Goal: Task Accomplishment & Management: Complete application form

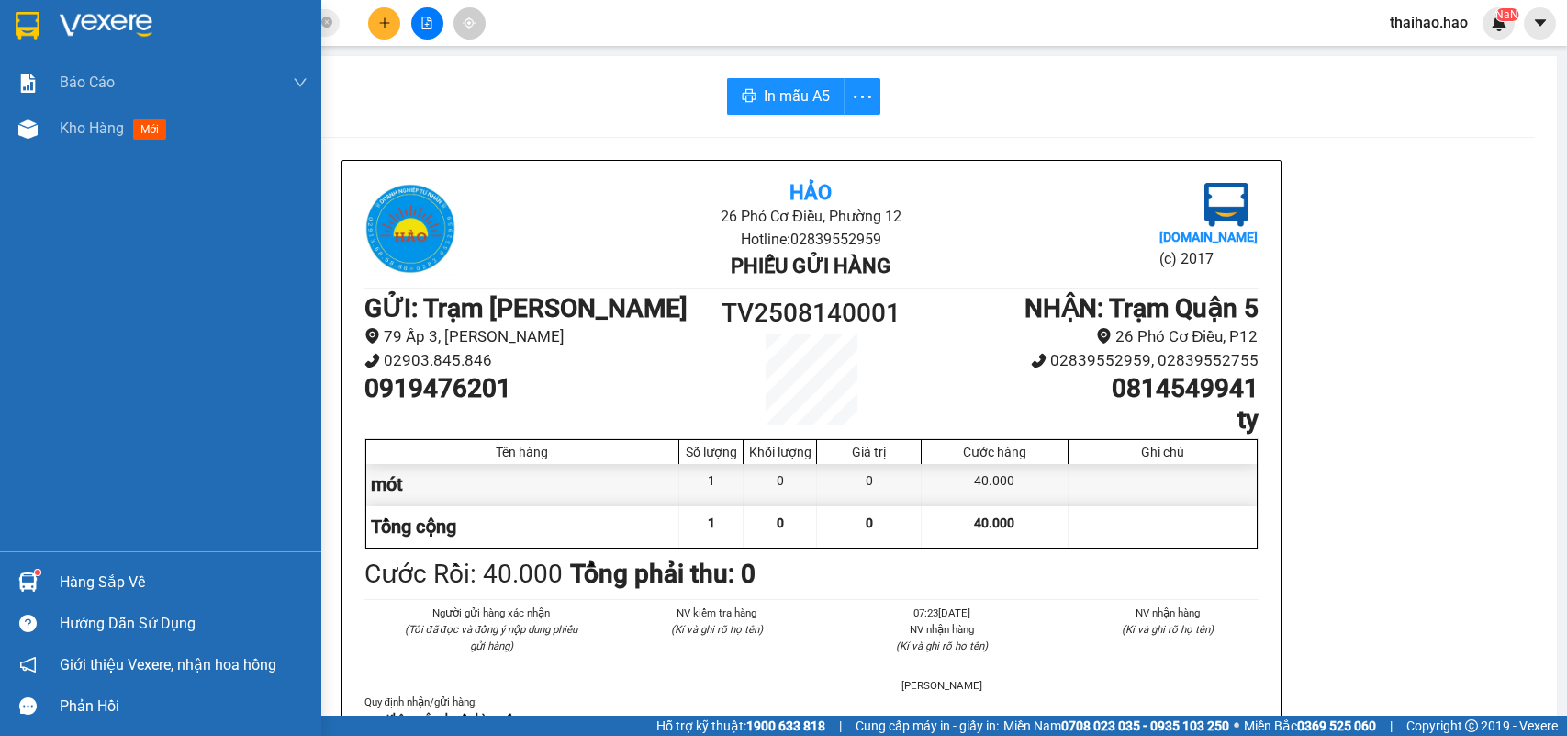
click at [34, 131] on img at bounding box center [27, 128] width 19 height 19
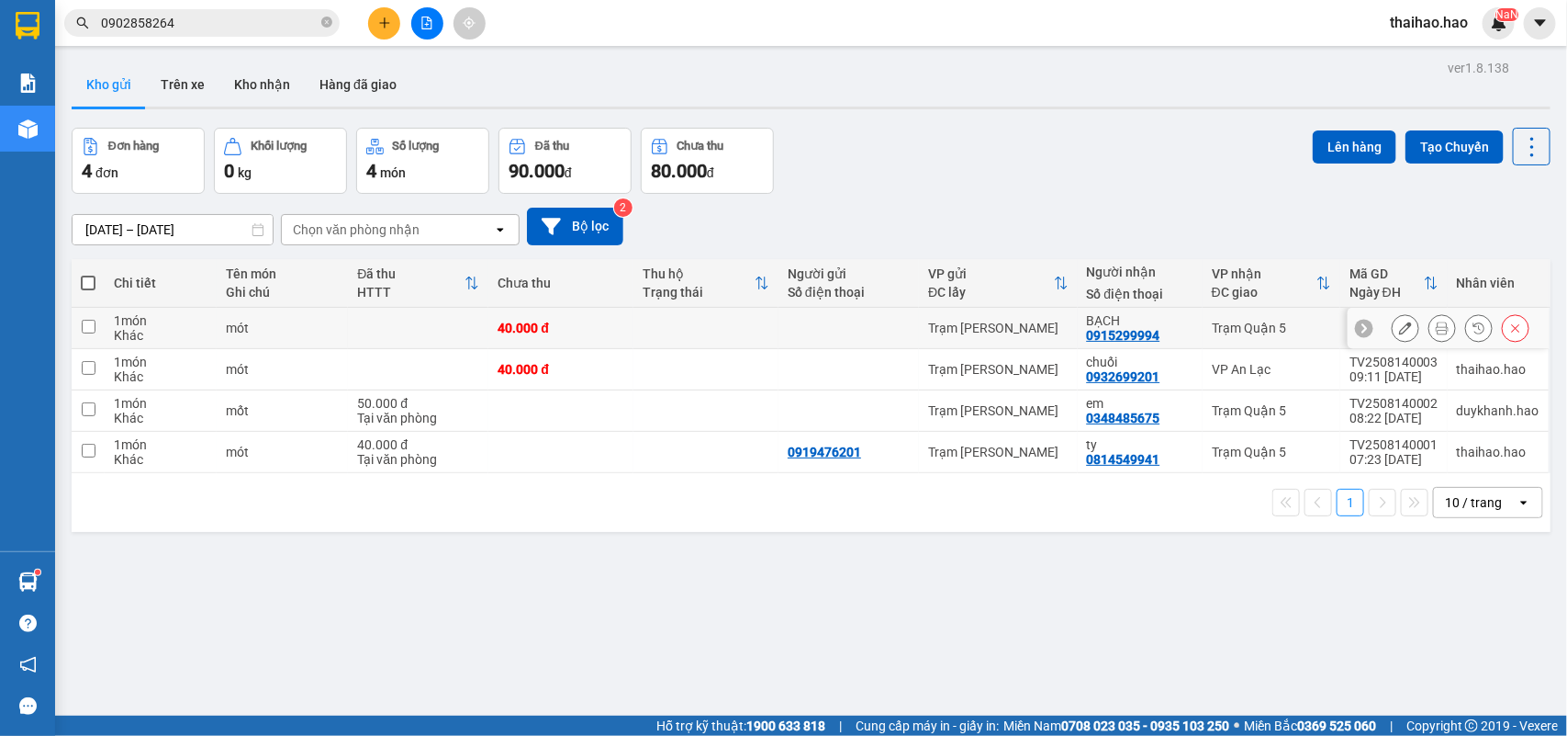
click at [1430, 327] on button at bounding box center [1443, 328] width 26 height 32
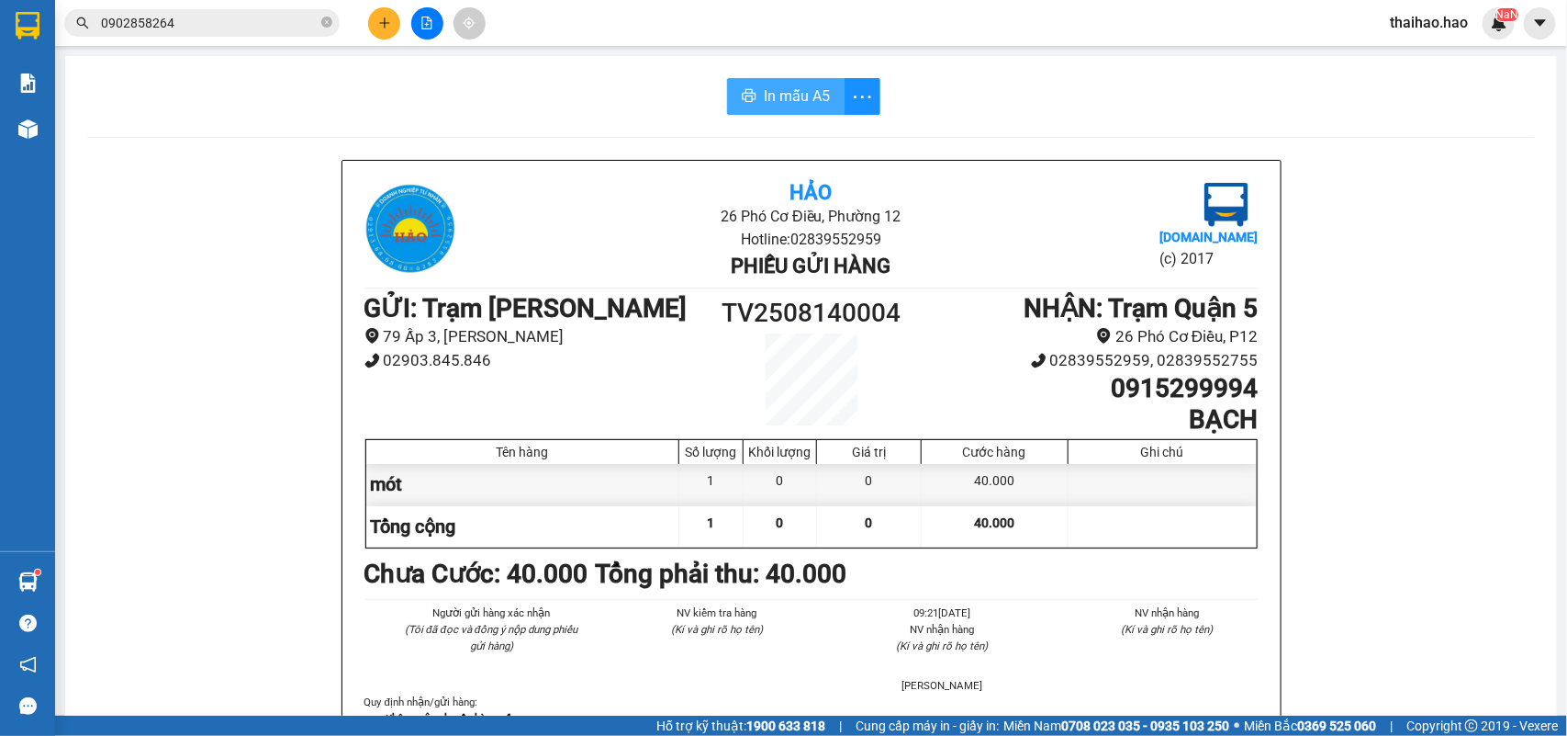
click at [732, 110] on button "In mẫu A5" at bounding box center [786, 96] width 118 height 37
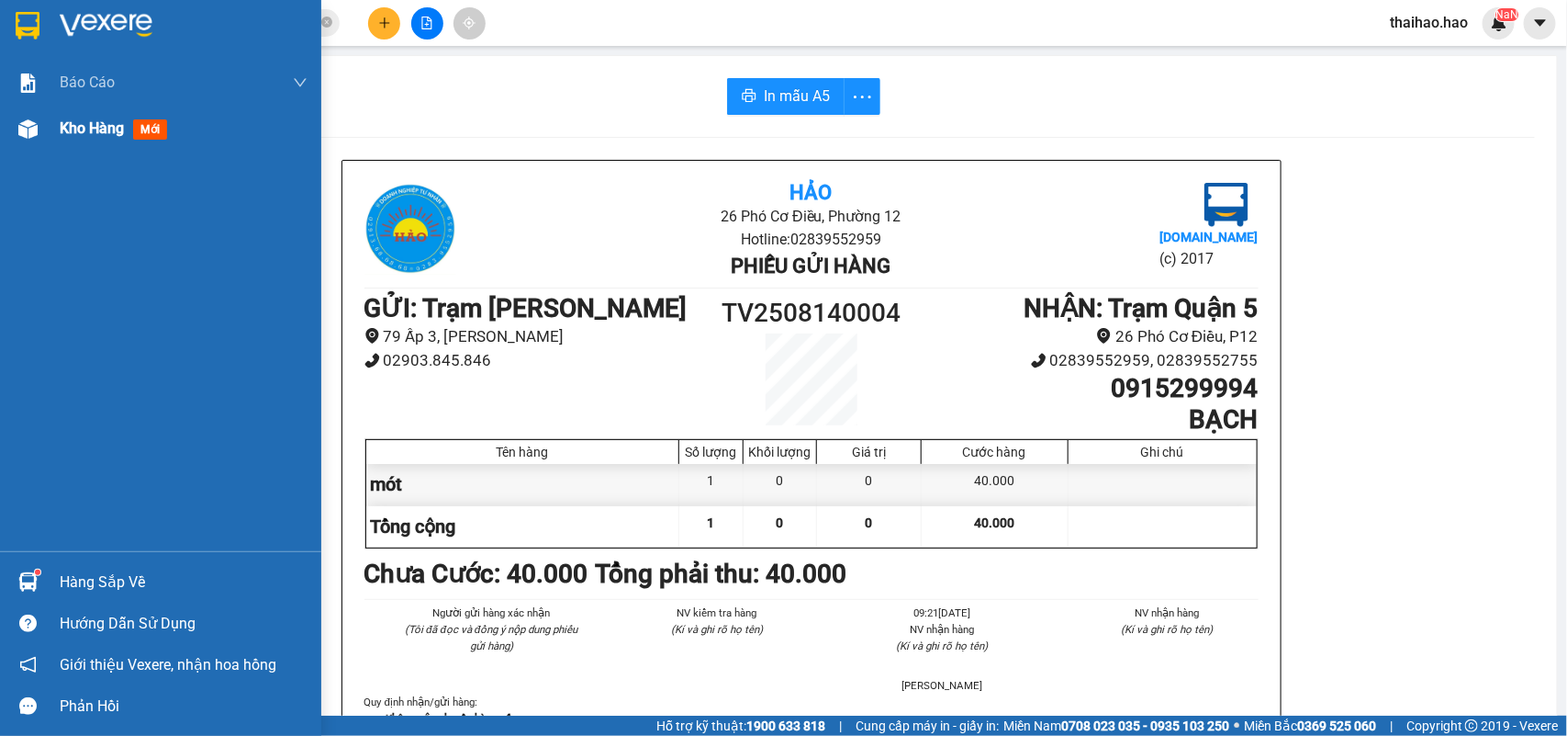
click at [32, 138] on img at bounding box center [27, 128] width 19 height 19
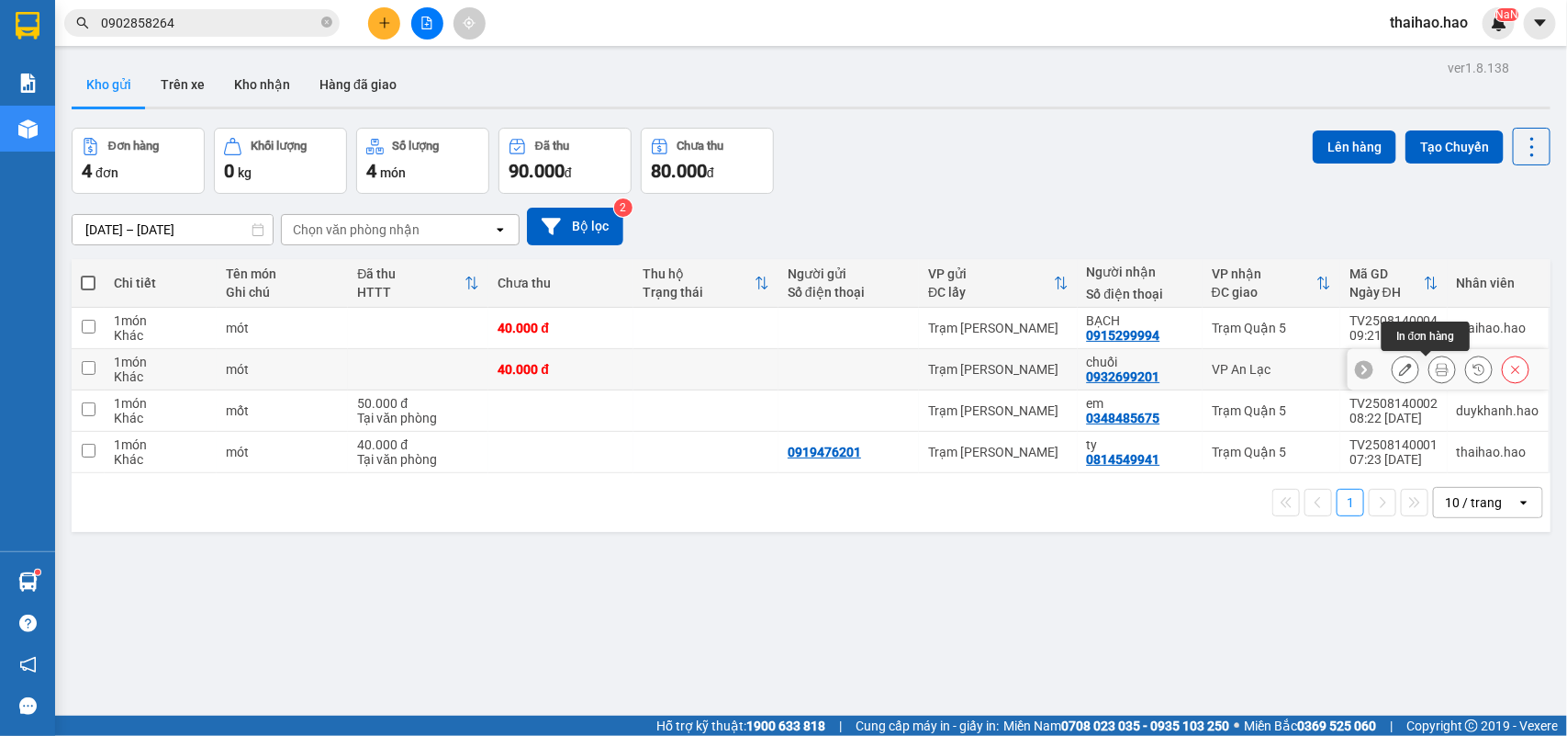
click at [1436, 367] on icon at bounding box center [1442, 369] width 13 height 13
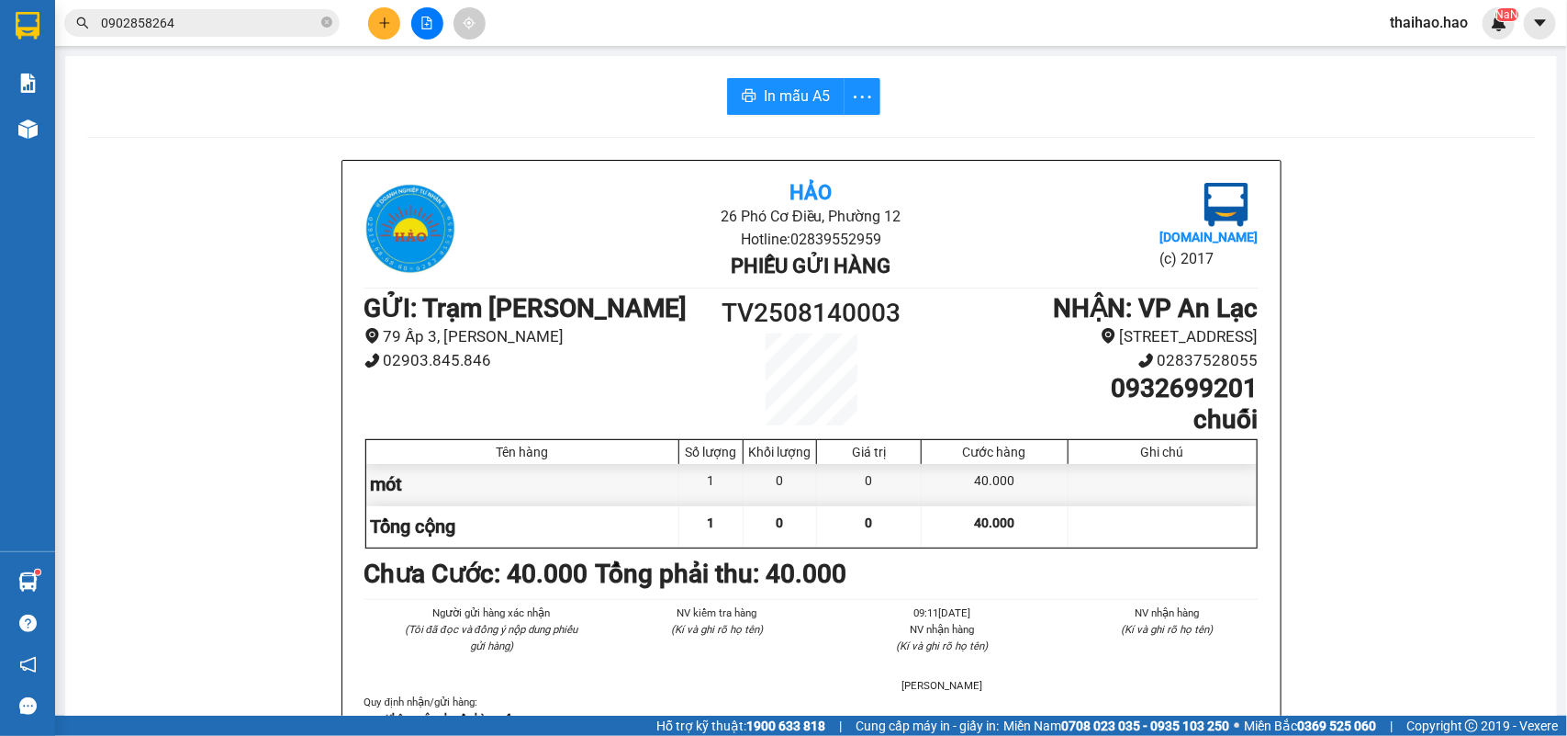
click at [776, 96] on span "In mẫu A5" at bounding box center [797, 95] width 66 height 23
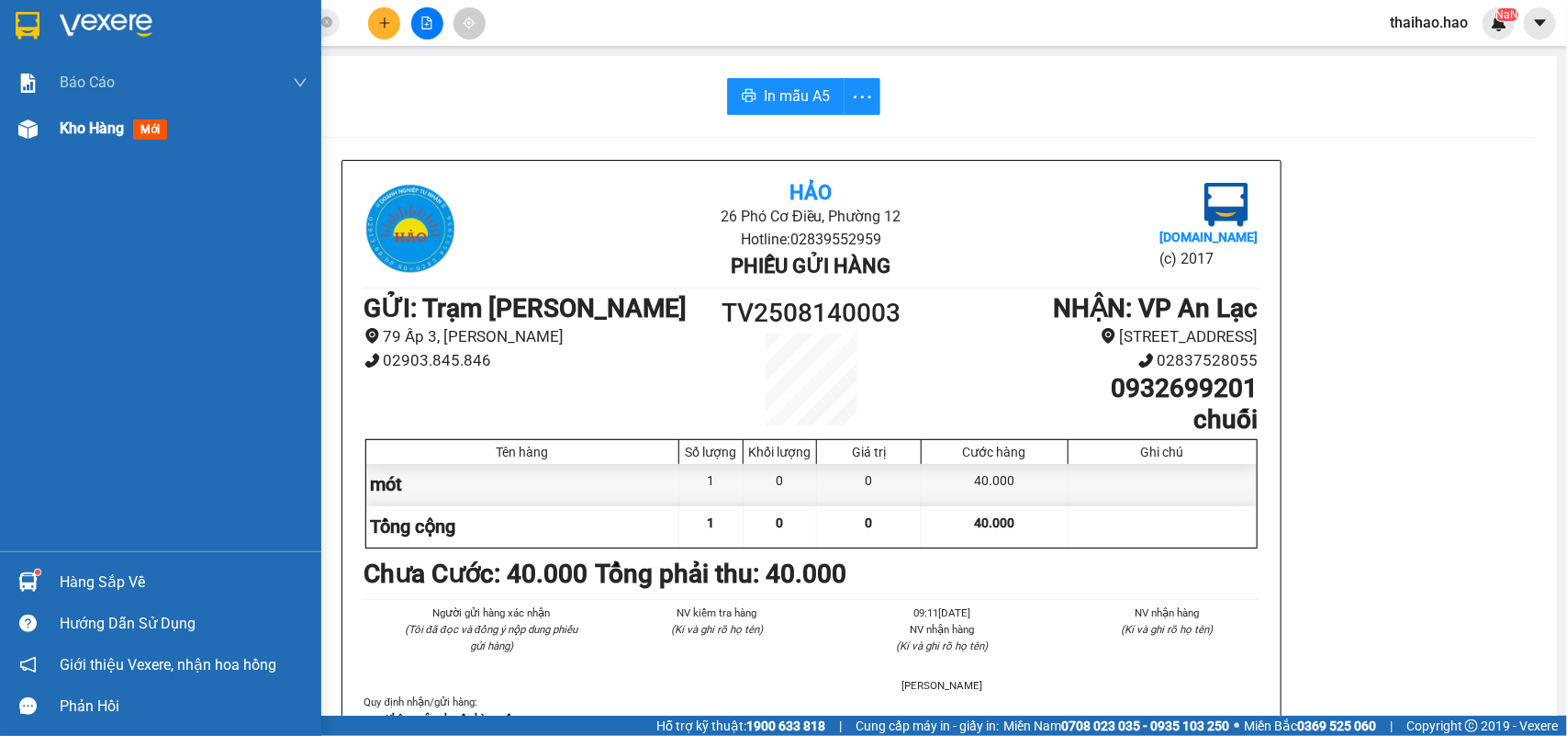
click at [48, 117] on div "Kho hàng mới" at bounding box center [160, 129] width 321 height 46
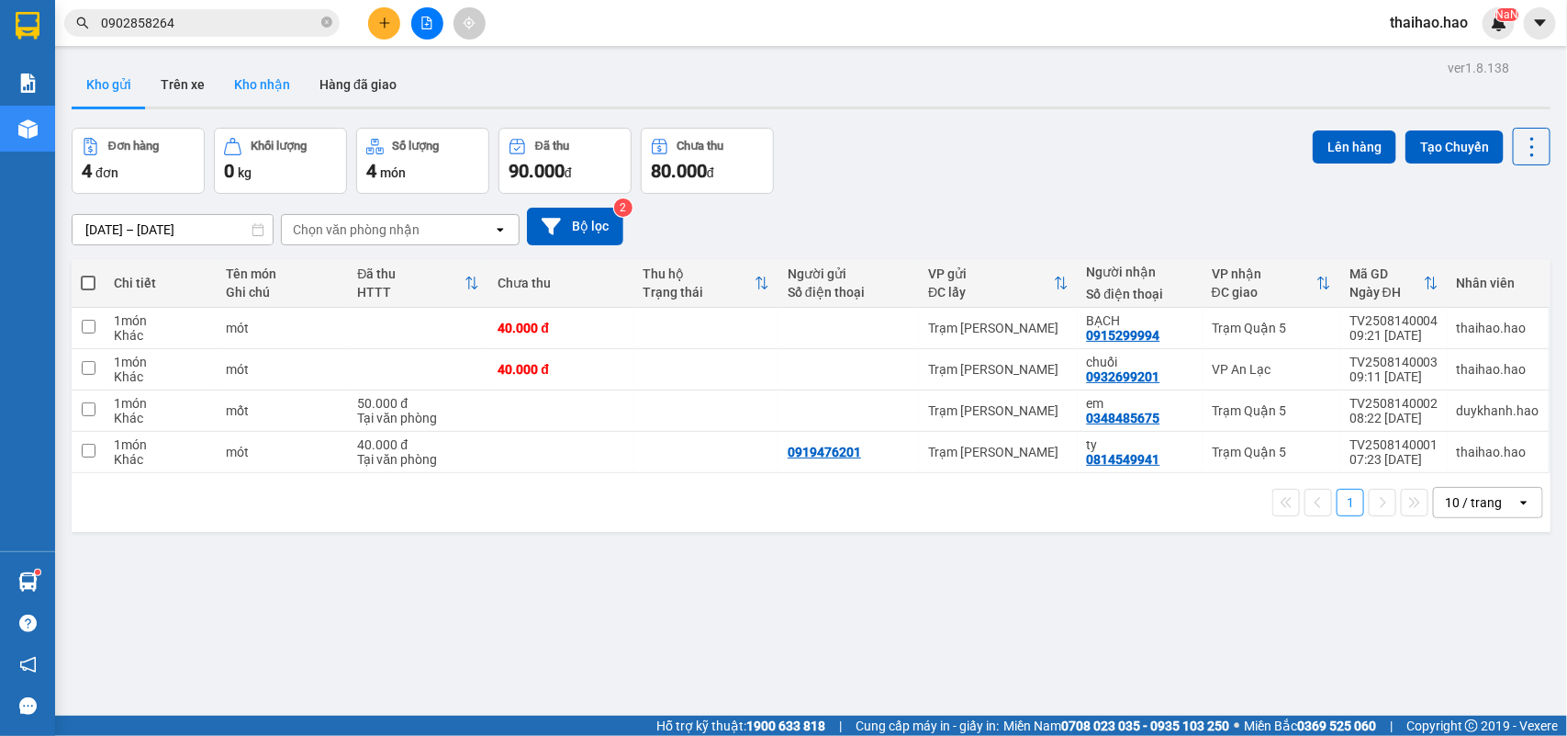
click at [239, 87] on button "Kho nhận" at bounding box center [261, 84] width 85 height 44
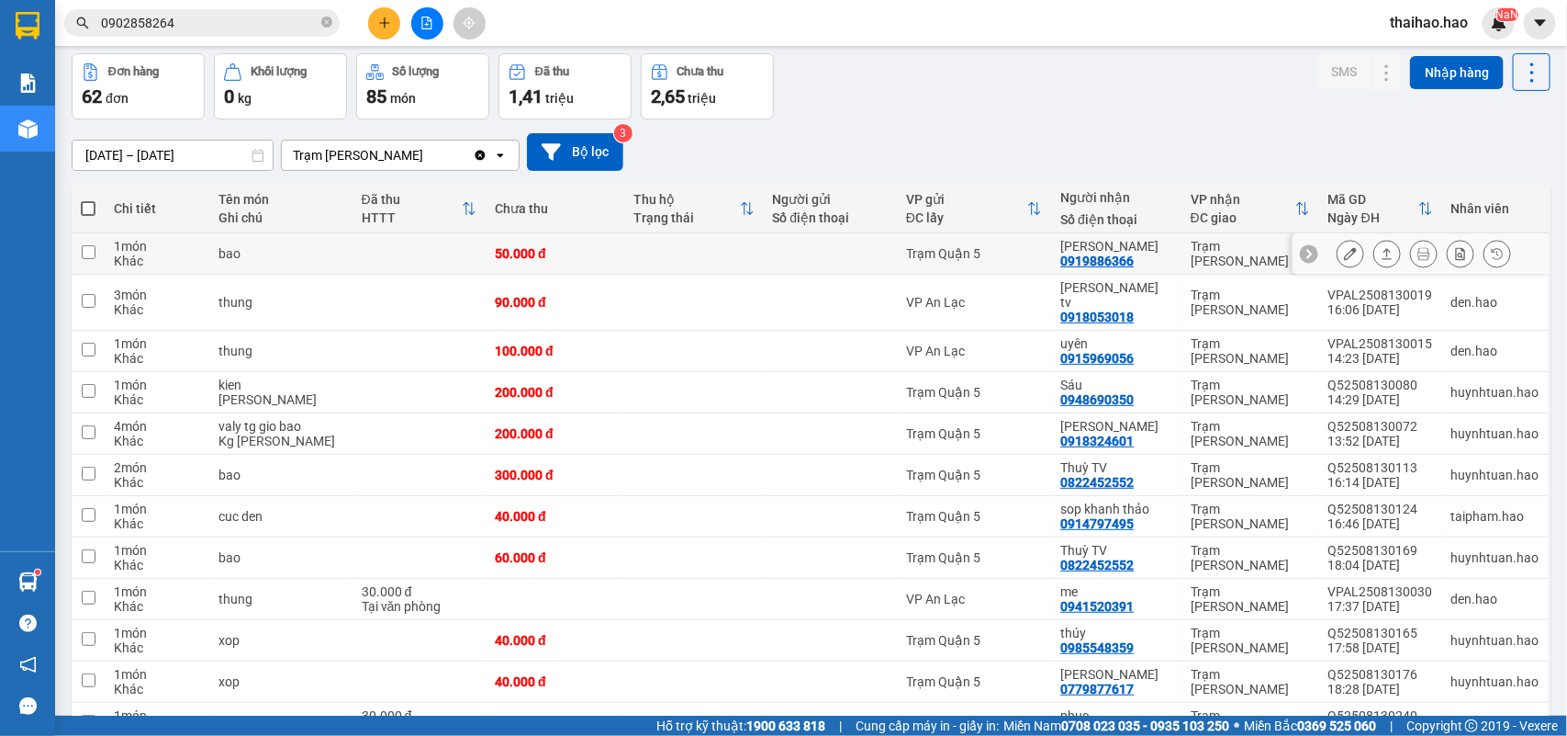
scroll to position [115, 0]
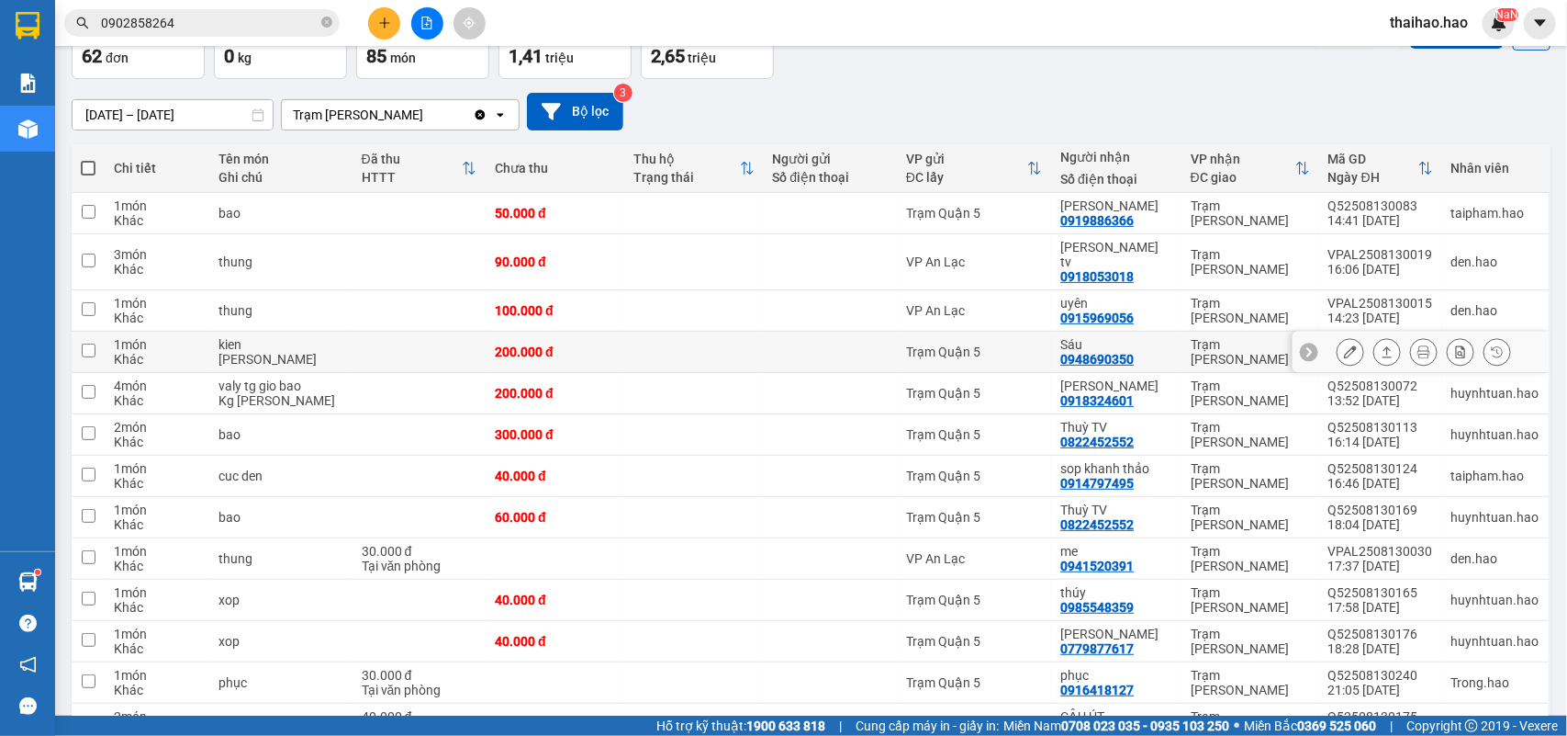
click at [1344, 345] on icon at bounding box center [1350, 351] width 13 height 13
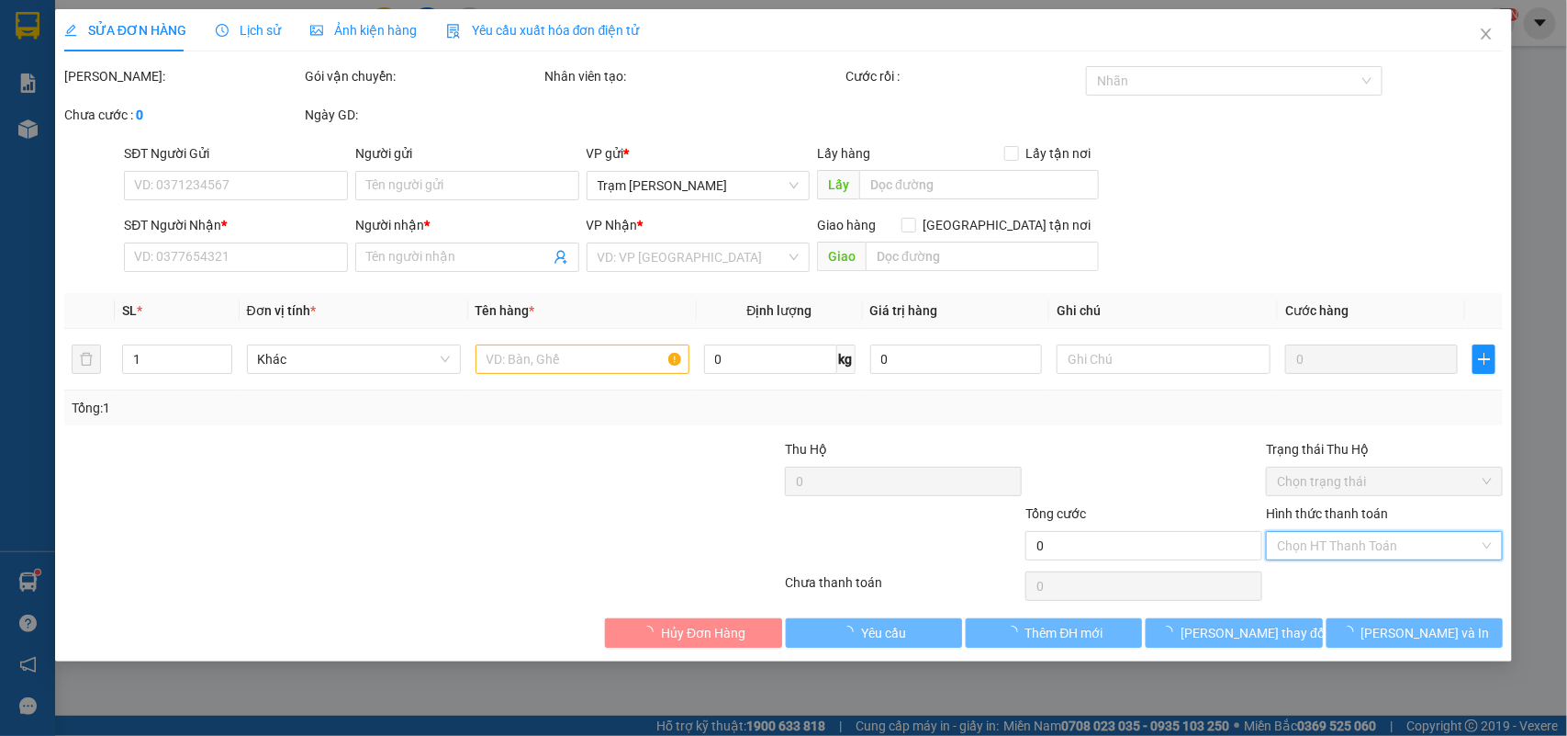
click at [1339, 537] on input "Hình thức thanh toán" at bounding box center [1378, 546] width 202 height 28
type input "0948690350"
type input "Sáu"
type input "200.000"
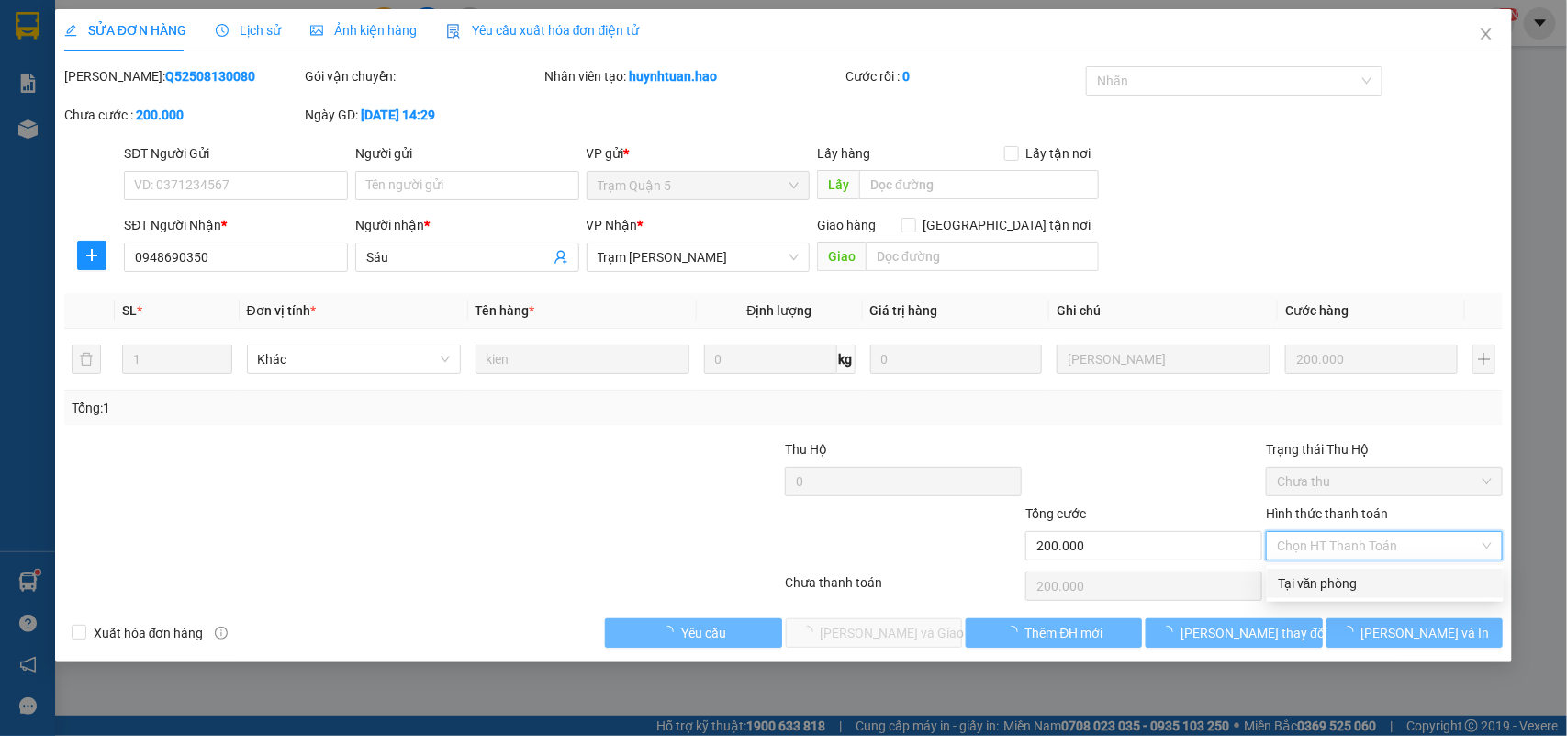
click at [1324, 588] on div "Tại văn phòng" at bounding box center [1385, 583] width 215 height 20
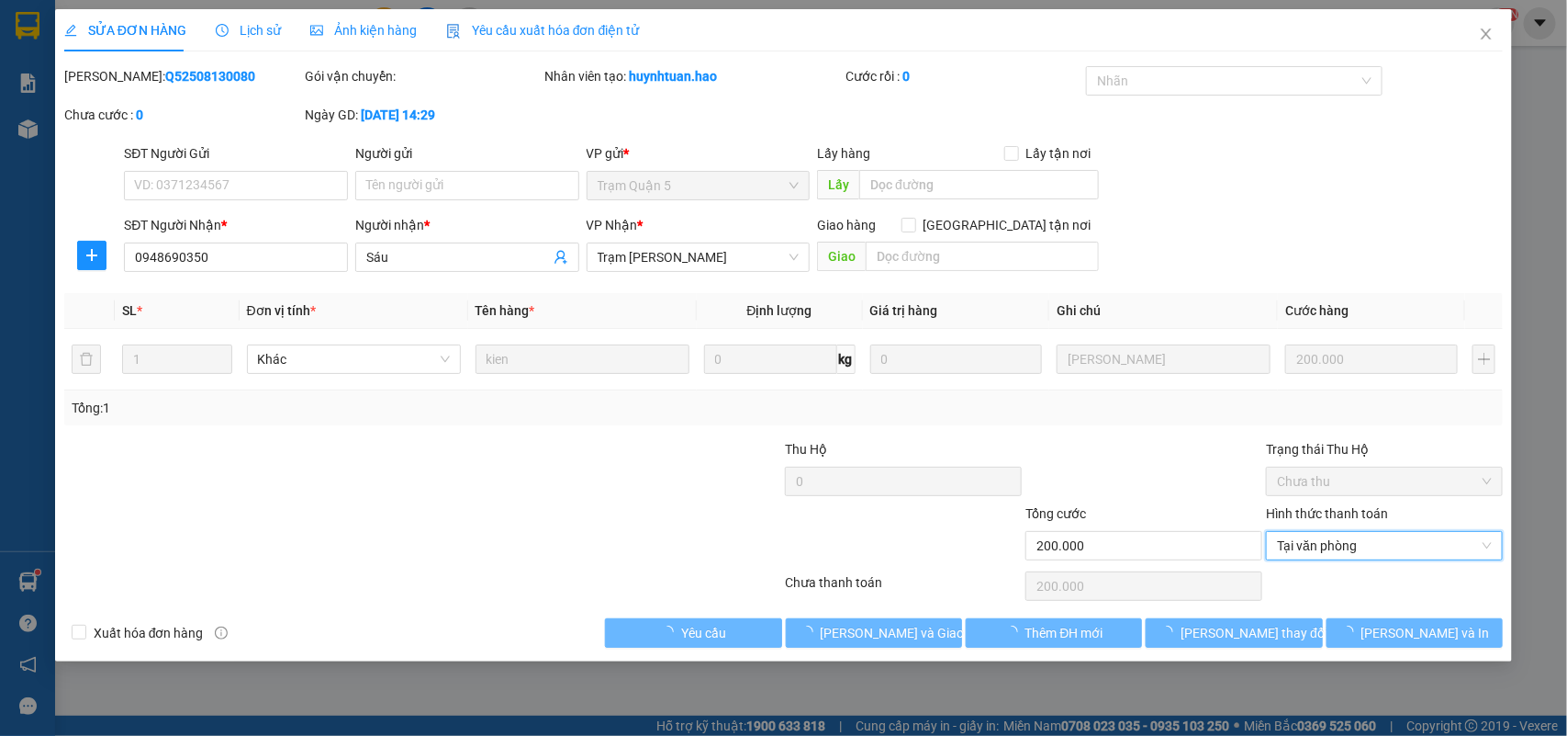
type input "0"
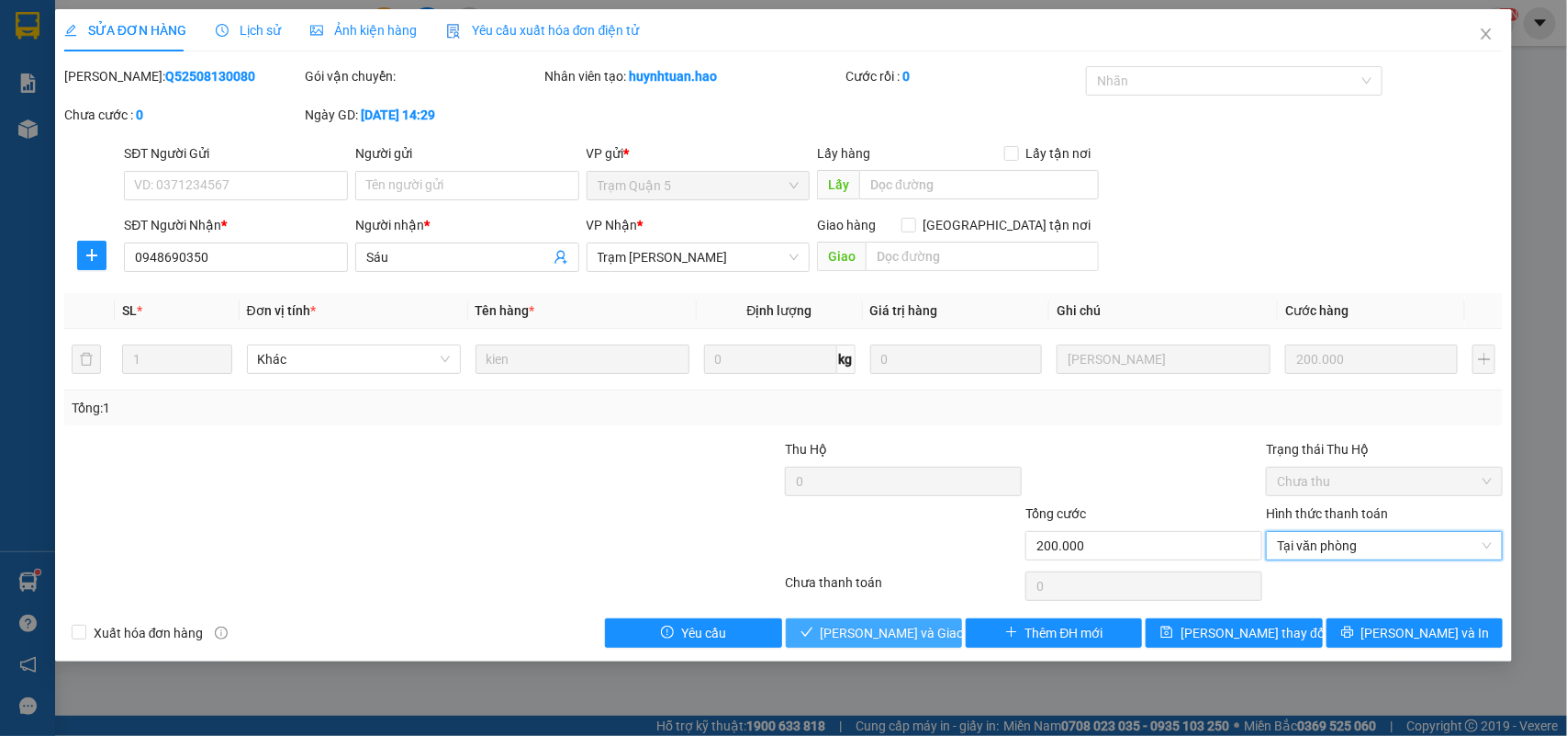
click at [871, 639] on span "[PERSON_NAME] và Giao hàng" at bounding box center [909, 633] width 176 height 20
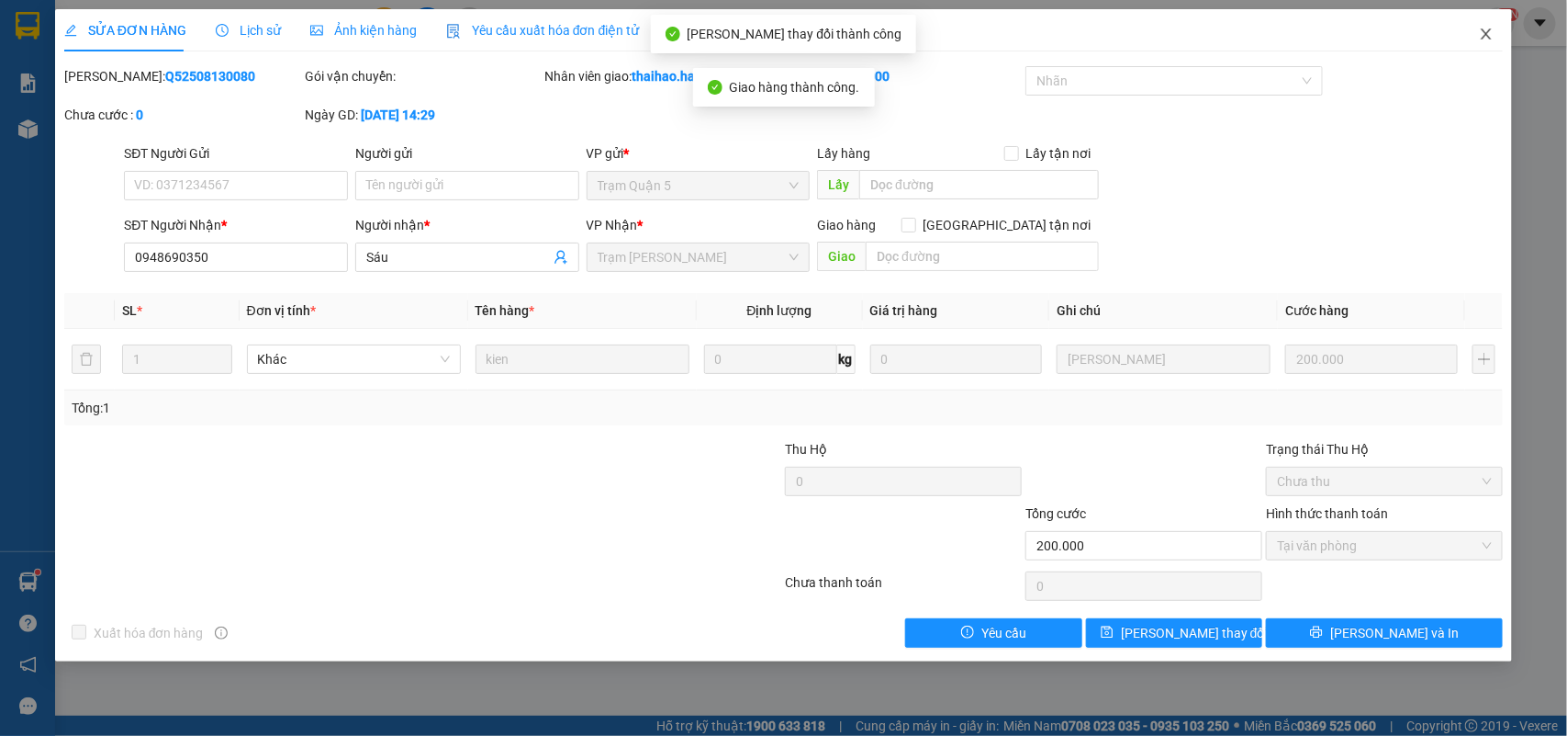
click at [1475, 39] on span "Close" at bounding box center [1486, 34] width 51 height 51
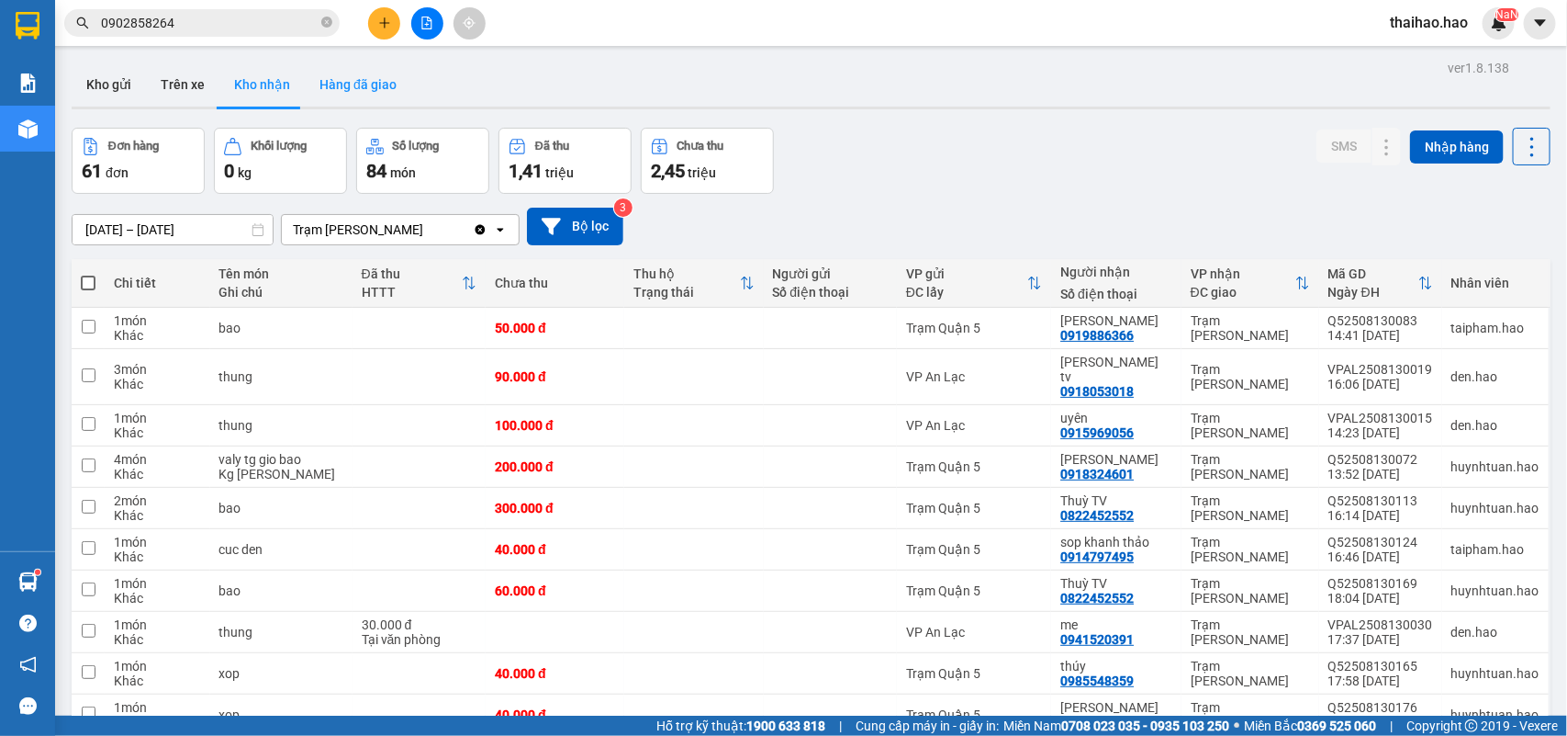
click at [370, 98] on button "Hàng đã giao" at bounding box center [358, 84] width 107 height 44
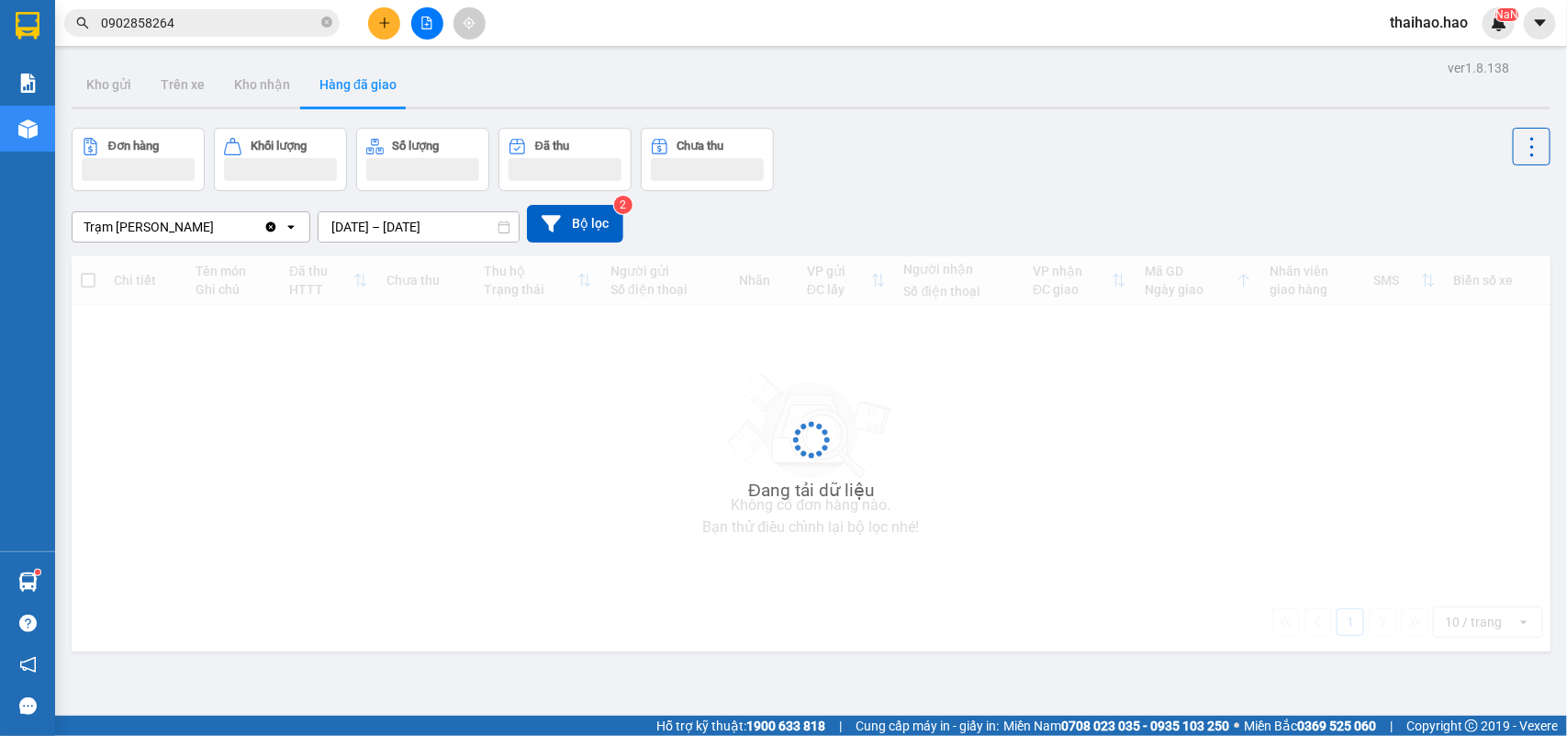
click at [425, 222] on input "[DATE] – [DATE]" at bounding box center [419, 226] width 200 height 29
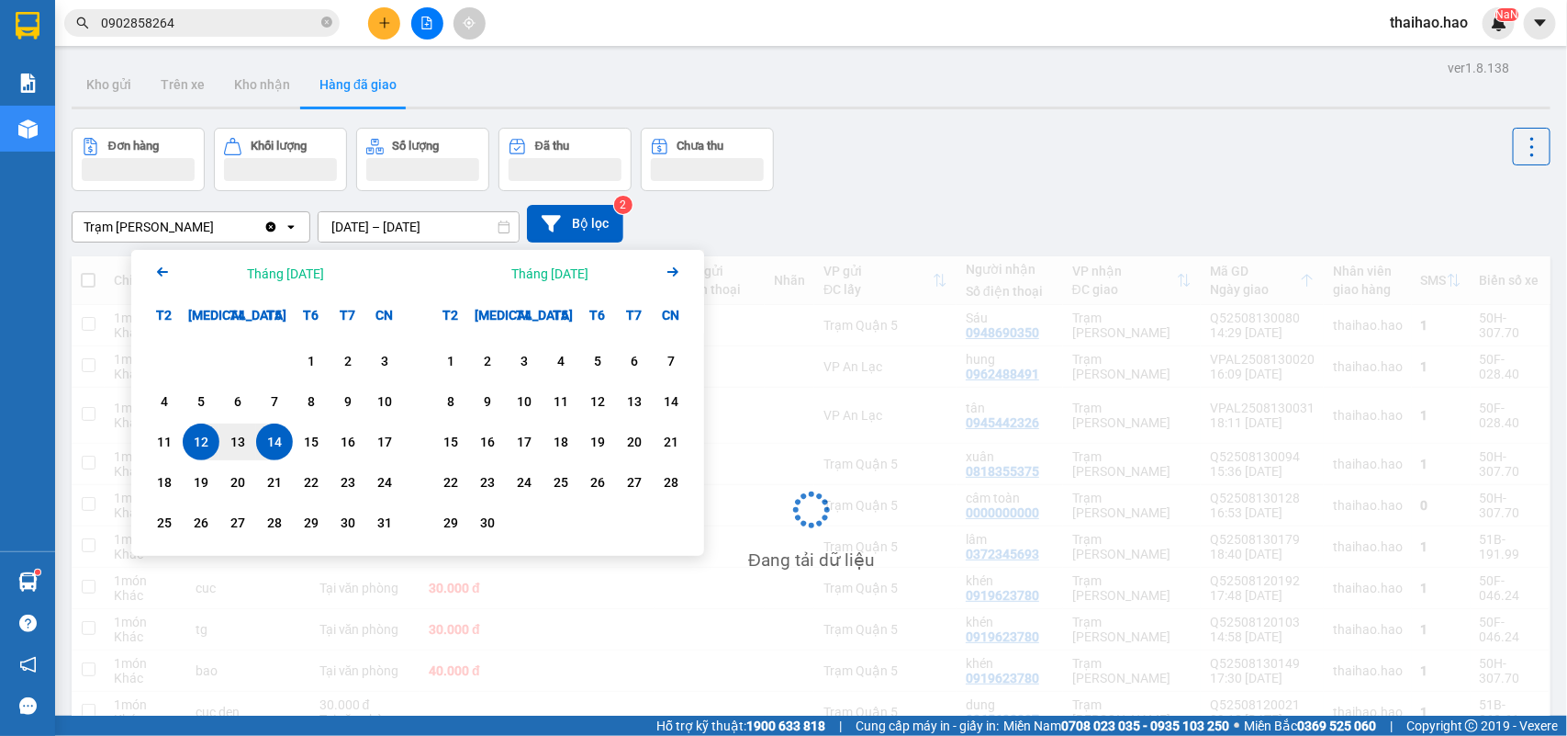
click at [280, 434] on div "14" at bounding box center [275, 442] width 26 height 22
type input "[DATE] – [DATE]"
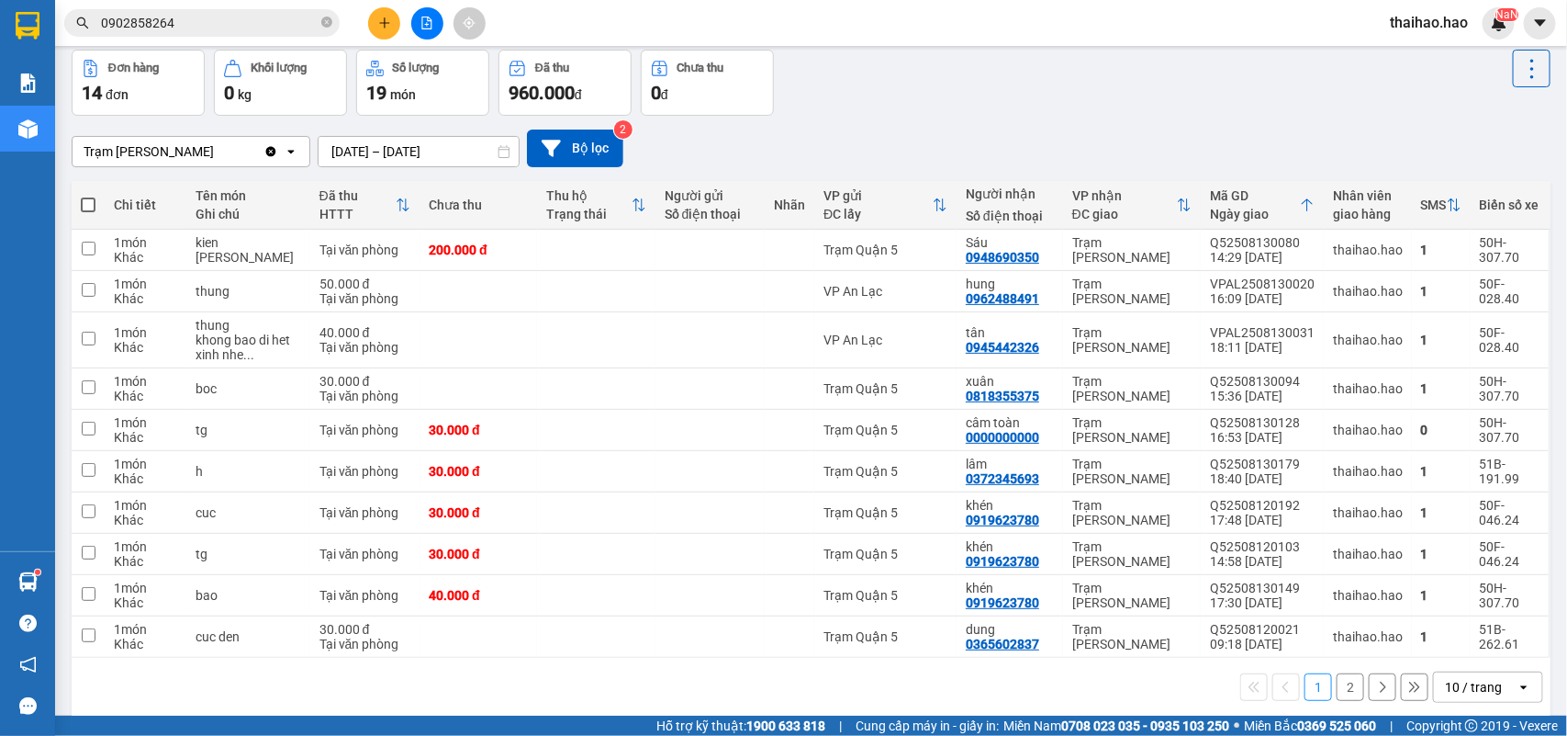
scroll to position [113, 0]
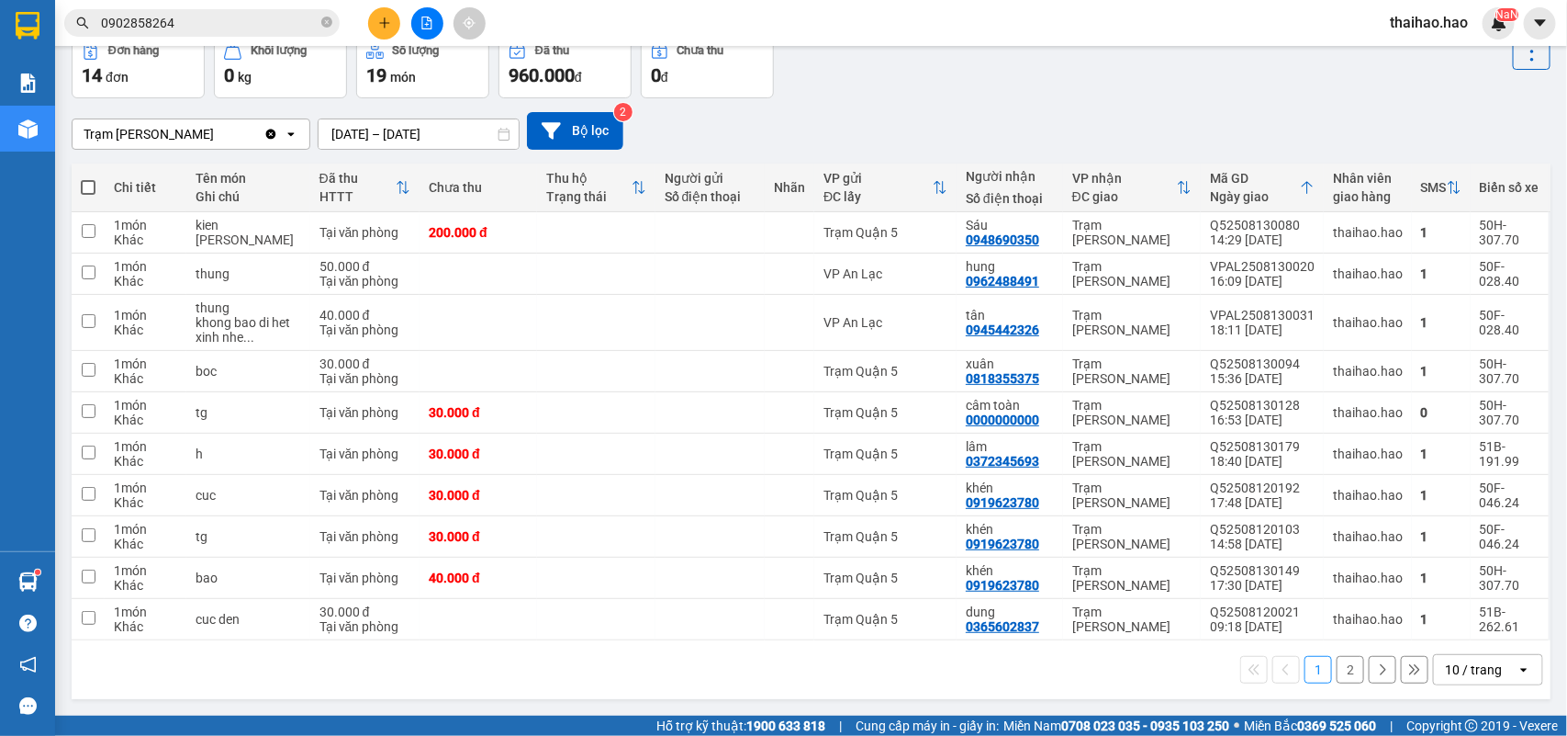
click at [1445, 663] on div "10 / trang" at bounding box center [1473, 669] width 57 height 18
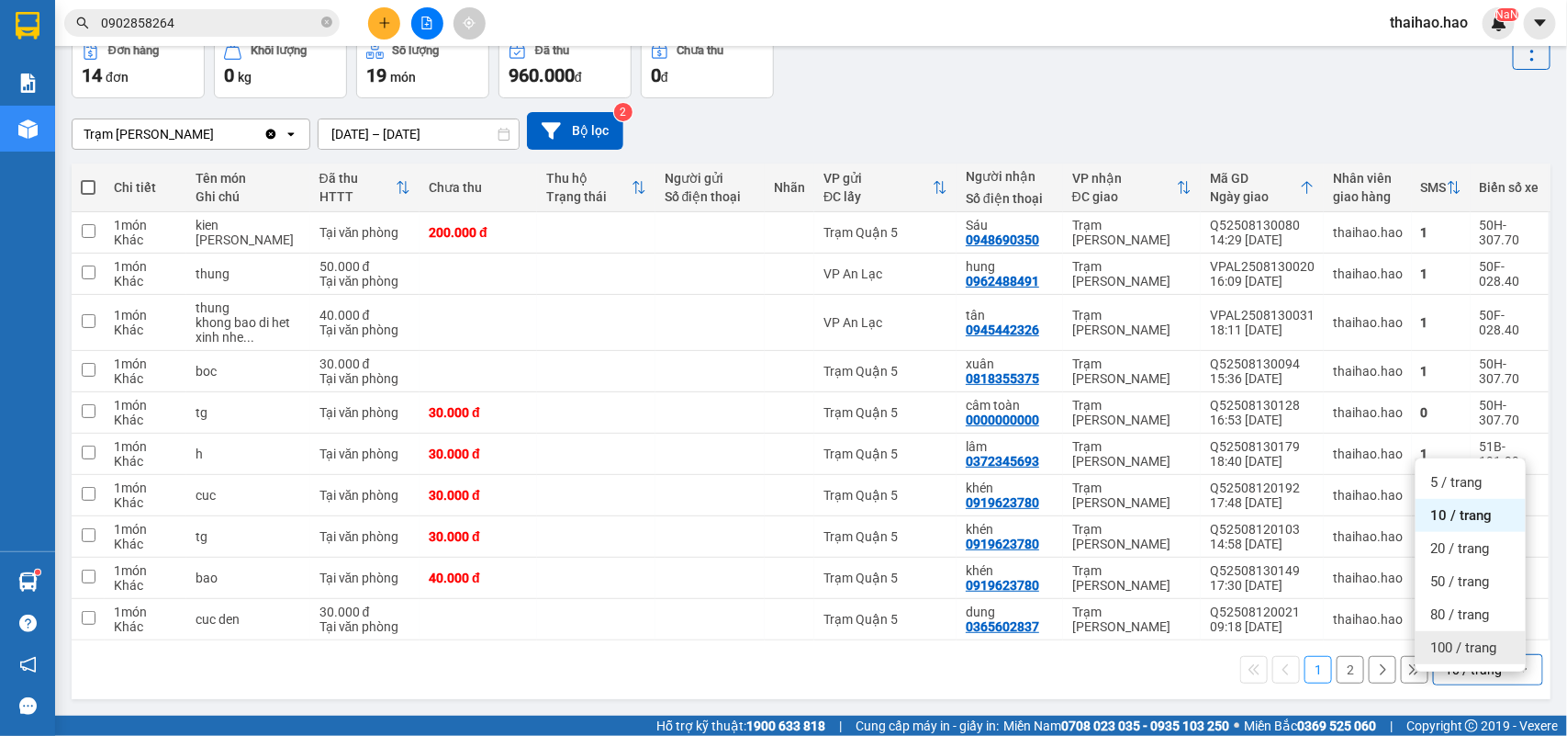
drag, startPoint x: 1438, startPoint y: 639, endPoint x: 1428, endPoint y: 624, distance: 17.8
click at [1437, 639] on div "100 / trang" at bounding box center [1471, 647] width 110 height 33
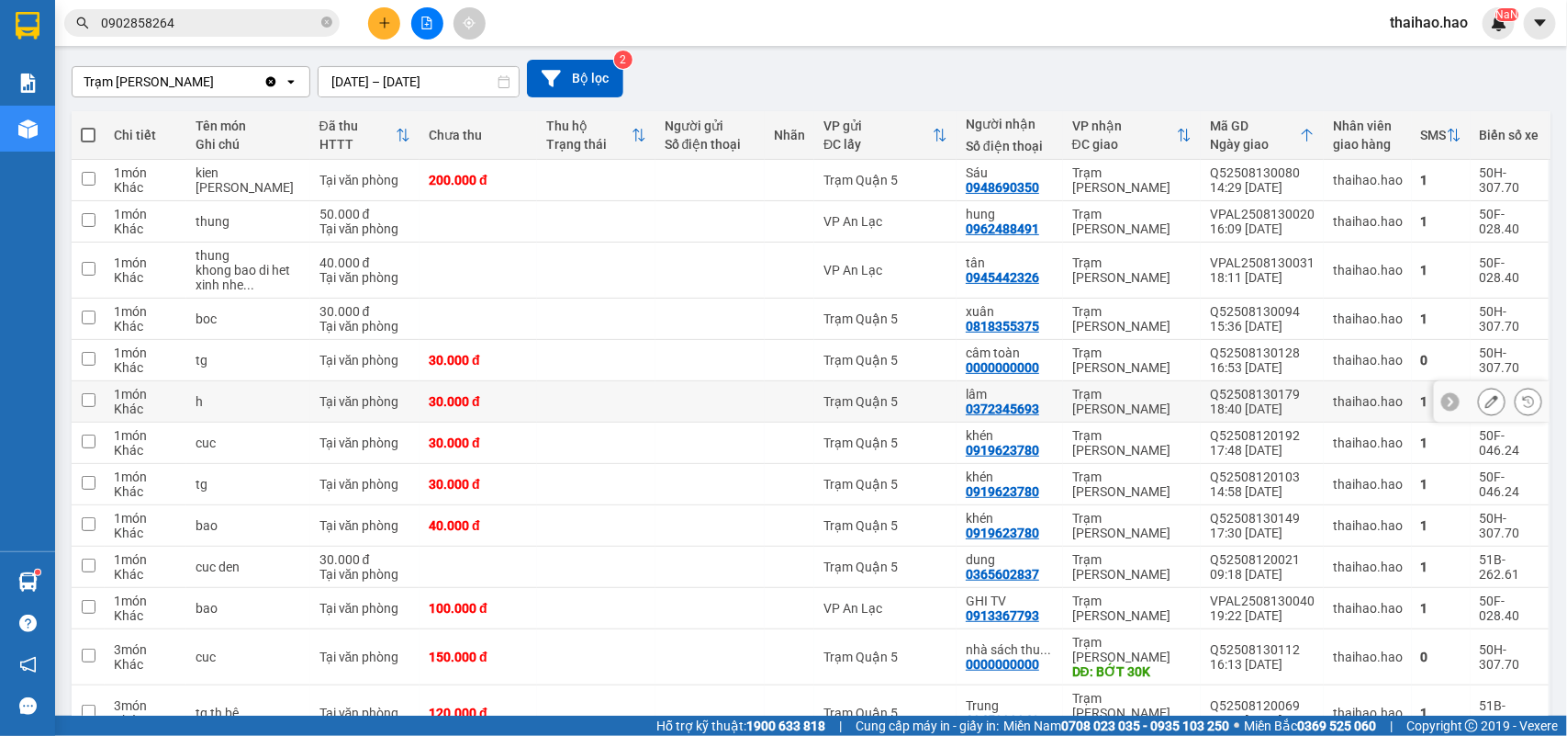
scroll to position [0, 0]
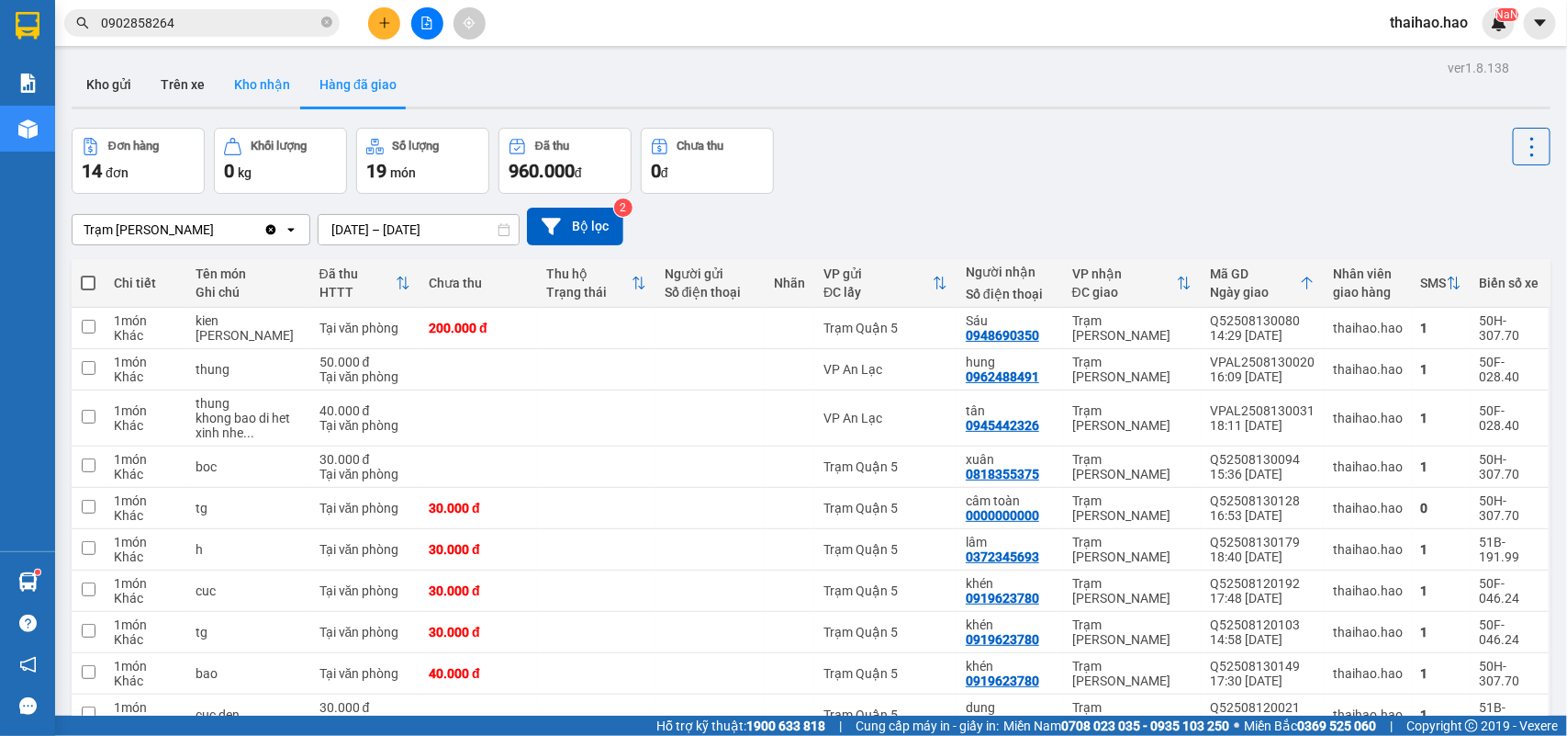
click at [250, 76] on button "Kho nhận" at bounding box center [261, 84] width 85 height 44
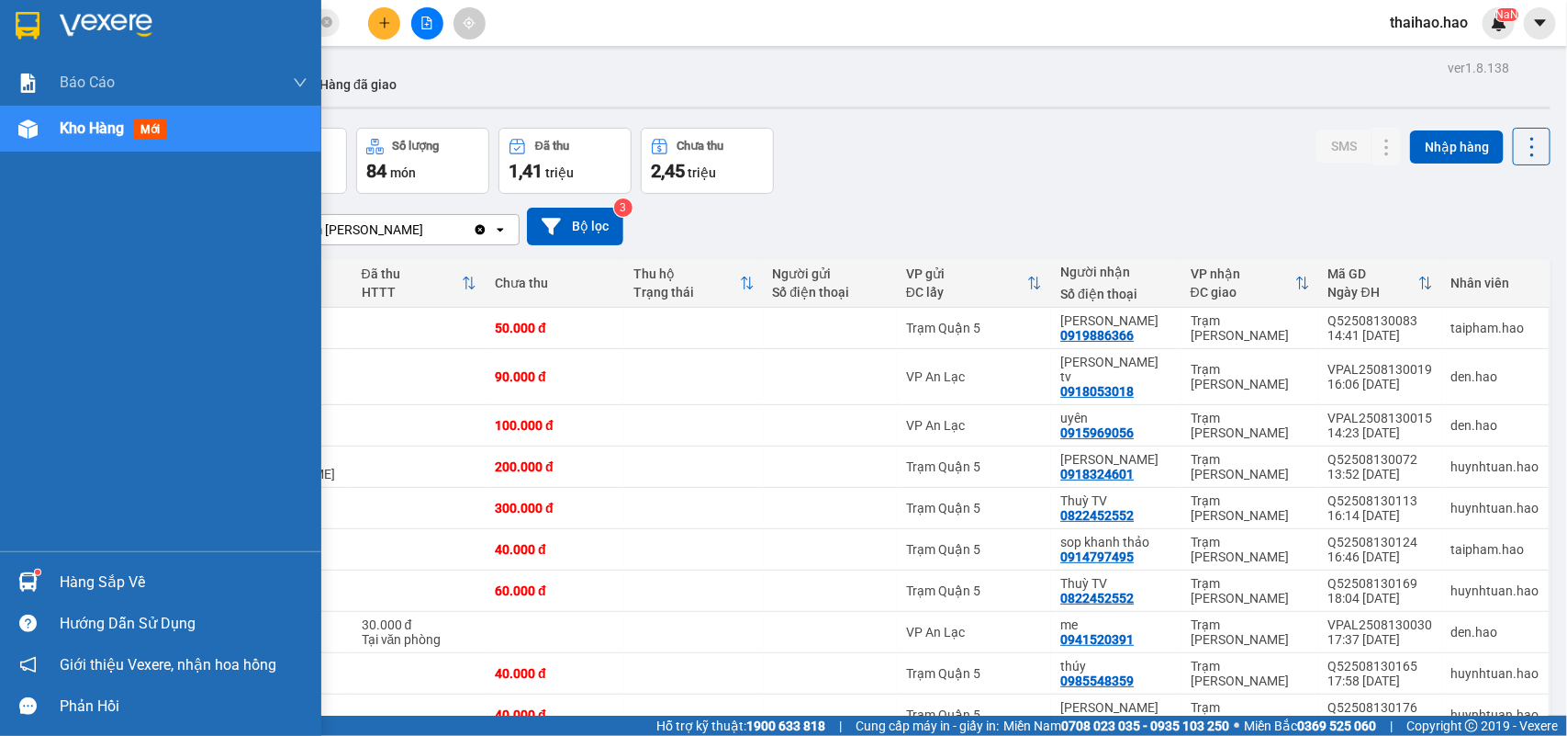
click at [28, 150] on div "Kho hàng mới" at bounding box center [160, 129] width 321 height 46
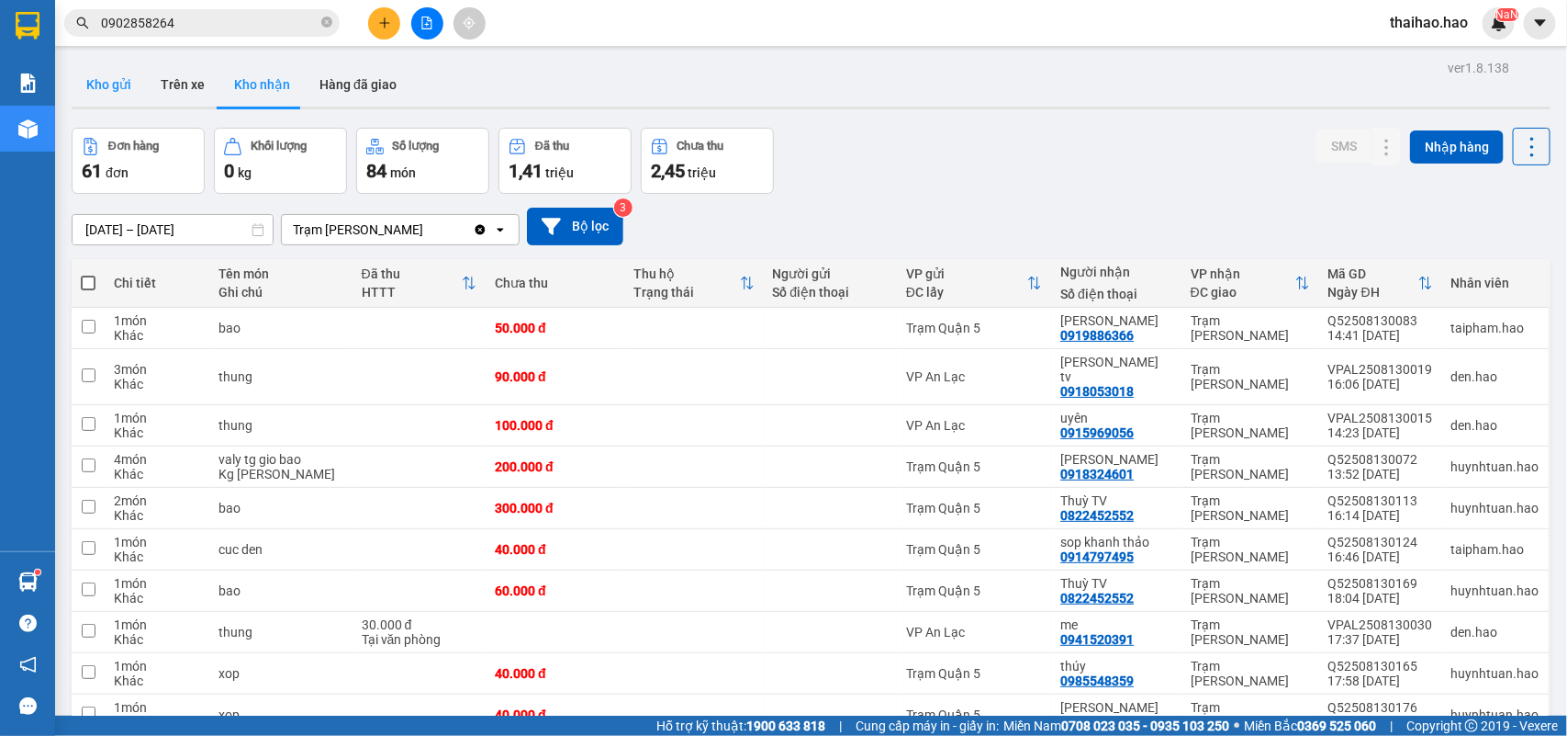
click at [143, 95] on button "Kho gửi" at bounding box center [109, 84] width 74 height 44
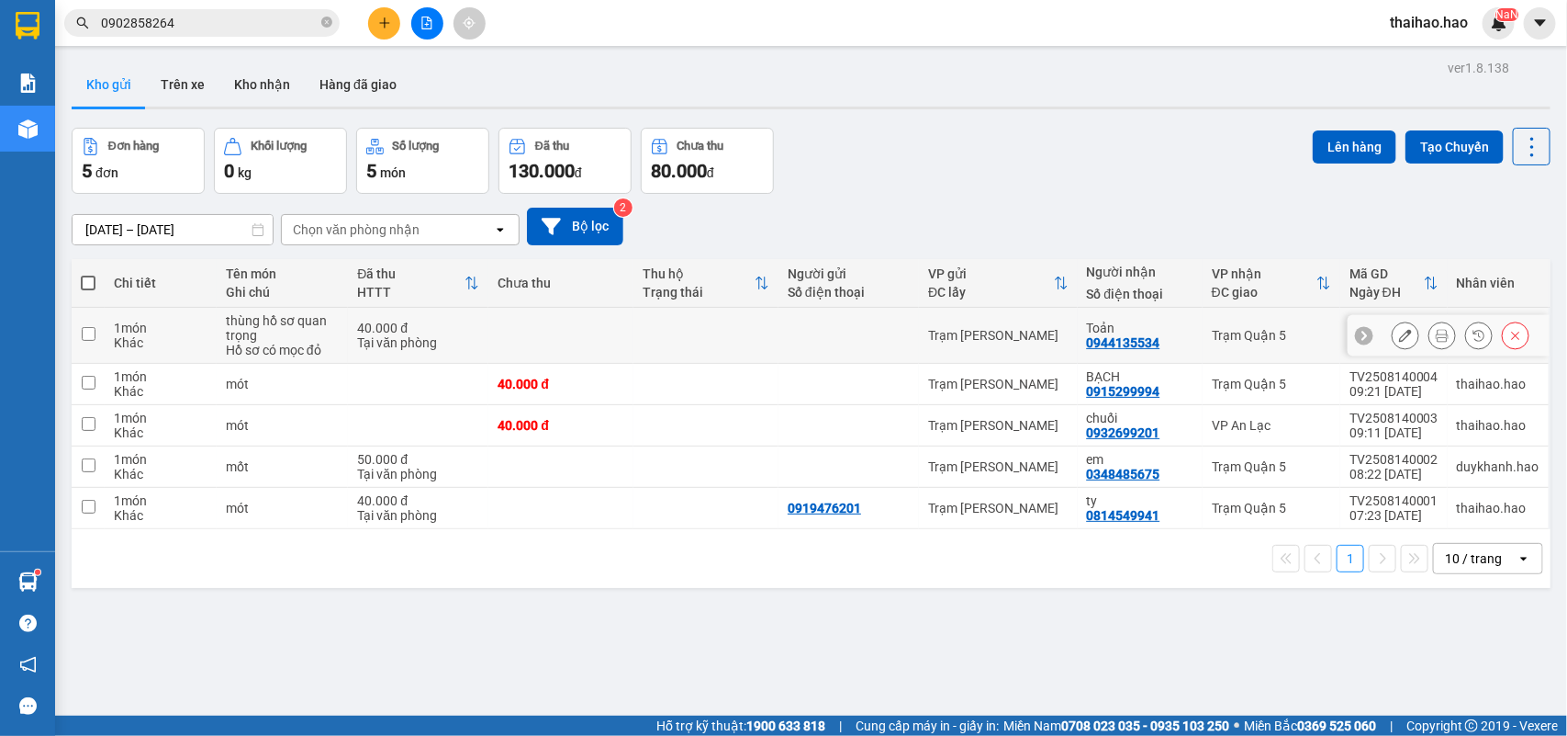
click at [1436, 338] on icon at bounding box center [1442, 335] width 13 height 13
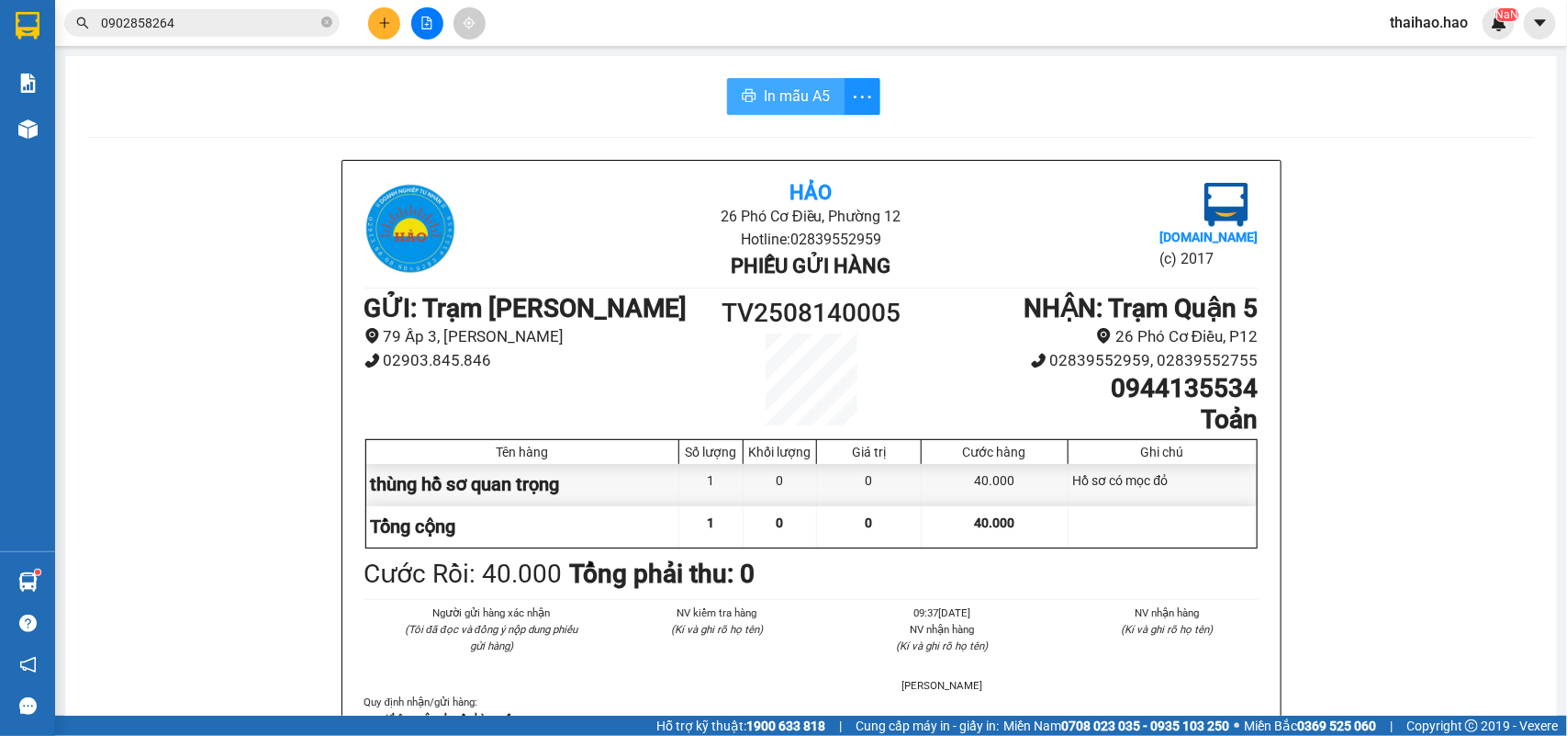
click at [799, 92] on span "In mẫu A5" at bounding box center [797, 95] width 66 height 23
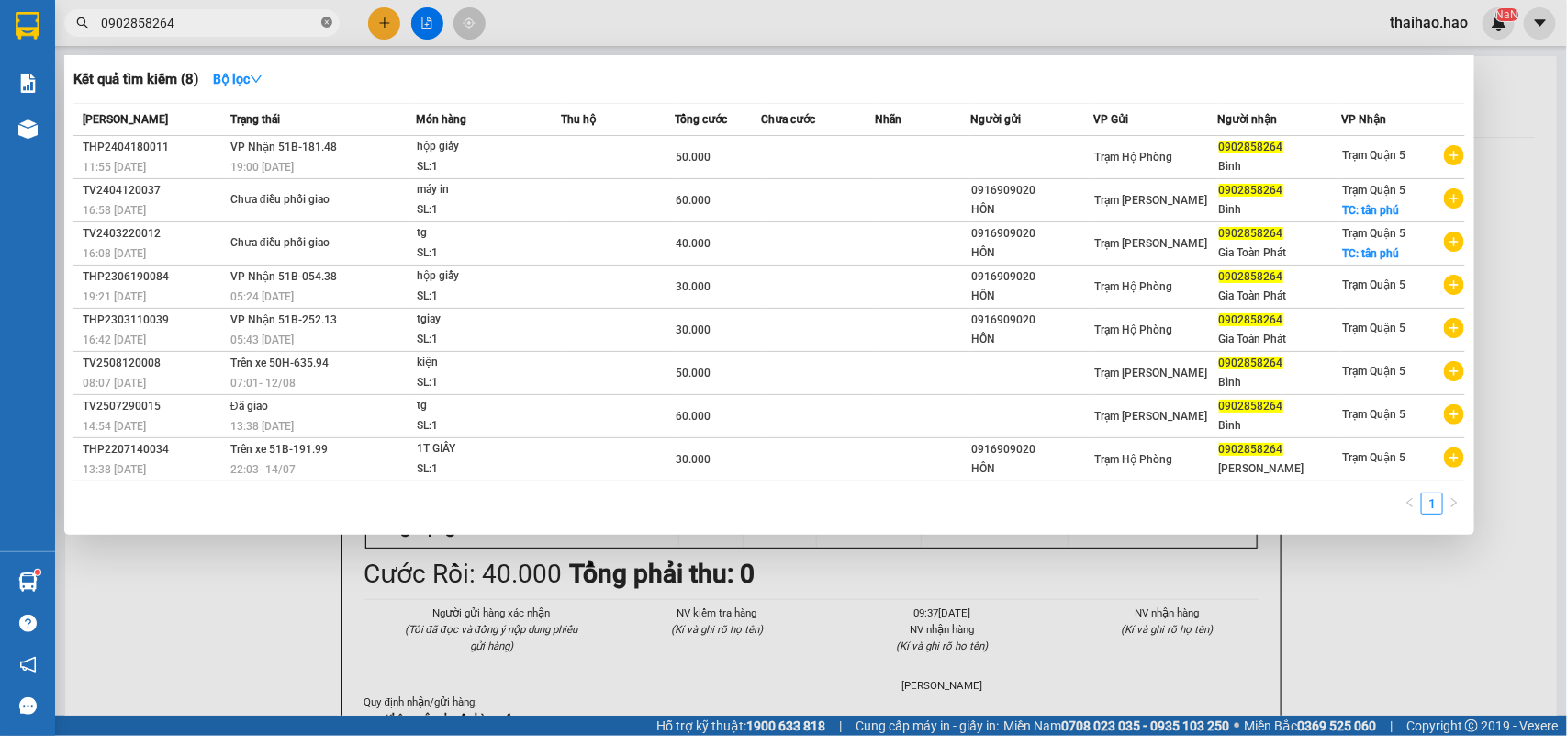
click at [327, 25] on icon "close-circle" at bounding box center [326, 22] width 11 height 11
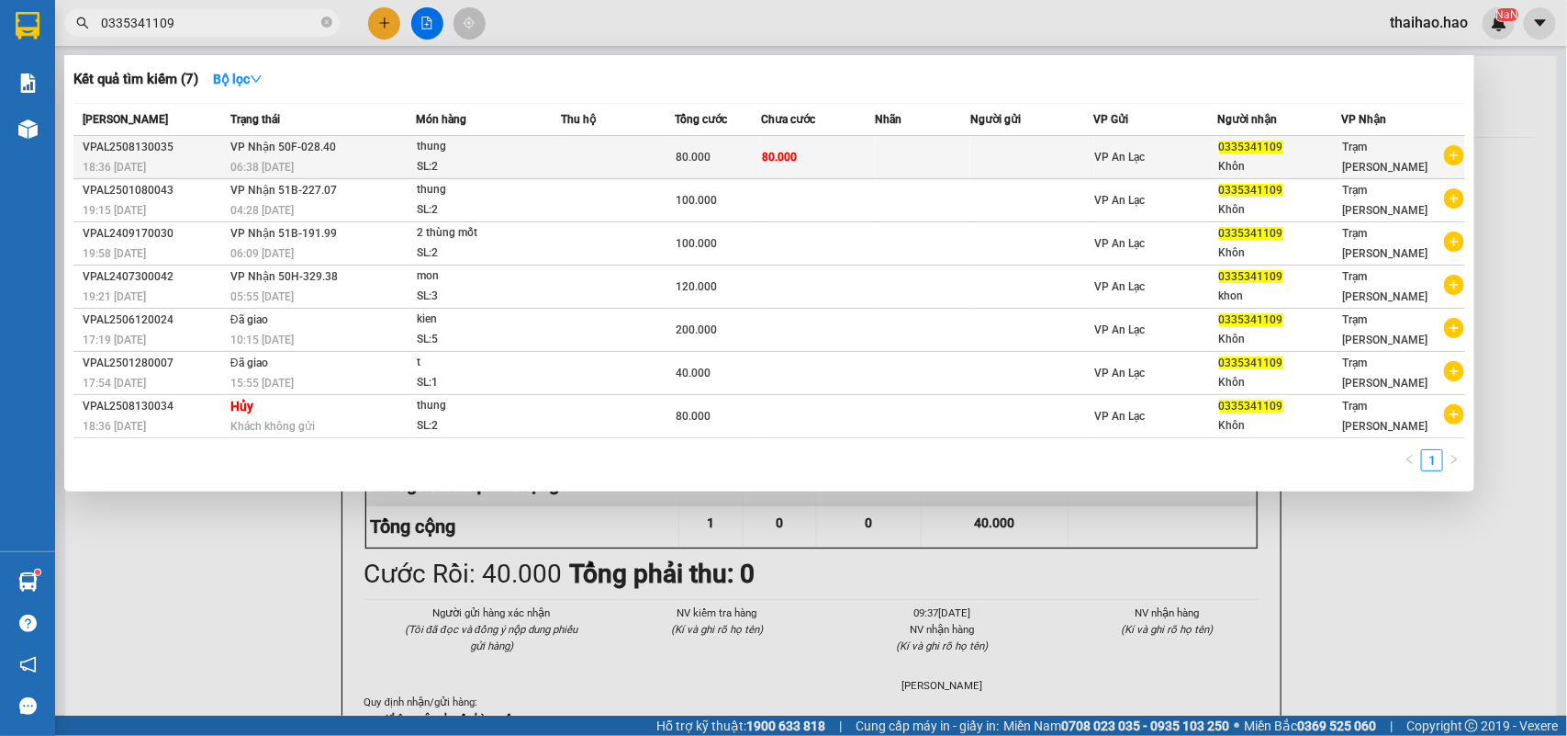
type input "0335341109"
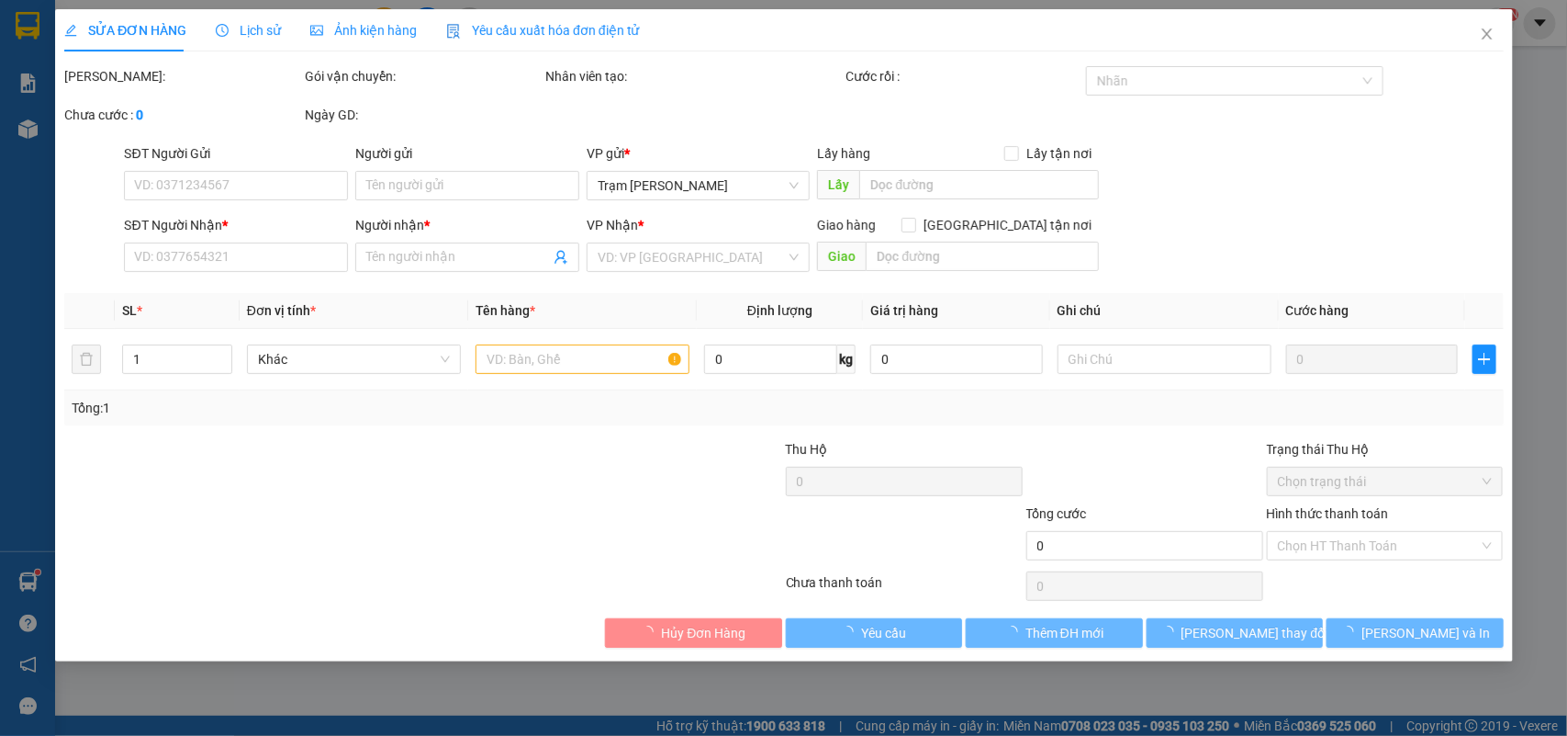
type input "0335341109"
type input "Khôn"
type input "80.000"
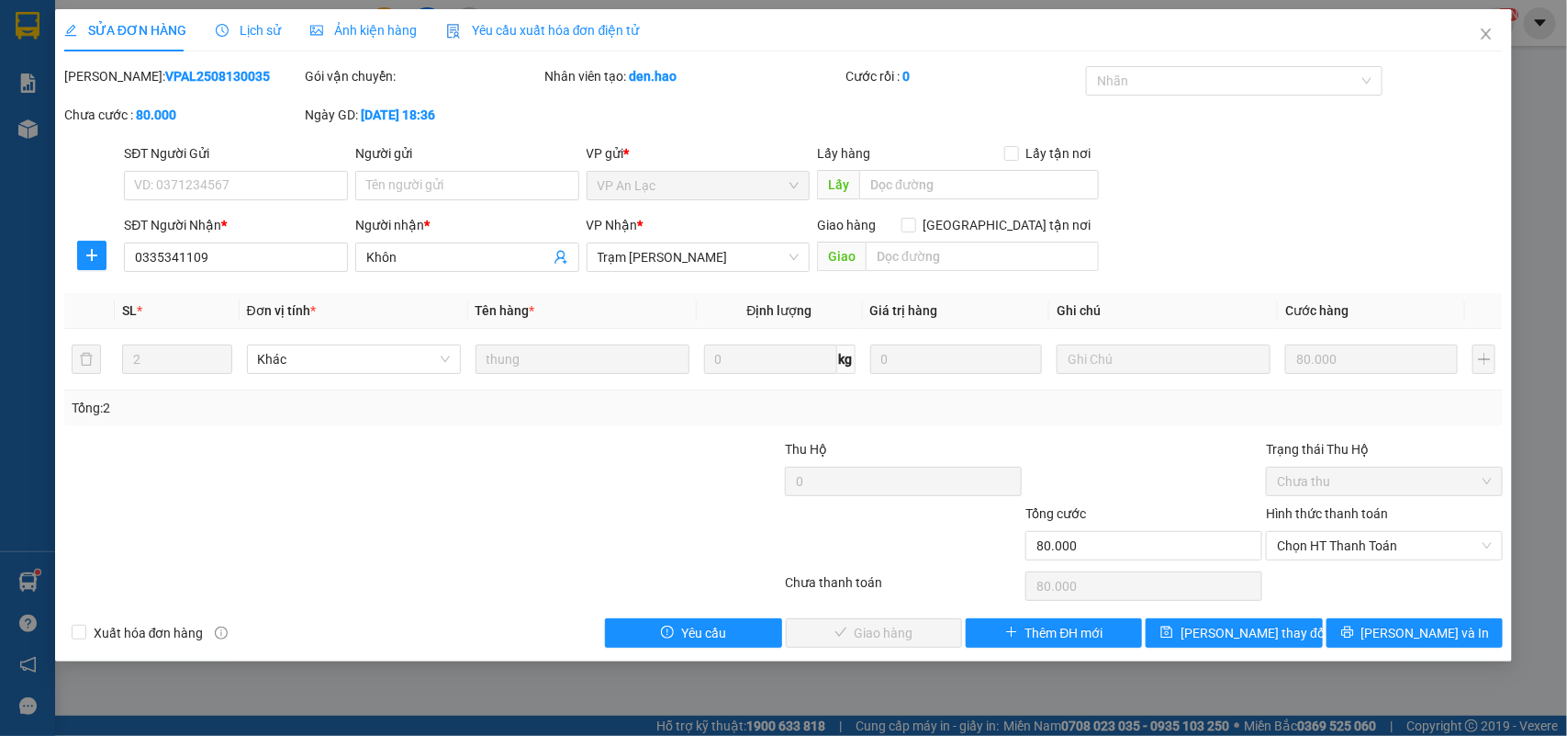
click at [367, 23] on span "Ảnh kiện hàng" at bounding box center [363, 30] width 107 height 15
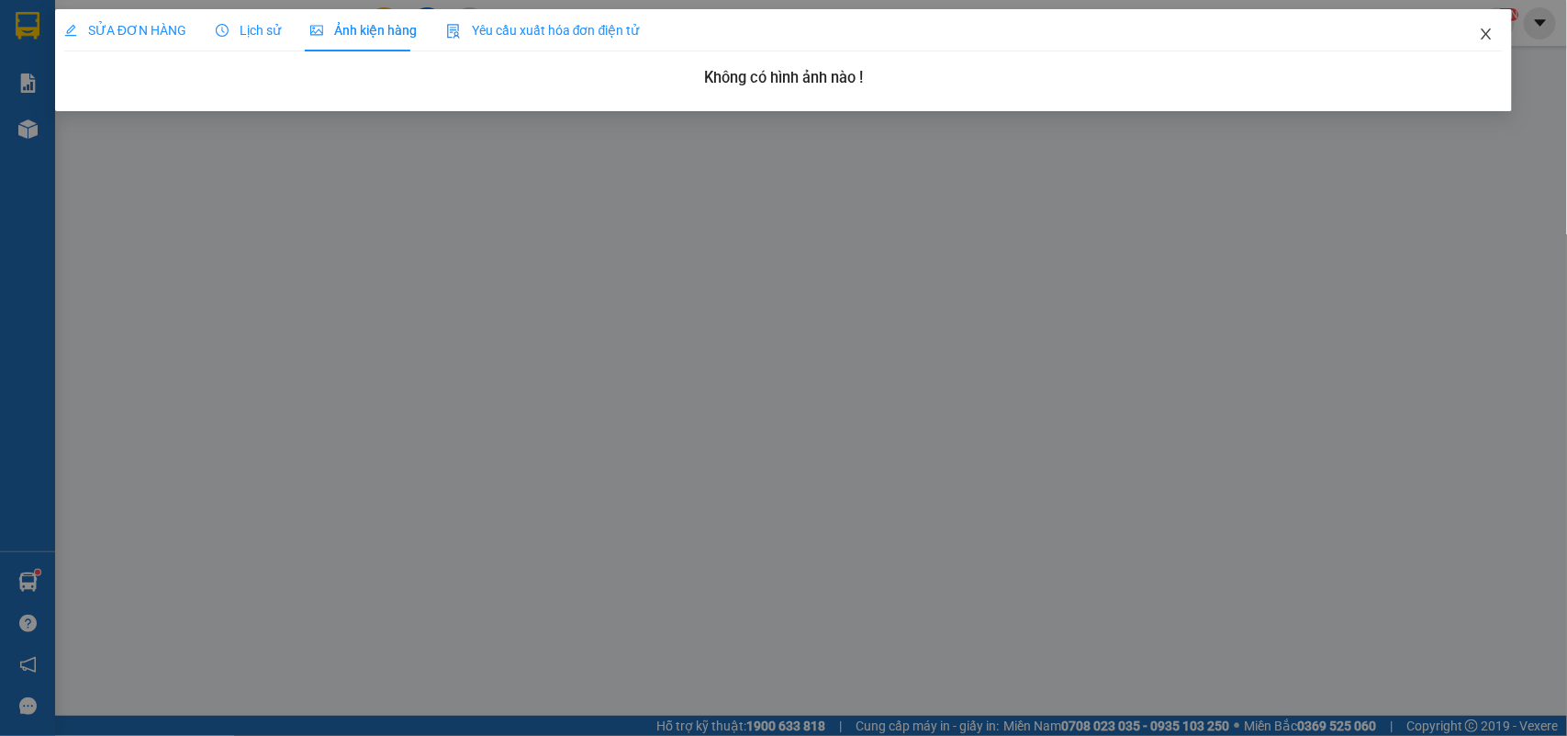
click at [1494, 19] on span "Close" at bounding box center [1486, 34] width 51 height 51
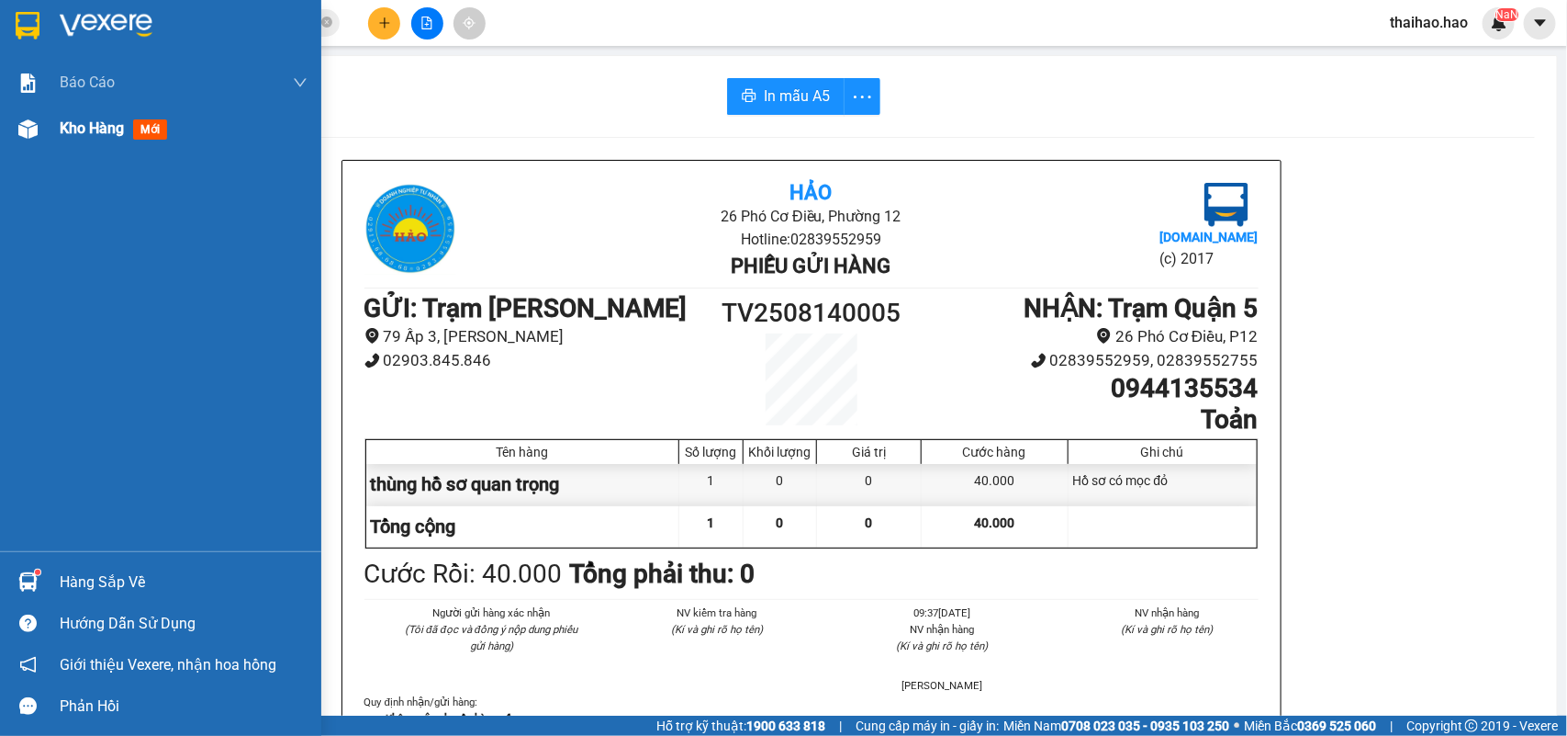
click at [48, 127] on div "Kho hàng mới" at bounding box center [160, 129] width 321 height 46
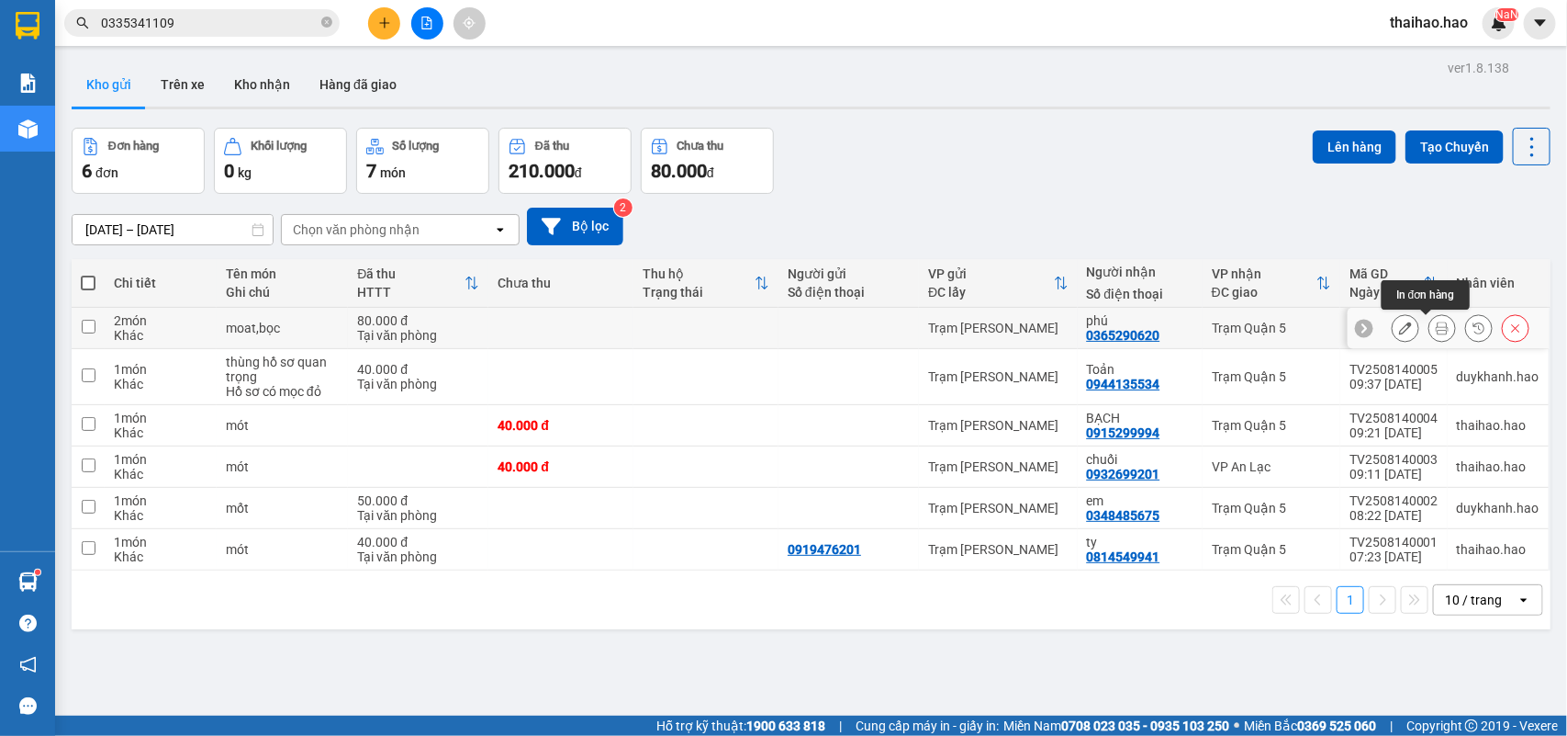
click at [1436, 327] on icon at bounding box center [1442, 327] width 13 height 13
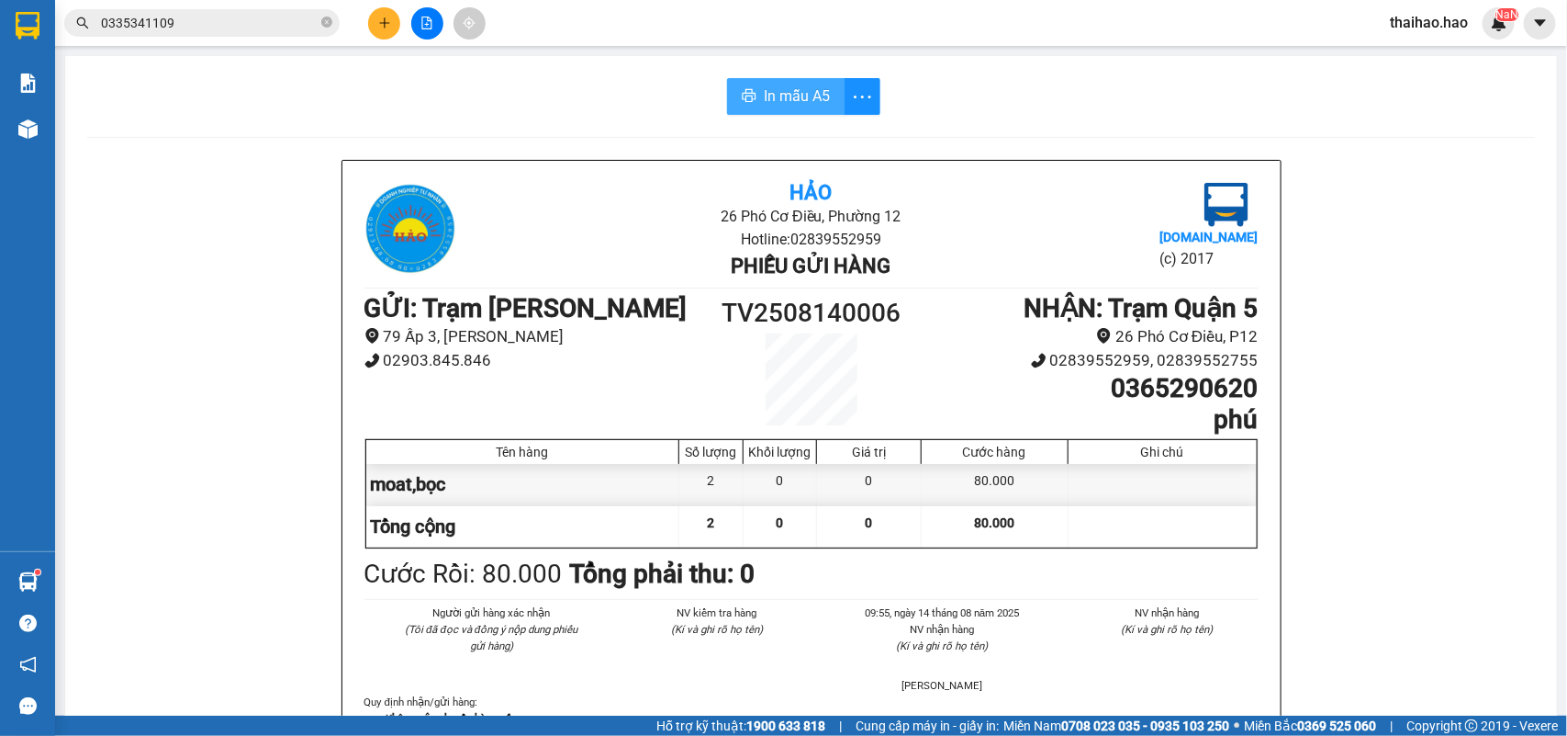
click at [790, 95] on span "In mẫu A5" at bounding box center [797, 95] width 66 height 23
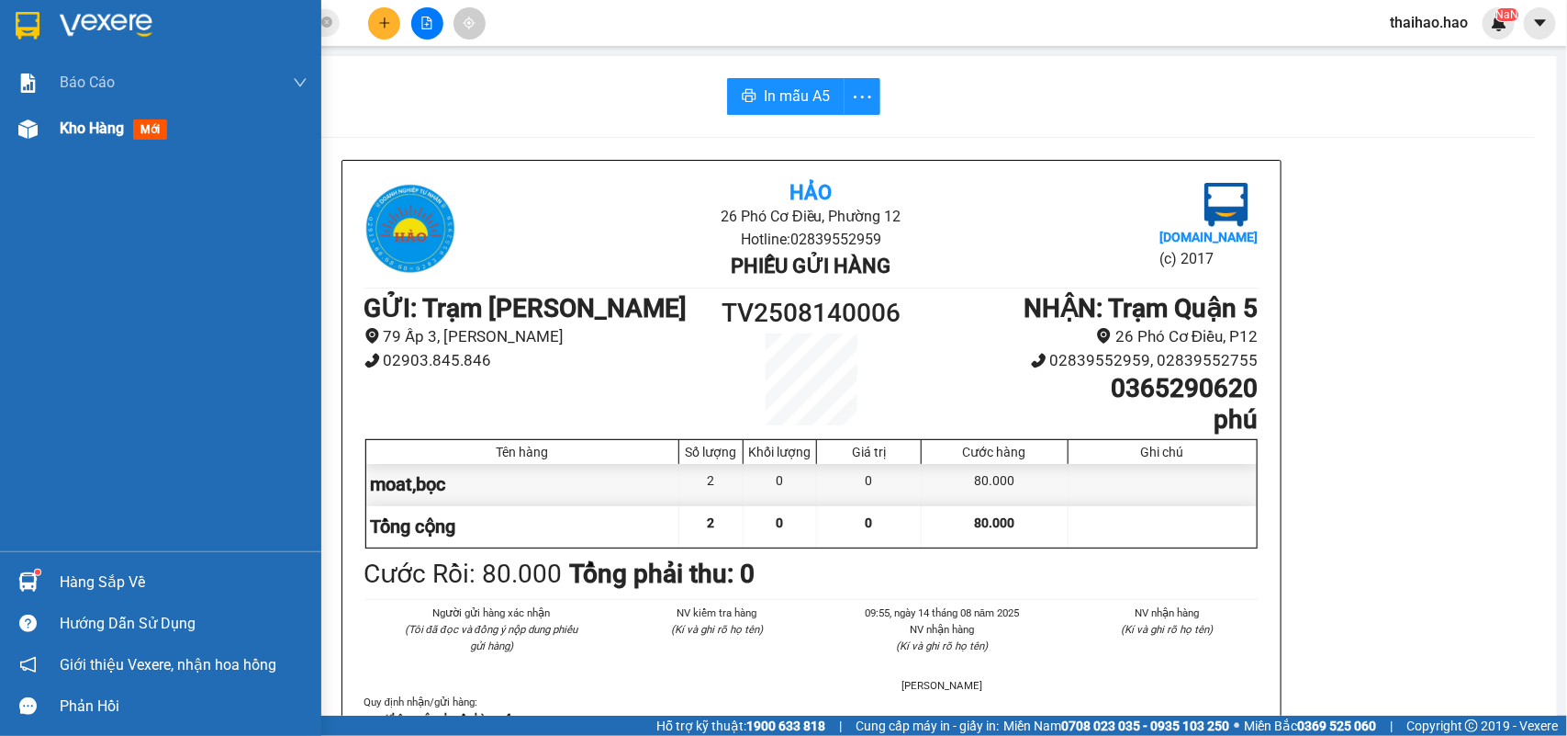
click at [73, 129] on span "Kho hàng" at bounding box center [92, 127] width 64 height 17
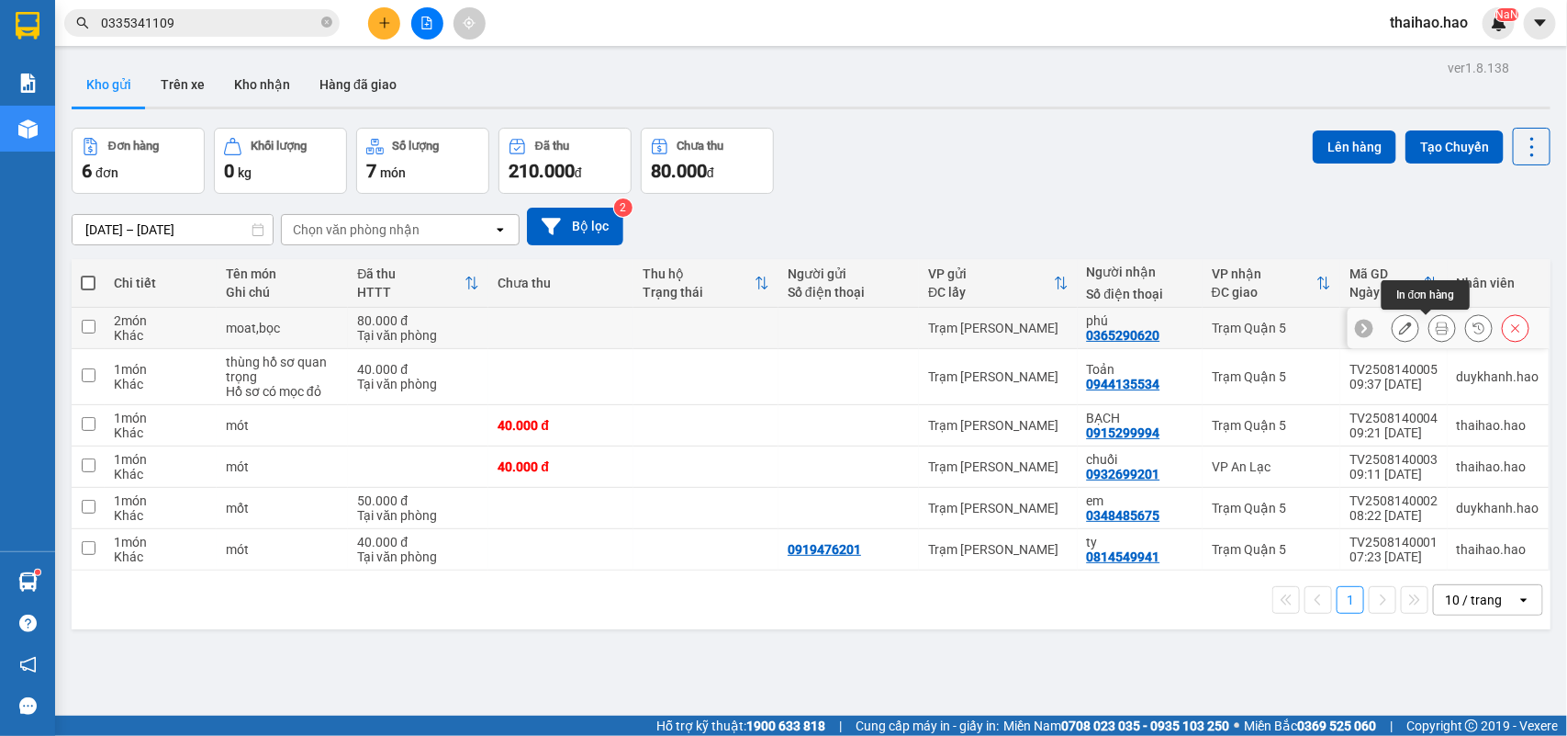
click at [1432, 329] on button at bounding box center [1443, 328] width 26 height 32
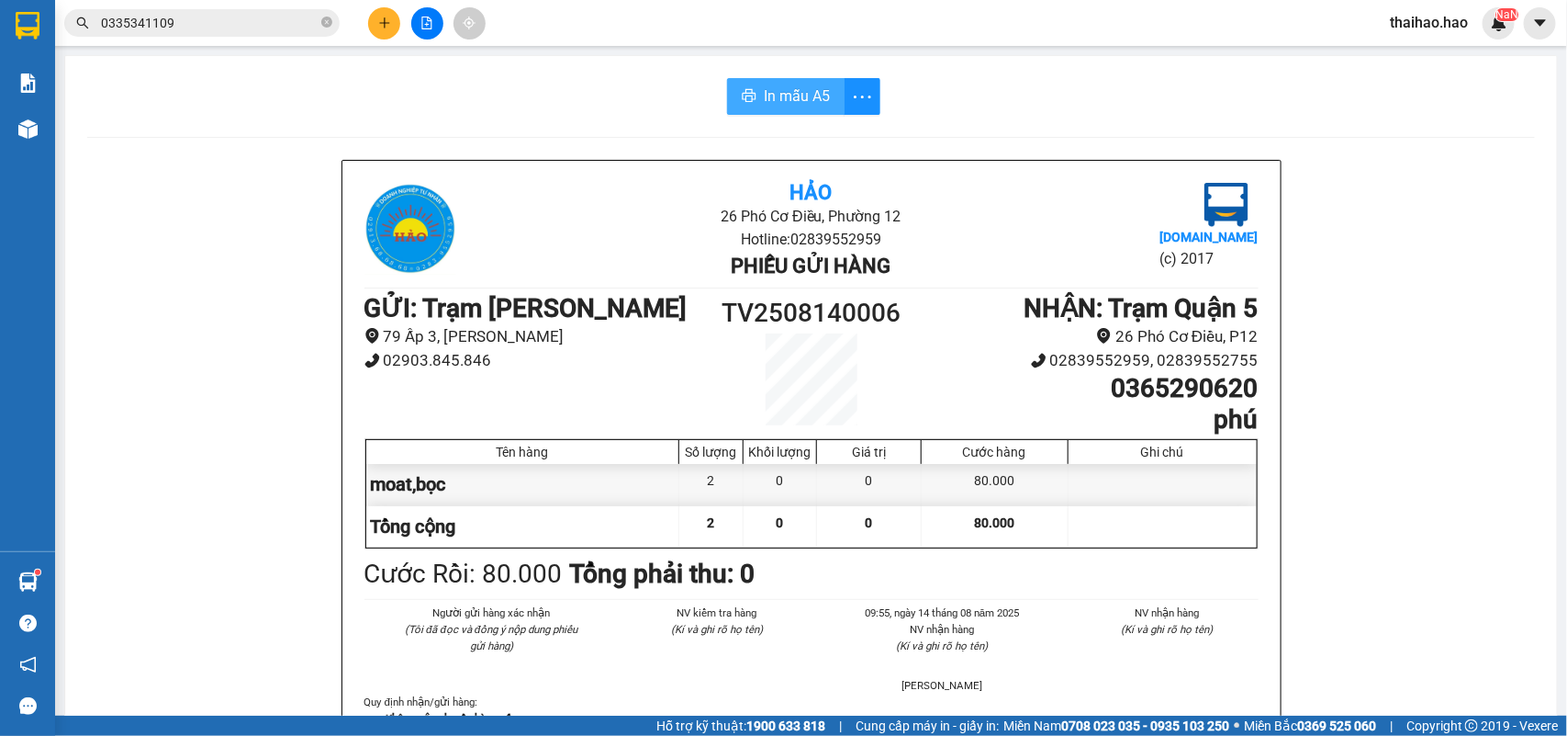
click at [768, 89] on span "In mẫu A5" at bounding box center [797, 95] width 66 height 23
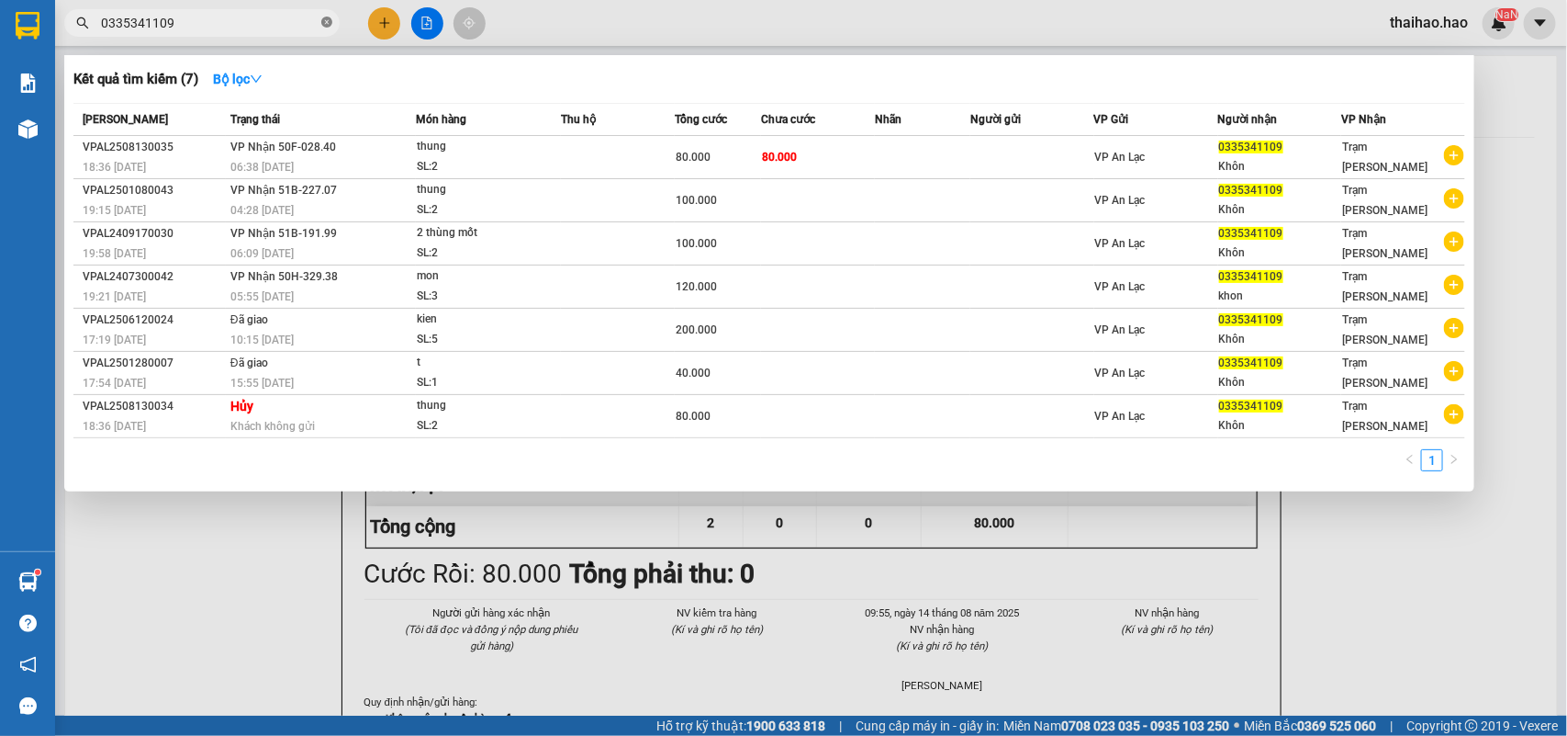
click at [326, 26] on icon "close-circle" at bounding box center [326, 22] width 11 height 11
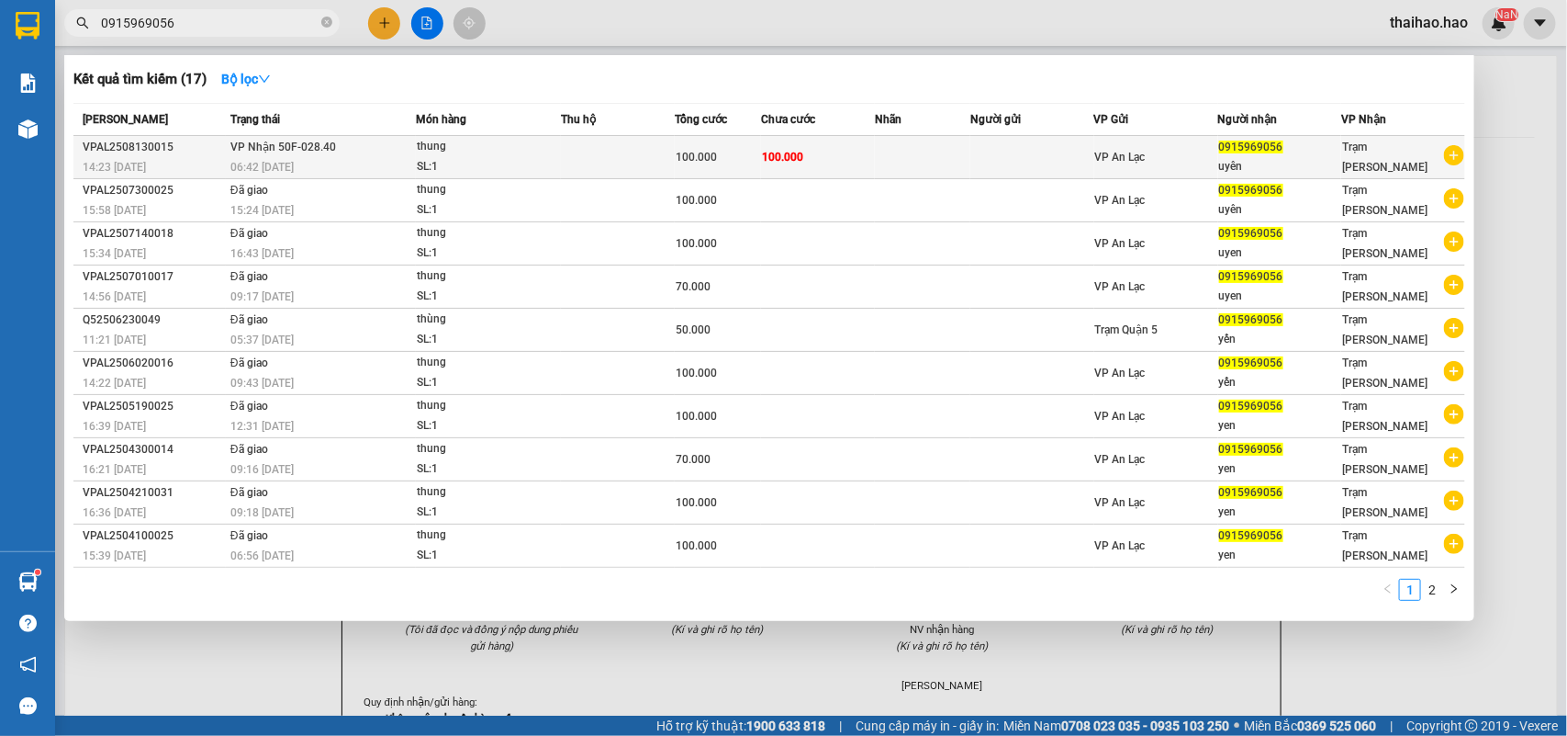
type input "0915969056"
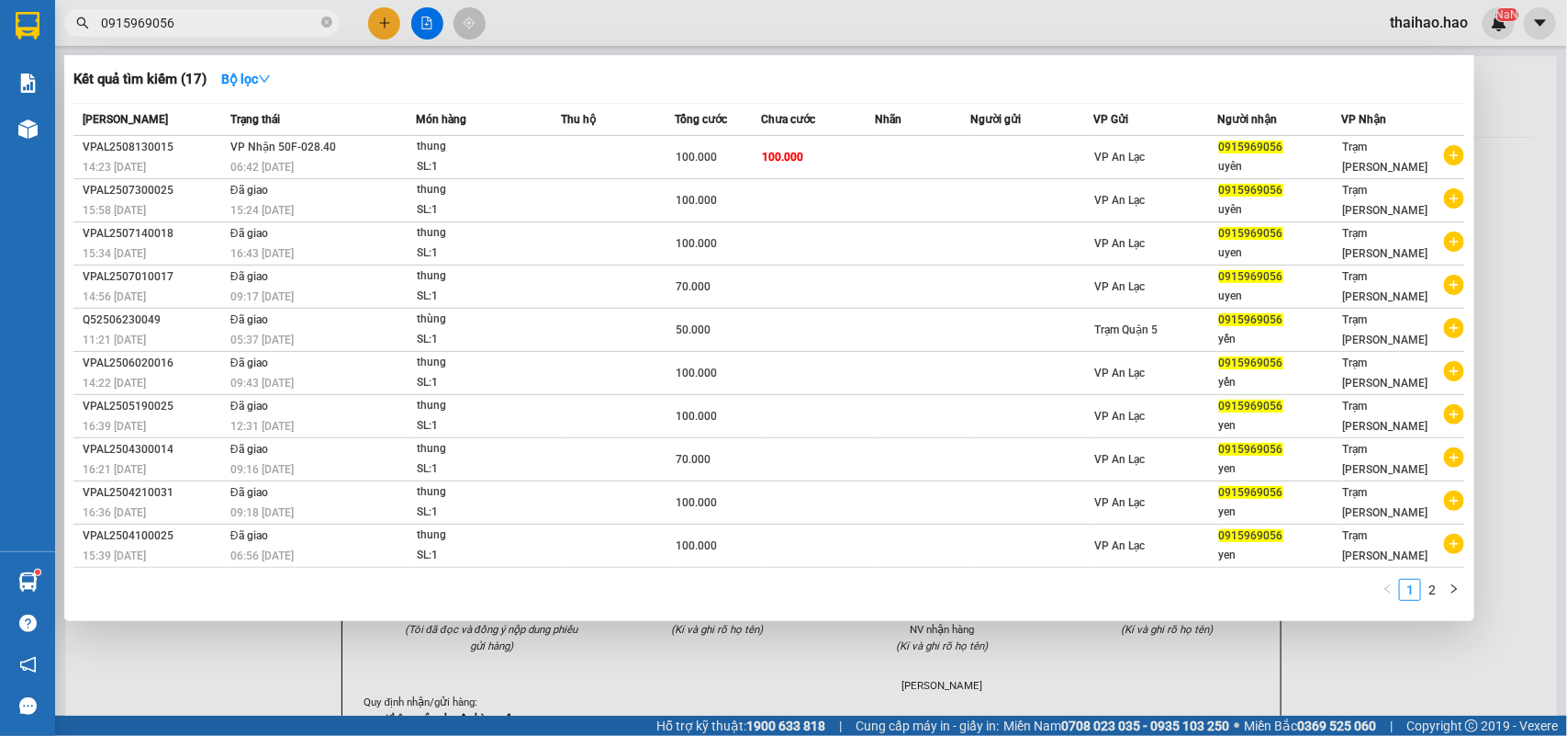
click at [828, 152] on td "100.000" at bounding box center [818, 157] width 114 height 43
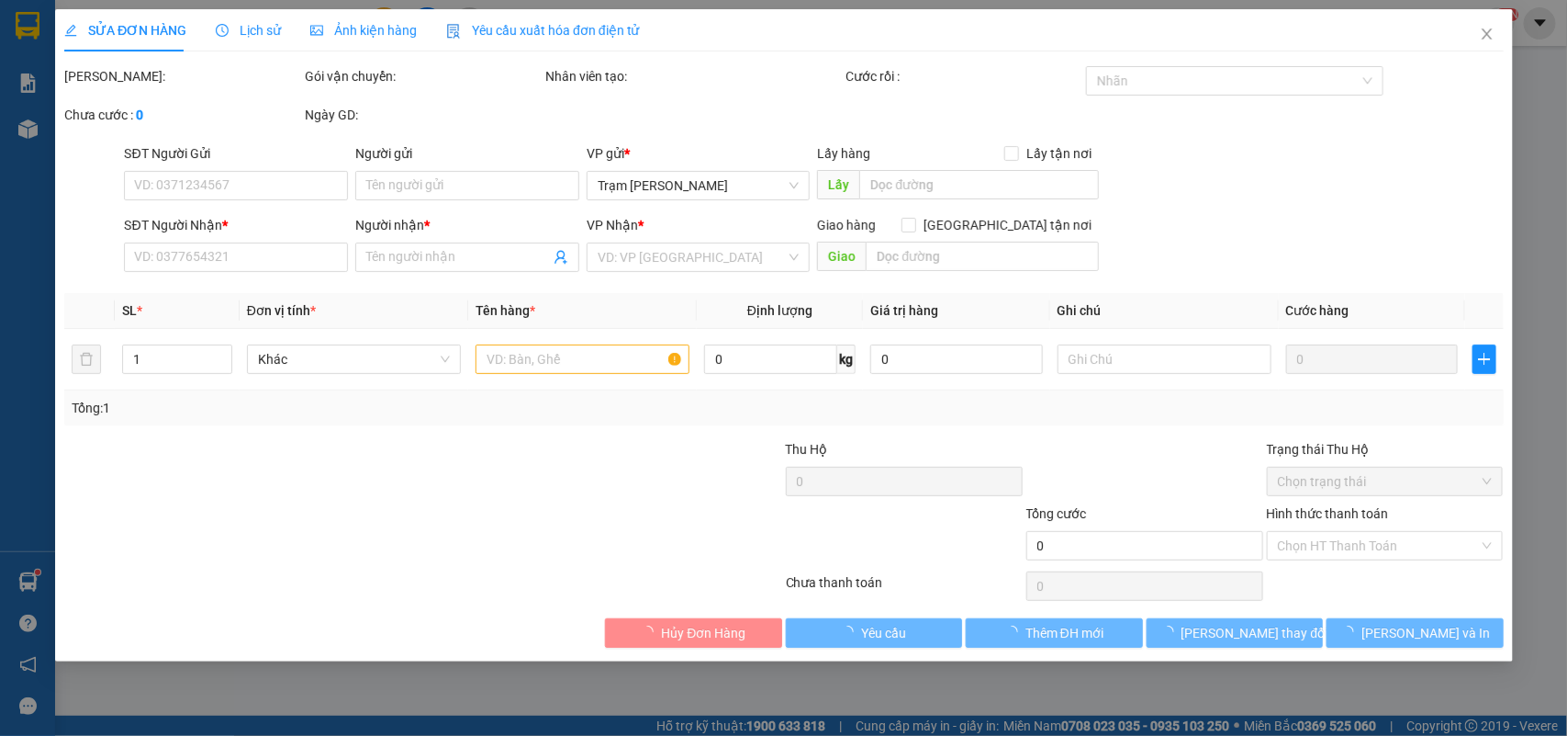
click at [204, 19] on div "SỬA ĐƠN HÀNG Lịch sử Ảnh kiện hàng Yêu cầu xuất hóa đơn điện tử" at bounding box center [352, 30] width 576 height 42
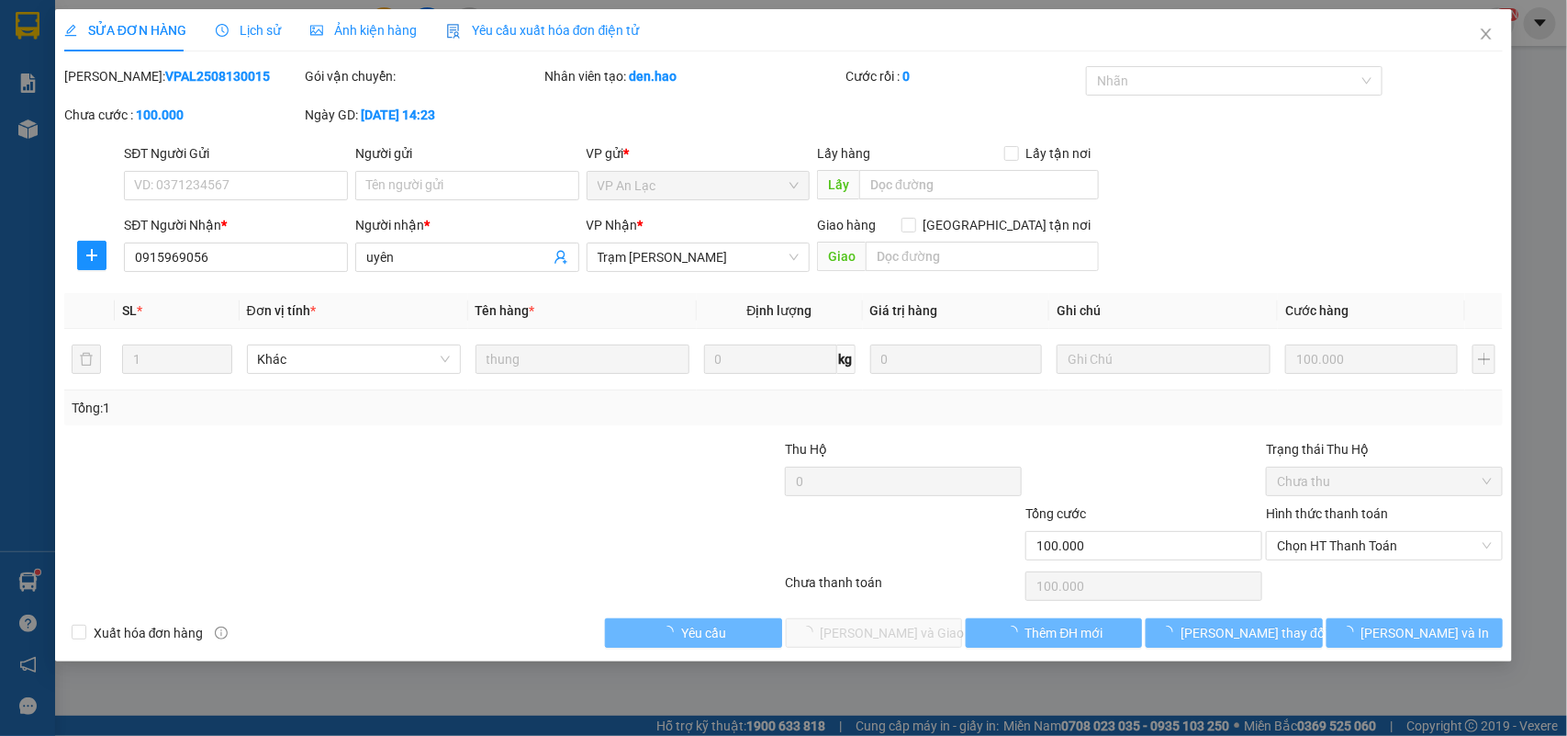
type input "0915969056"
type input "uyên"
type input "100.000"
click at [240, 30] on span "Lịch sử" at bounding box center [248, 30] width 65 height 15
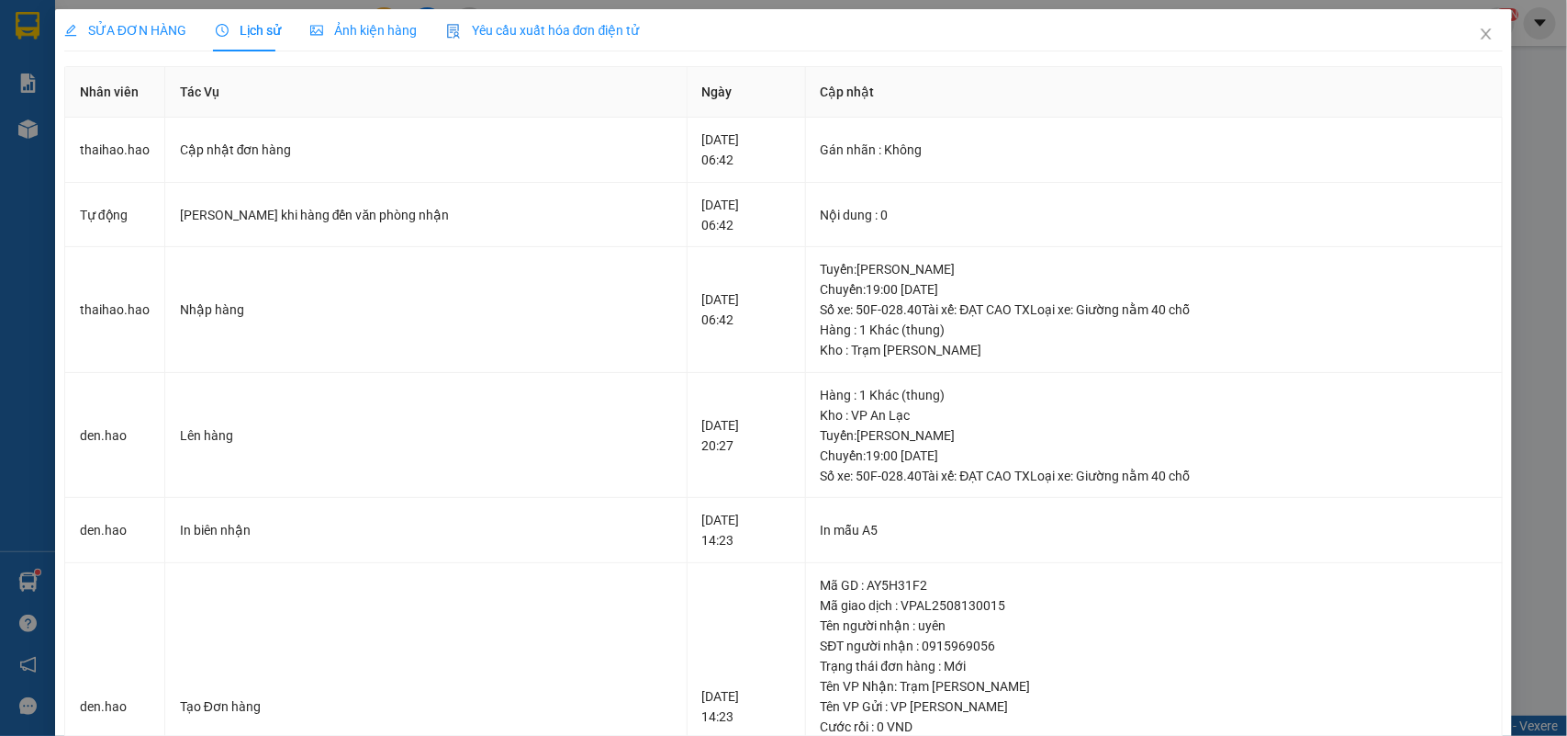
click at [331, 34] on span "Ảnh kiện hàng" at bounding box center [363, 30] width 107 height 15
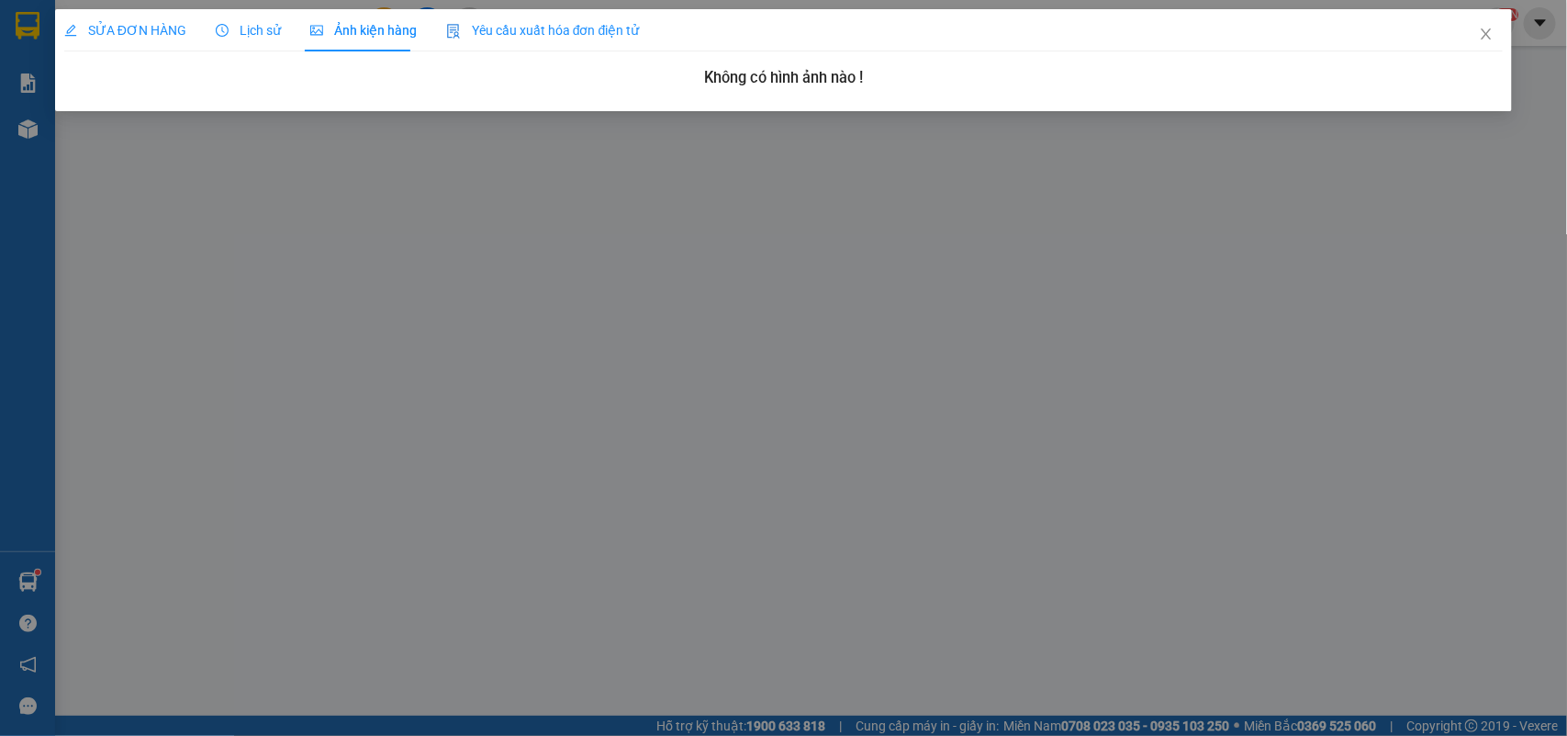
click at [111, 26] on span "SỬA ĐƠN HÀNG" at bounding box center [125, 30] width 122 height 15
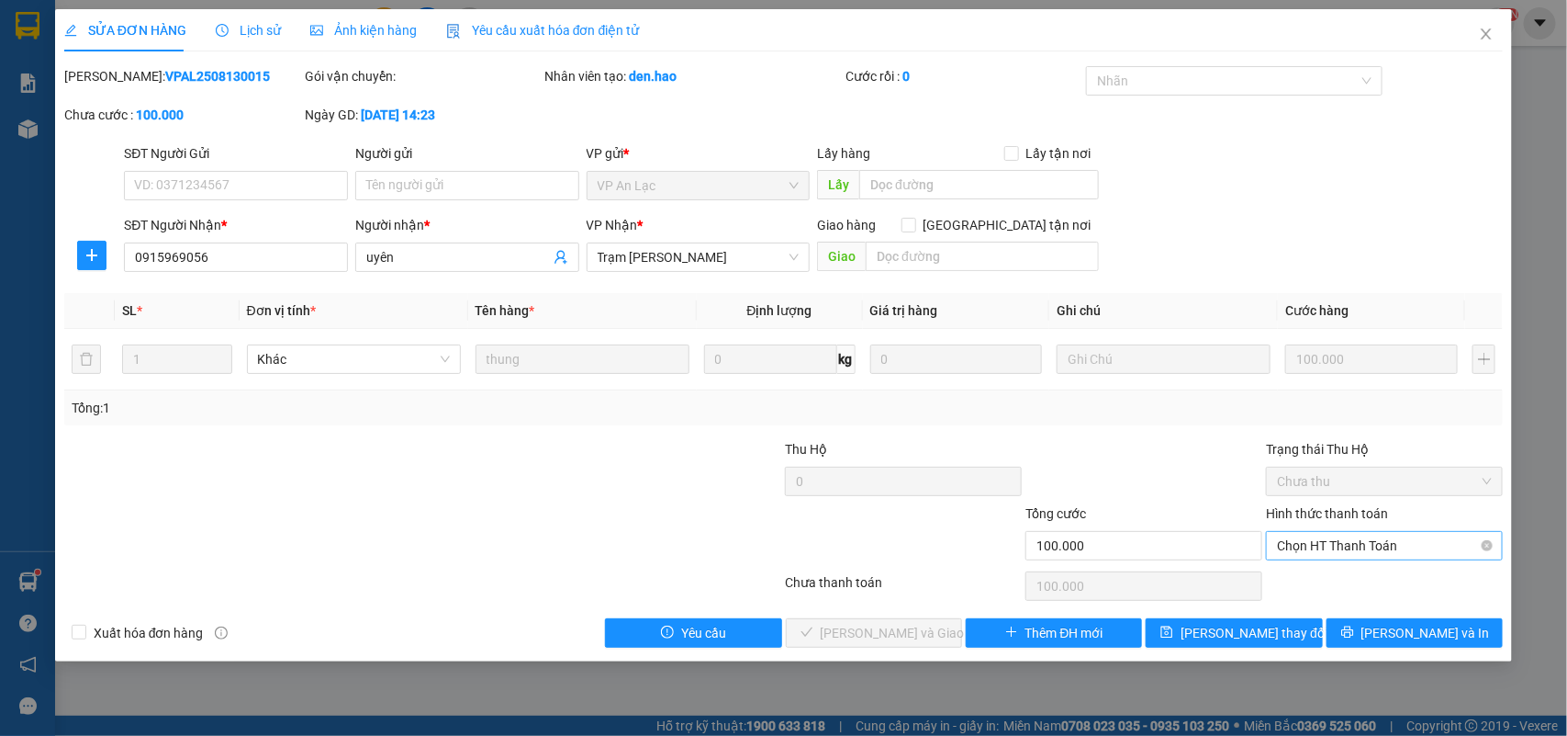
click at [1306, 554] on span "Chọn HT Thanh Toán" at bounding box center [1384, 546] width 215 height 28
click at [1313, 579] on div "Tại văn phòng" at bounding box center [1385, 583] width 215 height 20
type input "0"
click at [882, 647] on button "[PERSON_NAME] và Giao hàng" at bounding box center [874, 632] width 176 height 29
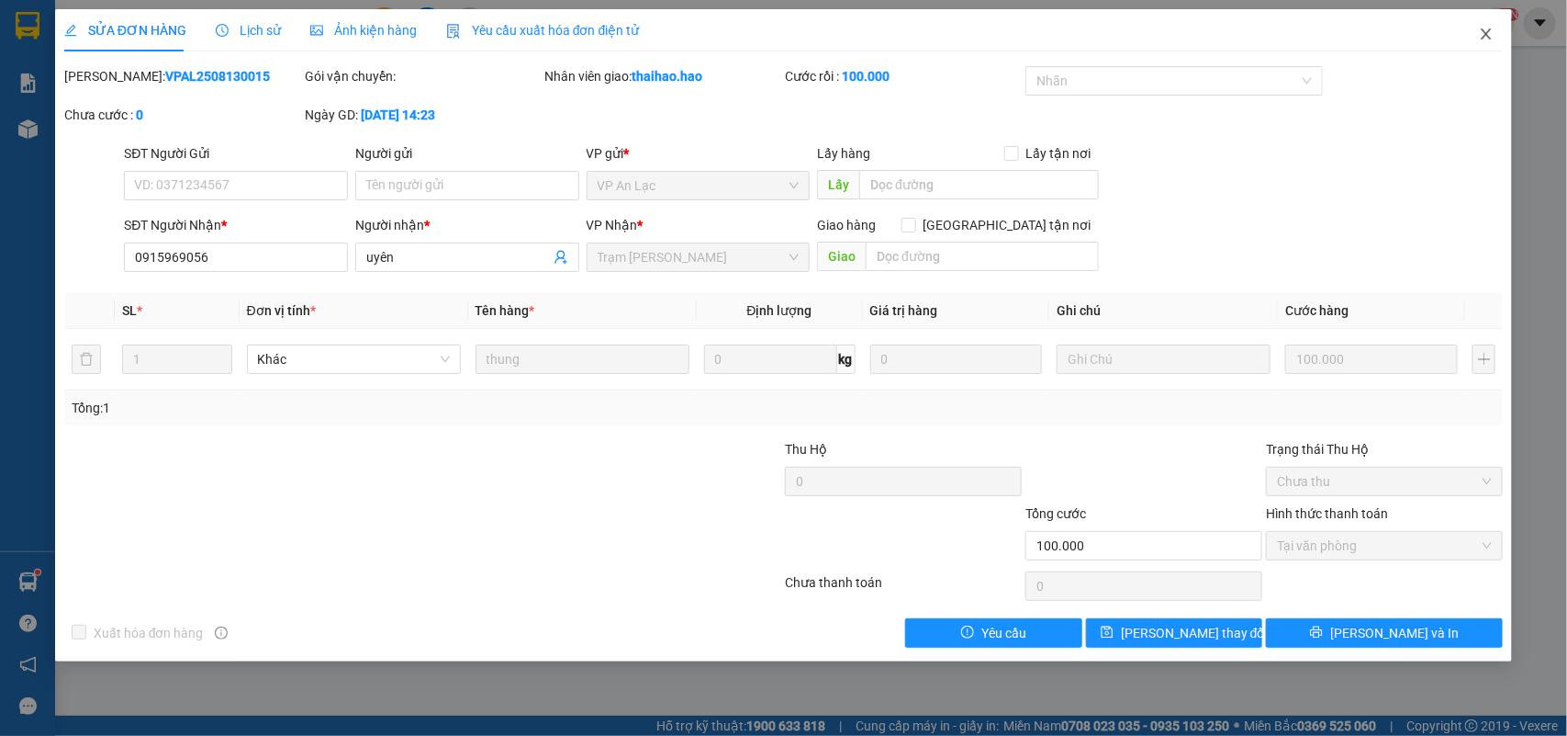
click at [1476, 39] on span "Close" at bounding box center [1486, 34] width 51 height 51
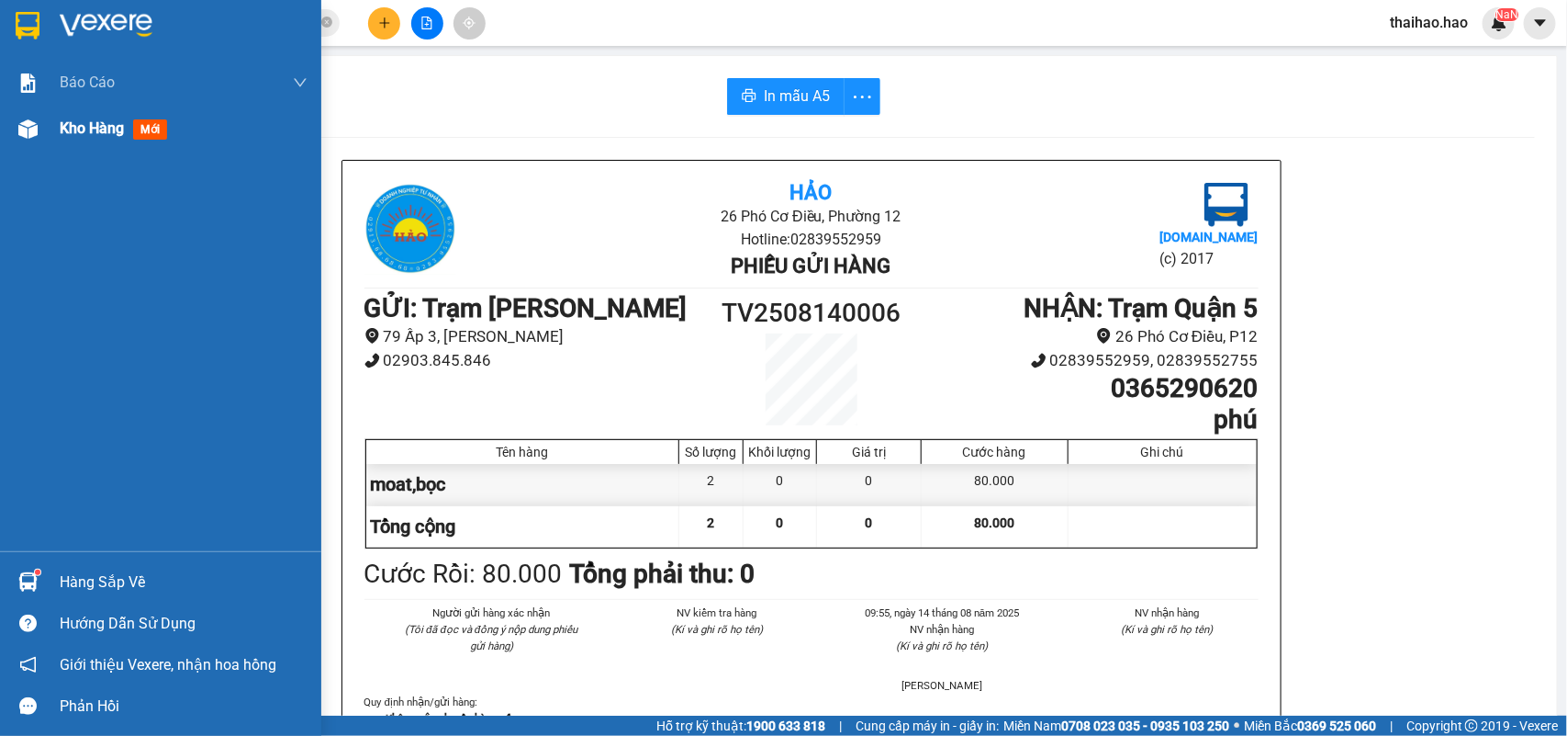
click at [24, 127] on img at bounding box center [27, 128] width 19 height 19
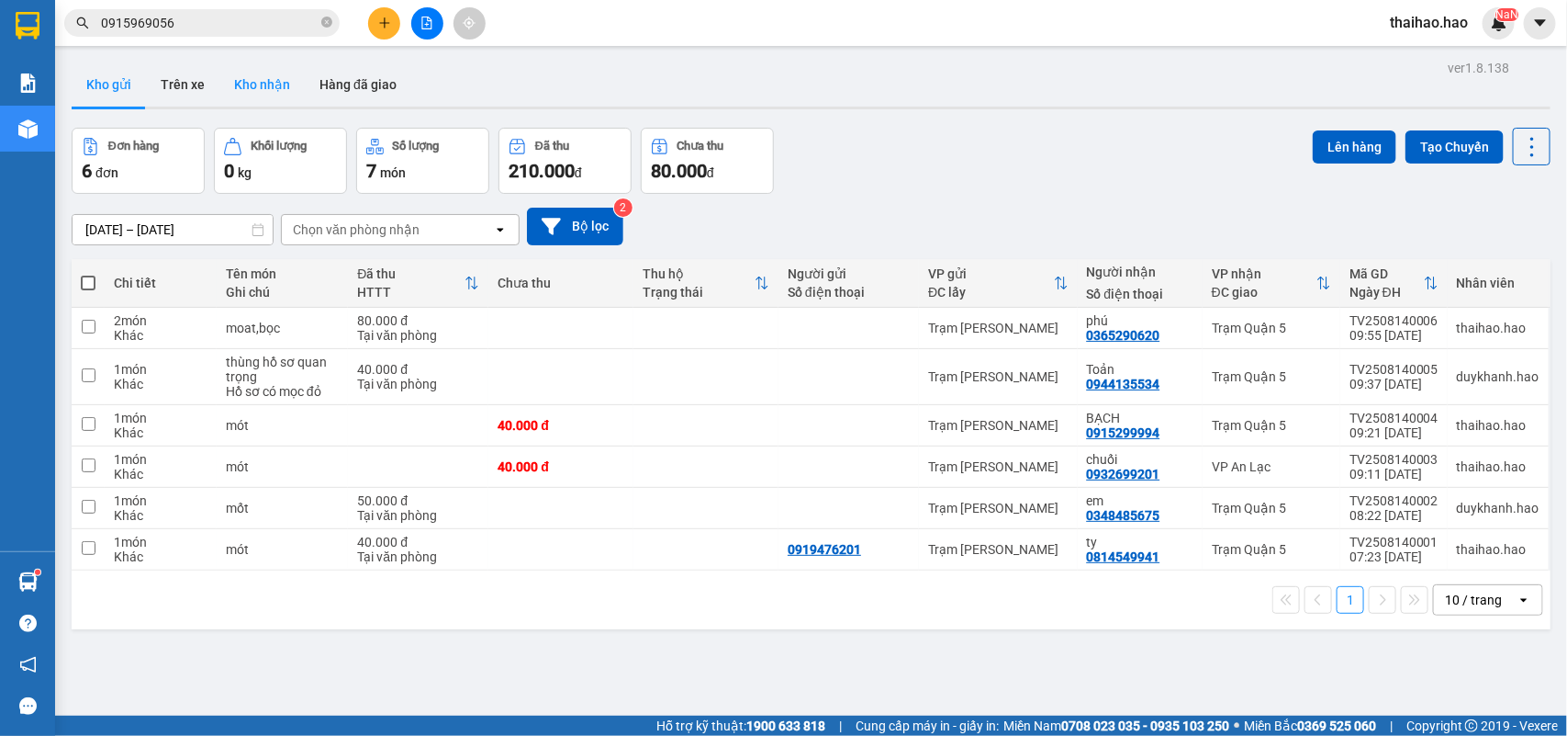
click at [253, 84] on button "Kho nhận" at bounding box center [261, 84] width 85 height 44
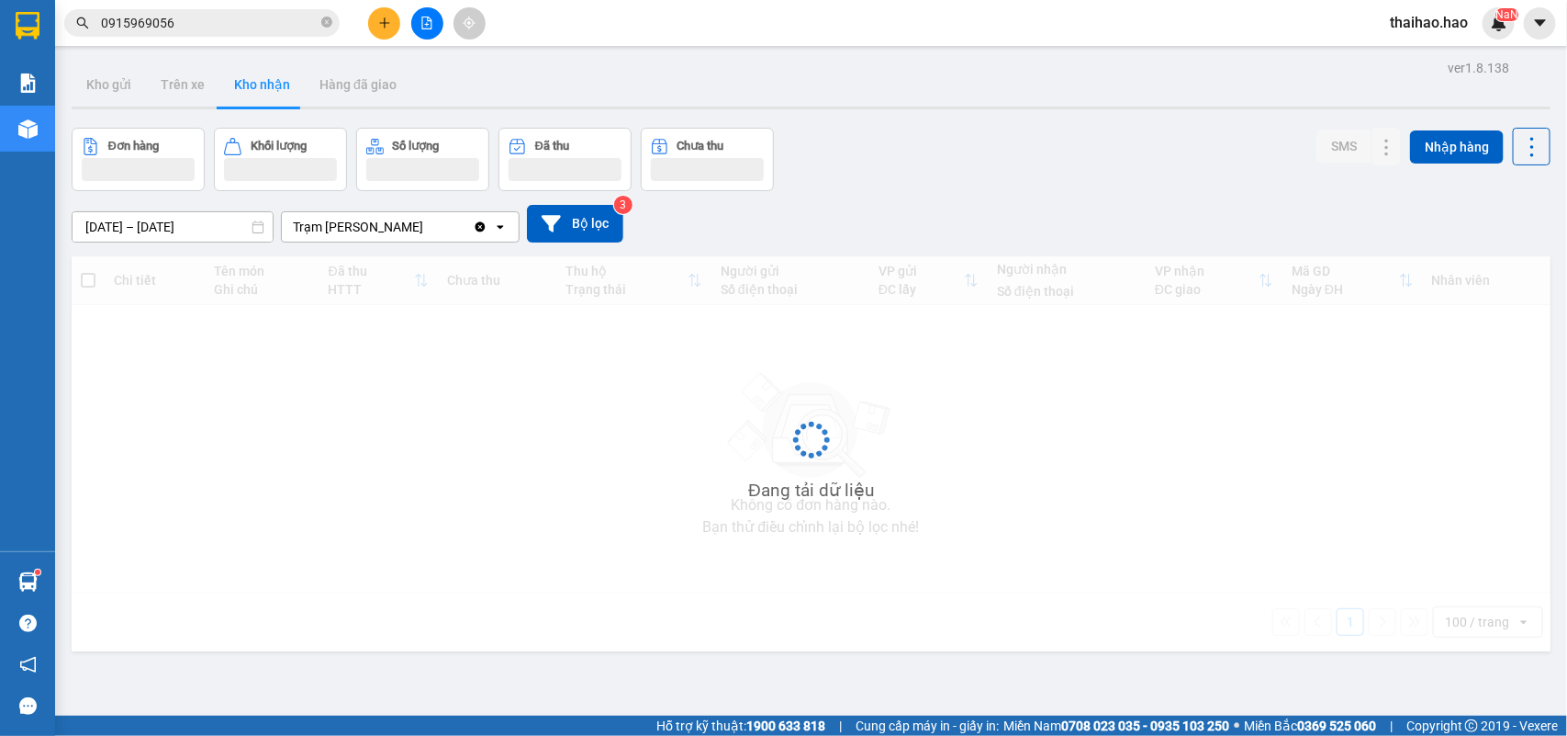
click at [253, 84] on button "Kho nhận" at bounding box center [261, 84] width 85 height 44
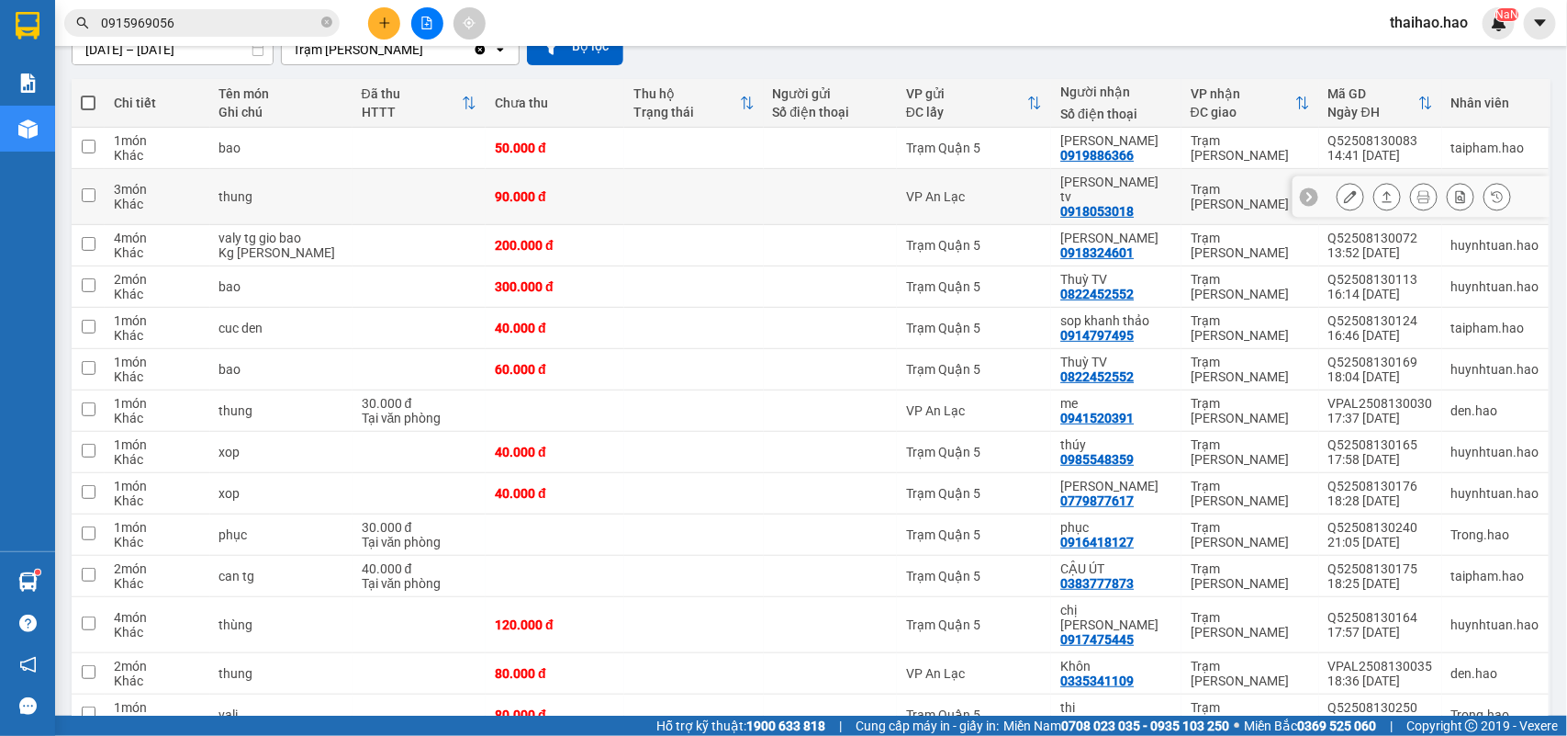
scroll to position [230, 0]
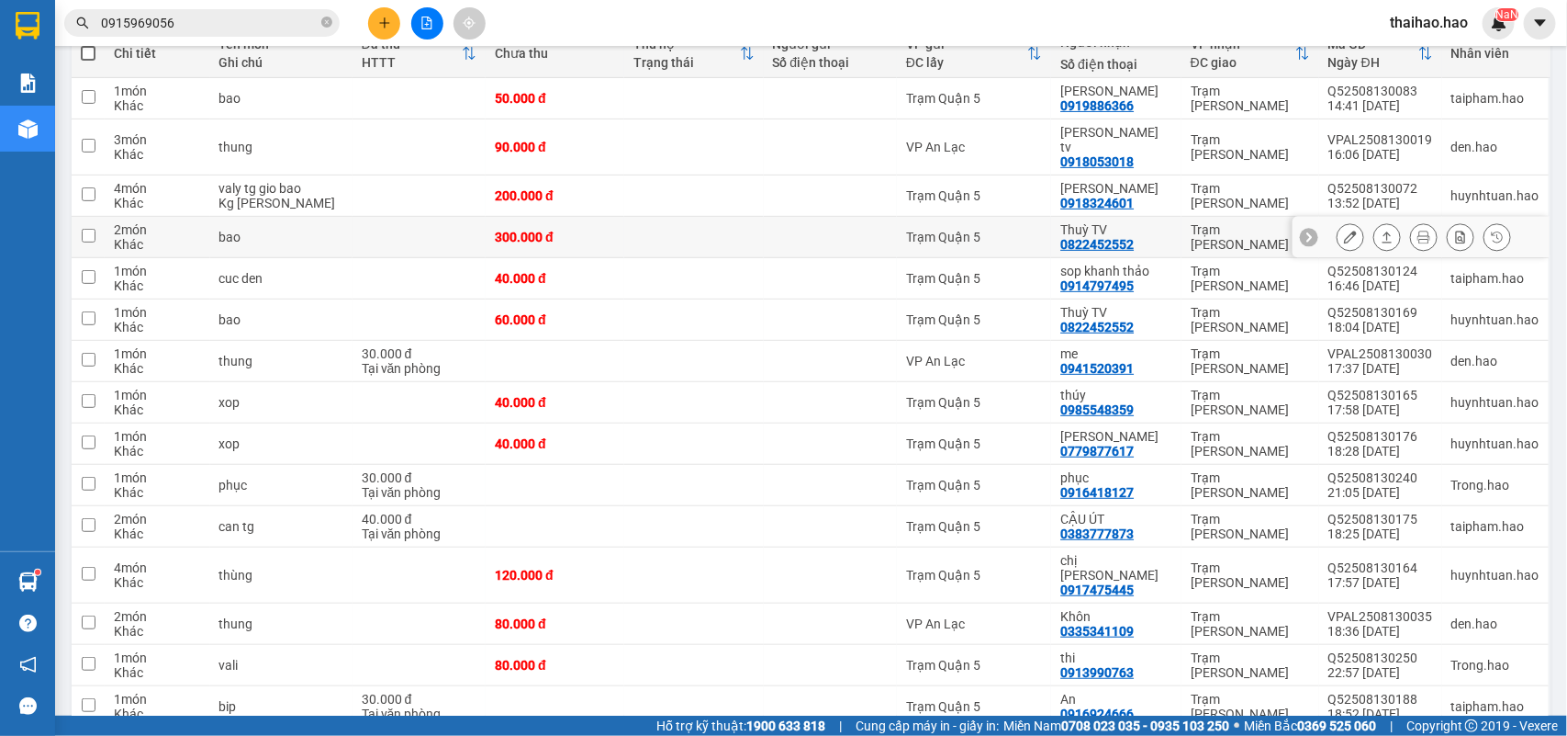
click at [1344, 230] on icon at bounding box center [1350, 236] width 13 height 13
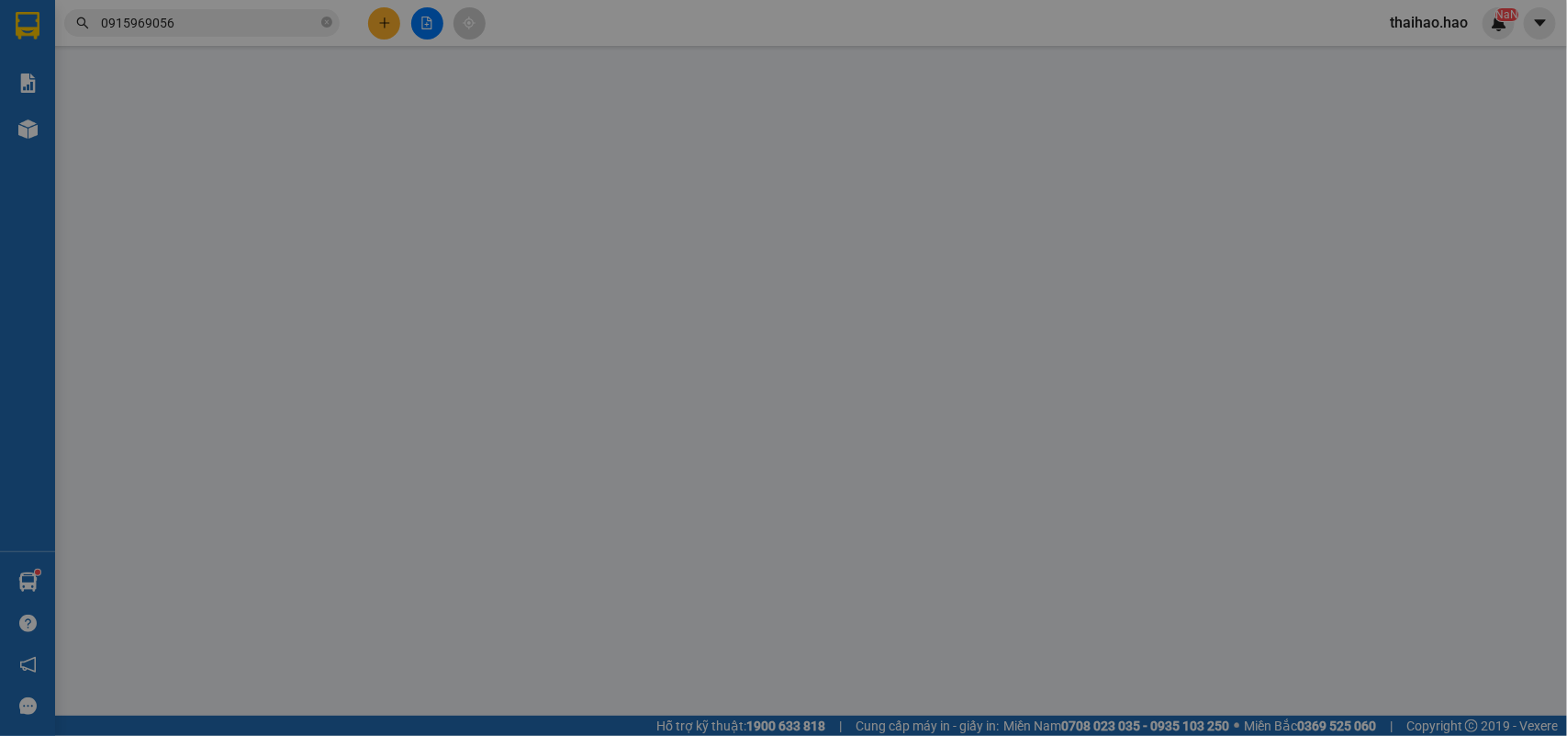
type input "0822452552"
type input "Thuỳ TV"
type input "300.000"
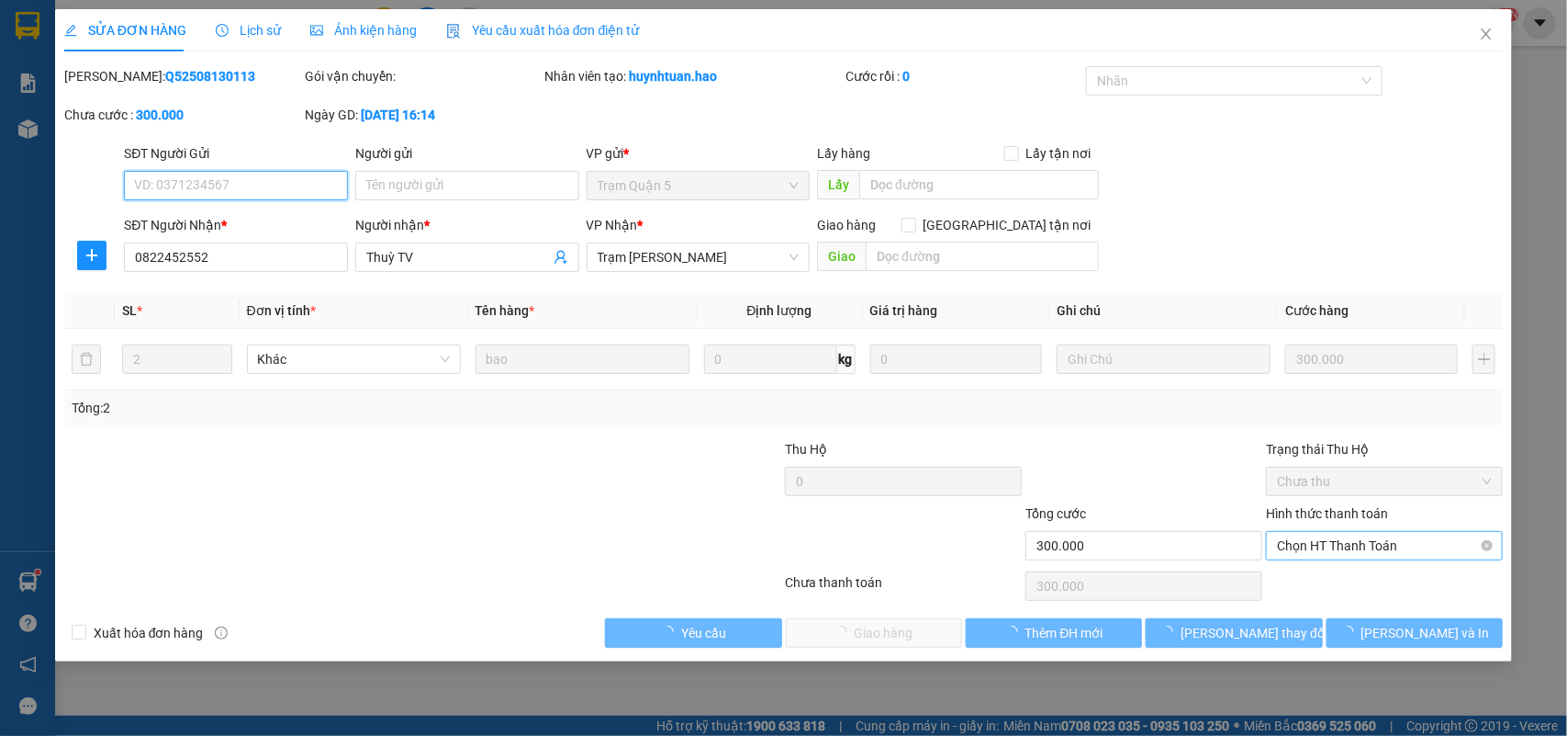
click at [1333, 544] on span "Chọn HT Thanh Toán" at bounding box center [1384, 546] width 215 height 28
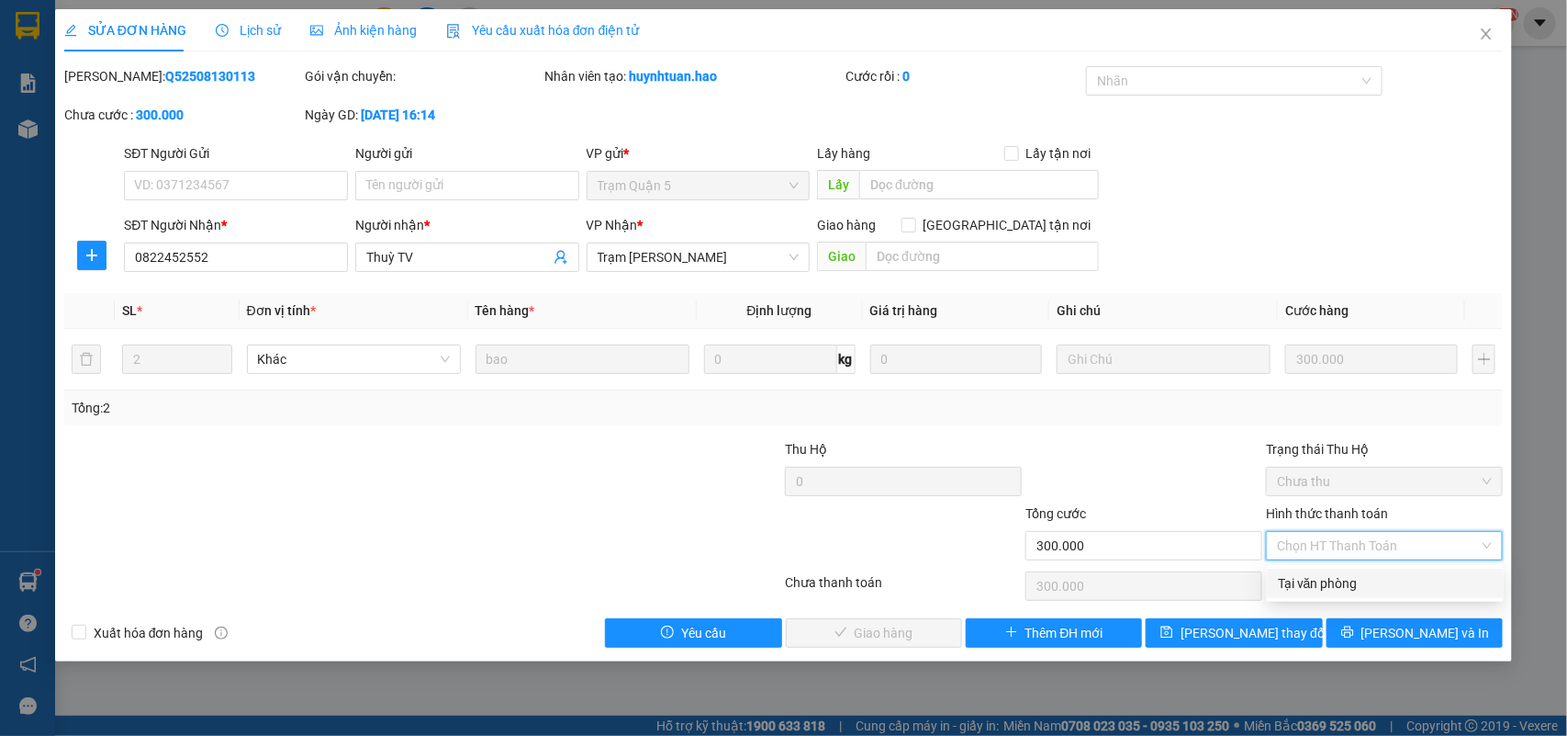
click at [1320, 575] on div "Tại văn phòng" at bounding box center [1385, 583] width 215 height 20
type input "0"
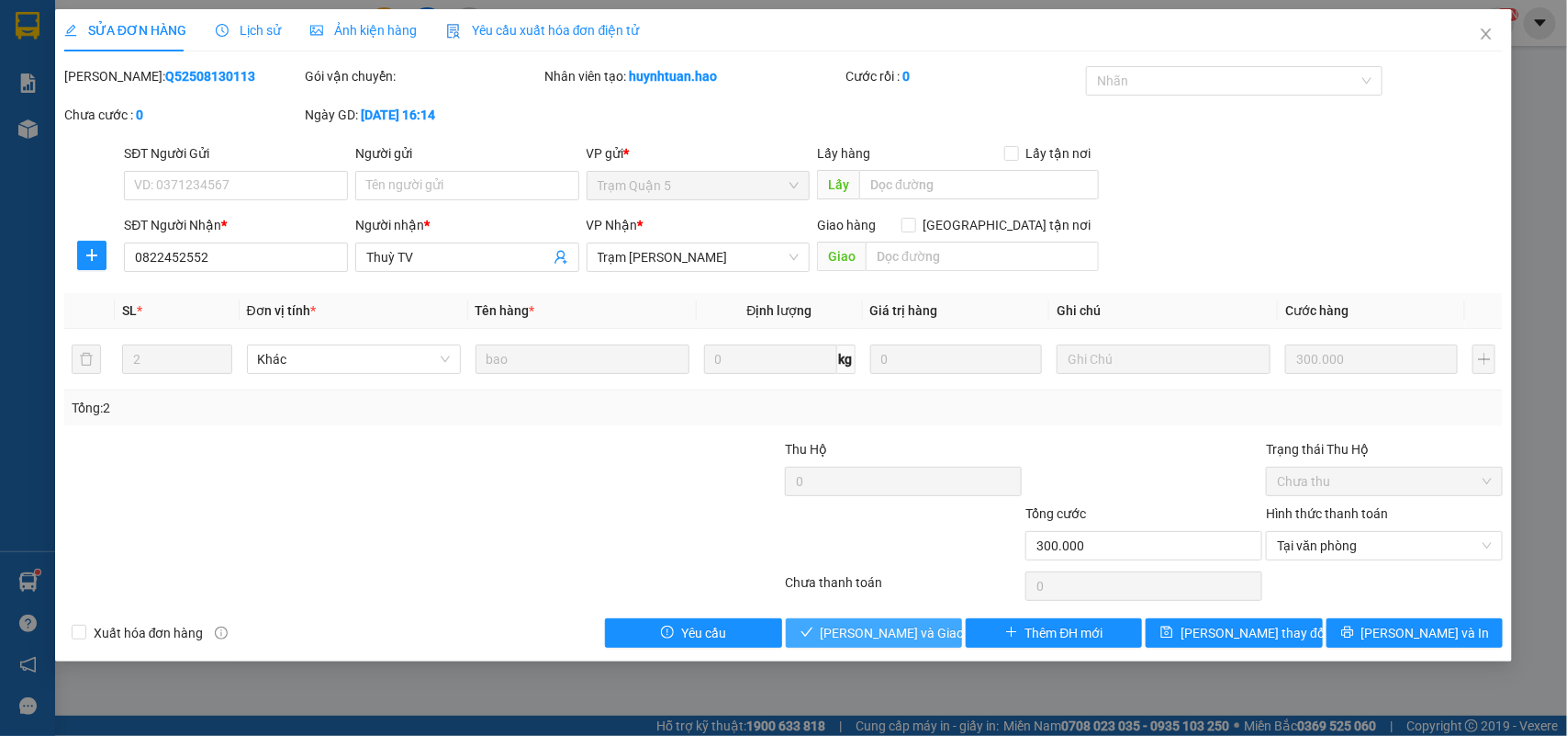
click at [934, 635] on button "[PERSON_NAME] và Giao hàng" at bounding box center [874, 632] width 176 height 29
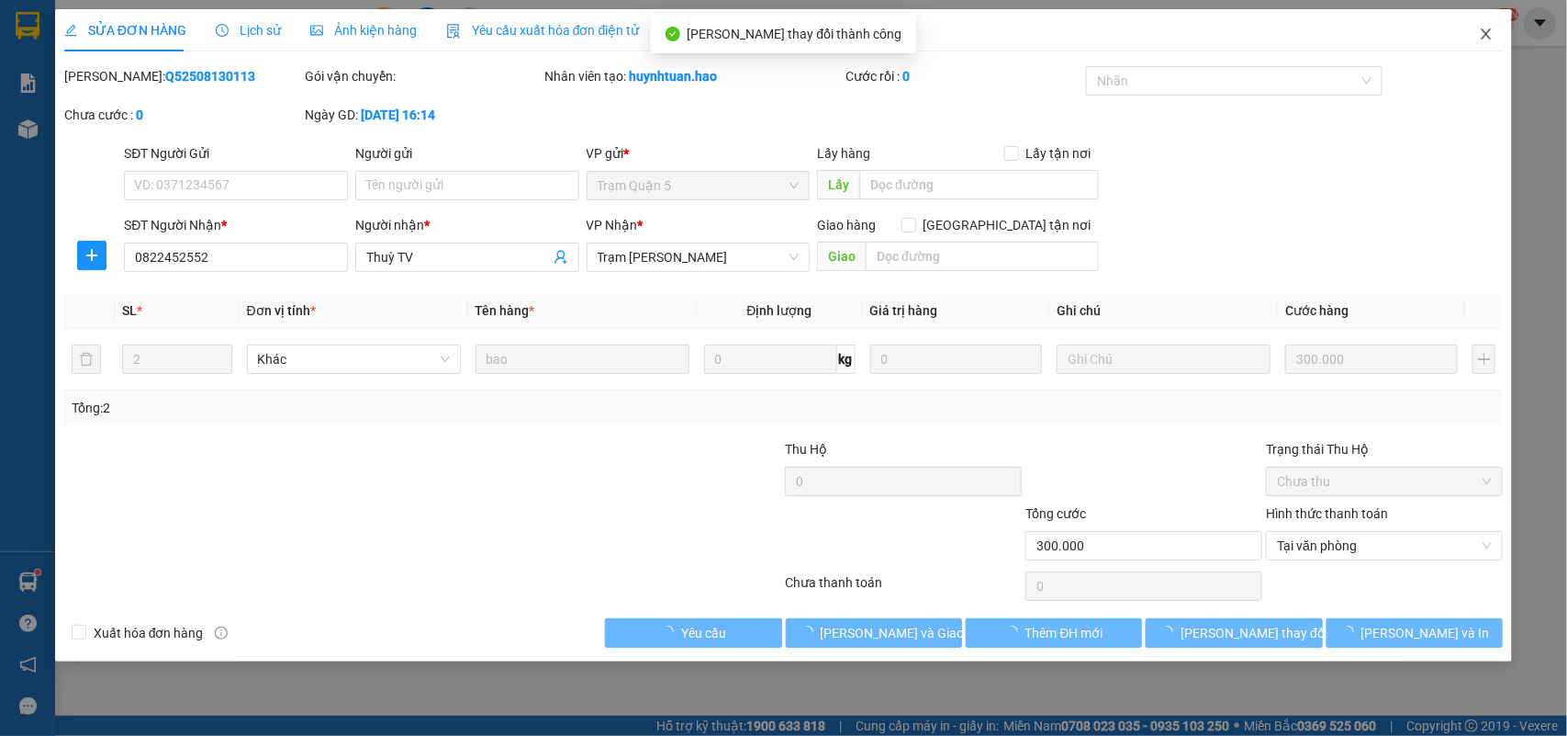
click at [1484, 35] on icon "close" at bounding box center [1486, 34] width 15 height 15
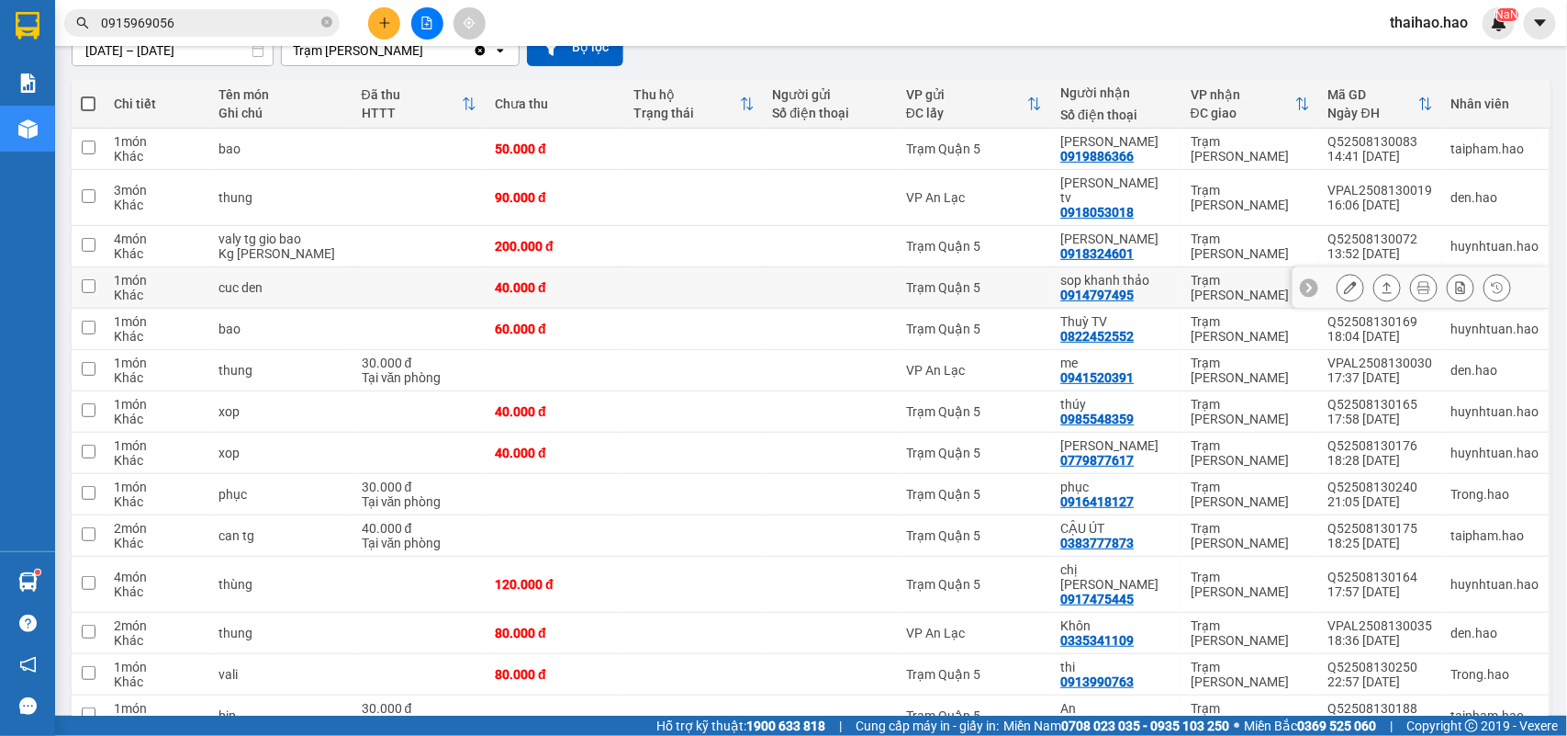
scroll to position [230, 0]
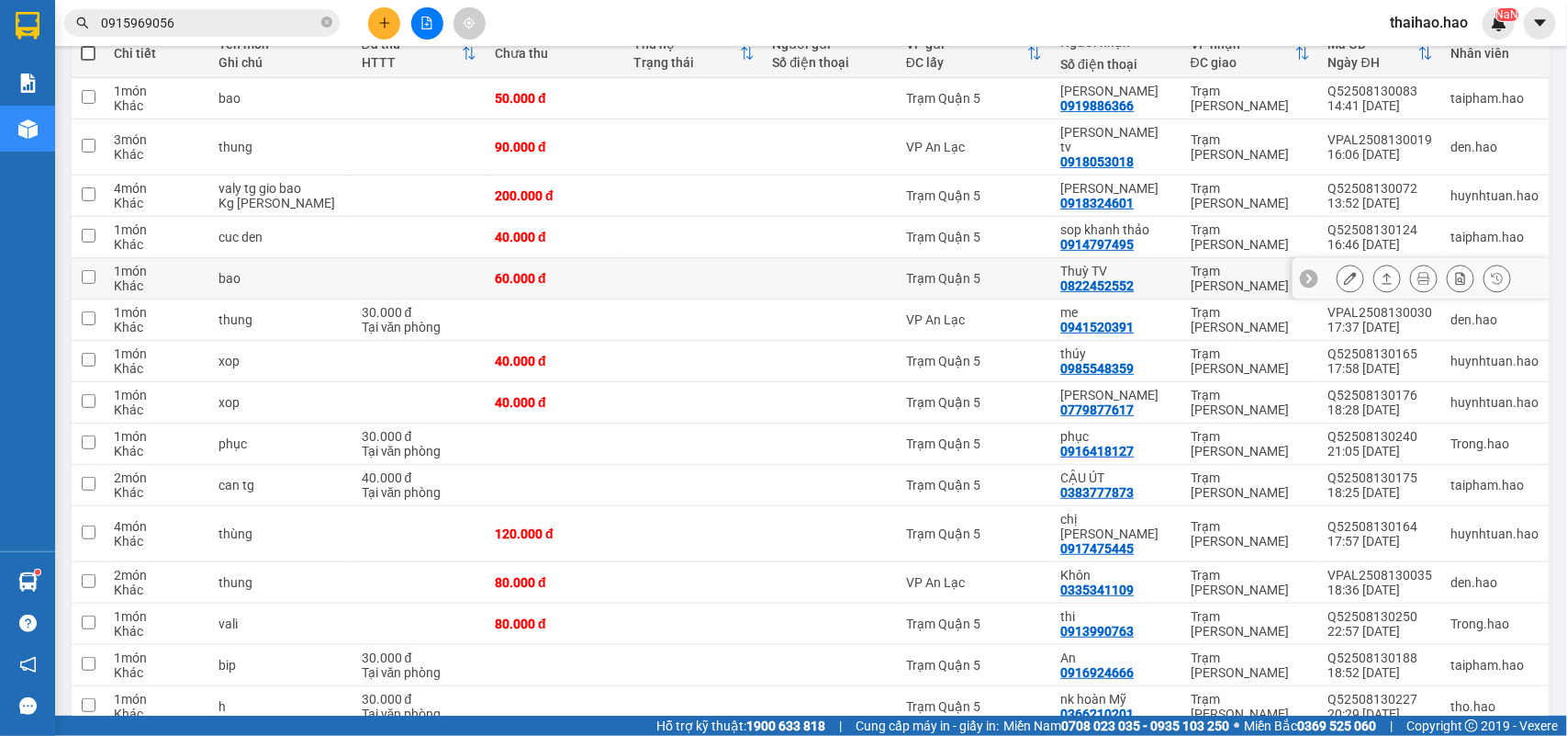
click at [1344, 272] on icon at bounding box center [1350, 278] width 13 height 13
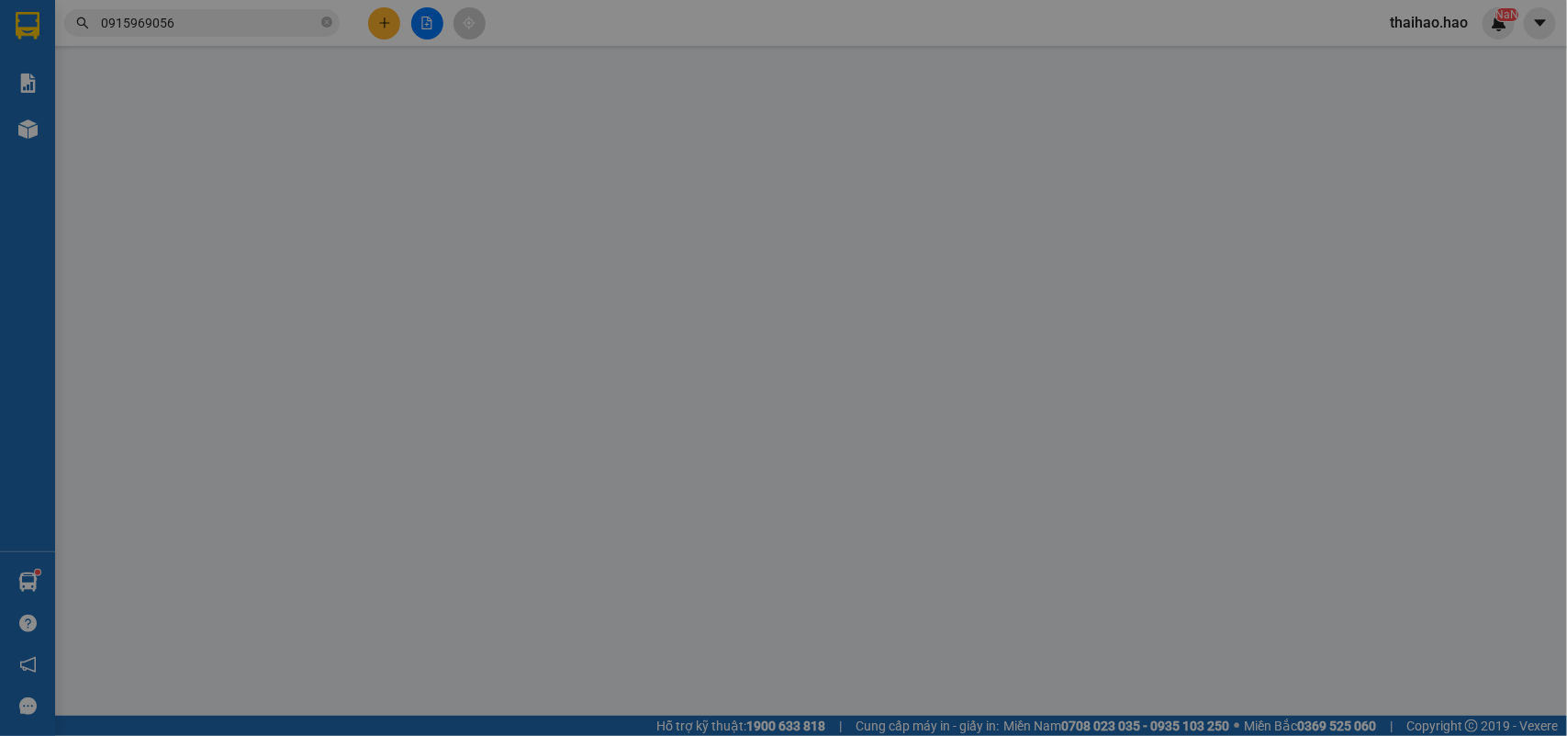
type input "0822452552"
type input "Thuỳ TV"
type input "60.000"
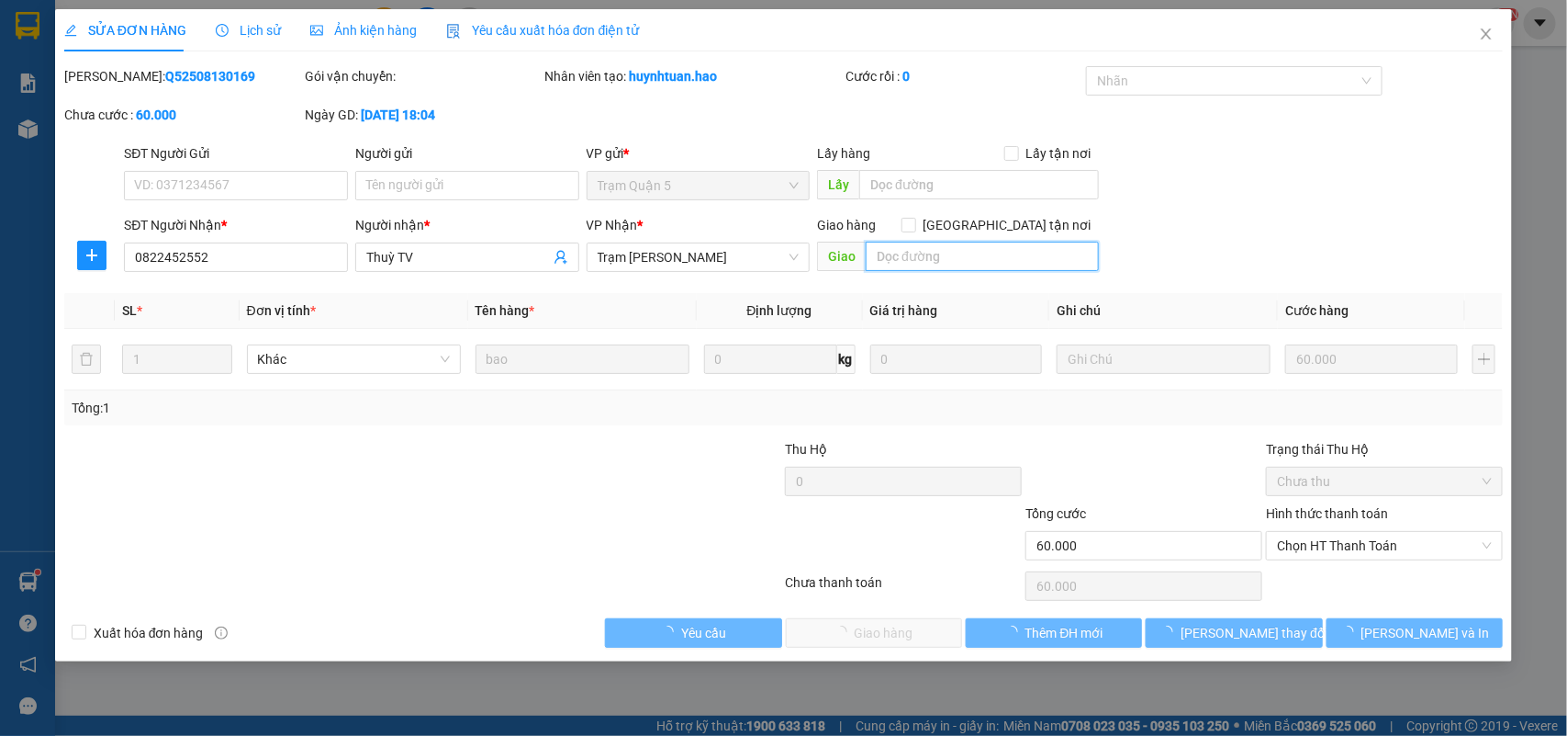
click at [903, 250] on input "text" at bounding box center [982, 256] width 233 height 29
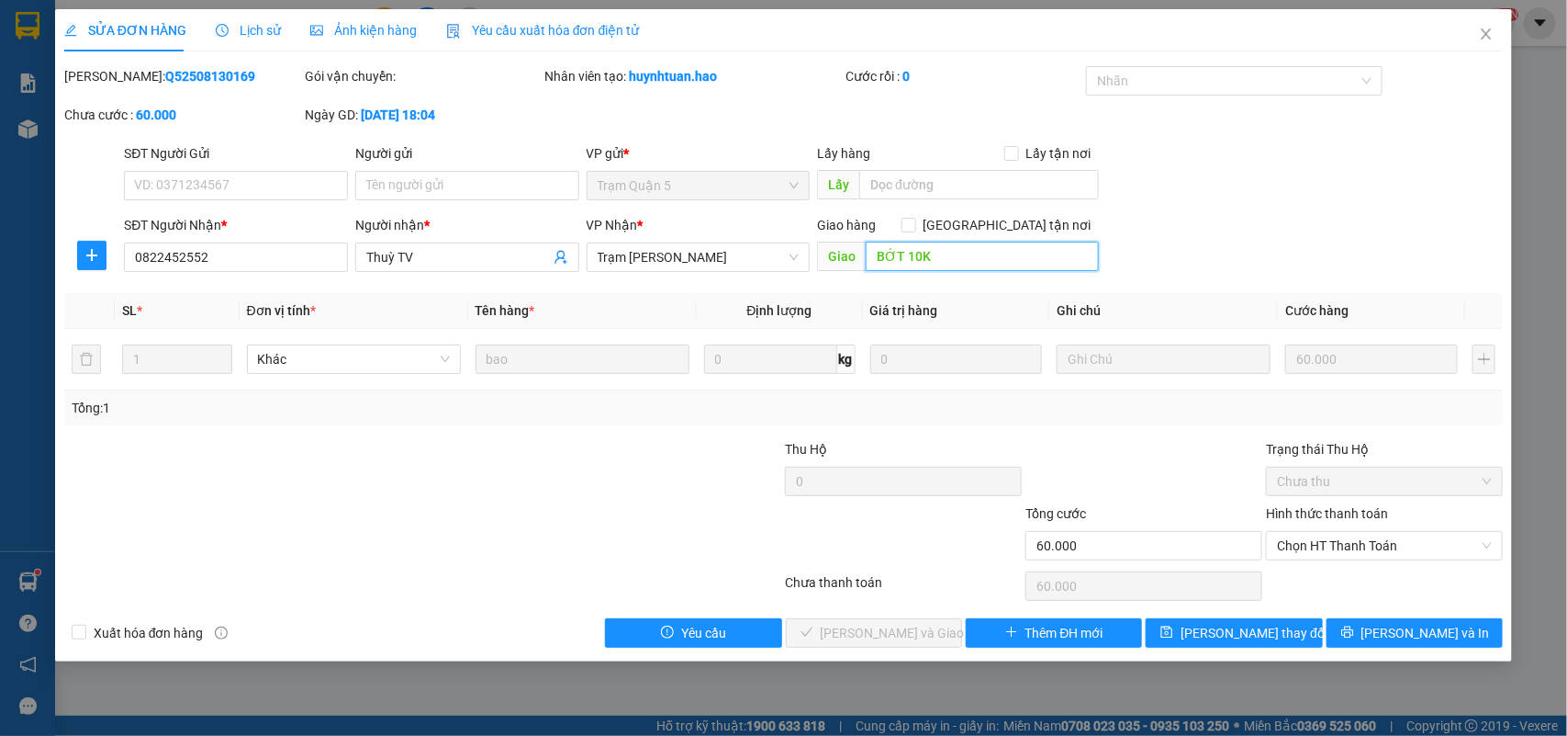
type input "BỚT 10K"
click at [1255, 253] on div "SĐT Người Nhận * 0822452552 Người nhận * Thuỳ TV VP Nhận * Trạm Tắc Vân Giao hà…" at bounding box center [813, 247] width 1387 height 64
click at [1324, 552] on span "Chọn HT Thanh Toán" at bounding box center [1384, 546] width 215 height 28
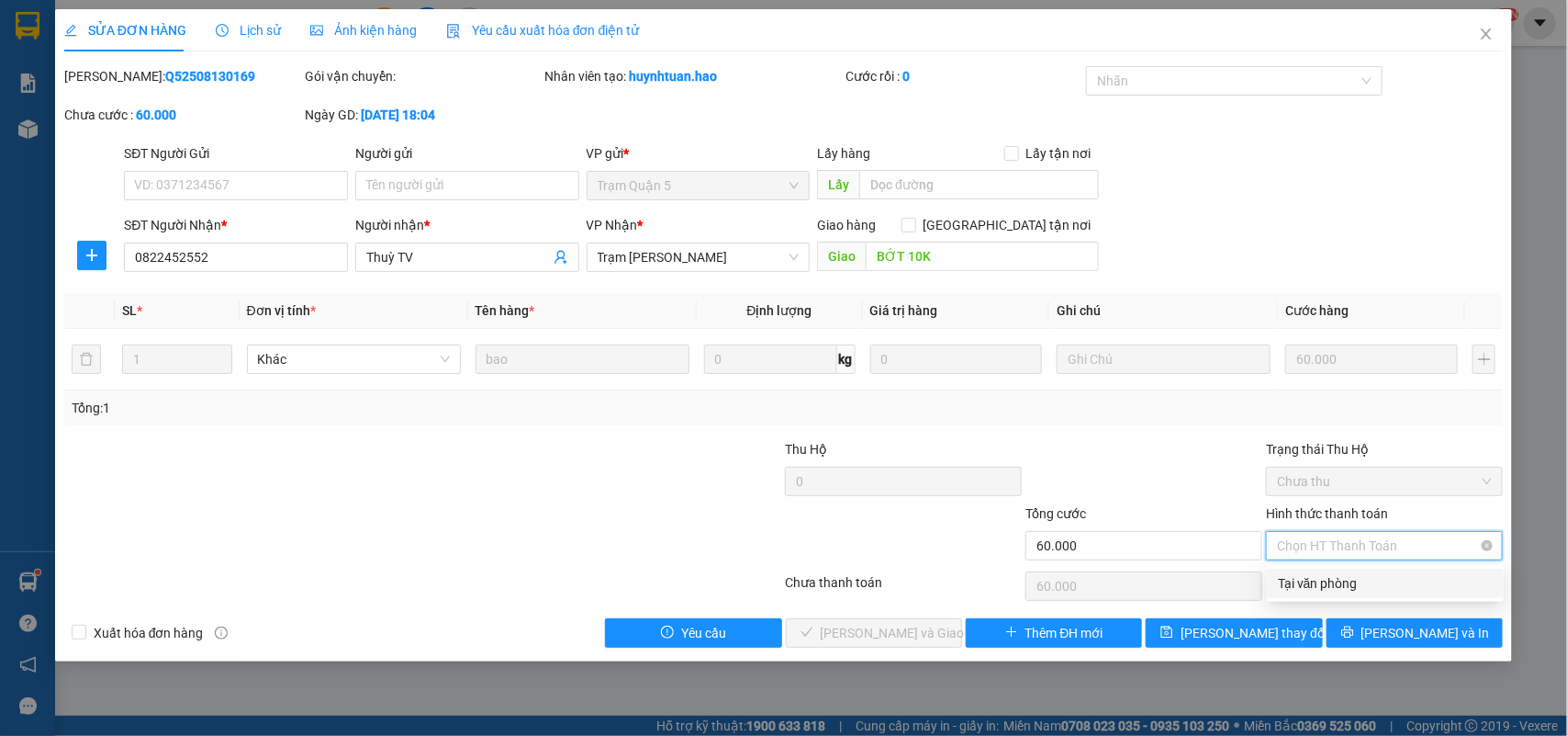
click at [1320, 577] on div "Tại văn phòng" at bounding box center [1385, 583] width 215 height 20
type input "0"
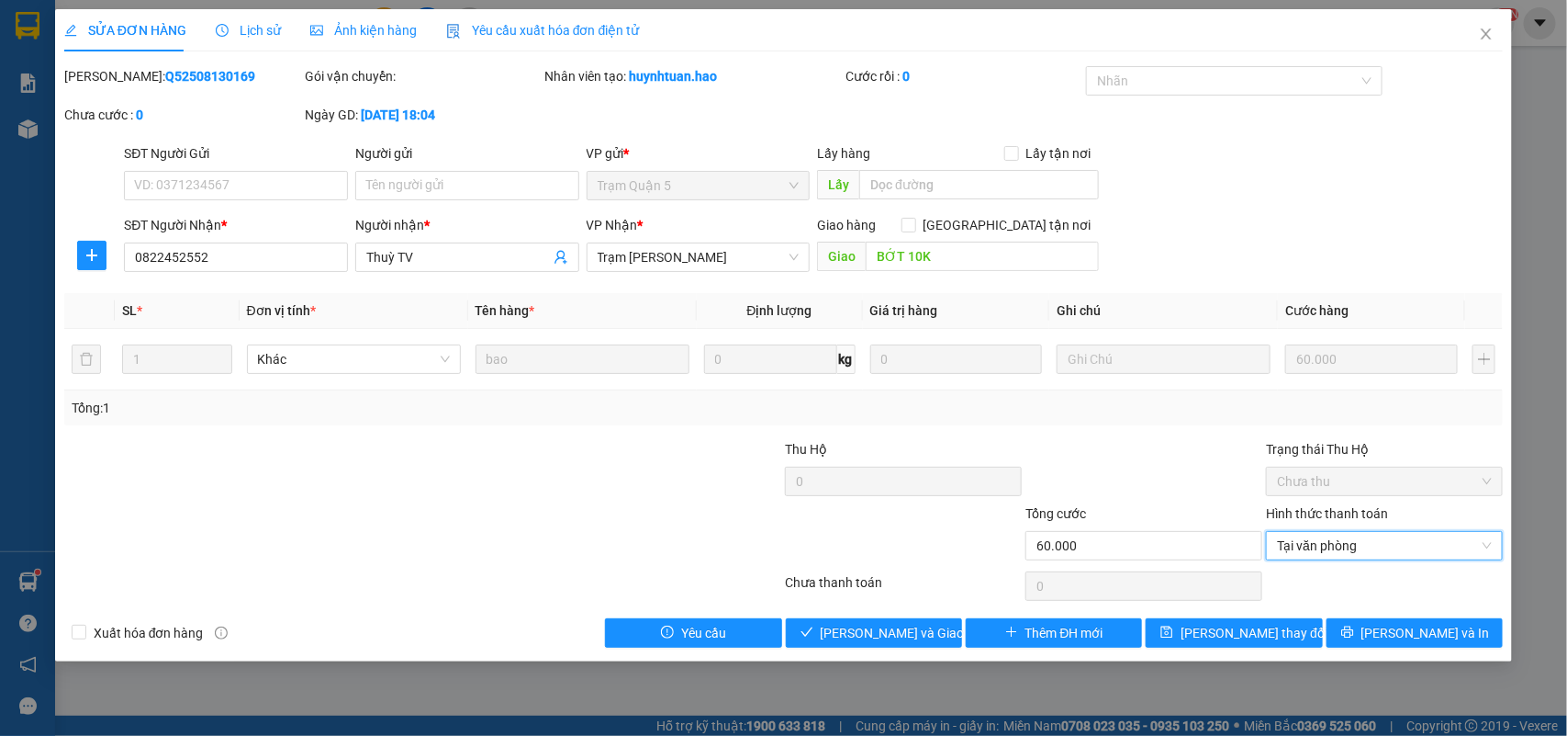
click at [873, 616] on div "Total Paid Fee 0 Total UnPaid Fee 60.000 Cash Collection Total Fee Mã ĐH: Q5250…" at bounding box center [784, 356] width 1440 height 581
click at [873, 626] on span "[PERSON_NAME] và Giao hàng" at bounding box center [909, 633] width 176 height 20
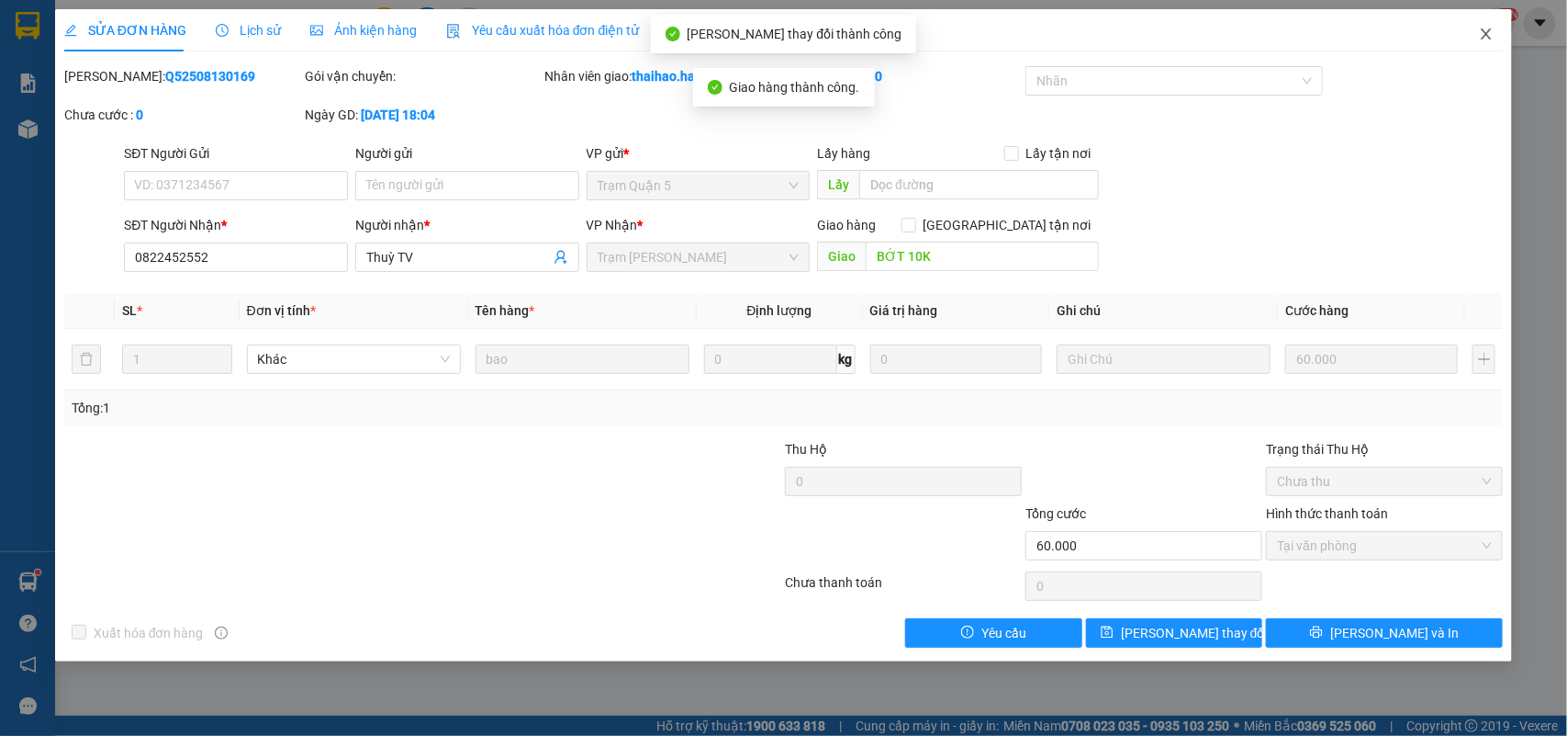
click at [1495, 34] on span "Close" at bounding box center [1486, 34] width 51 height 51
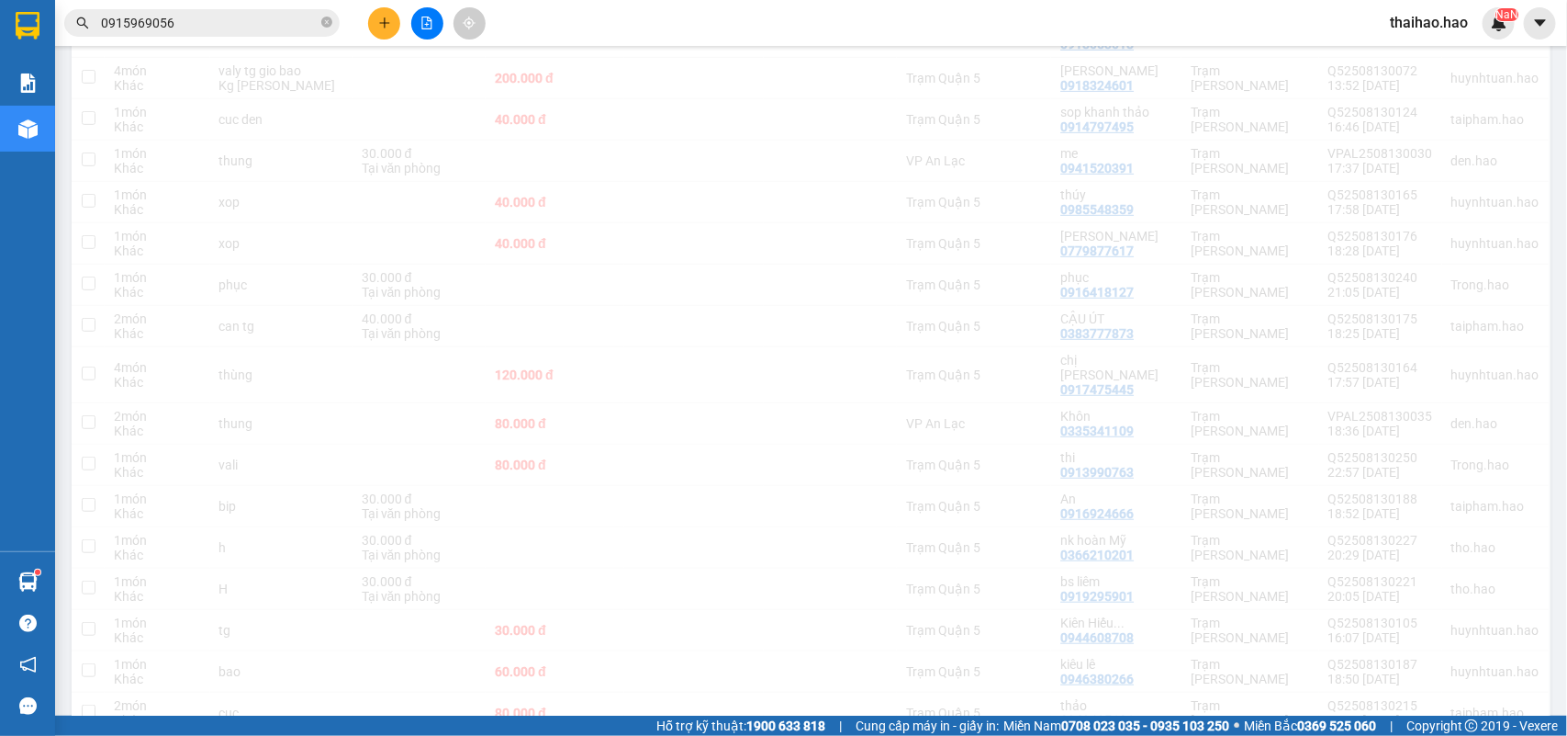
scroll to position [347, 0]
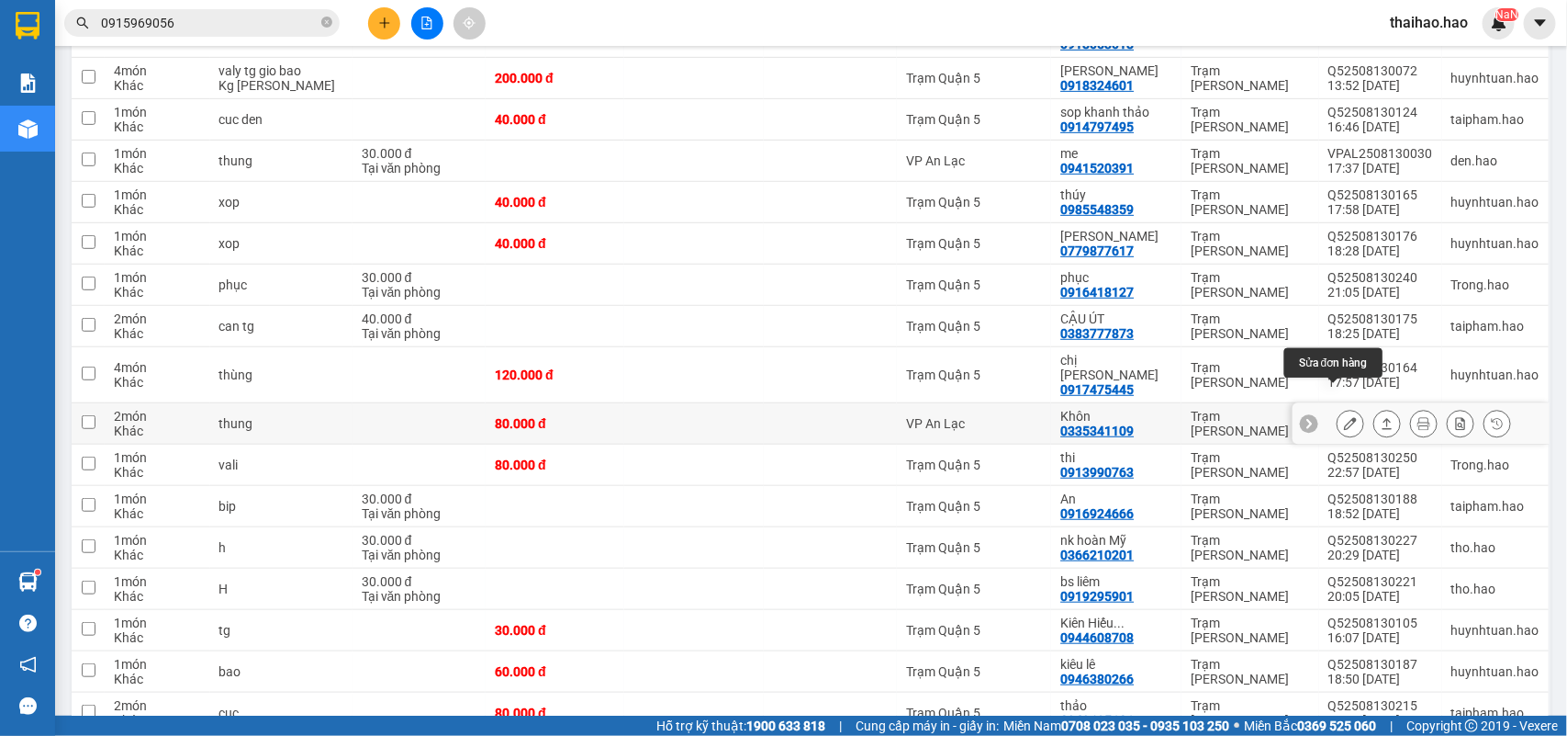
click at [1344, 417] on icon at bounding box center [1350, 423] width 13 height 13
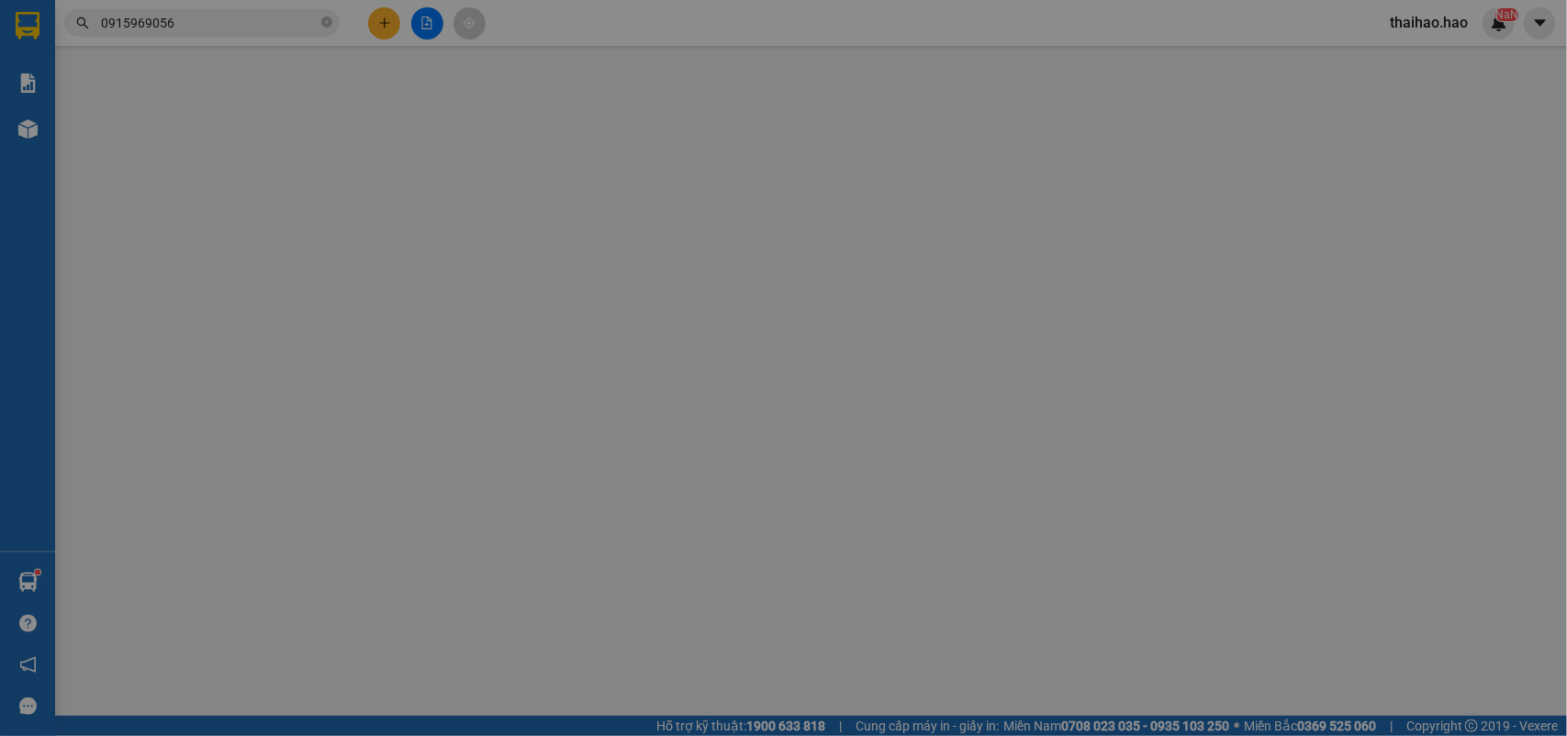
type input "0335341109"
type input "Khôn"
type input "80.000"
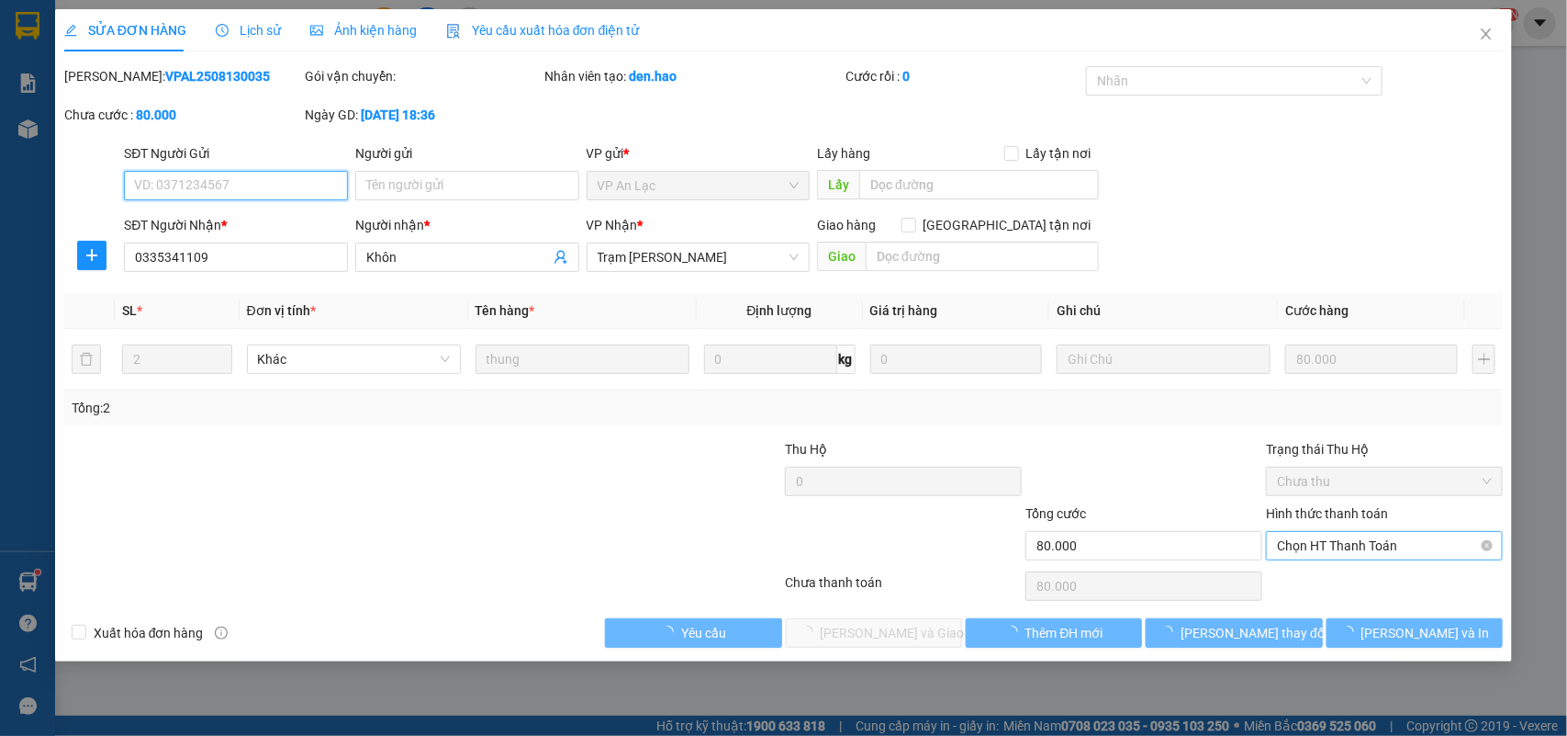
click at [1320, 545] on span "Chọn HT Thanh Toán" at bounding box center [1384, 546] width 215 height 28
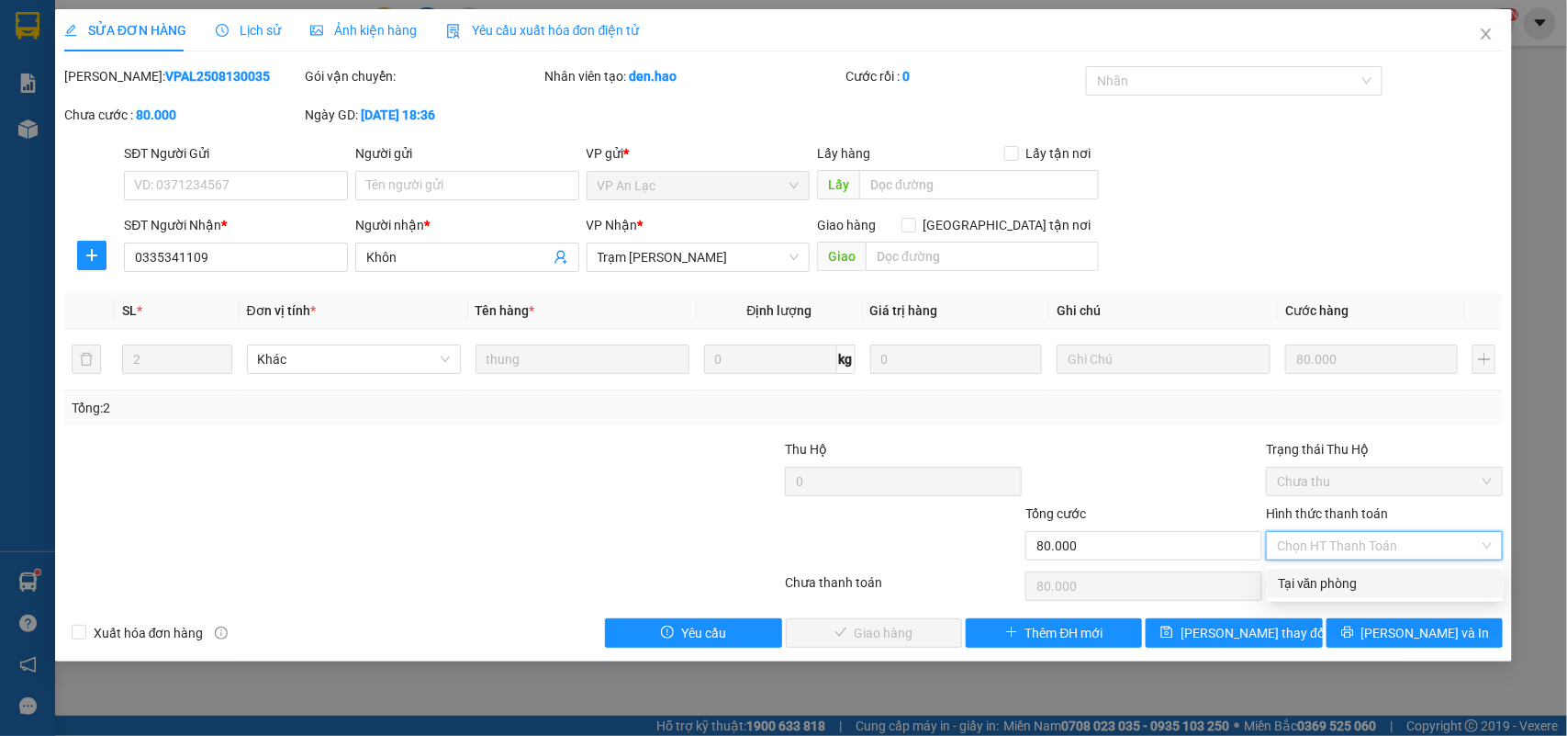
click at [1318, 571] on div "Tại văn phòng" at bounding box center [1385, 582] width 237 height 29
type input "0"
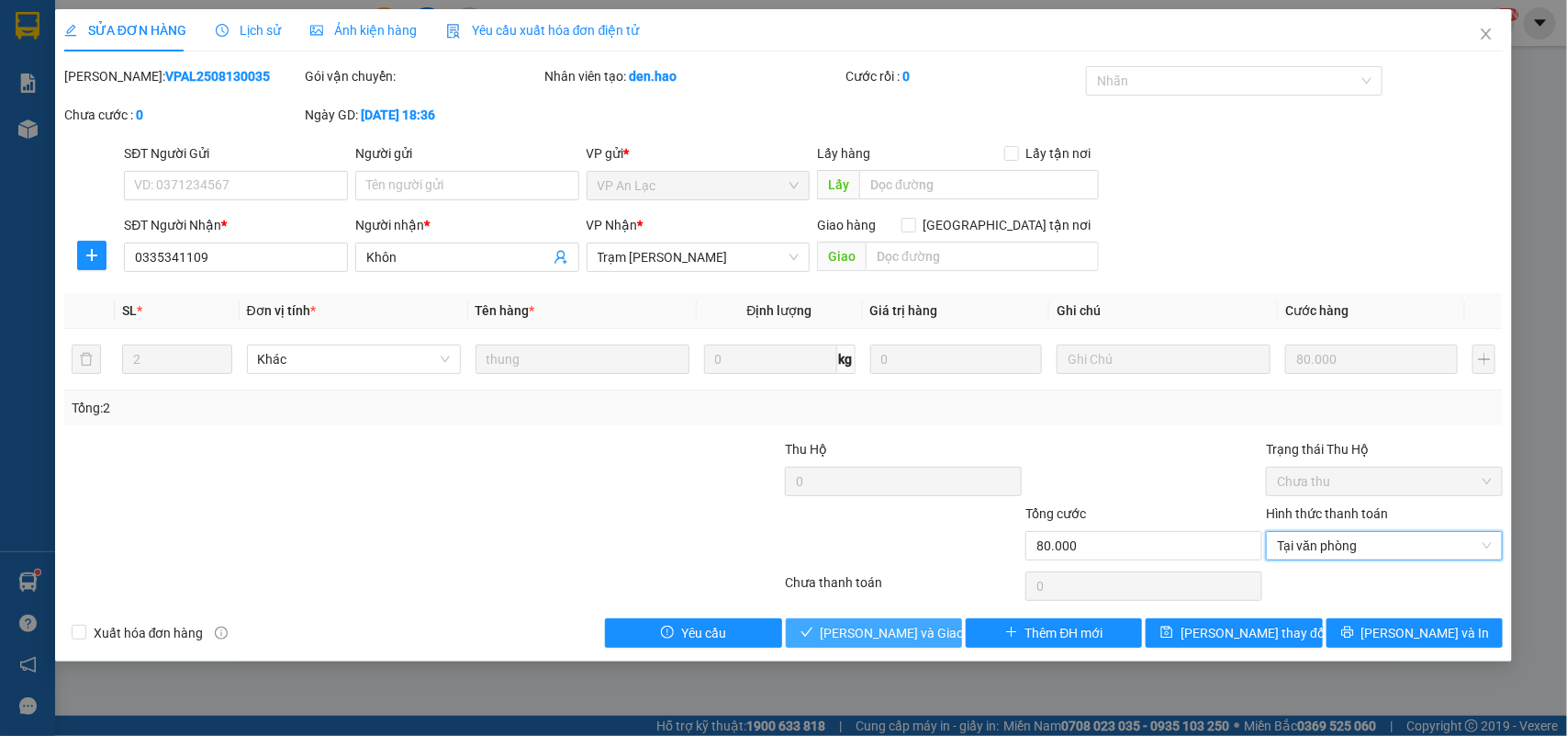
click at [918, 626] on span "[PERSON_NAME] và Giao hàng" at bounding box center [909, 633] width 176 height 20
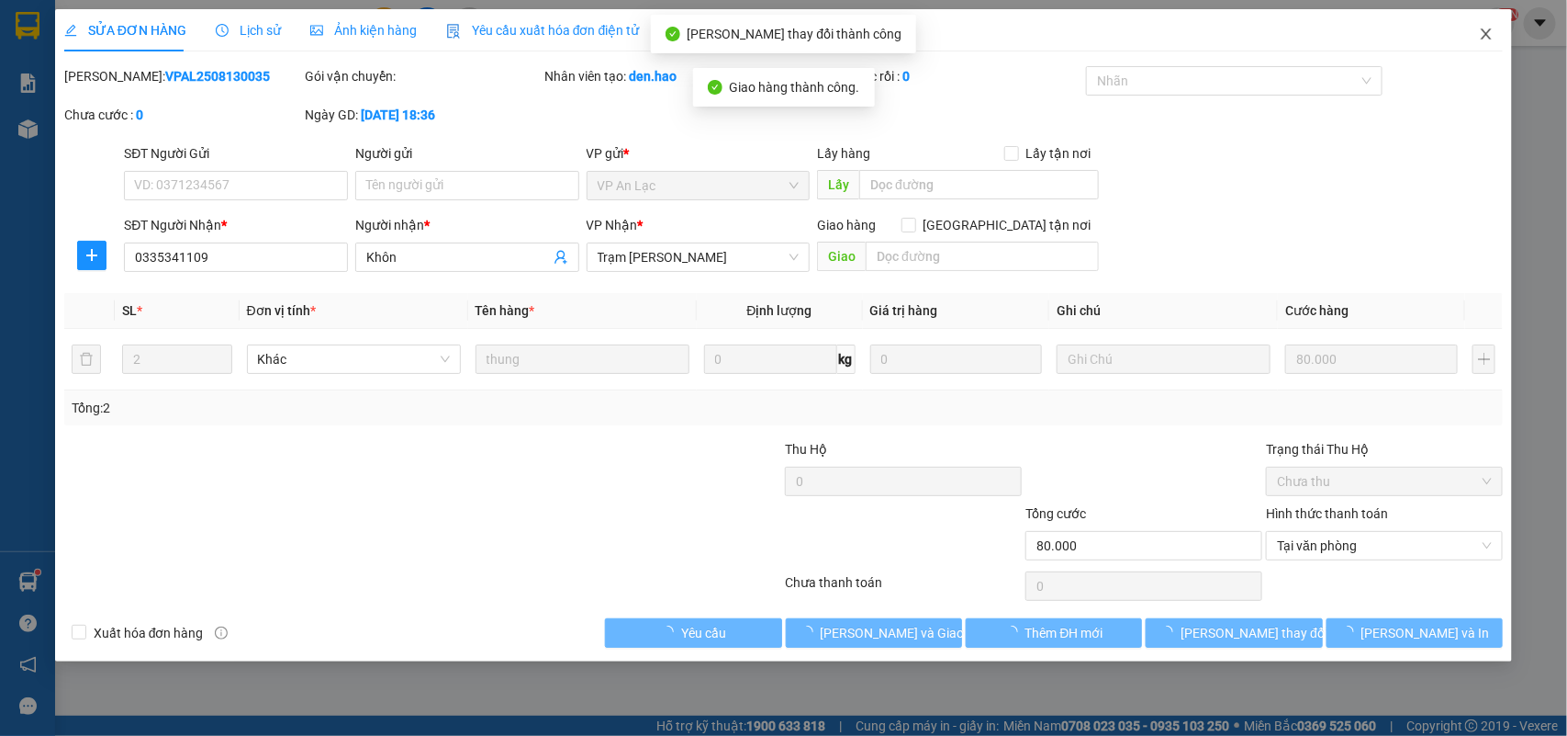
click at [1495, 35] on span "Close" at bounding box center [1486, 34] width 51 height 51
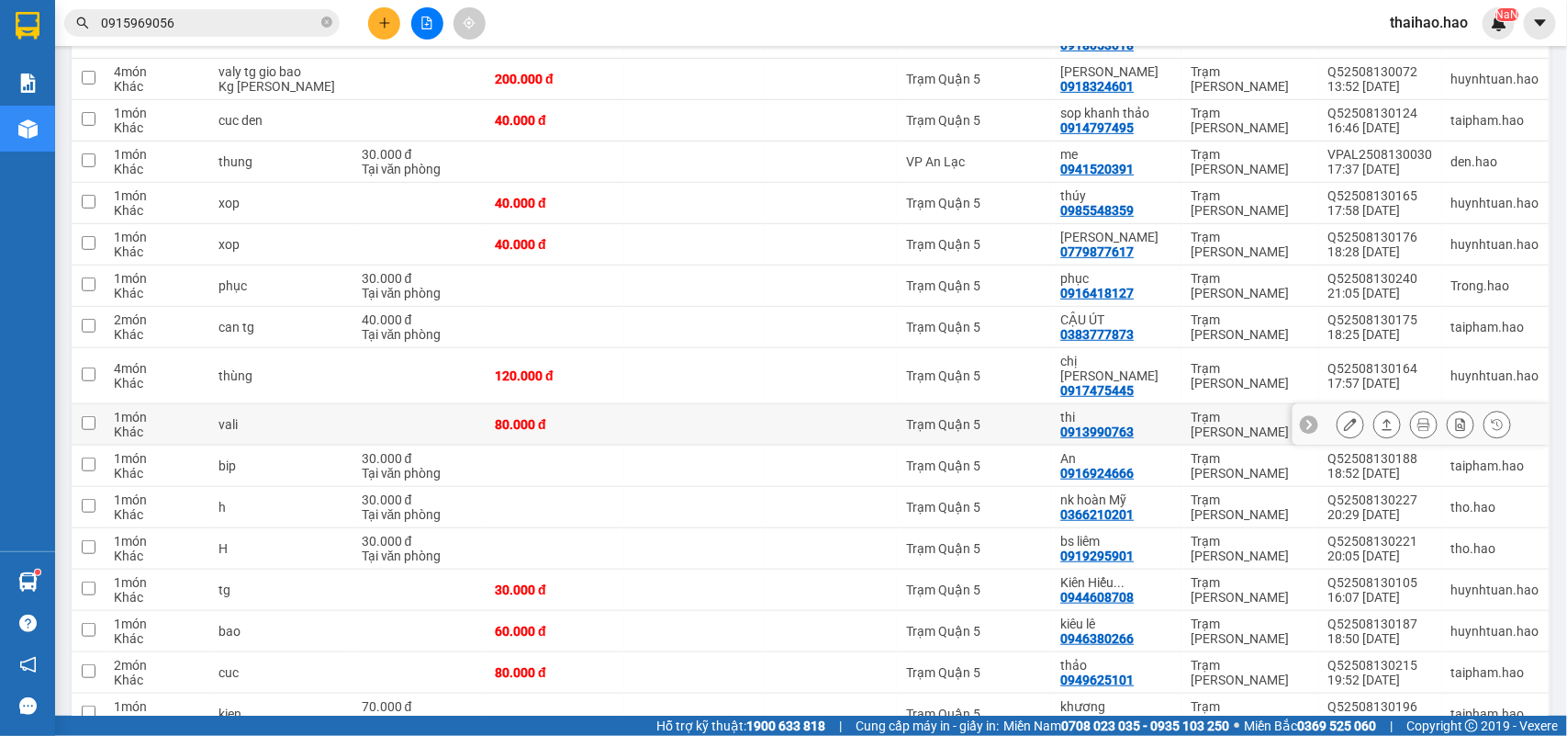
scroll to position [461, 0]
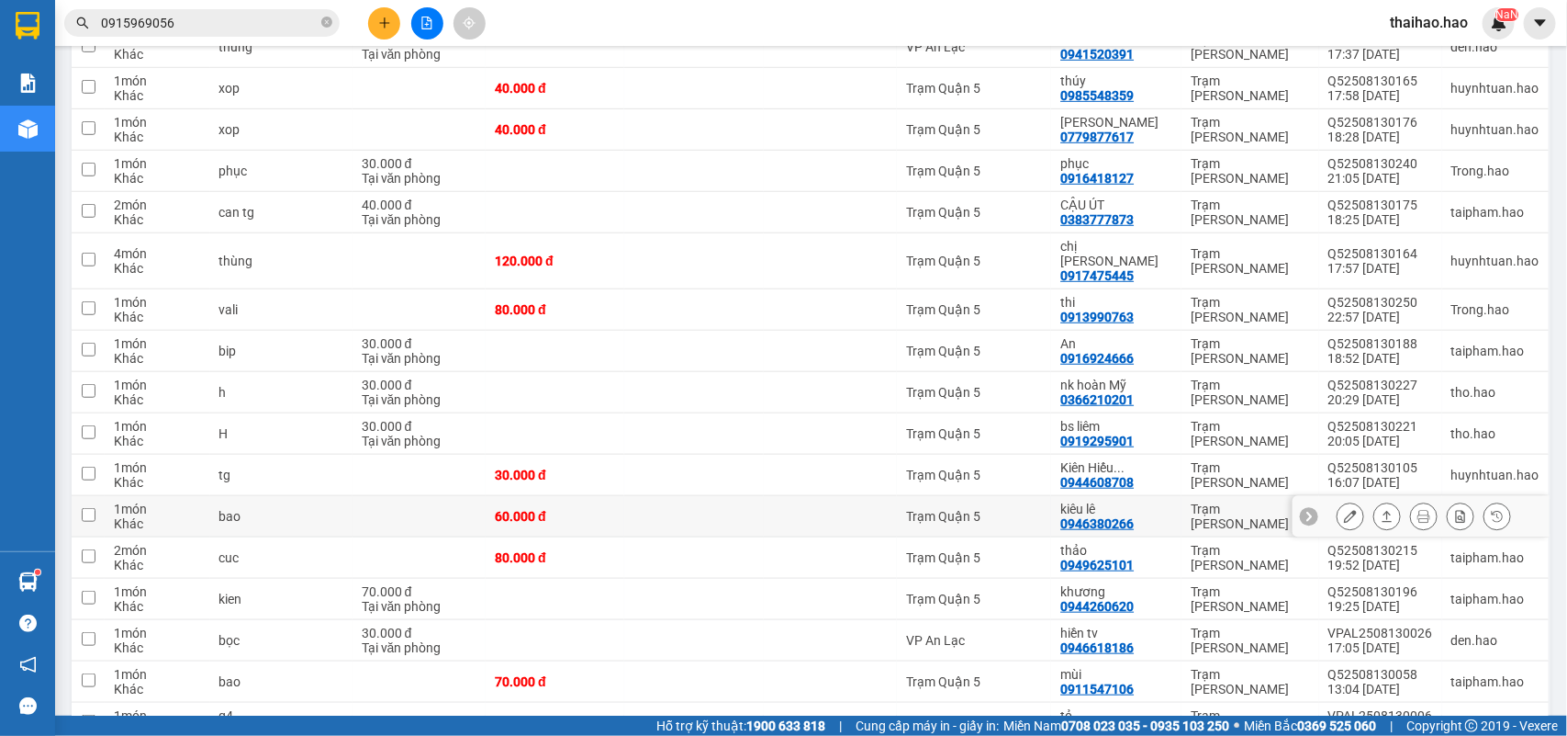
click at [1344, 510] on icon at bounding box center [1350, 516] width 13 height 13
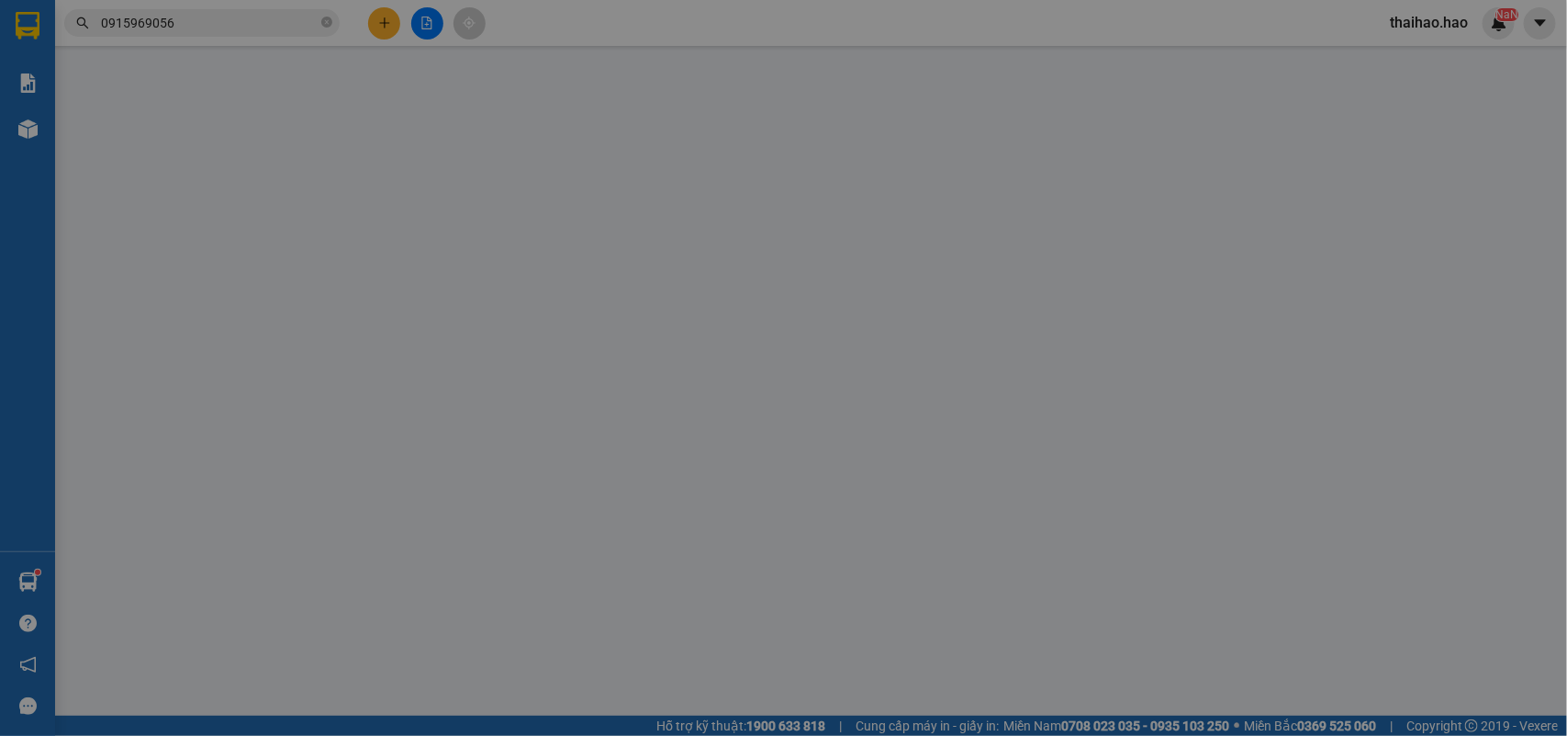
type input "0946380266"
type input "kiêu lê"
type input "60.000"
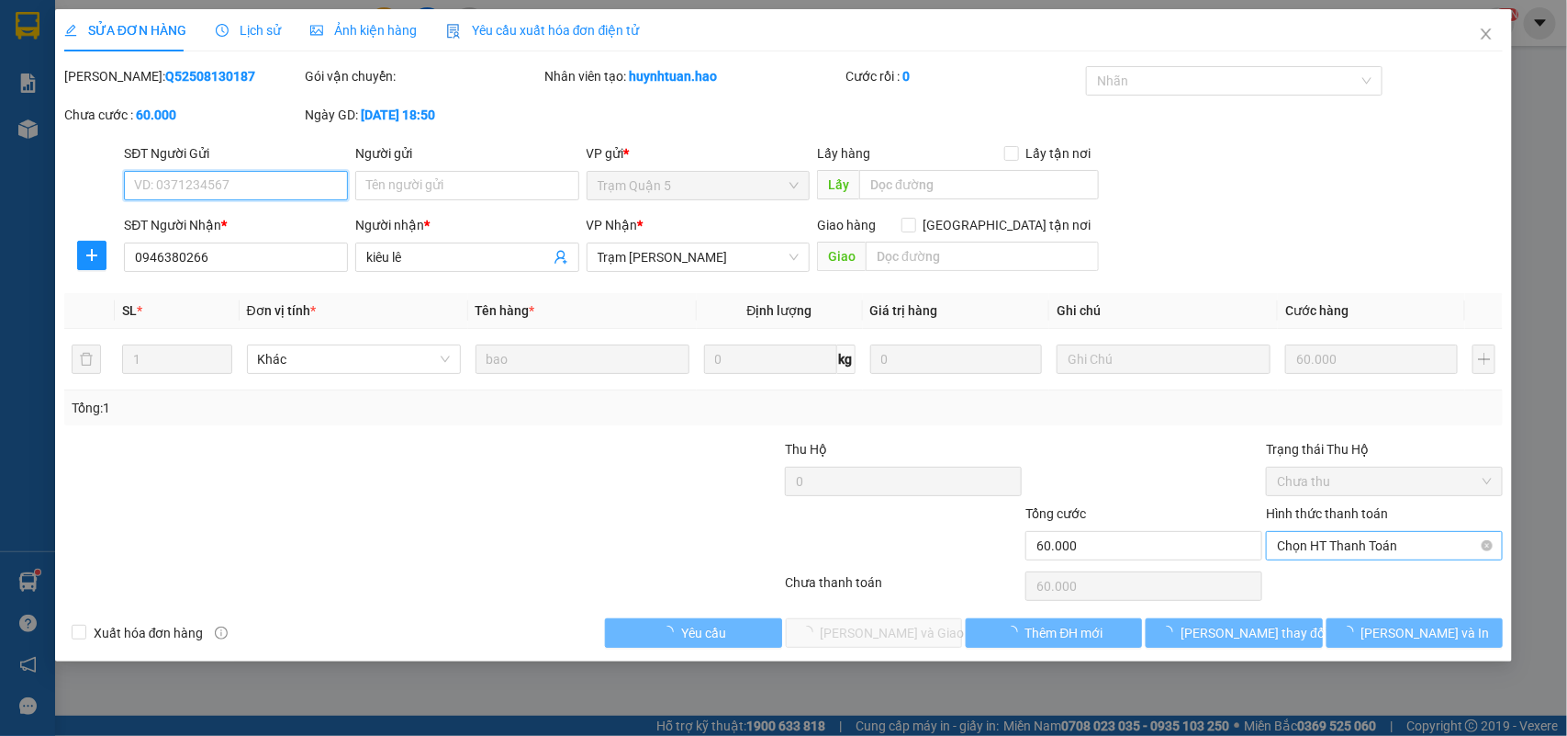
click at [1295, 554] on span "Chọn HT Thanh Toán" at bounding box center [1384, 546] width 215 height 28
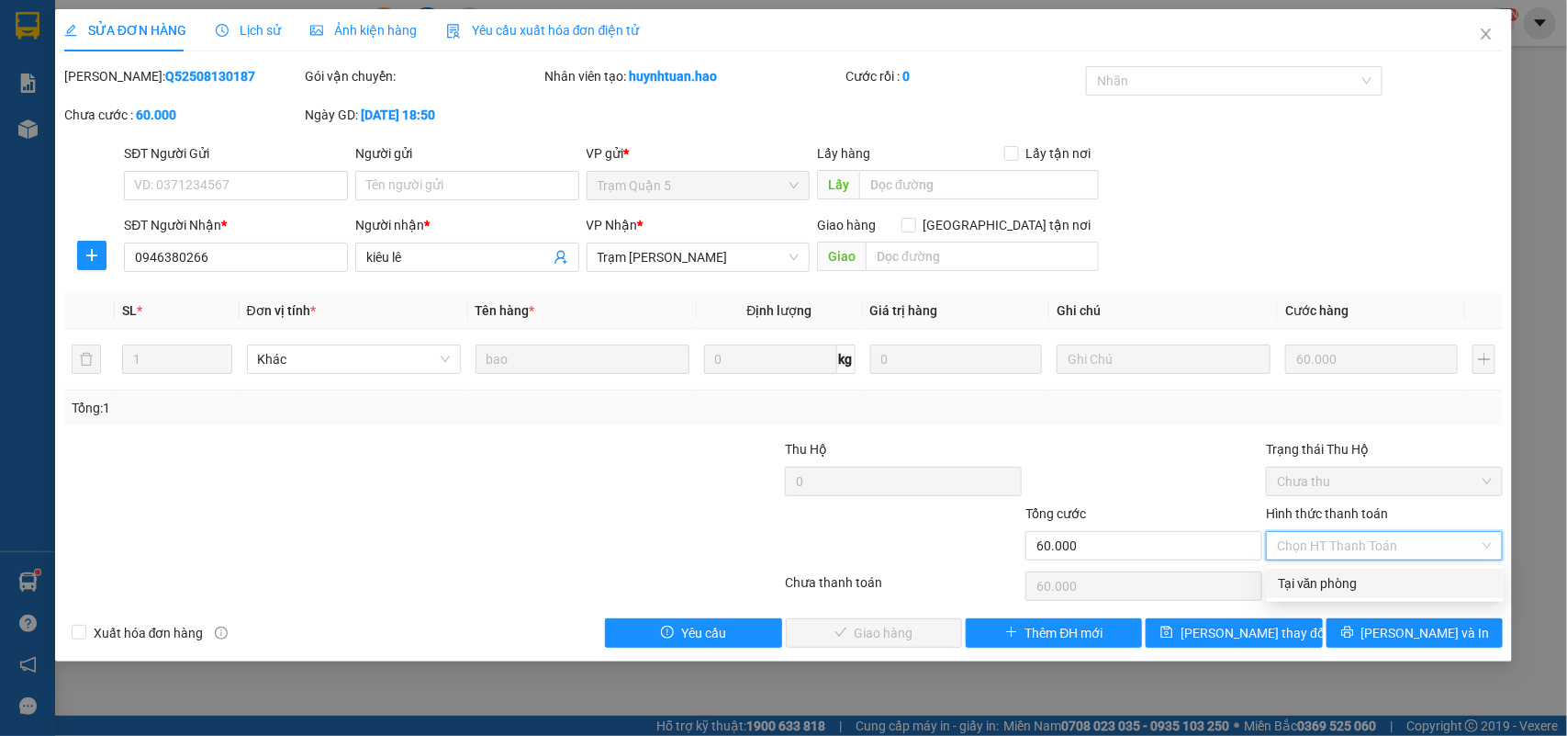
drag, startPoint x: 1295, startPoint y: 576, endPoint x: 1085, endPoint y: 600, distance: 210.7
click at [1292, 577] on div "Tại văn phòng" at bounding box center [1385, 583] width 215 height 20
type input "0"
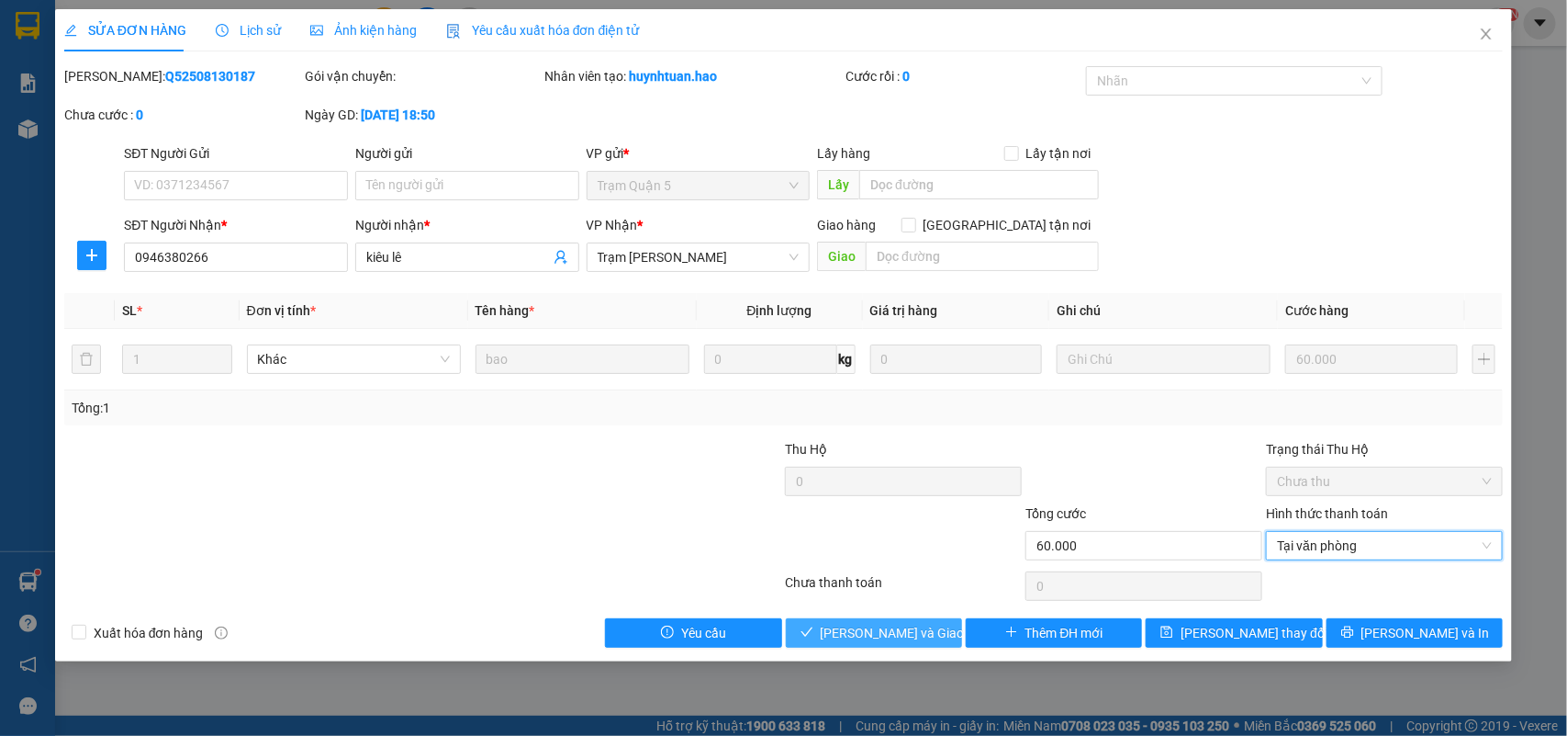
drag, startPoint x: 924, startPoint y: 654, endPoint x: 919, endPoint y: 626, distance: 27.9
click at [921, 647] on div "SỬA ĐƠN HÀNG Lịch sử Ảnh kiện hàng Yêu cầu xuất hóa đơn điện tử Total Paid Fee …" at bounding box center [784, 335] width 1458 height 652
click at [919, 626] on span "[PERSON_NAME] và Giao hàng" at bounding box center [909, 633] width 176 height 20
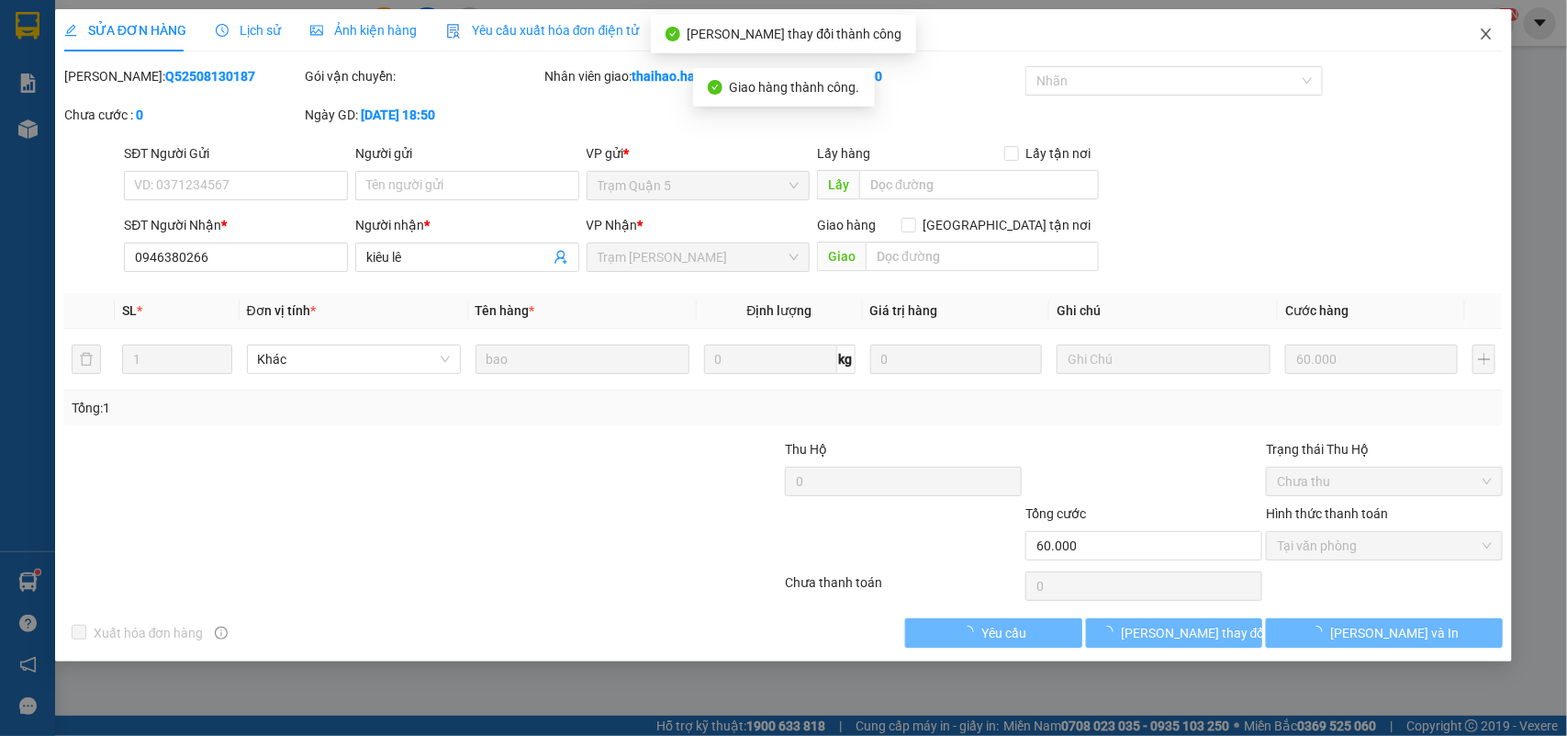
click at [1484, 34] on icon "close" at bounding box center [1486, 34] width 15 height 15
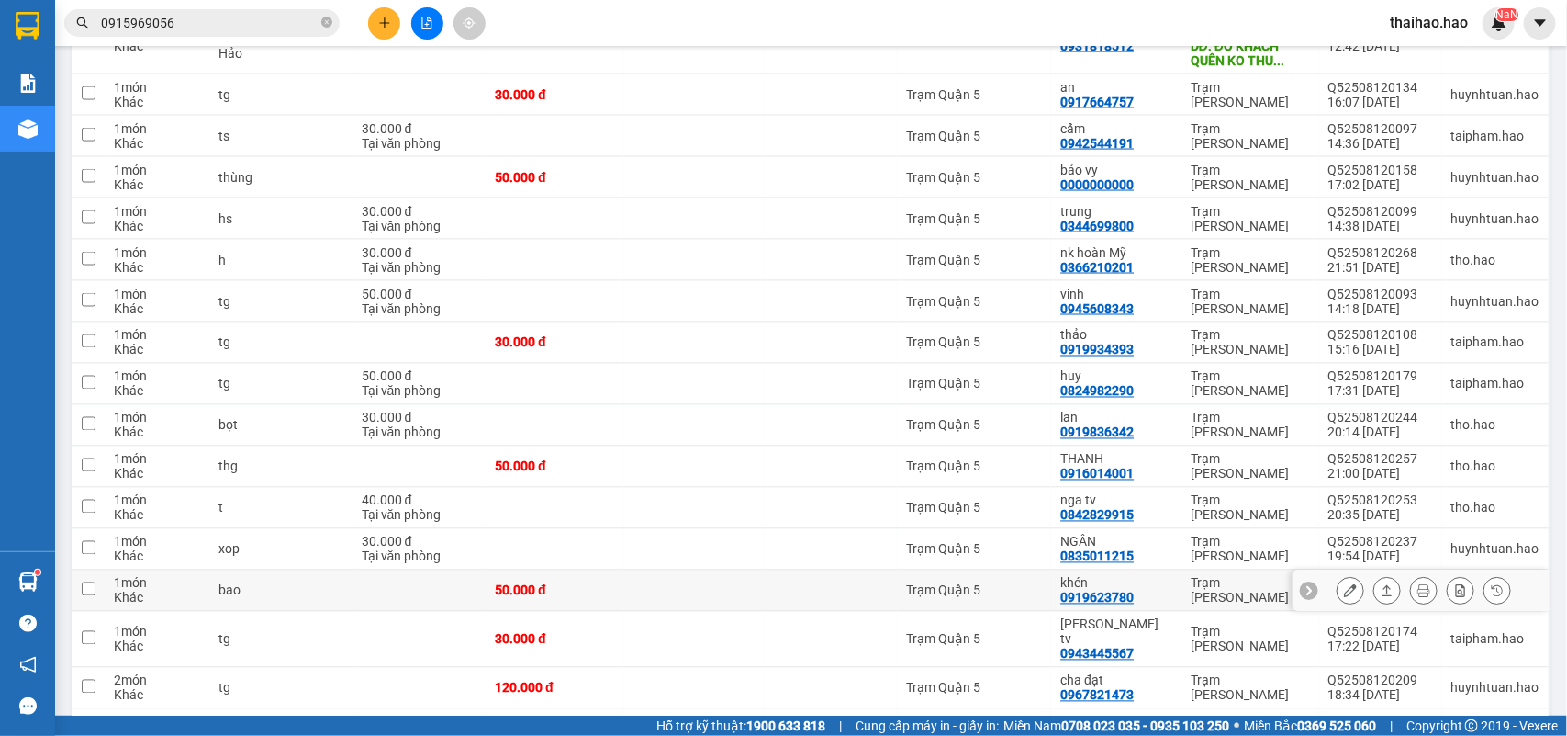
scroll to position [1206, 0]
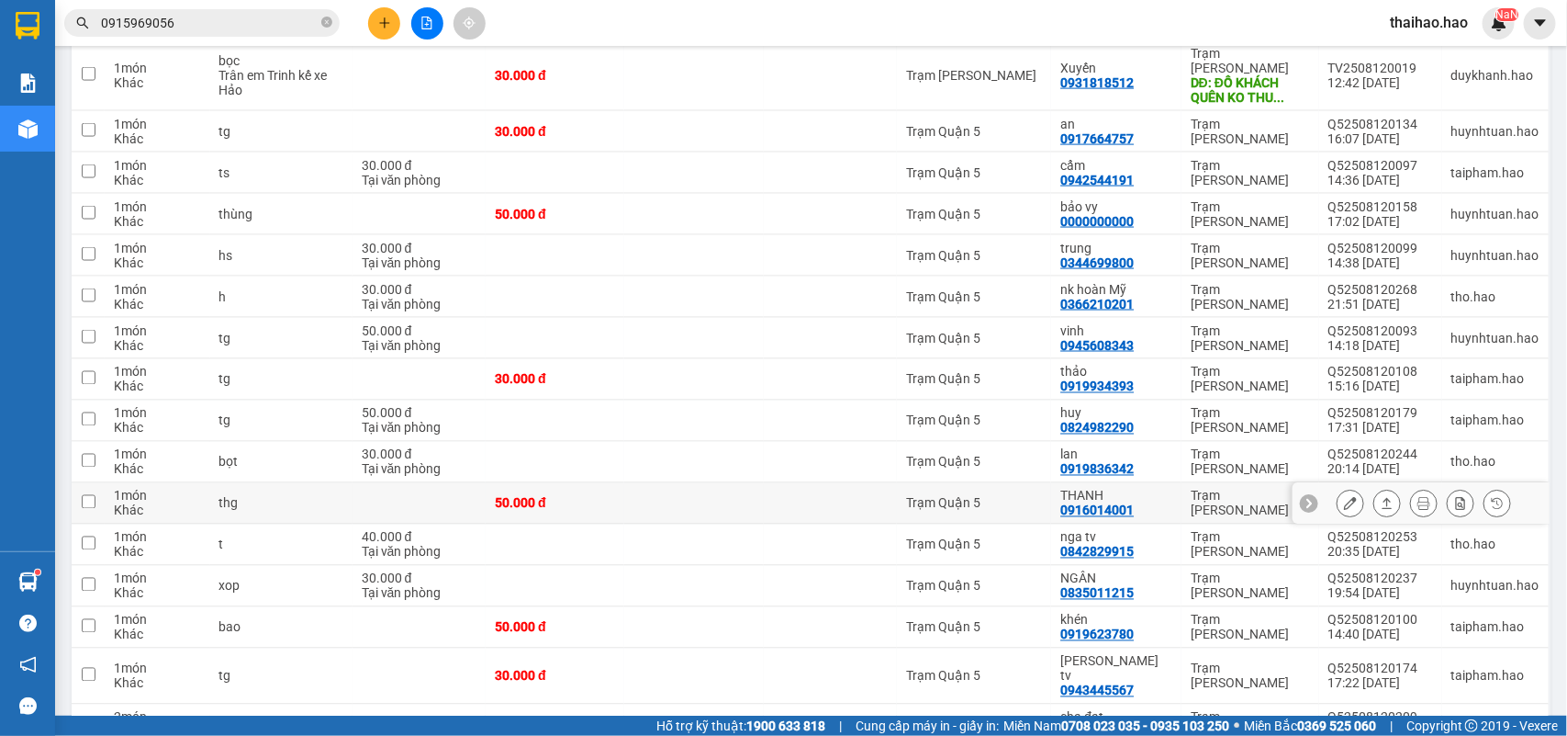
click at [1344, 497] on icon at bounding box center [1350, 503] width 13 height 13
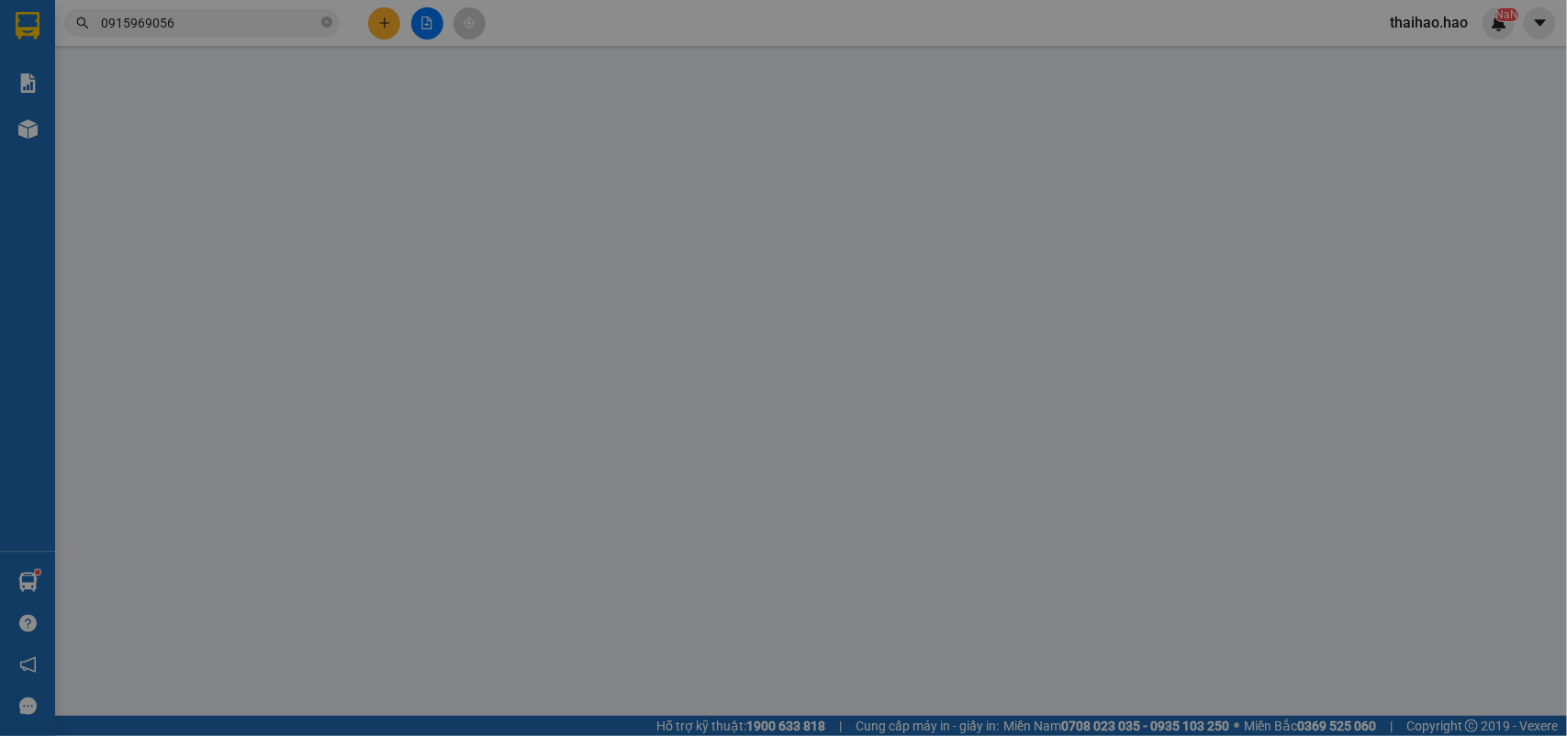
type input "0916014001"
type input "THANH"
type input "50.000"
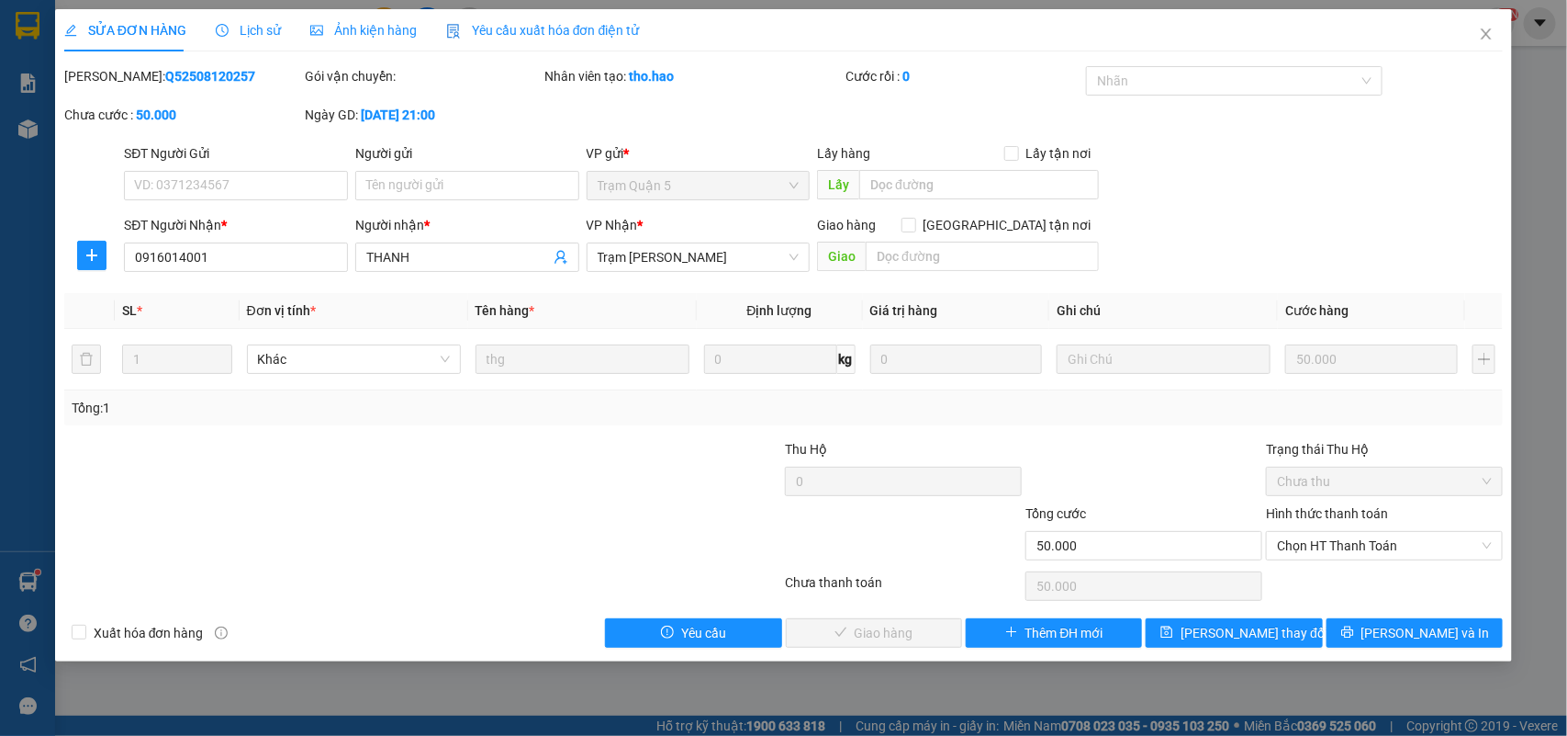
click at [351, 28] on span "Ảnh kiện hàng" at bounding box center [363, 30] width 107 height 15
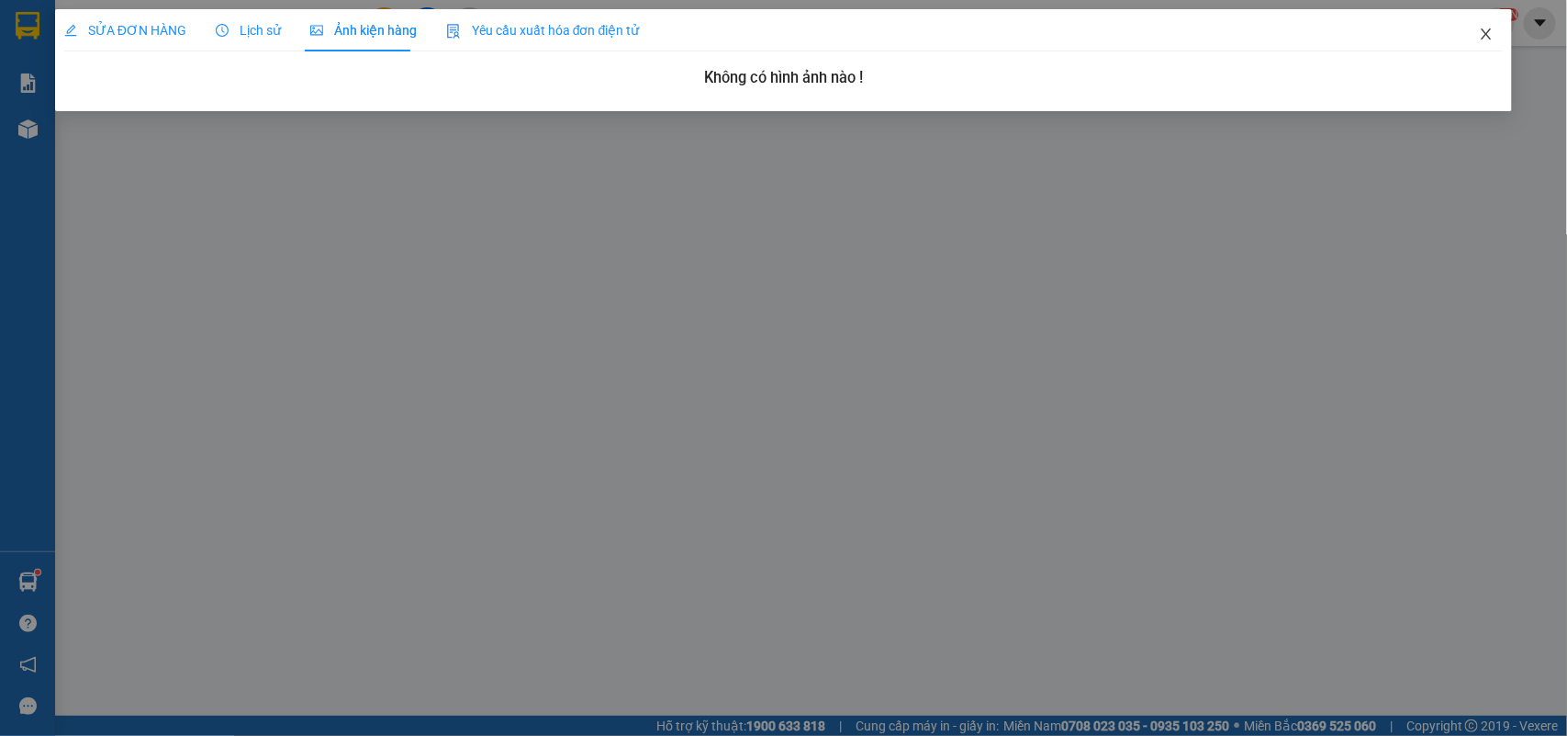
click at [1481, 35] on icon "close" at bounding box center [1486, 34] width 15 height 15
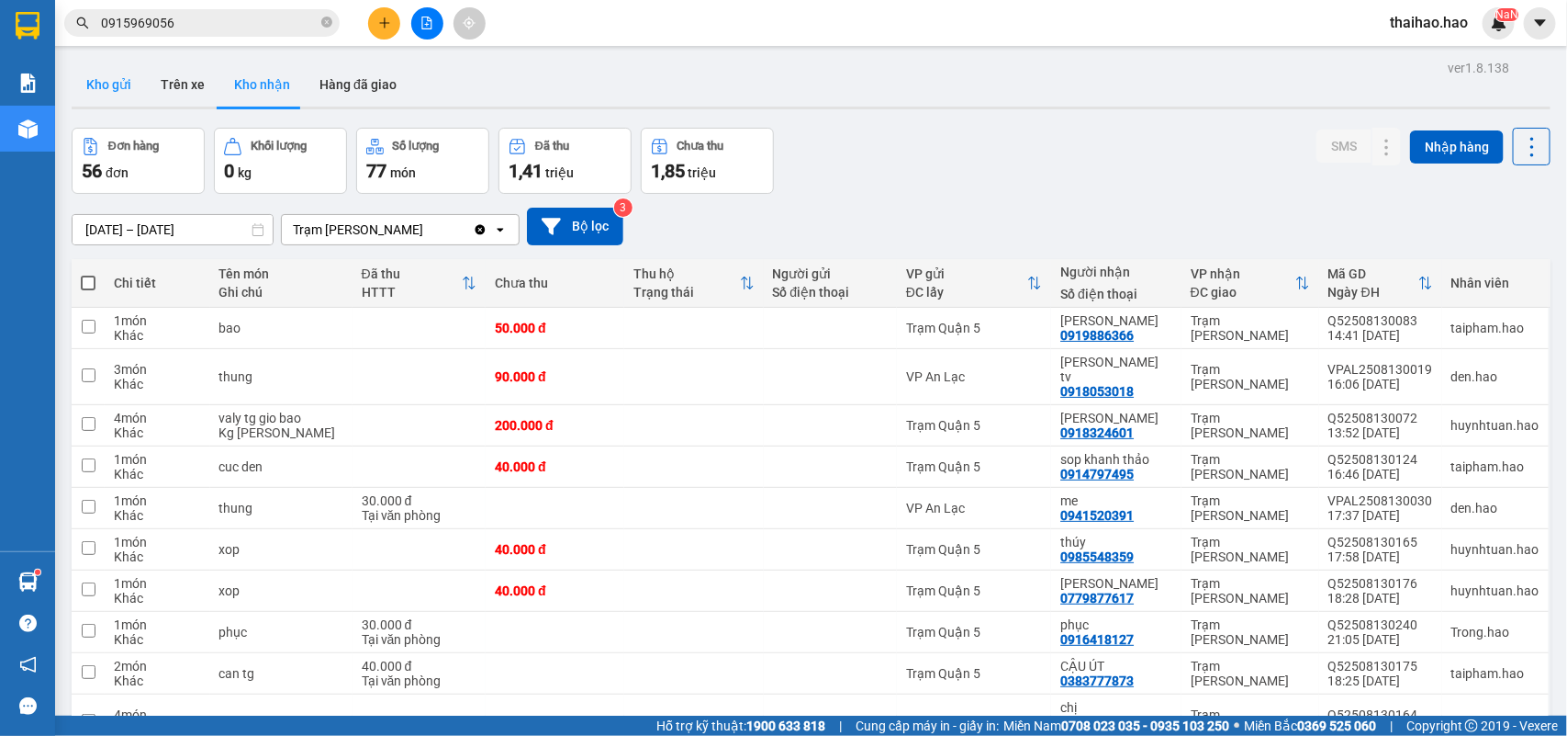
click at [110, 96] on button "Kho gửi" at bounding box center [109, 84] width 74 height 44
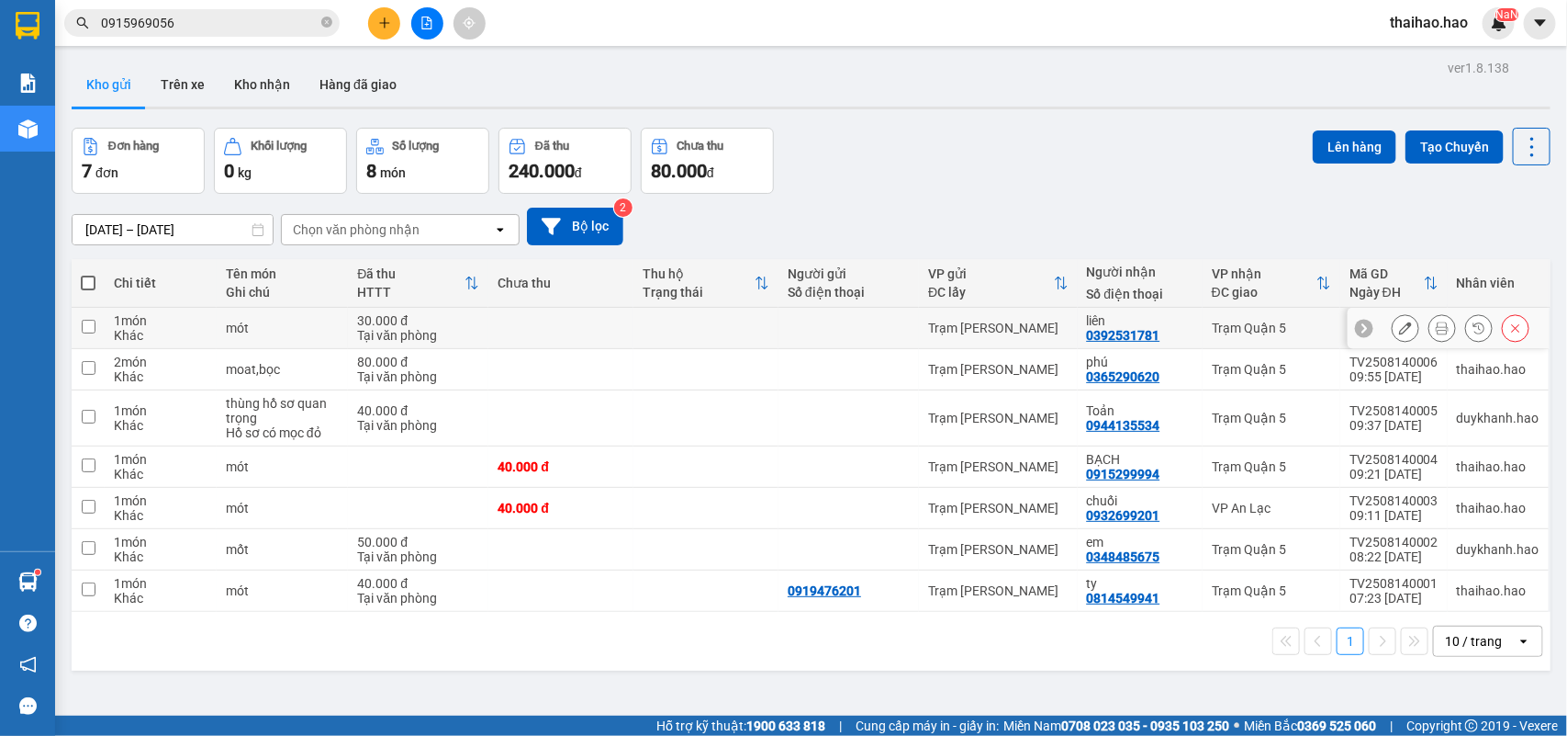
click at [1430, 337] on button at bounding box center [1443, 328] width 26 height 32
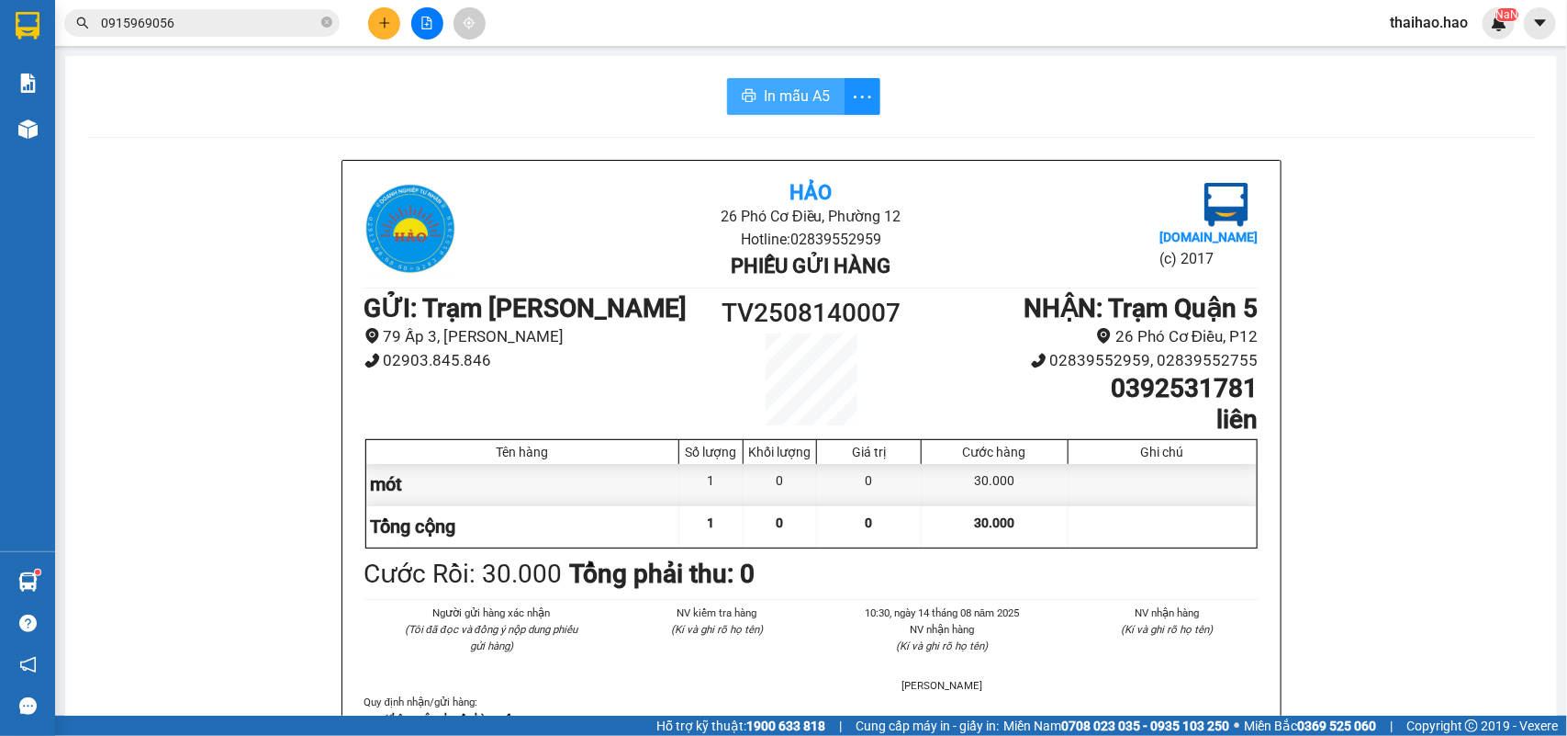
click at [774, 102] on span "In mẫu A5" at bounding box center [797, 95] width 66 height 23
click at [295, 39] on div "Kết quả tìm kiếm ( 17 ) Bộ lọc Mã ĐH Trạng thái Món hàng Thu hộ Tổng cước Chưa …" at bounding box center [783, 23] width 1567 height 46
click at [297, 33] on span "0915969056" at bounding box center [201, 23] width 275 height 28
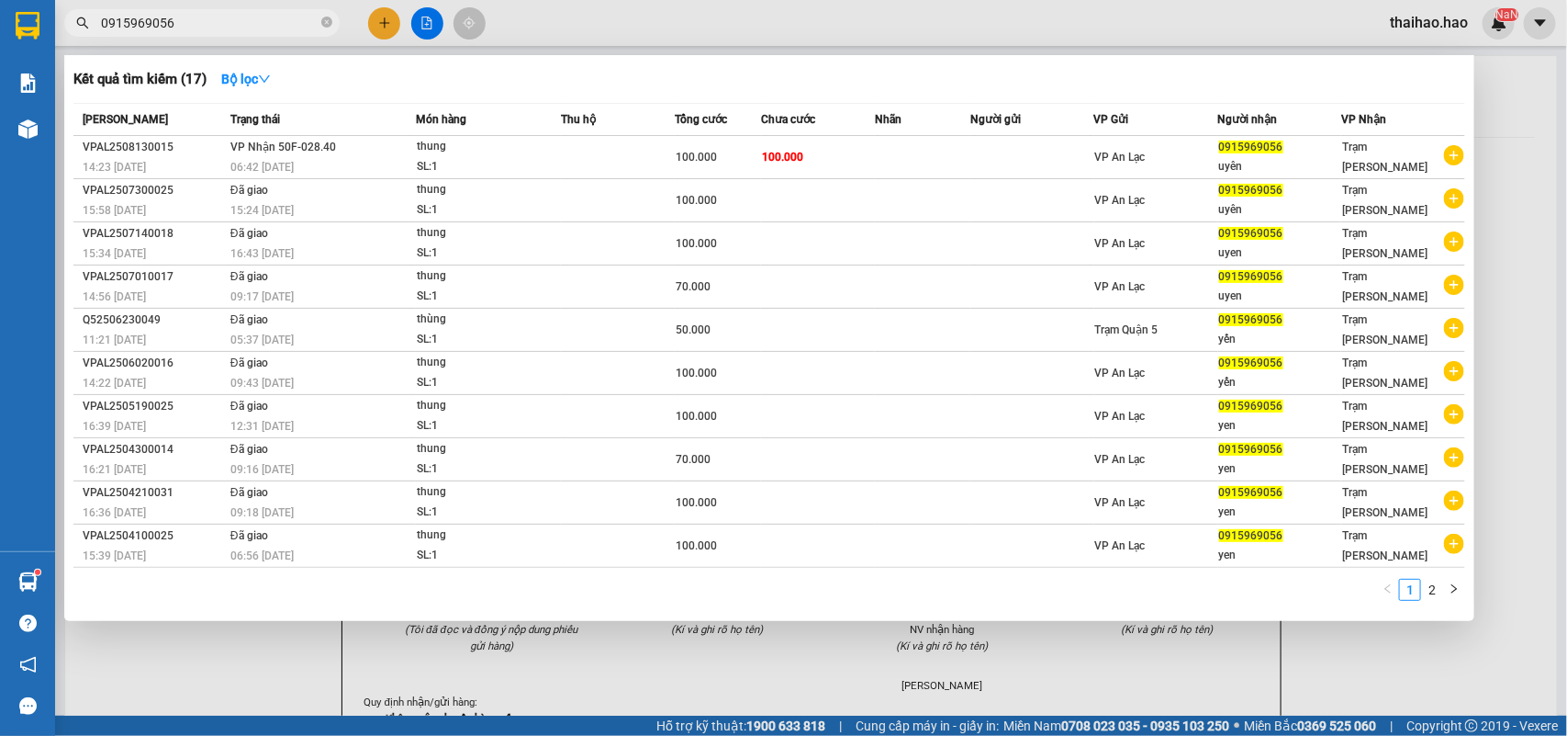
click at [301, 26] on input "0915969056" at bounding box center [209, 23] width 217 height 20
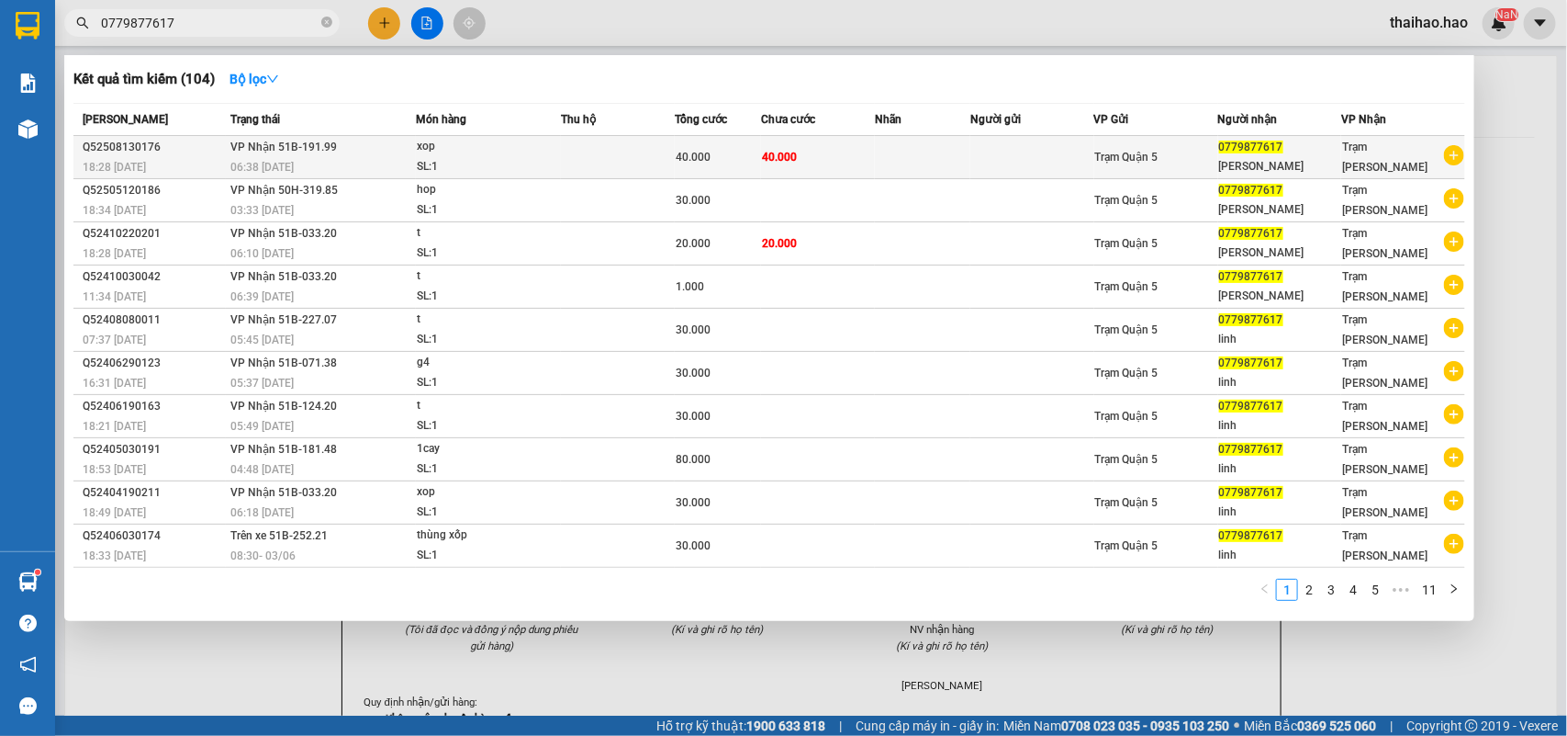
type input "0779877617"
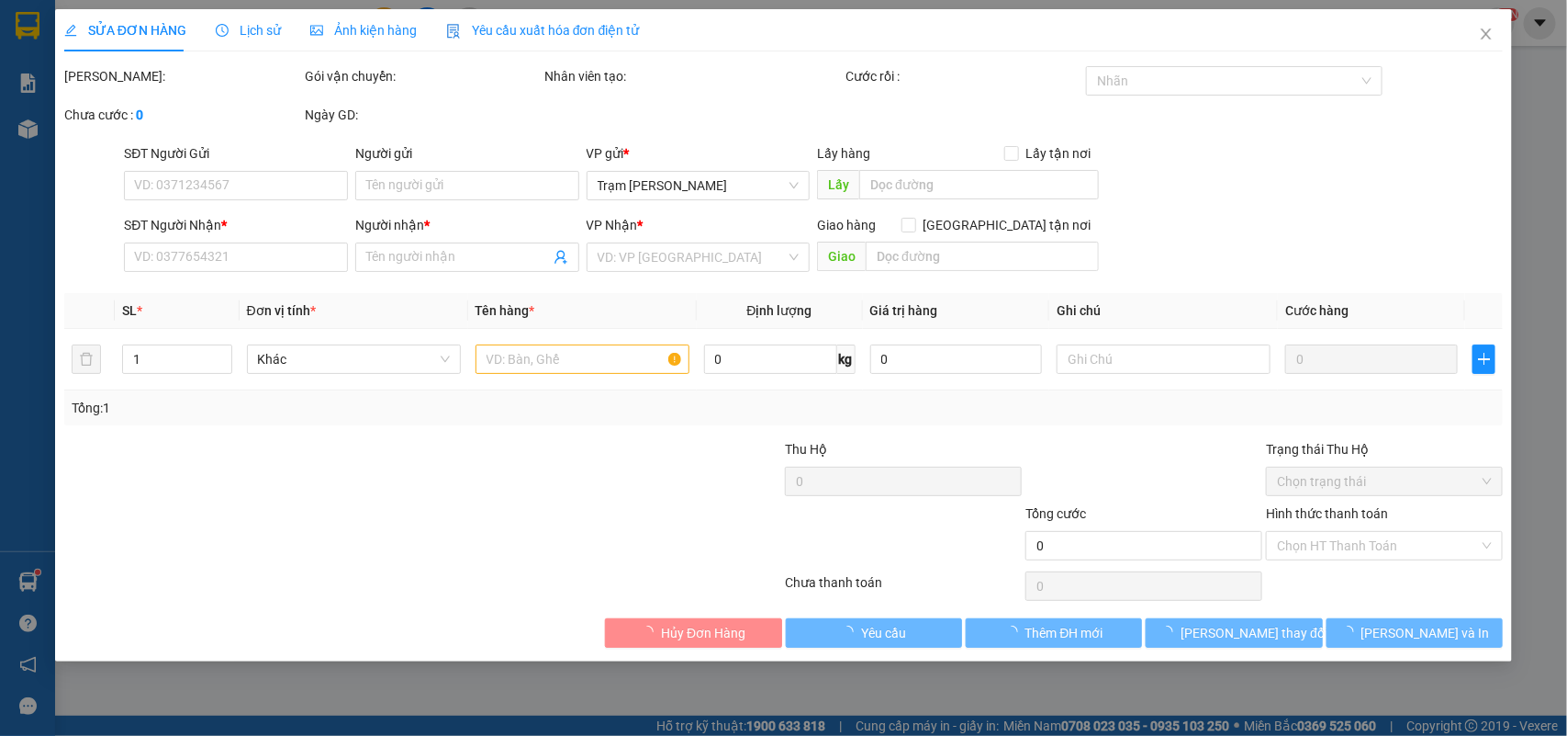
click at [232, 35] on span "Lịch sử" at bounding box center [248, 30] width 65 height 15
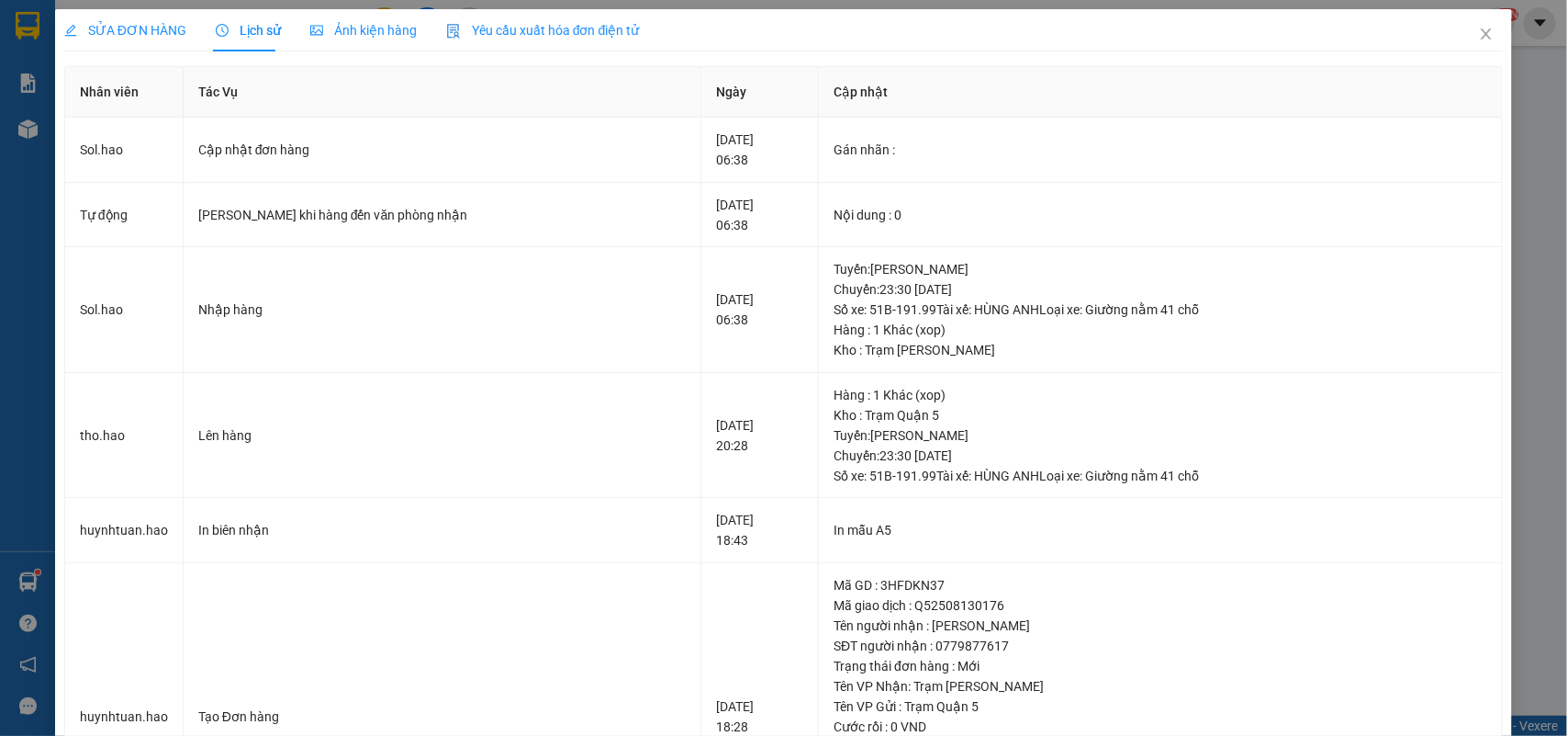
click at [360, 37] on span "Ảnh kiện hàng" at bounding box center [363, 30] width 107 height 15
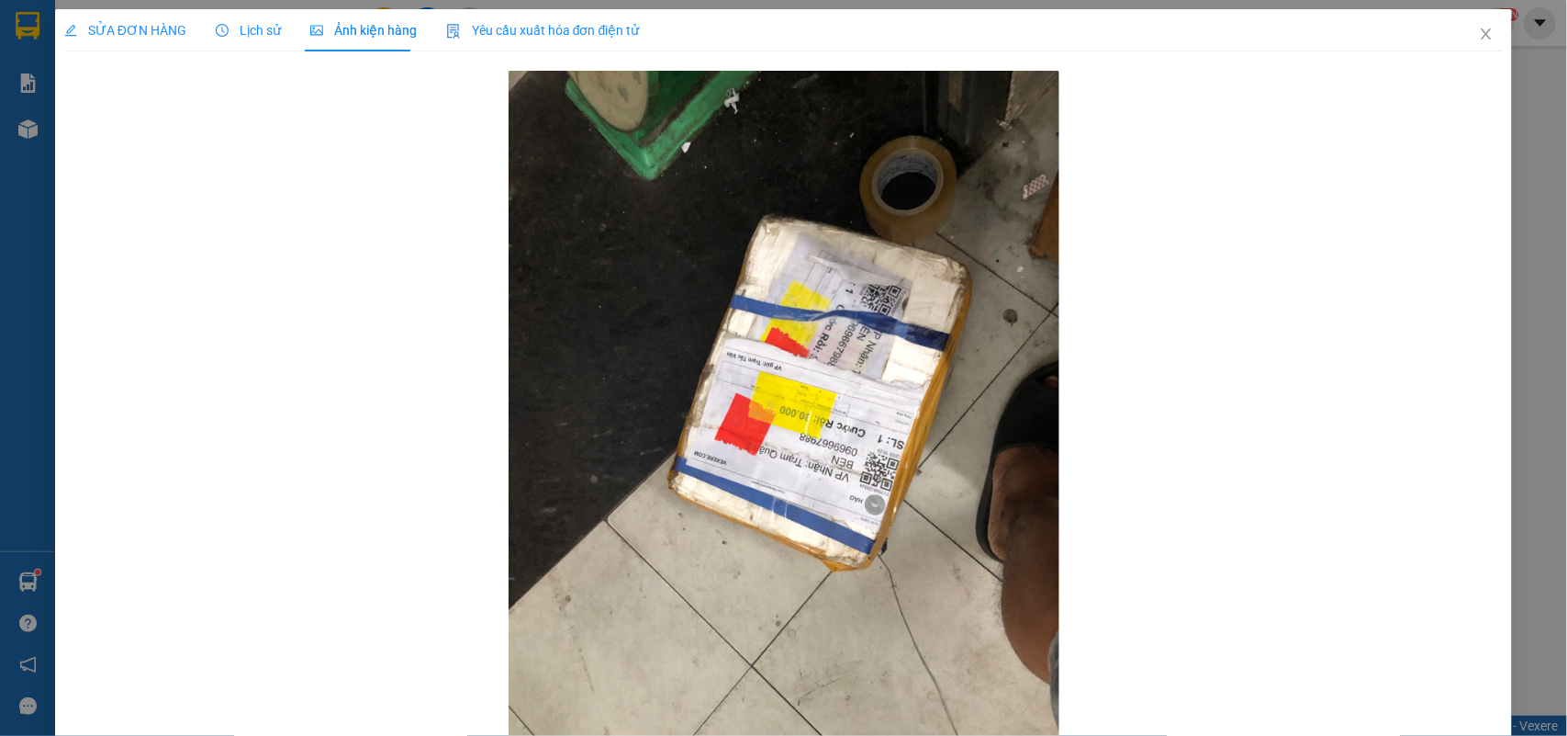
click at [87, 44] on div "SỬA ĐƠN HÀNG" at bounding box center [125, 30] width 122 height 42
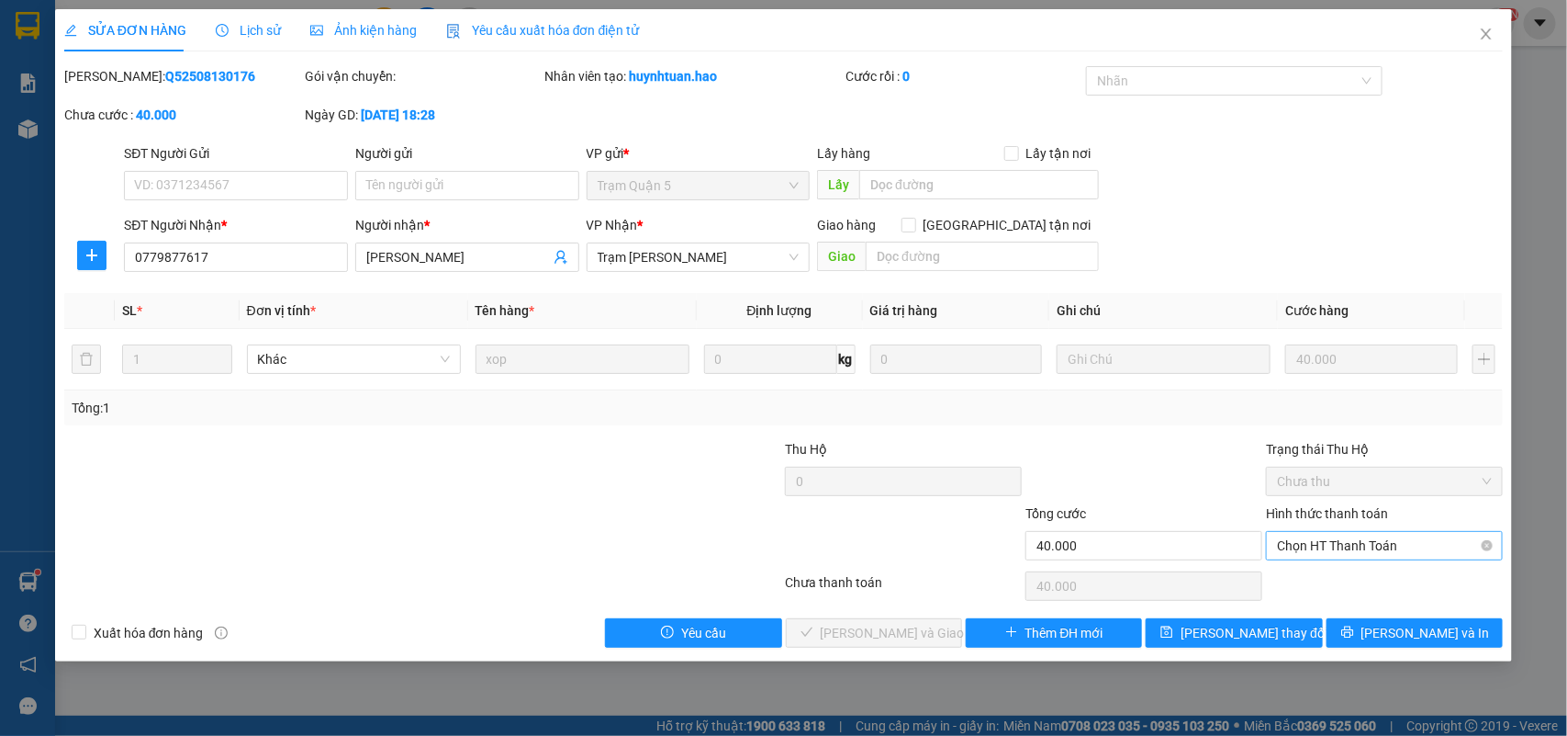
click at [1320, 545] on span "Chọn HT Thanh Toán" at bounding box center [1384, 546] width 215 height 28
click at [1315, 576] on div "Tại văn phòng" at bounding box center [1385, 583] width 215 height 20
type input "0"
click at [886, 629] on span "[PERSON_NAME] và Giao hàng" at bounding box center [909, 633] width 176 height 20
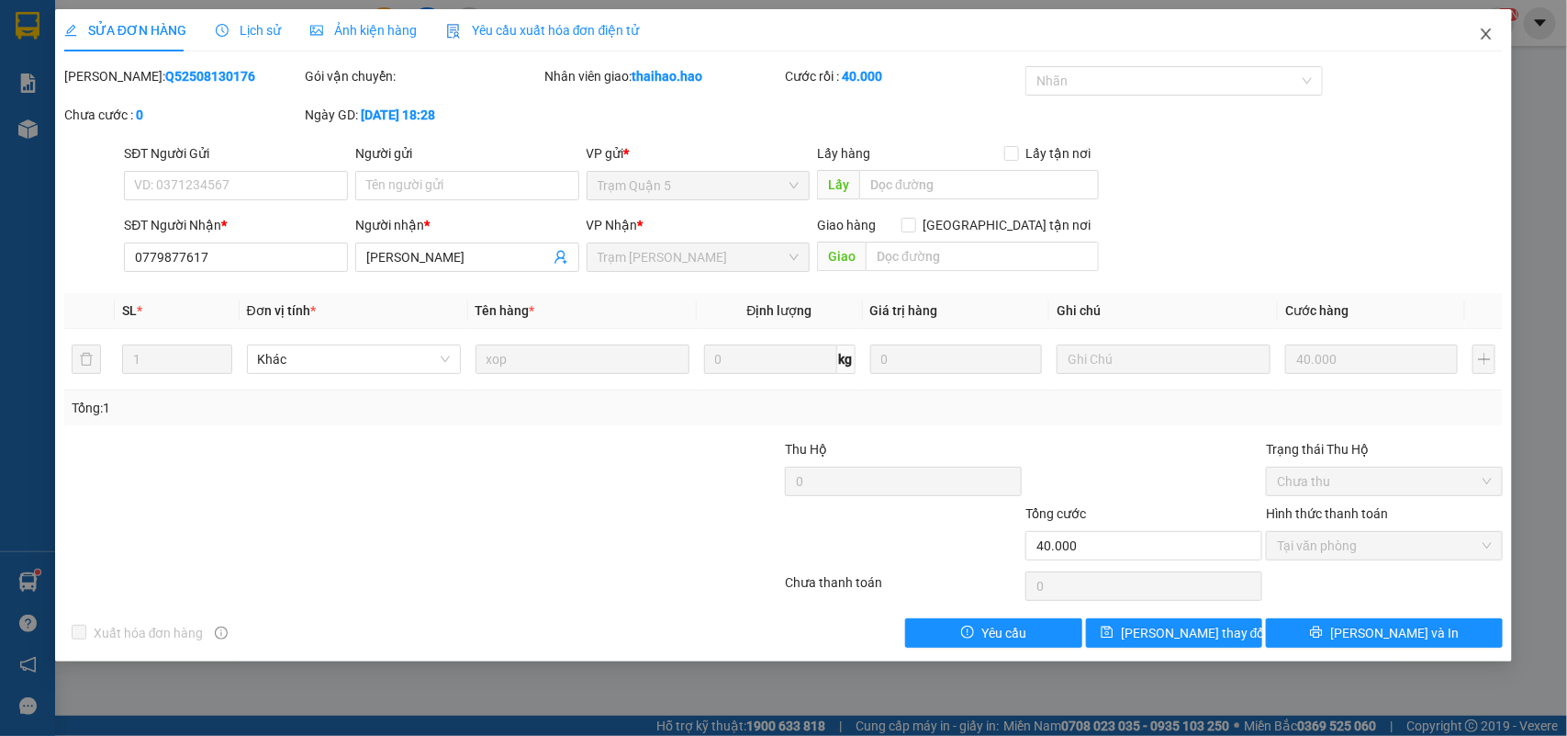
click at [1500, 25] on span "Close" at bounding box center [1486, 34] width 51 height 51
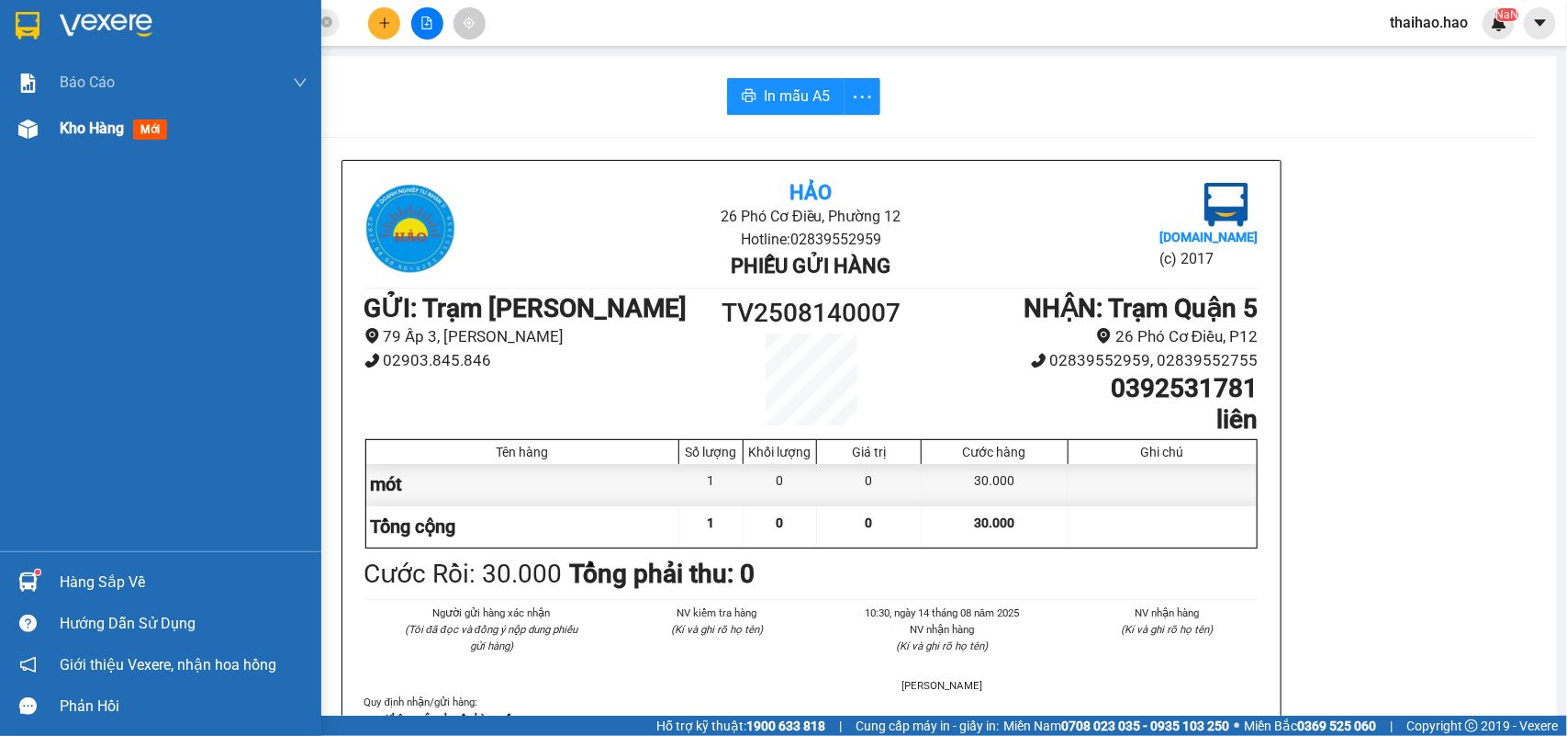
click at [32, 139] on div at bounding box center [28, 129] width 32 height 32
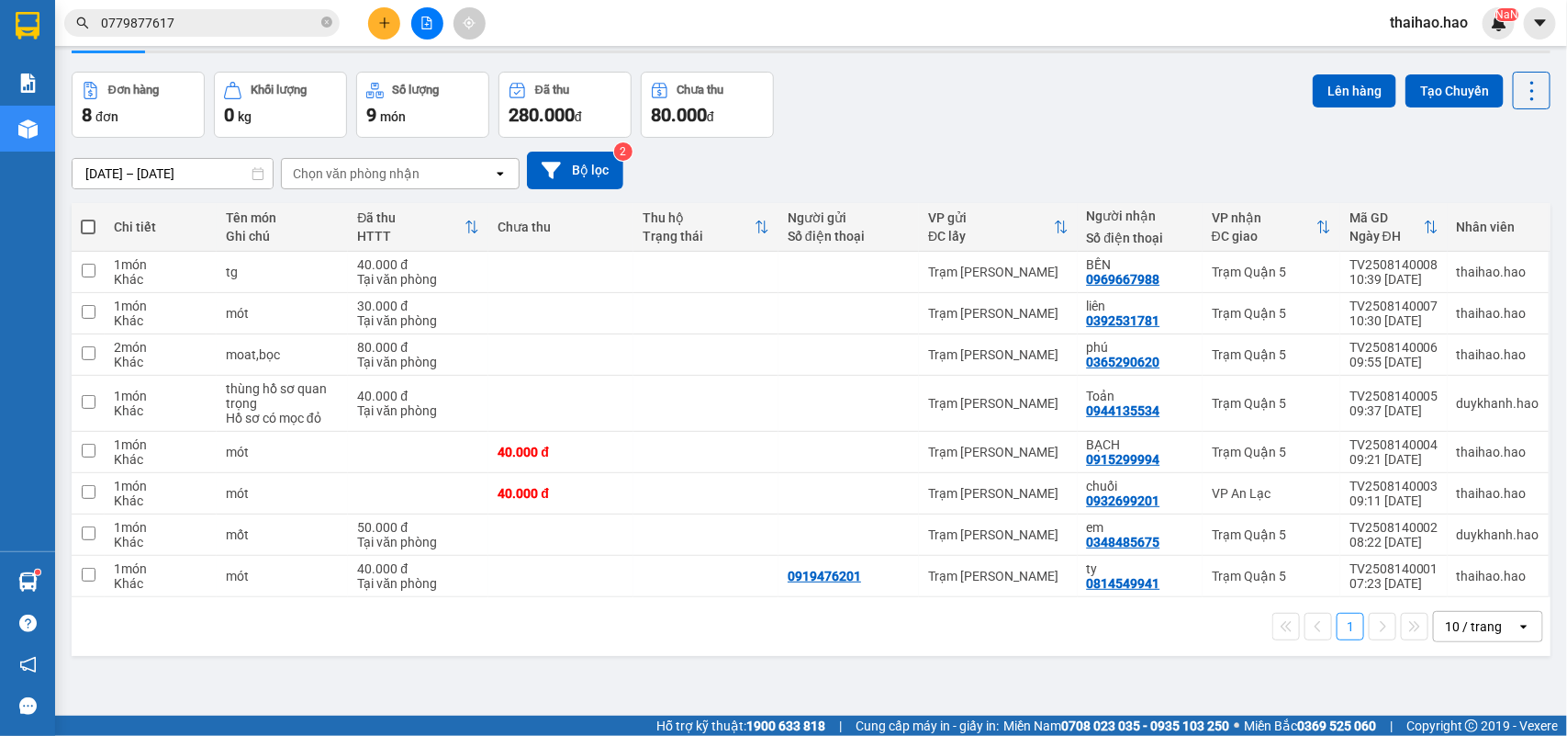
scroll to position [84, 0]
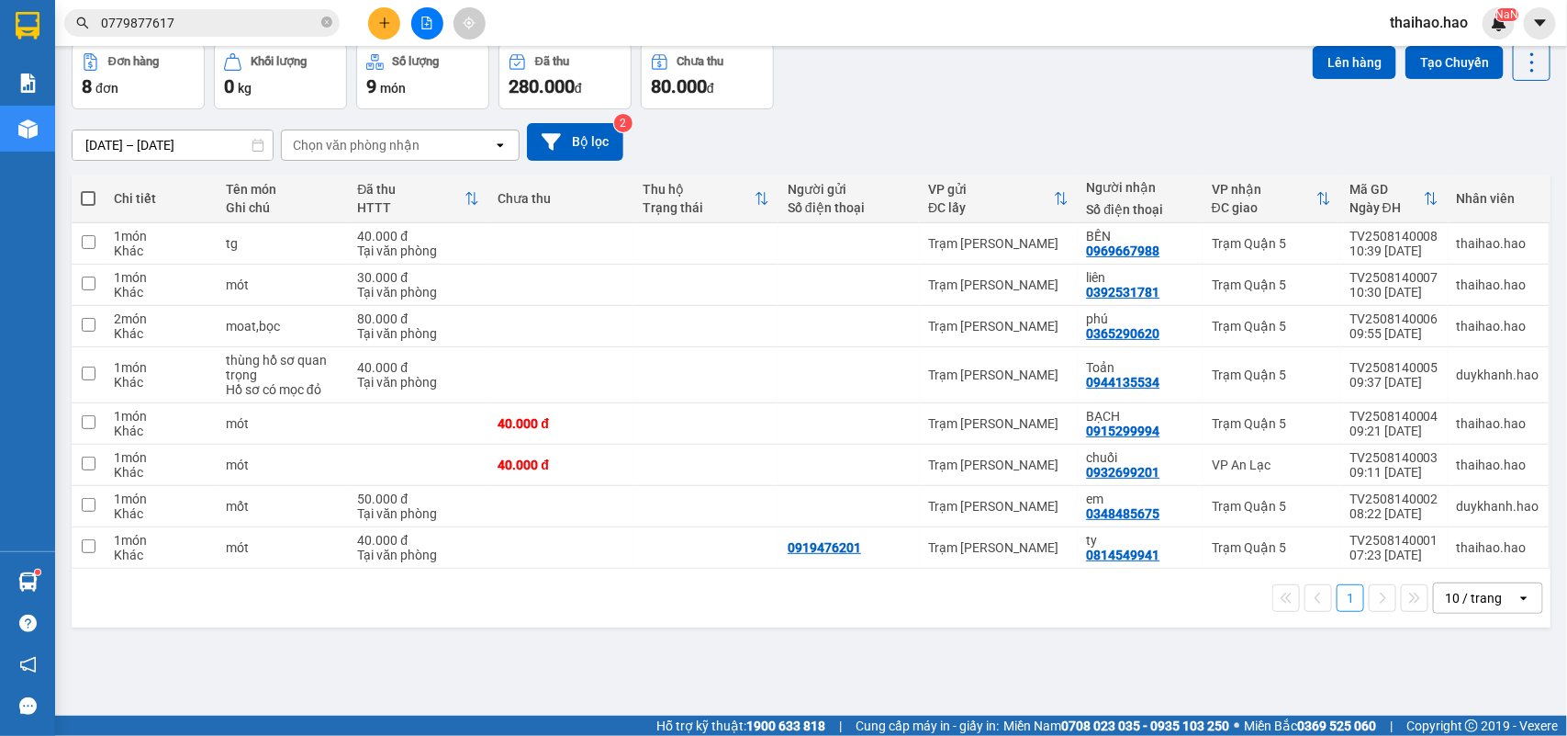
click at [1445, 594] on div "10 / trang" at bounding box center [1473, 598] width 57 height 18
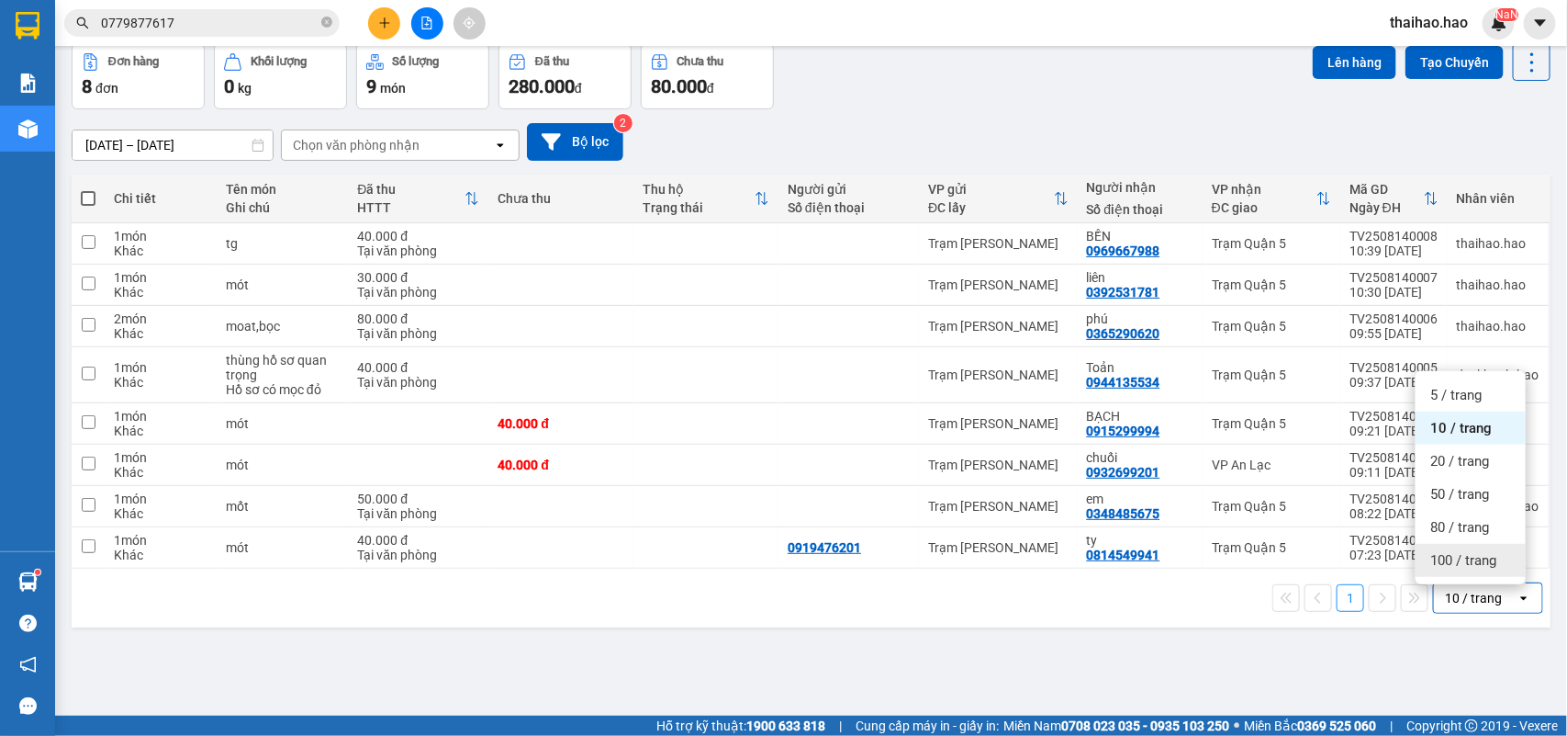
click at [1438, 572] on div "100 / trang" at bounding box center [1471, 560] width 110 height 33
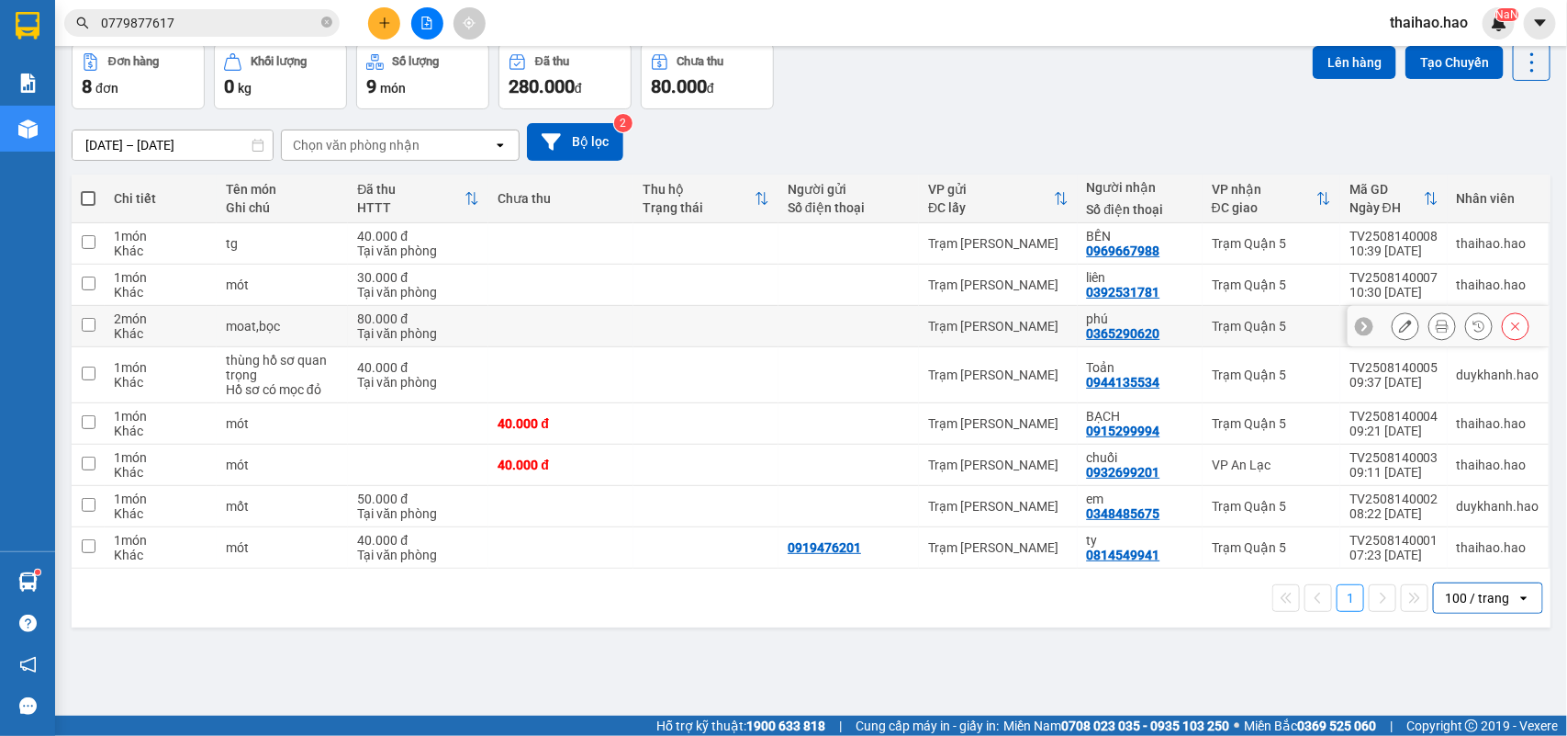
scroll to position [0, 0]
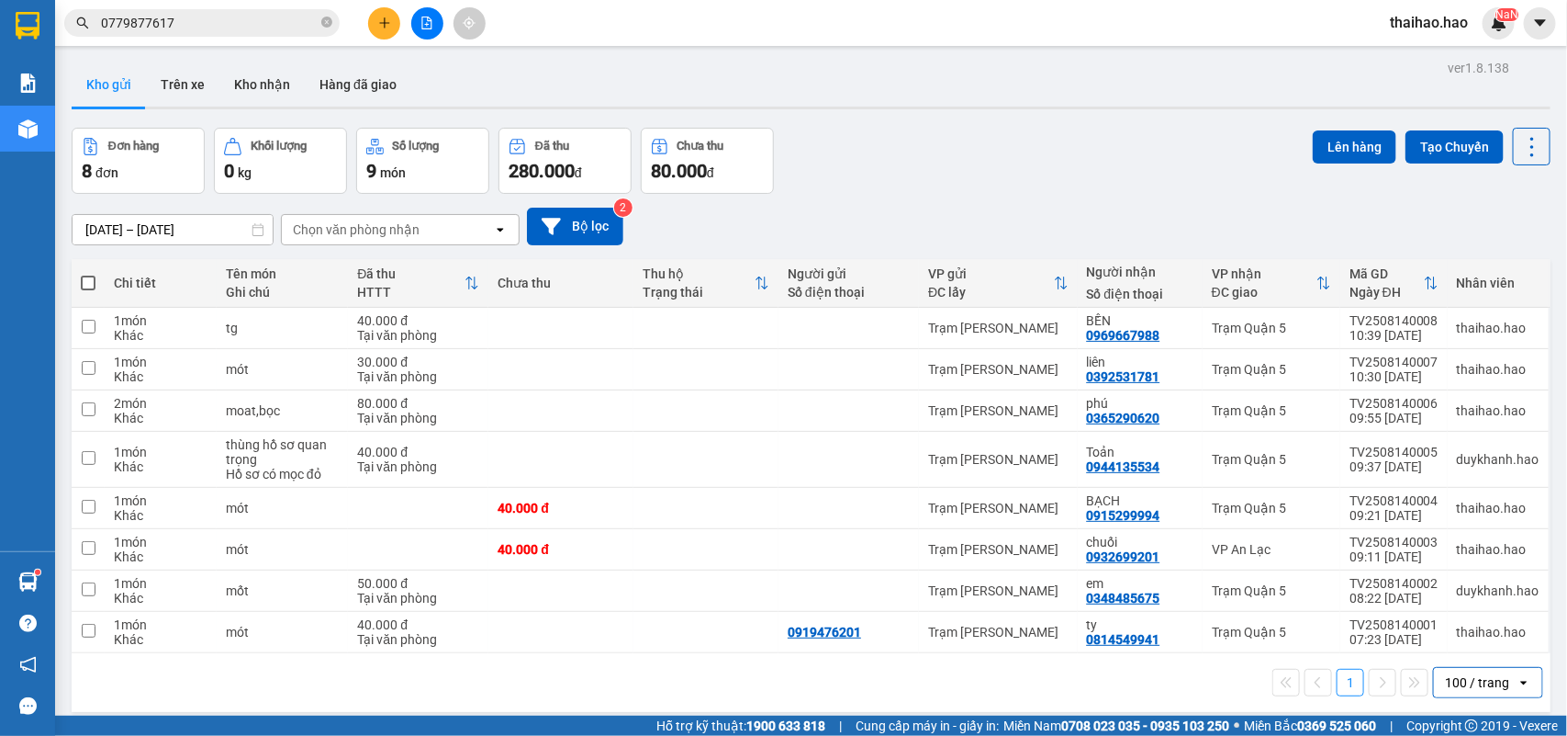
click at [95, 277] on label at bounding box center [88, 283] width 15 height 18
click at [88, 274] on input "checkbox" at bounding box center [88, 274] width 0 height 0
checkbox input "true"
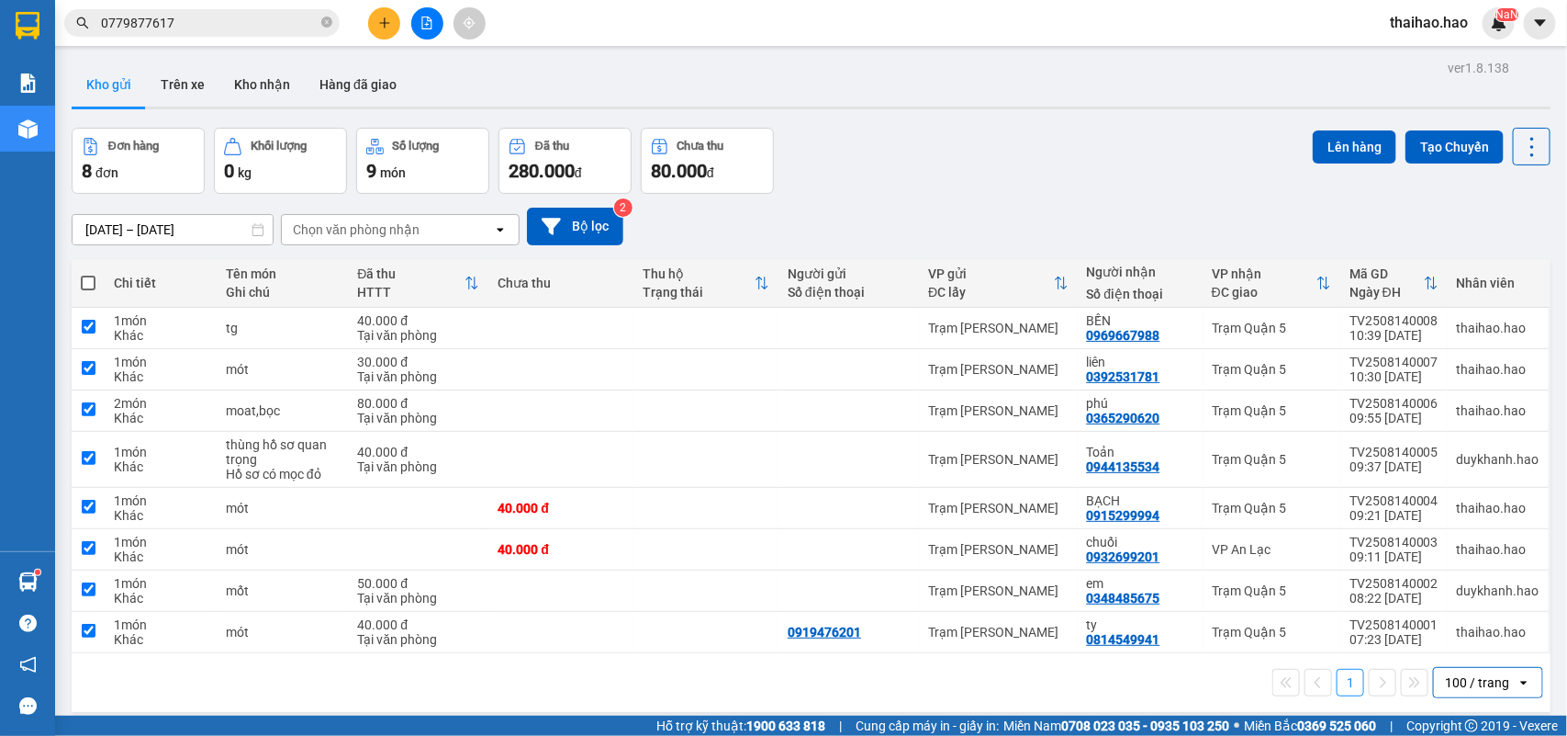
checkbox input "true"
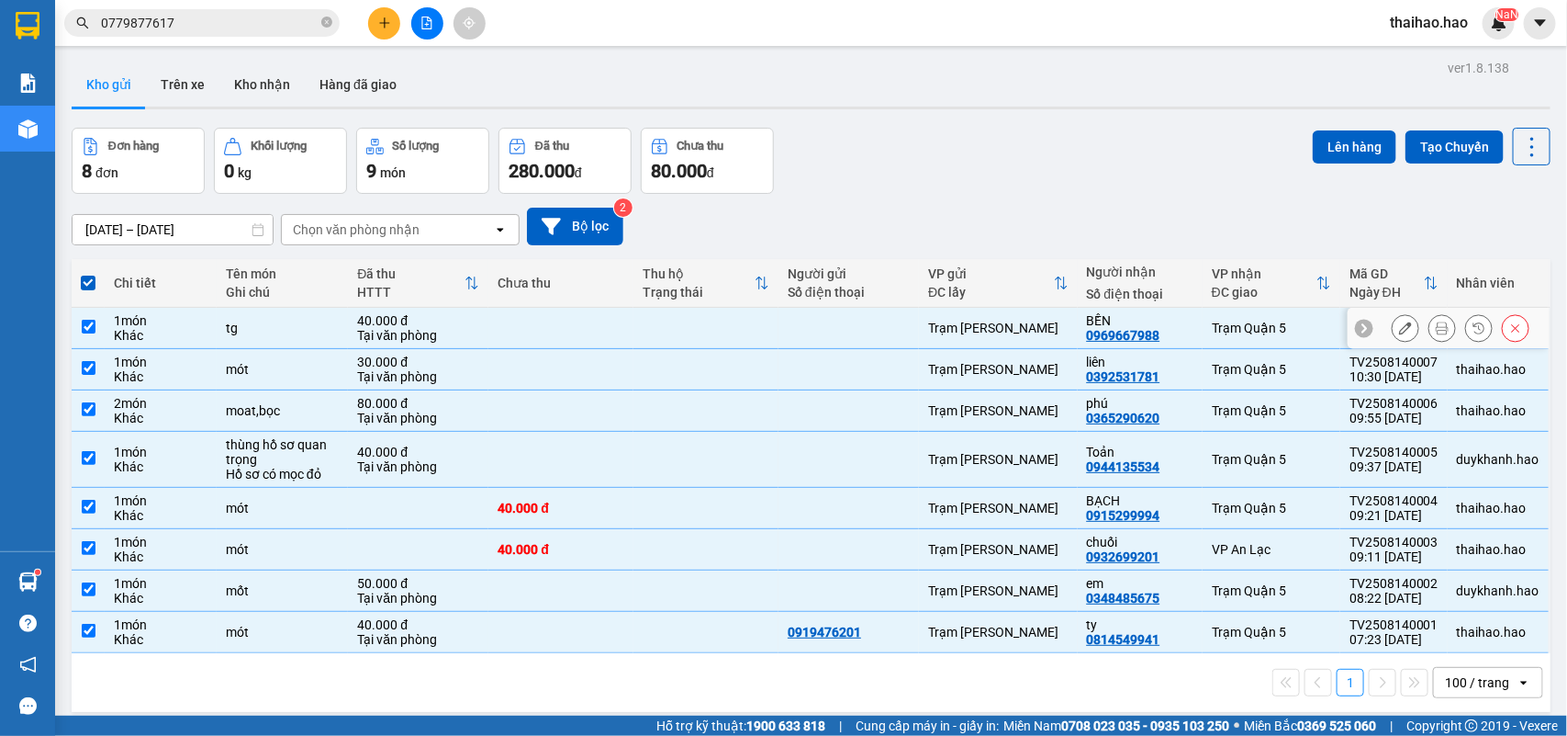
click at [1203, 314] on td "Trạm Quận 5" at bounding box center [1272, 328] width 138 height 41
checkbox input "false"
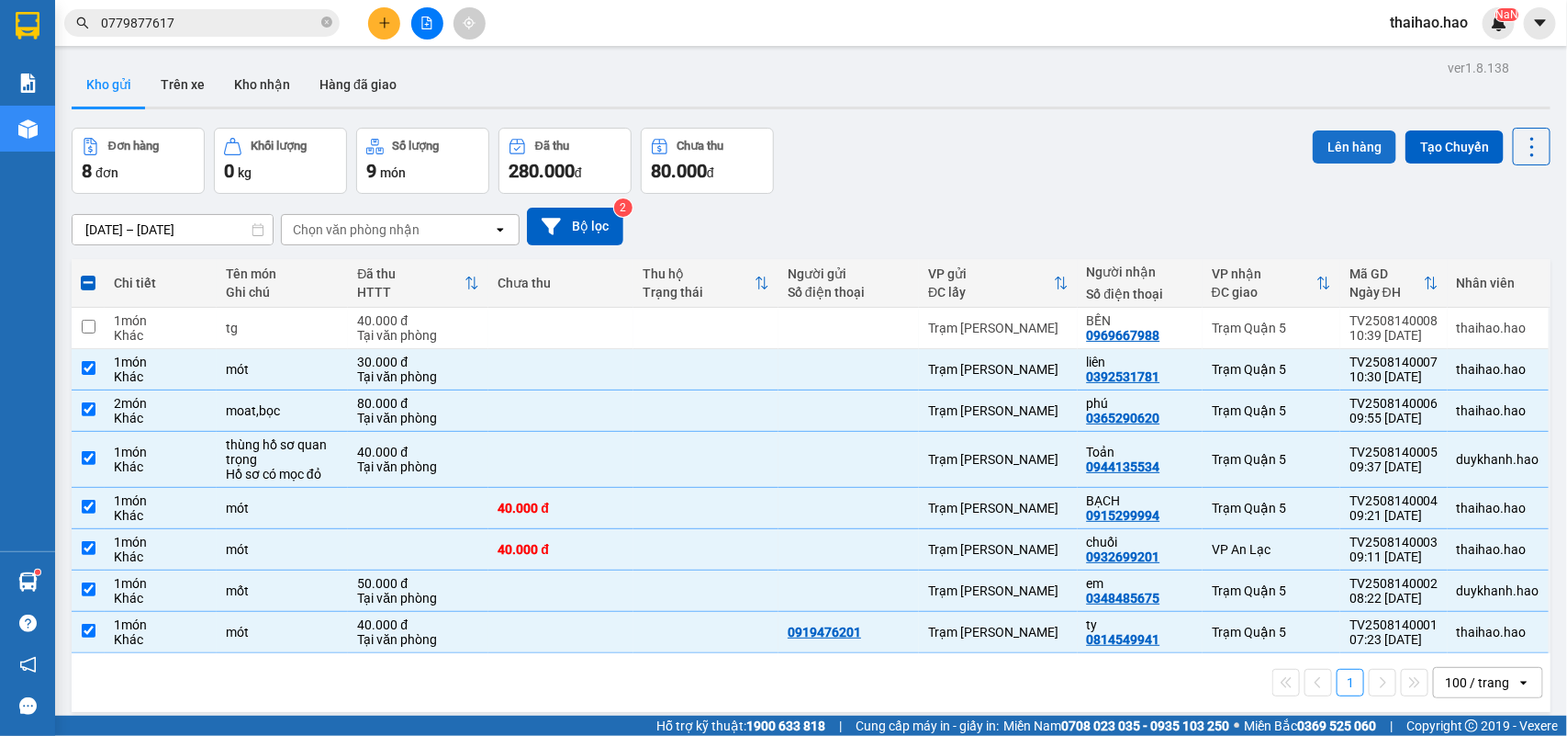
click at [1330, 140] on button "Lên hàng" at bounding box center [1355, 146] width 84 height 33
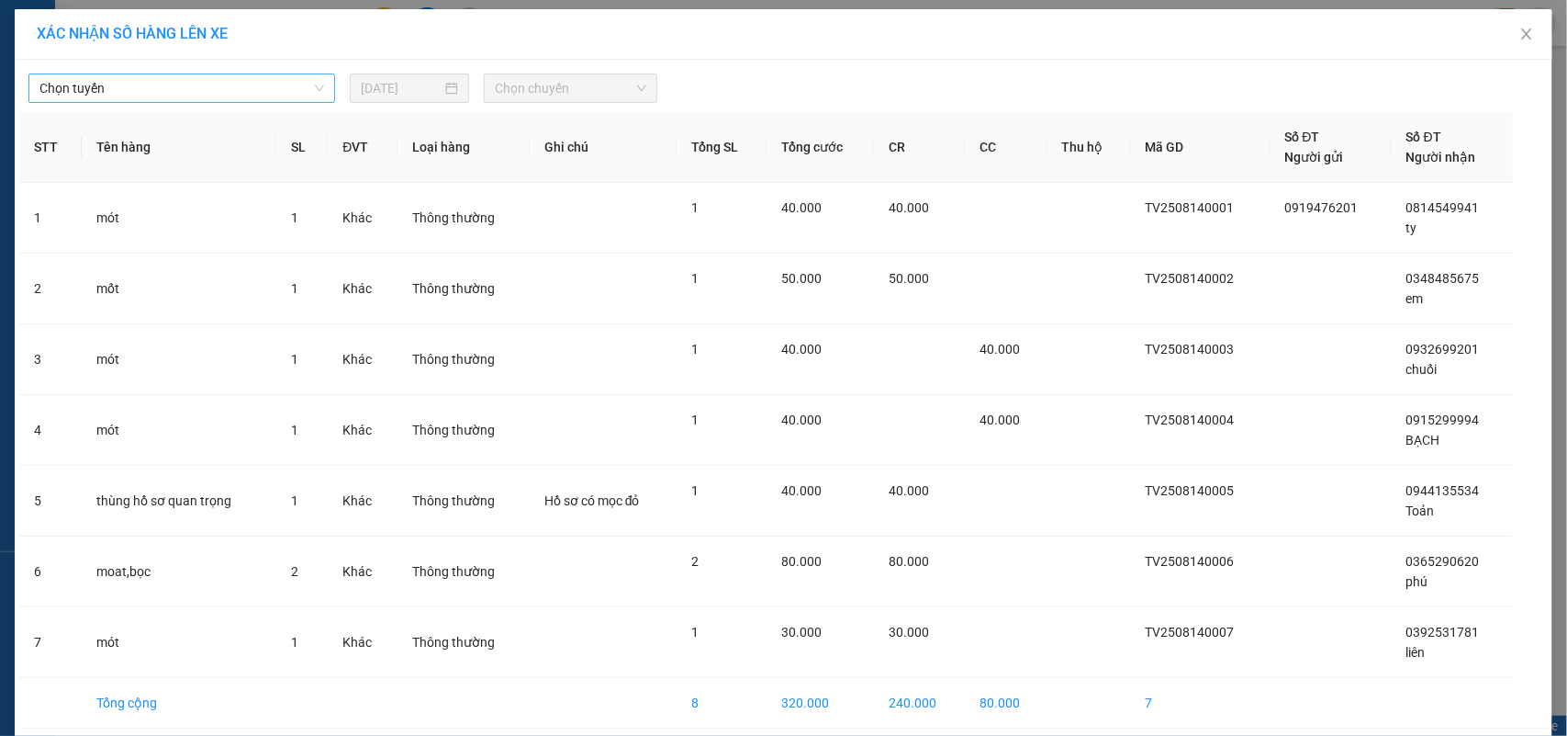
click at [312, 84] on span "Chọn tuyến" at bounding box center [181, 88] width 285 height 28
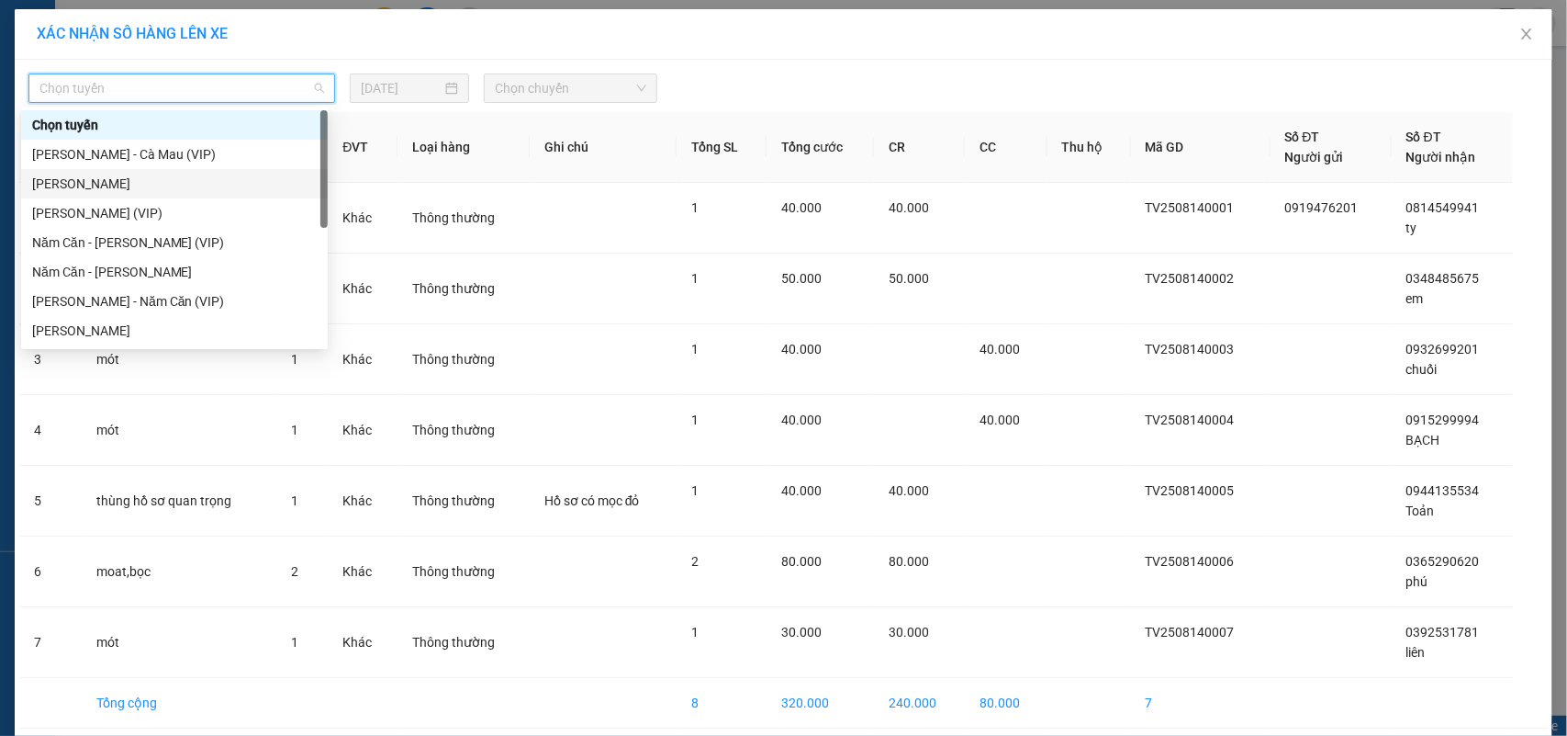
click at [79, 188] on div "[PERSON_NAME]" at bounding box center [174, 184] width 285 height 20
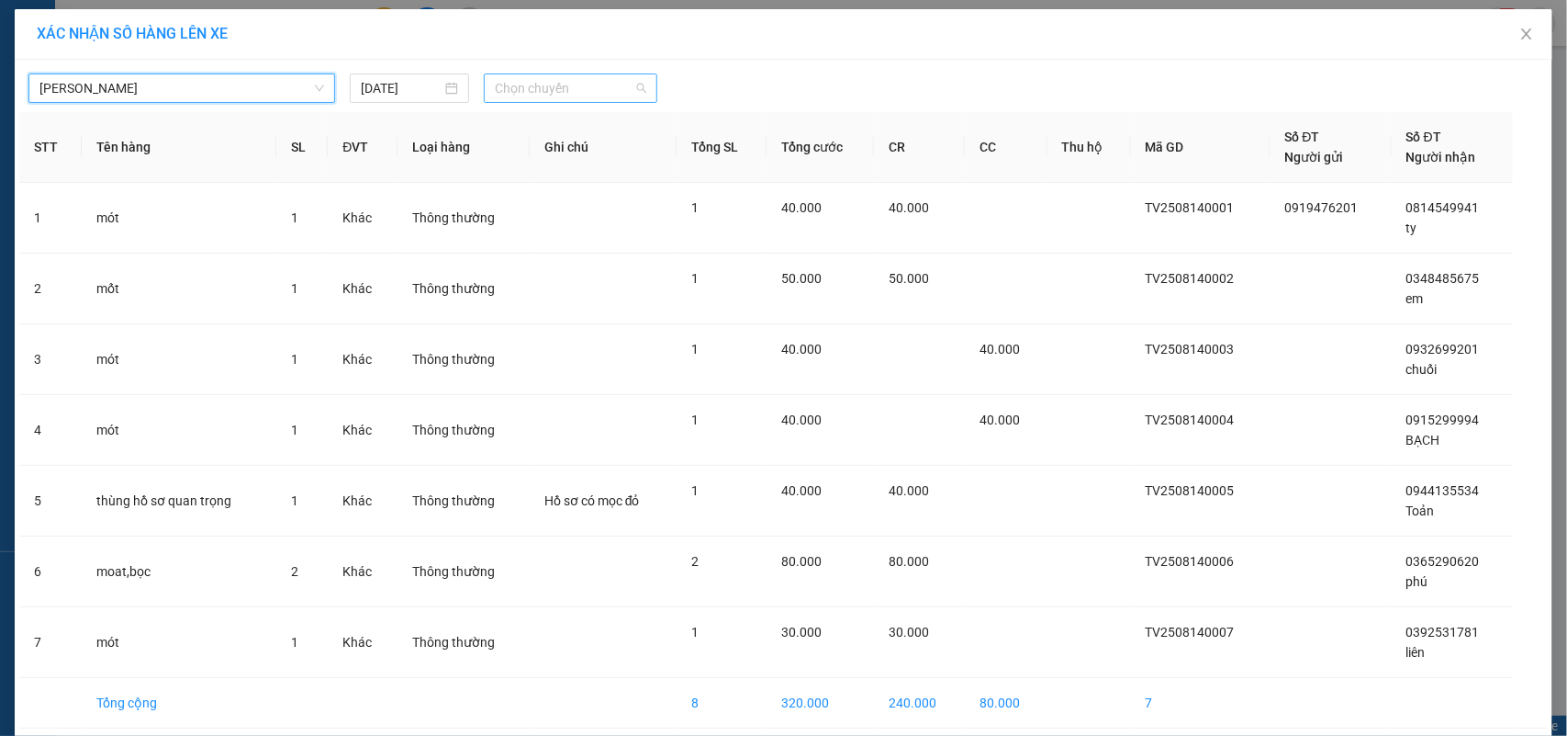
click at [534, 87] on span "Chọn chuyến" at bounding box center [570, 88] width 151 height 28
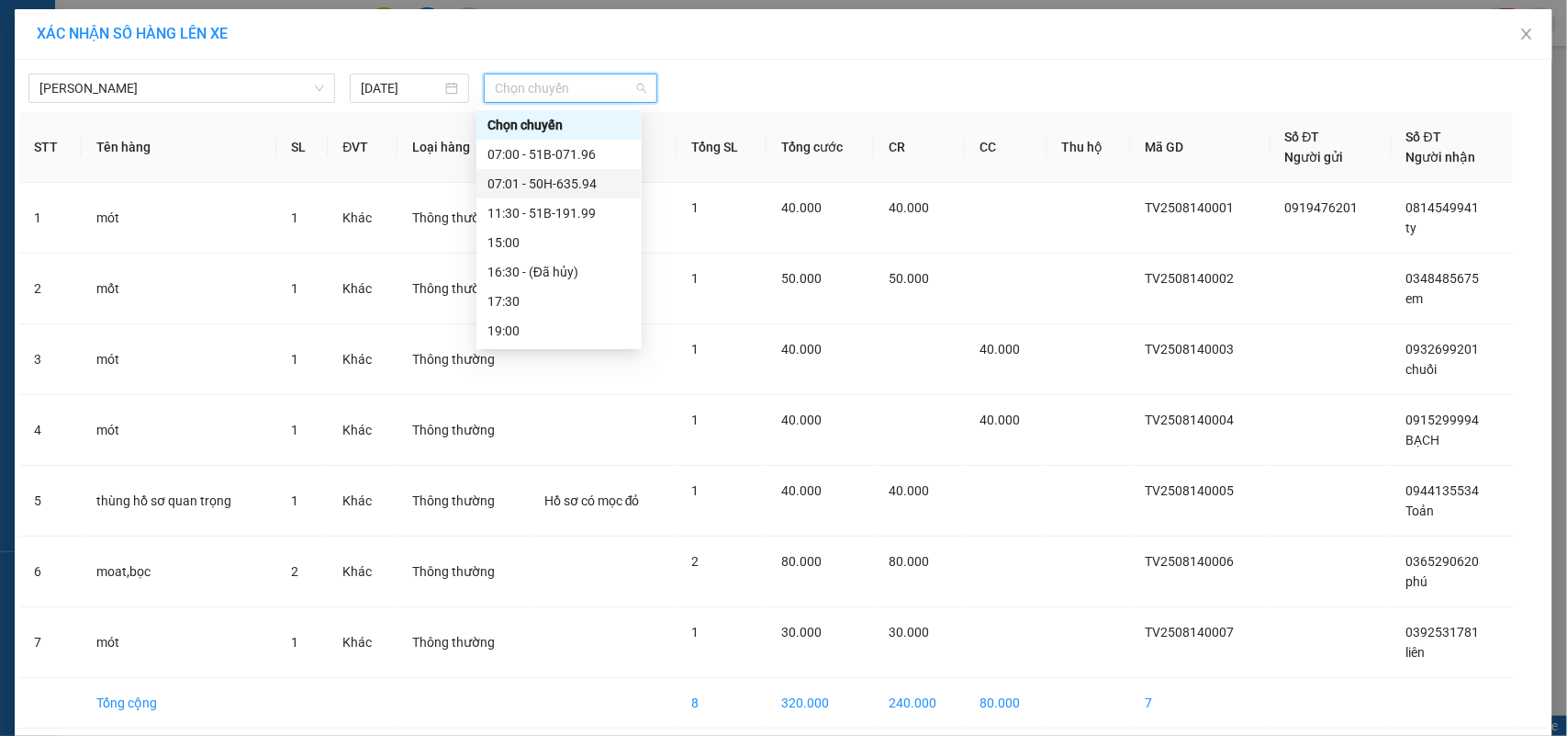
drag, startPoint x: 517, startPoint y: 182, endPoint x: 506, endPoint y: 190, distance: 13.8
click at [516, 184] on div "07:01 - 50H-635.94" at bounding box center [559, 184] width 143 height 20
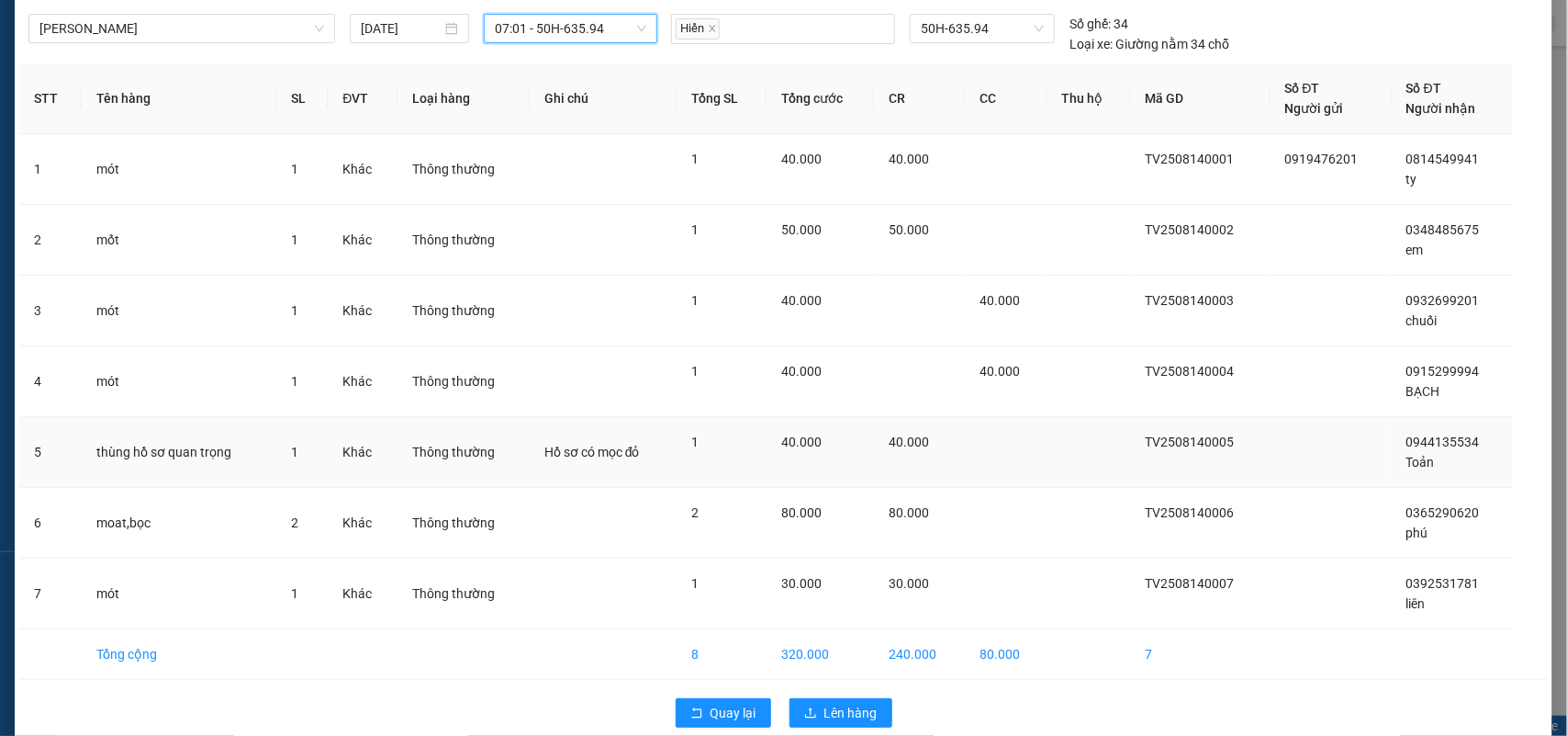
scroll to position [89, 0]
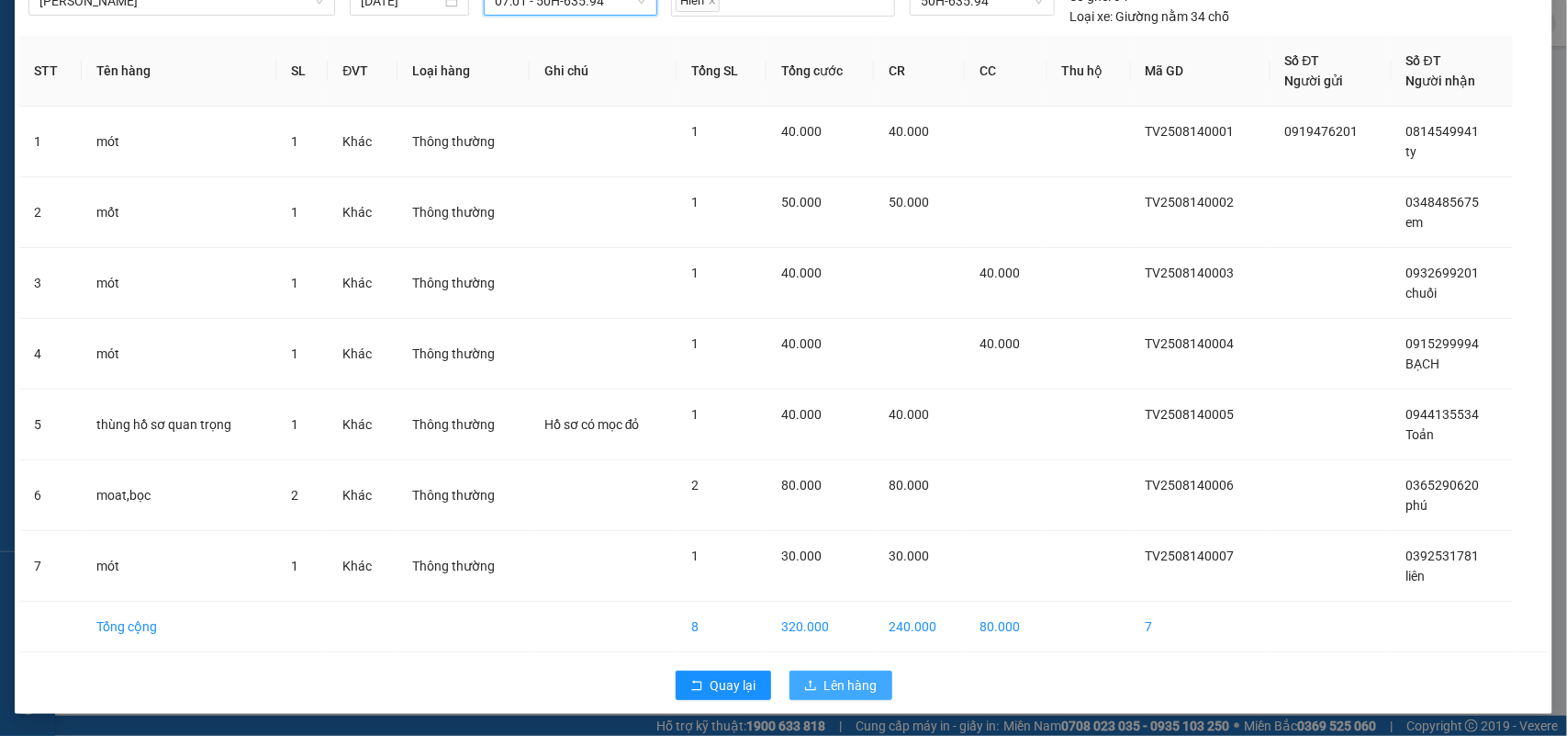
click at [831, 691] on span "Lên hàng" at bounding box center [851, 685] width 53 height 20
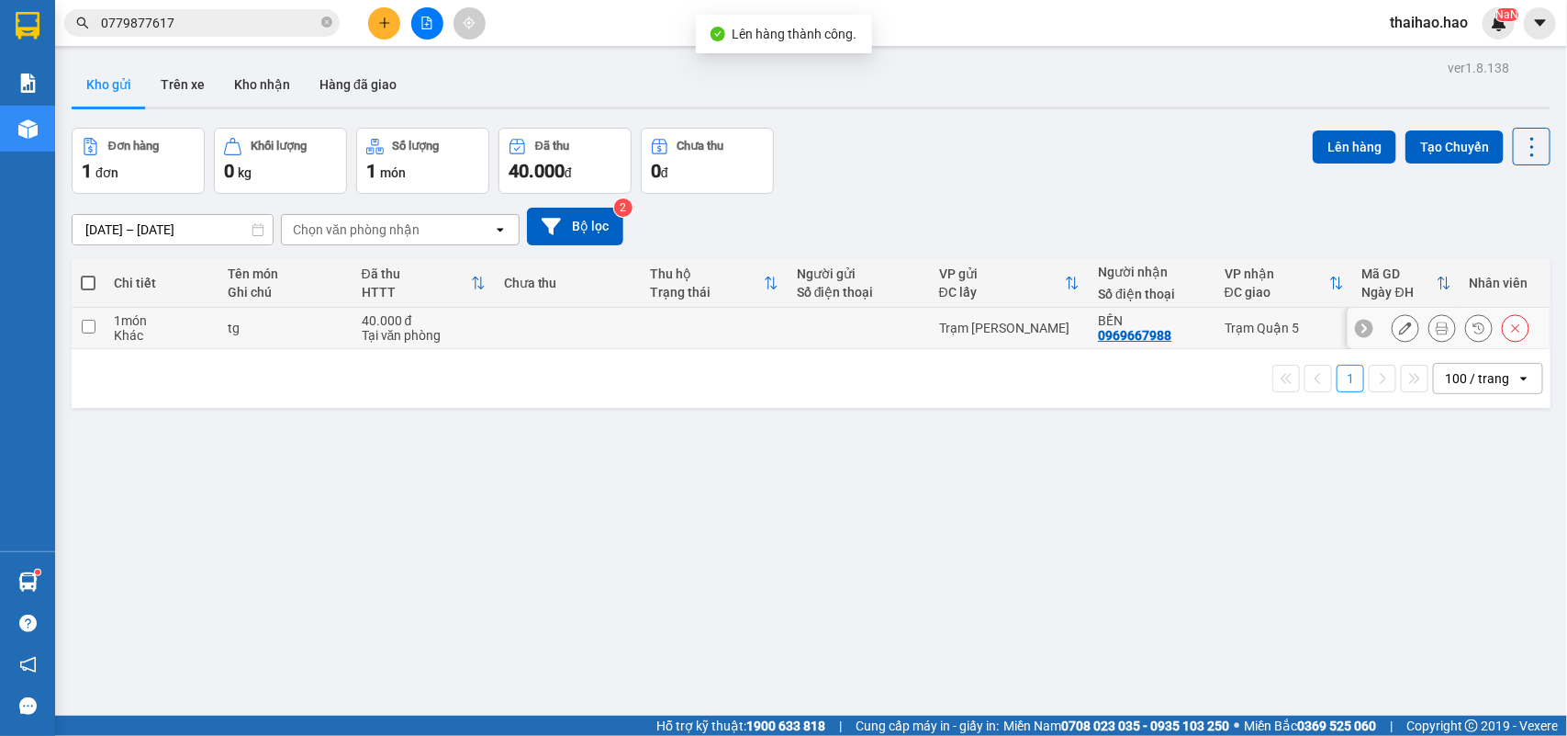
click at [1430, 326] on button at bounding box center [1443, 328] width 26 height 32
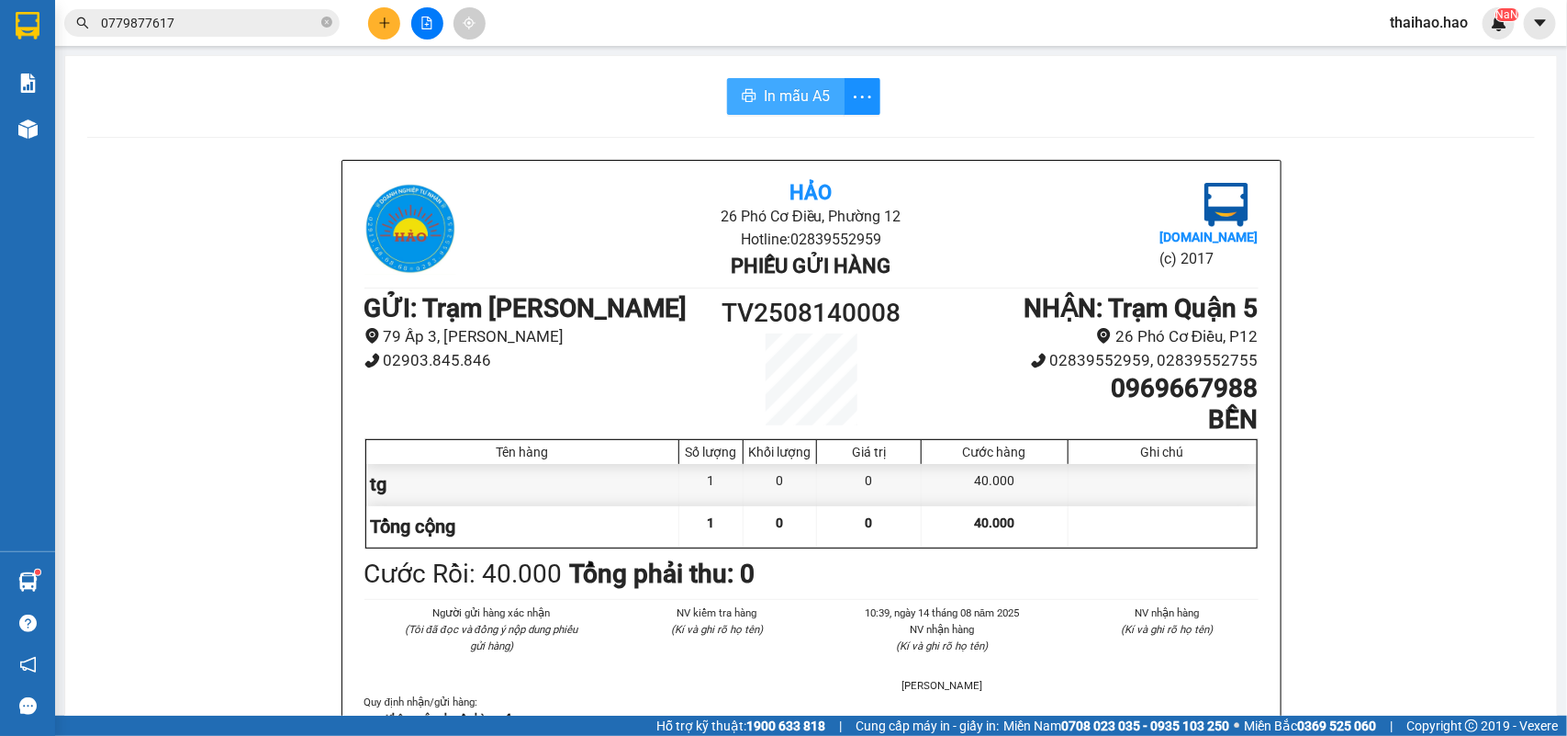
click at [791, 89] on span "In mẫu A5" at bounding box center [797, 95] width 66 height 23
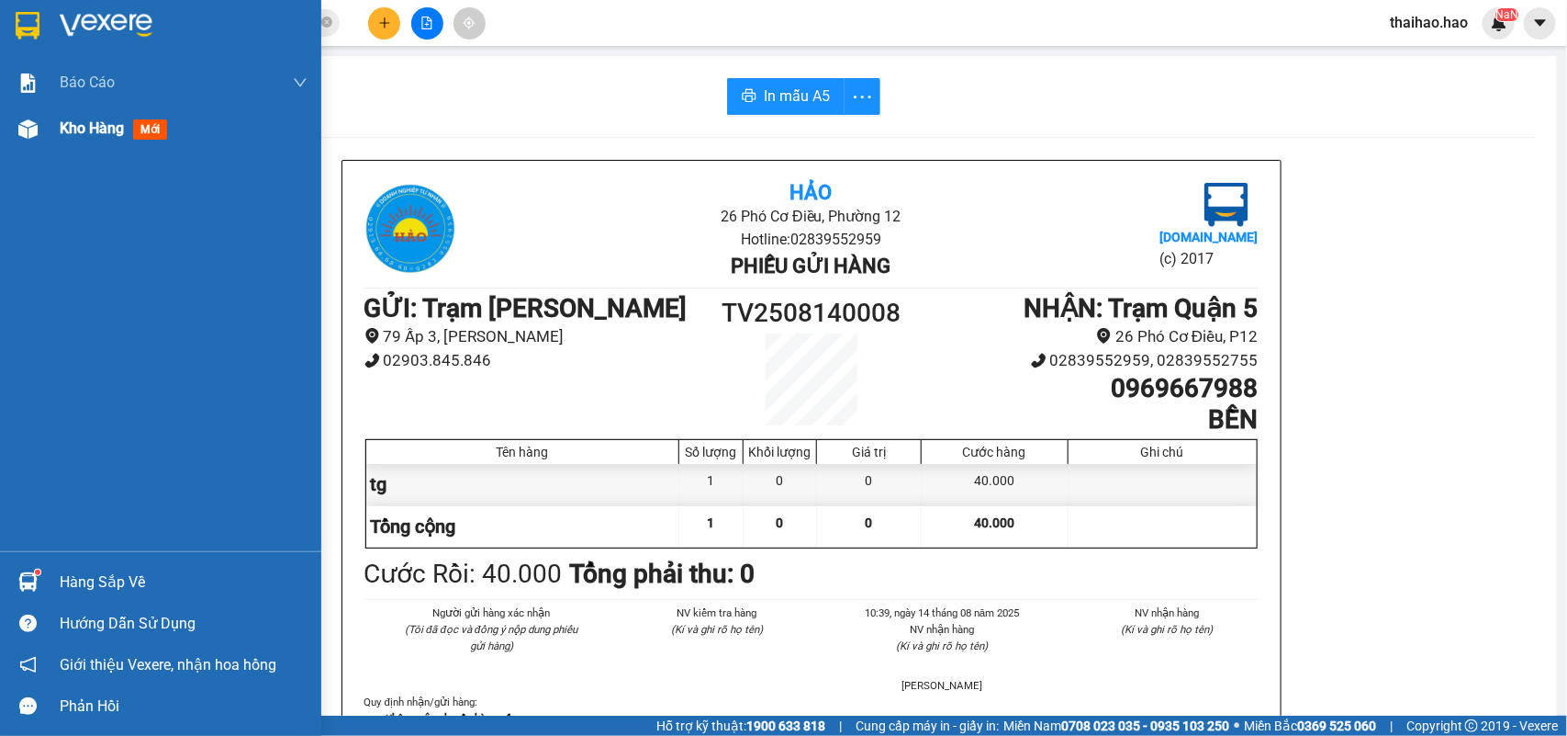
click at [17, 140] on div at bounding box center [28, 129] width 32 height 32
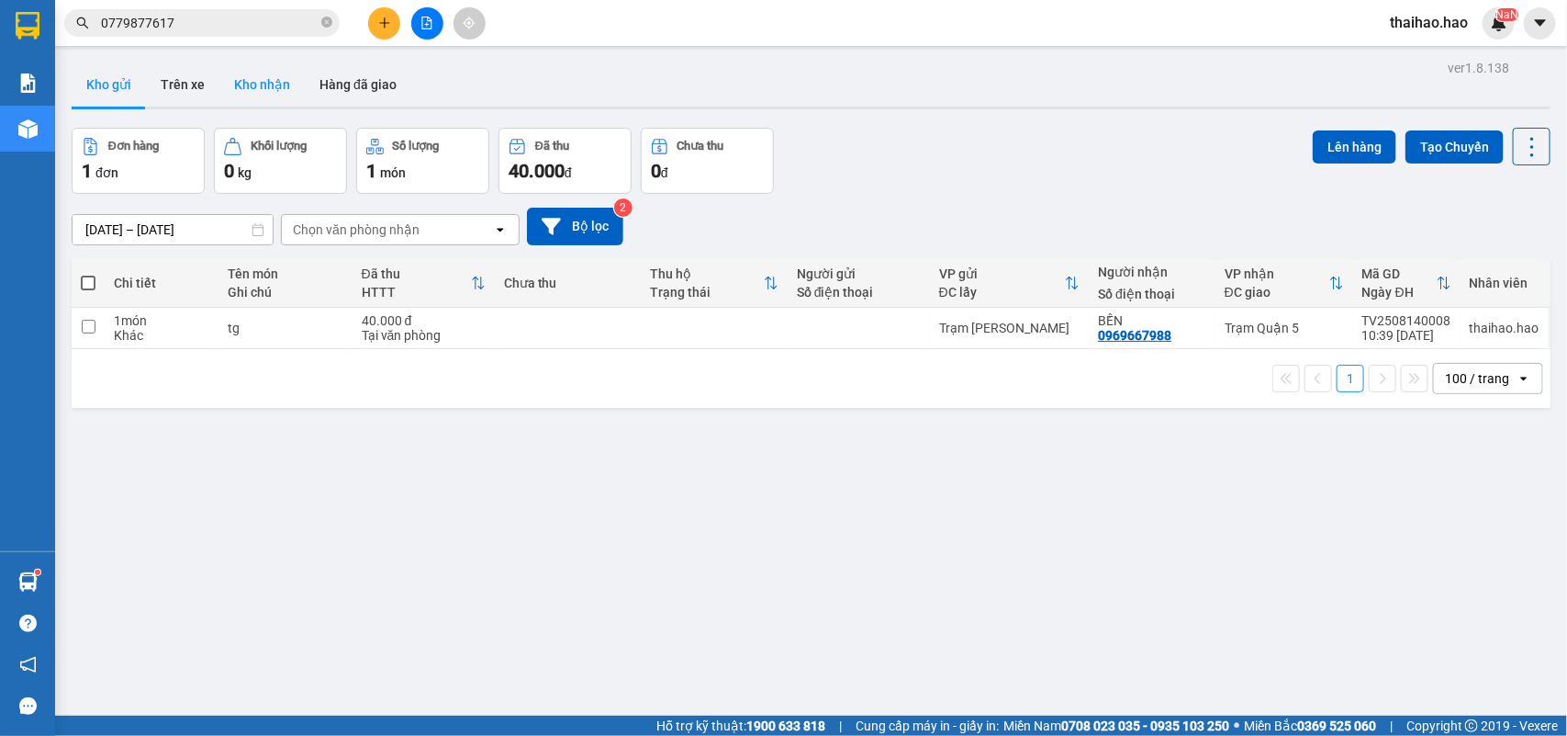
click at [283, 85] on button "Kho nhận" at bounding box center [261, 84] width 85 height 44
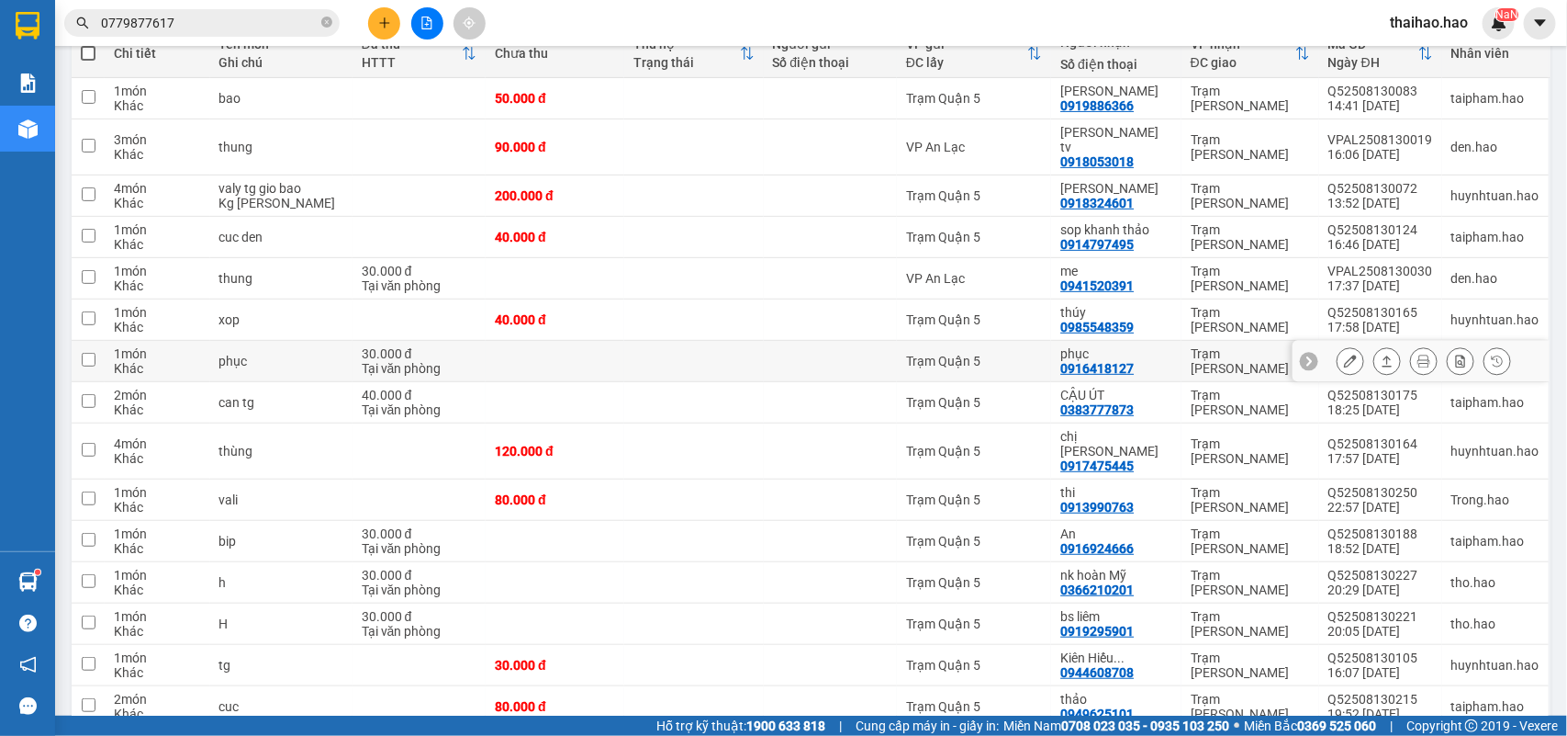
scroll to position [344, 0]
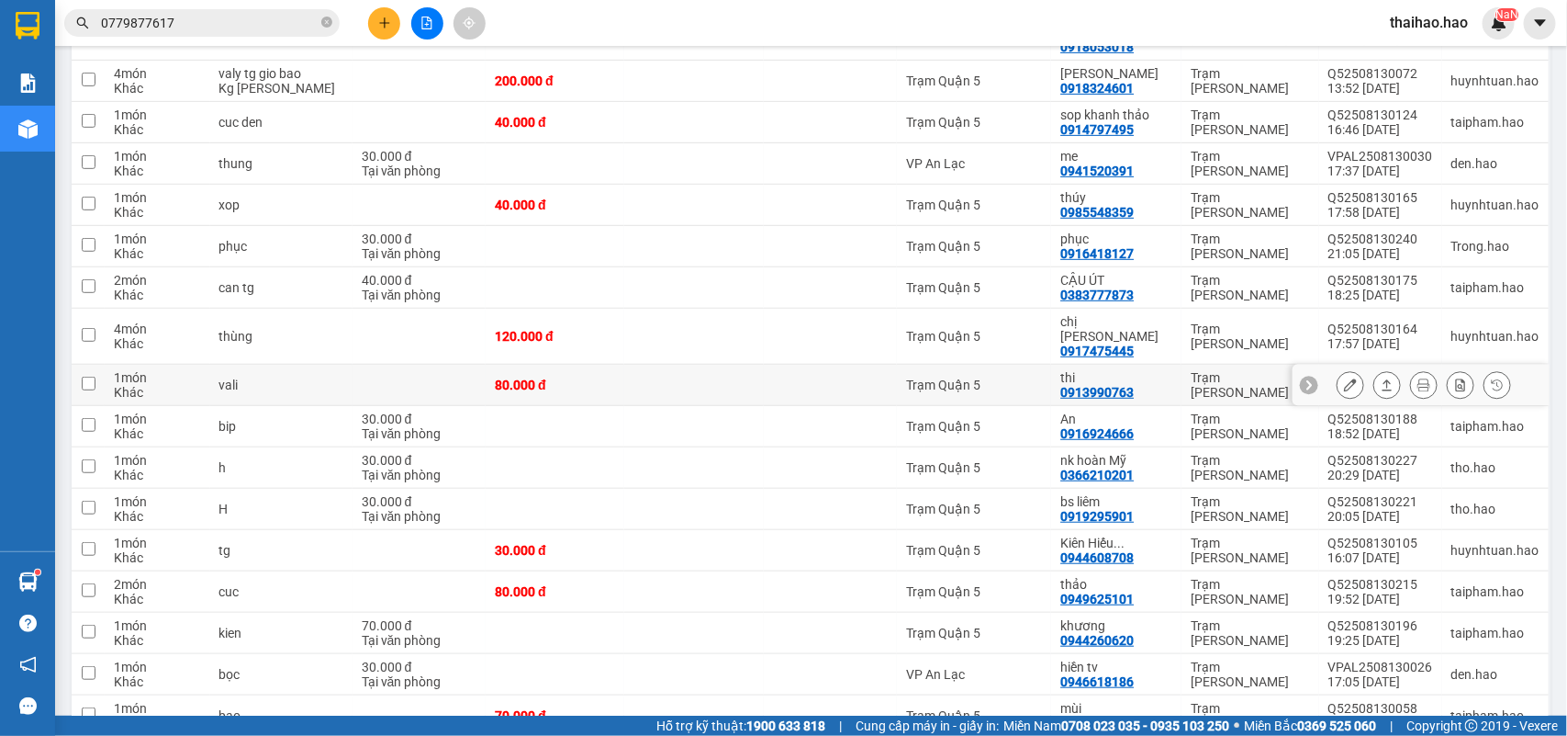
click at [1344, 378] on icon at bounding box center [1350, 384] width 13 height 13
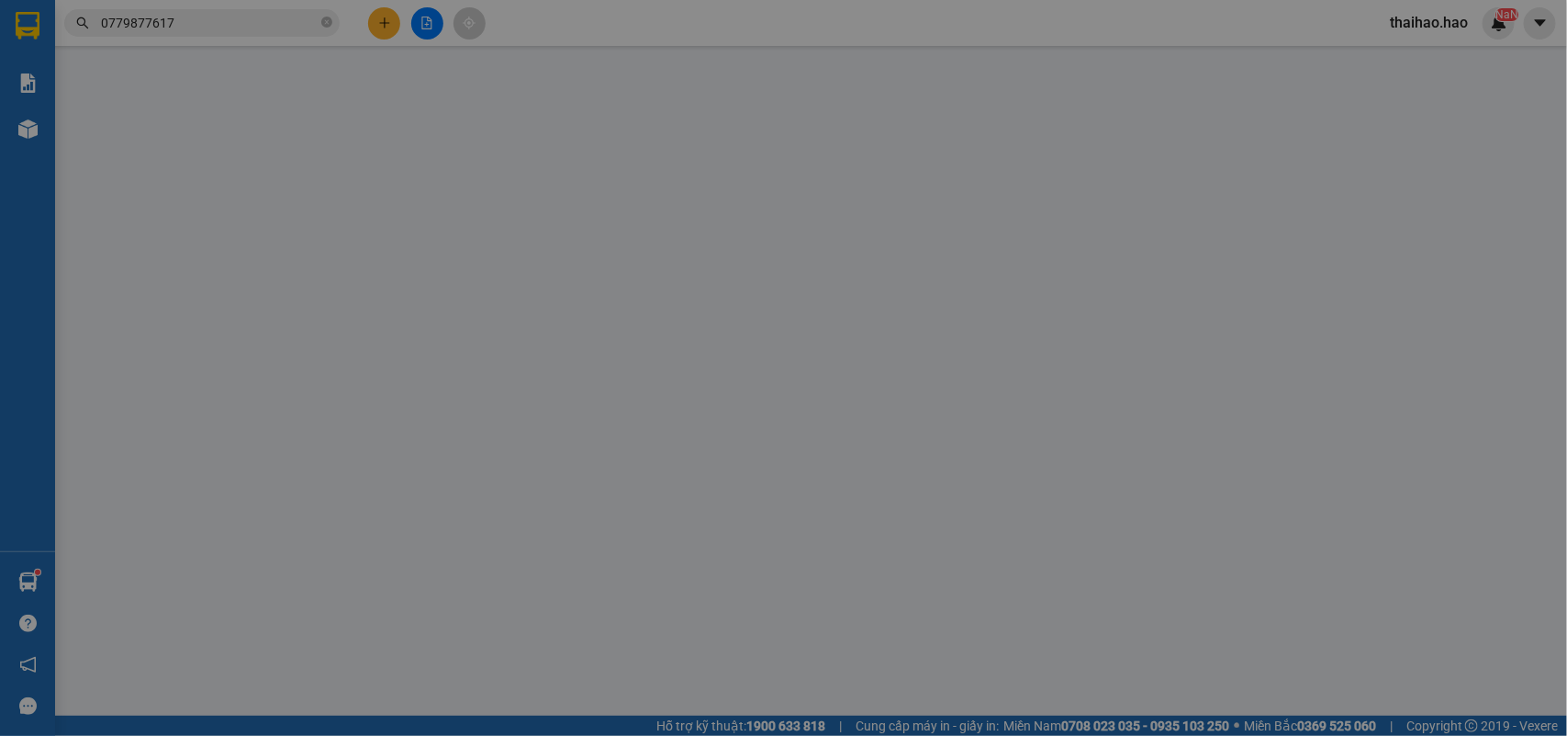
type input "0913990763"
type input "thi"
type input "80.000"
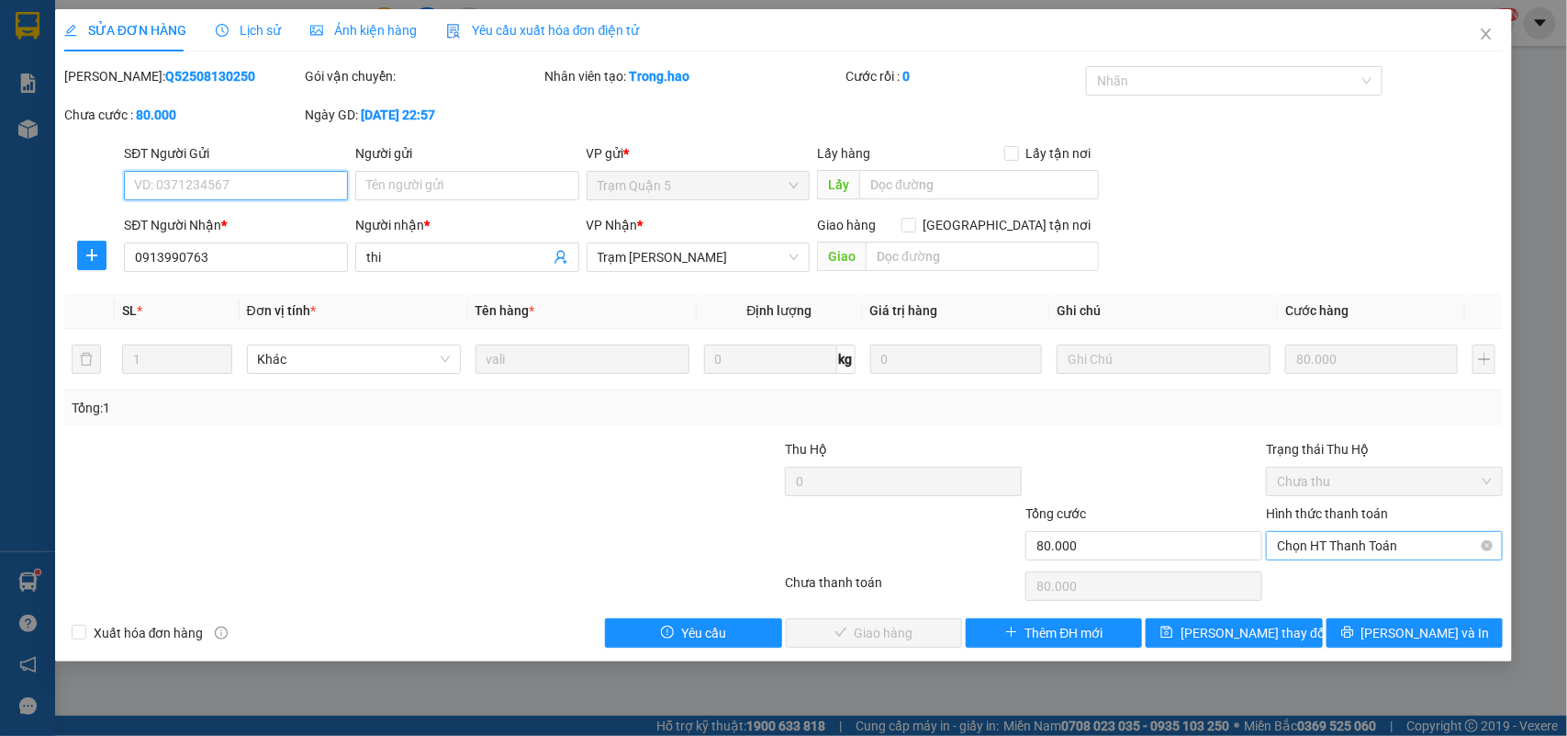
click at [1343, 537] on span "Chọn HT Thanh Toán" at bounding box center [1384, 546] width 215 height 28
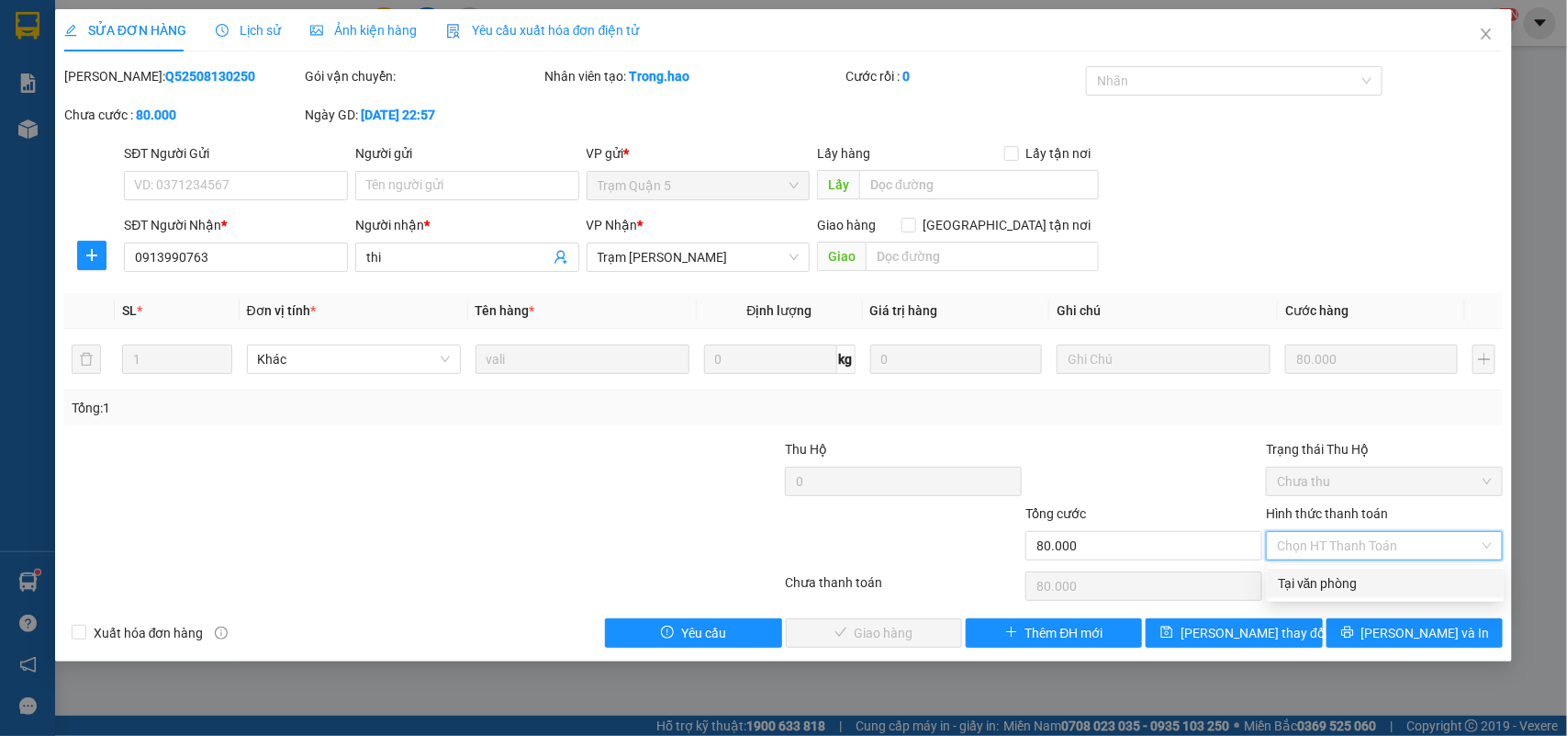
click at [1334, 577] on div "Tại văn phòng" at bounding box center [1385, 583] width 215 height 20
type input "0"
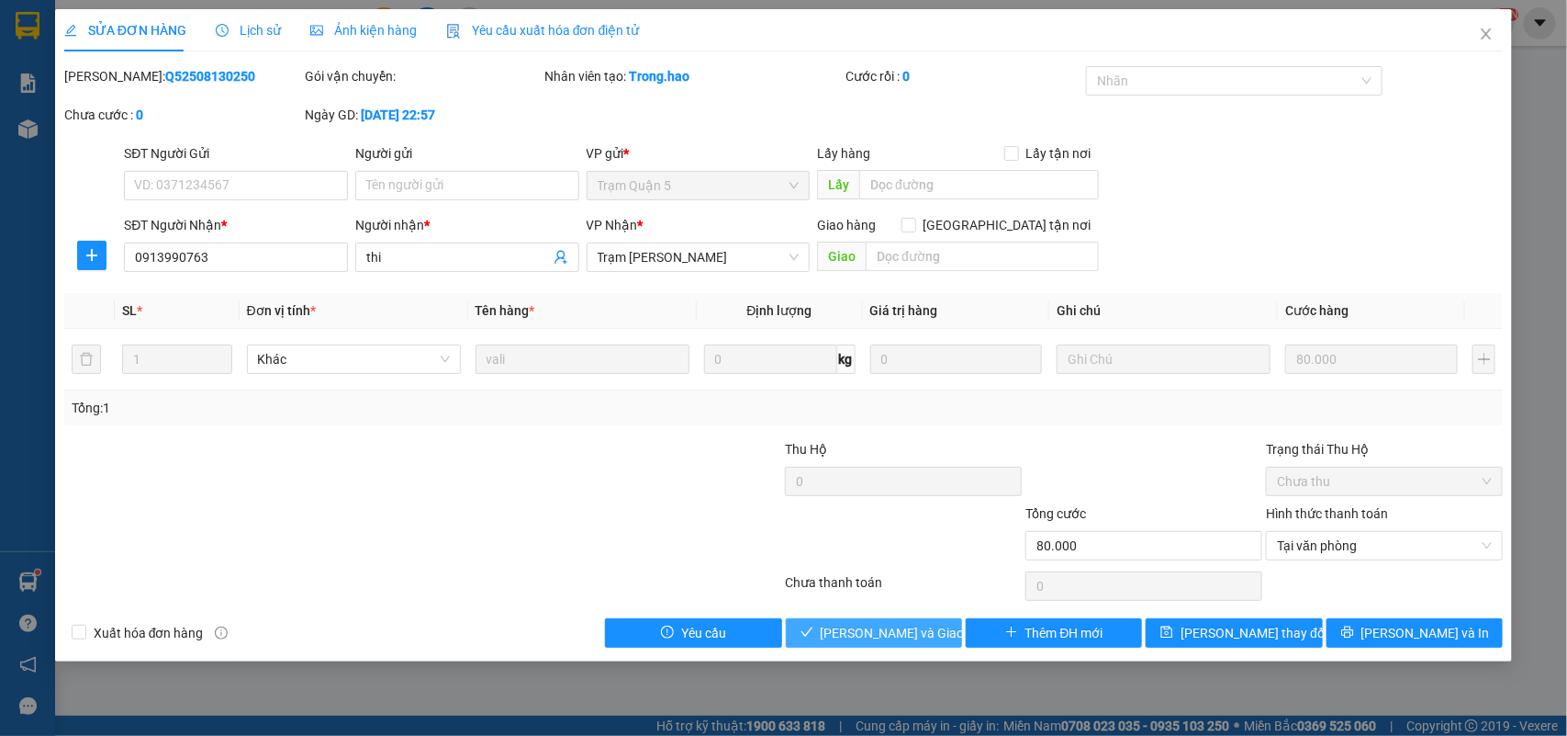
click at [906, 636] on span "[PERSON_NAME] và Giao hàng" at bounding box center [909, 633] width 176 height 20
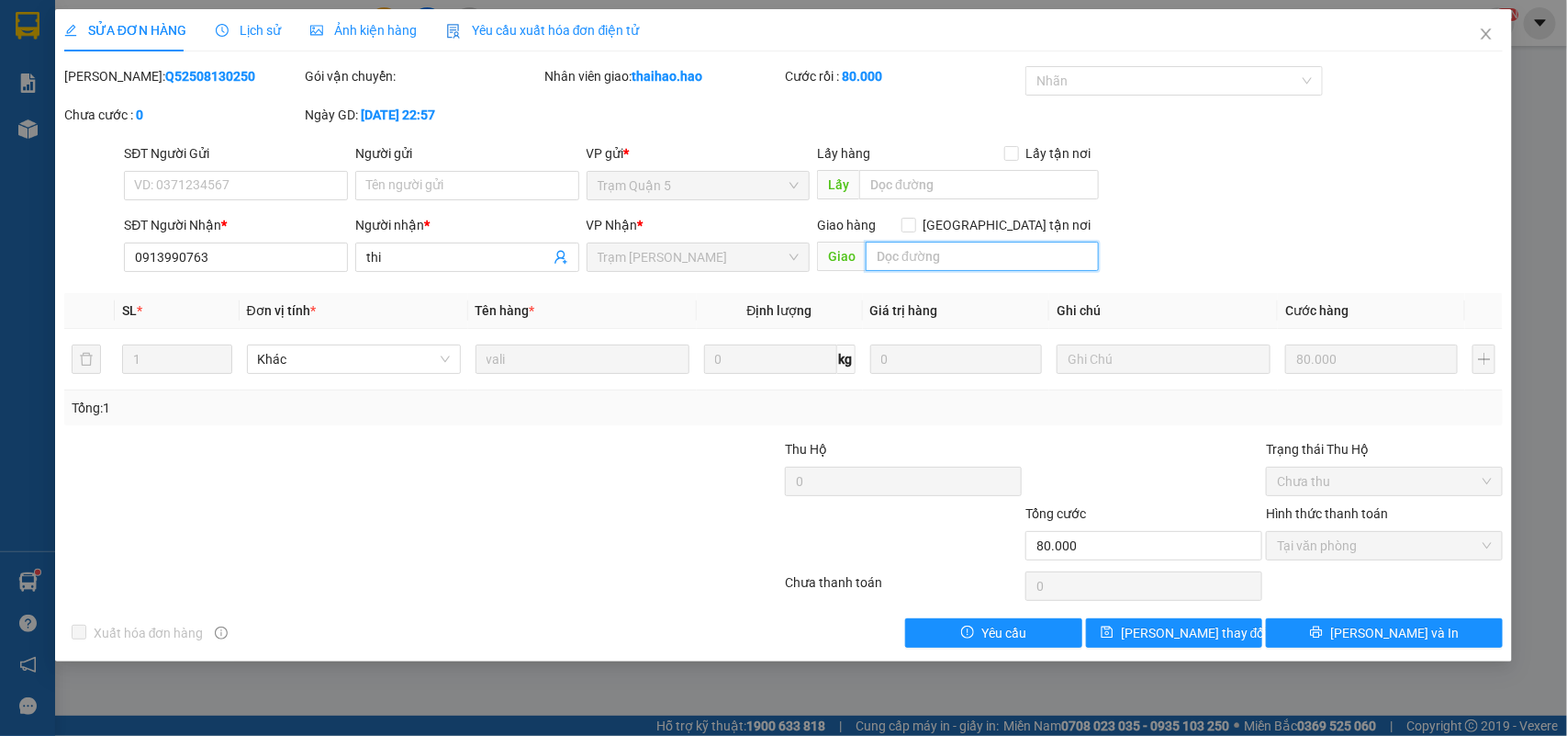
click at [949, 258] on input "text" at bounding box center [982, 256] width 233 height 29
type input "CK CTY 80K"
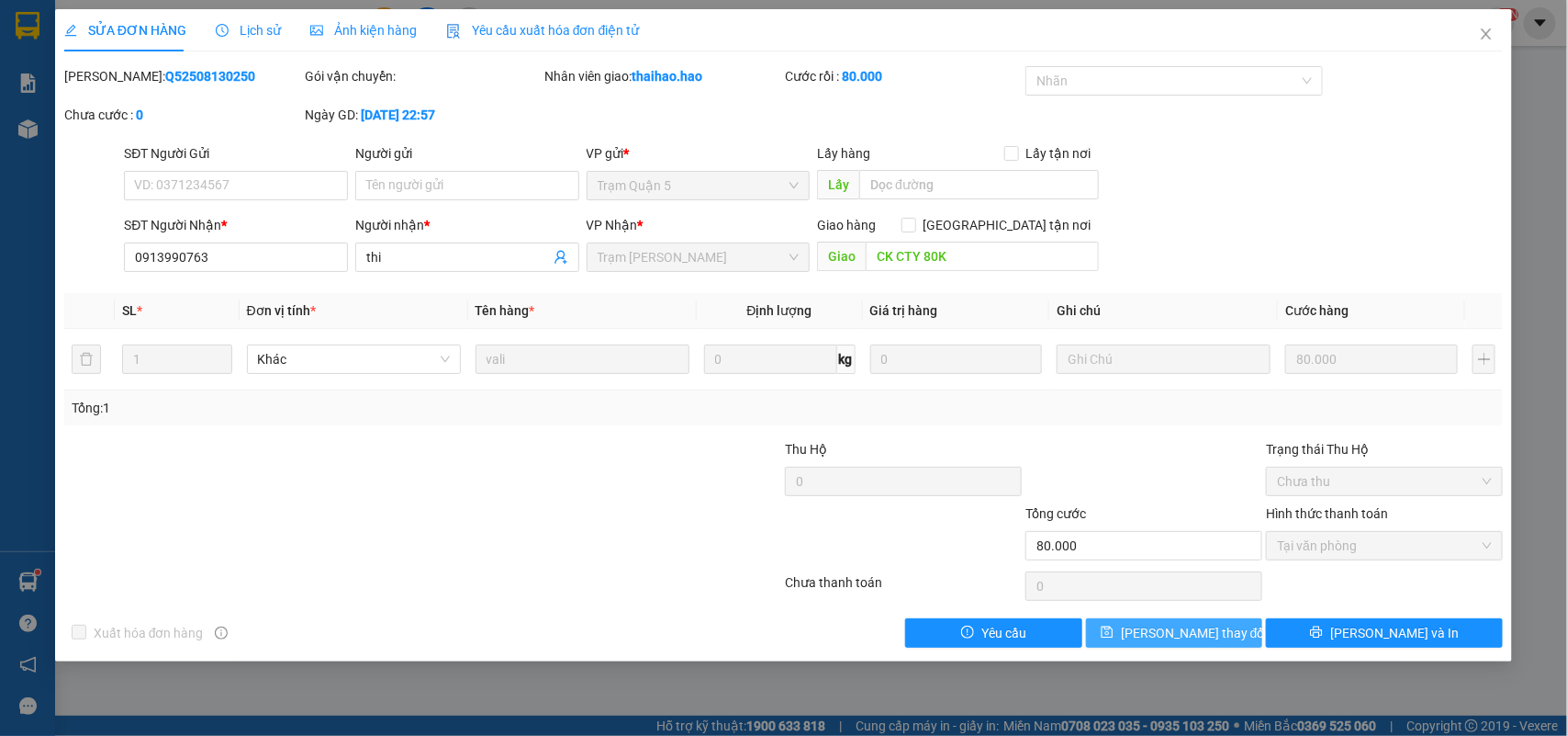
click at [1224, 635] on button "[PERSON_NAME] thay đổi" at bounding box center [1174, 632] width 176 height 29
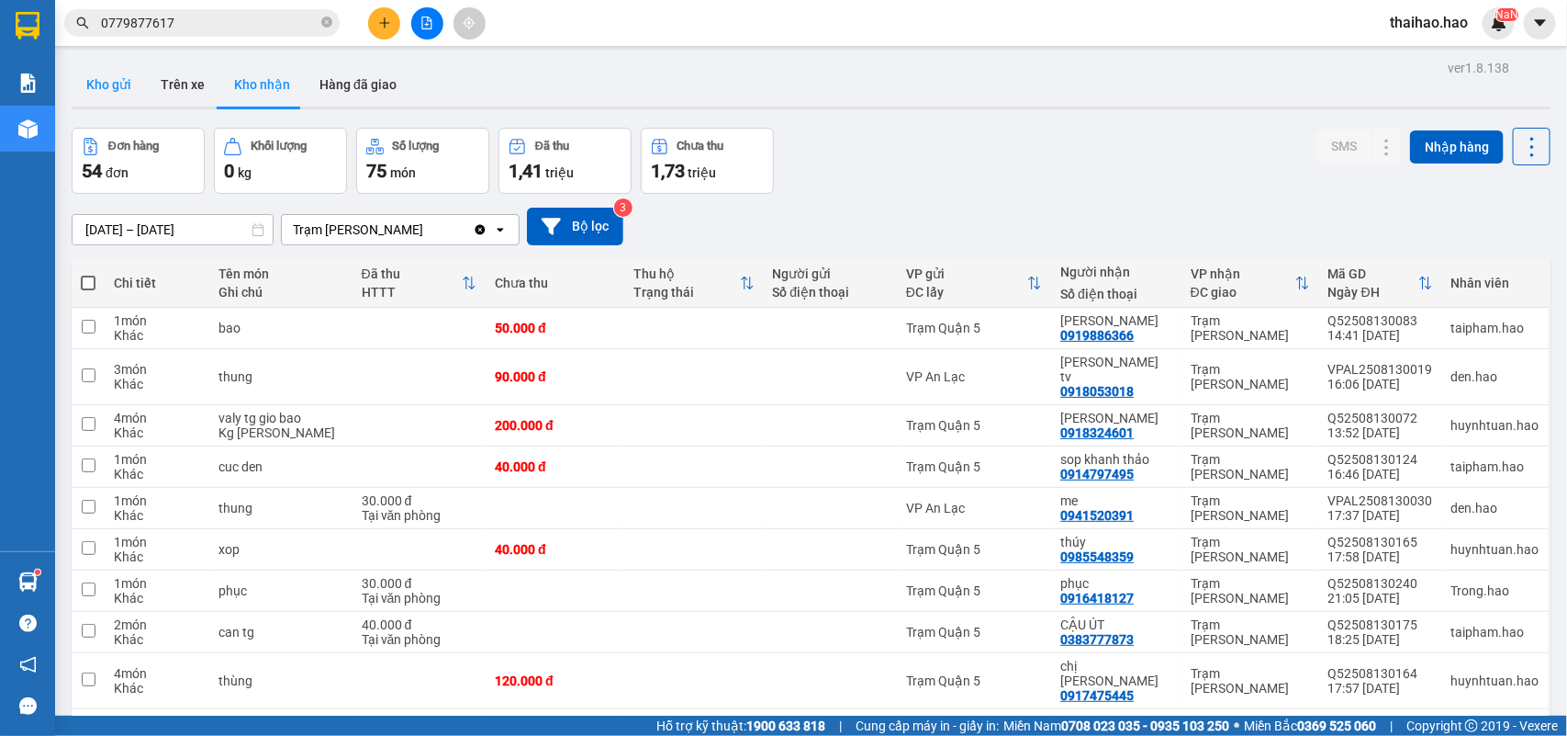
click at [90, 78] on button "Kho gửi" at bounding box center [109, 84] width 74 height 44
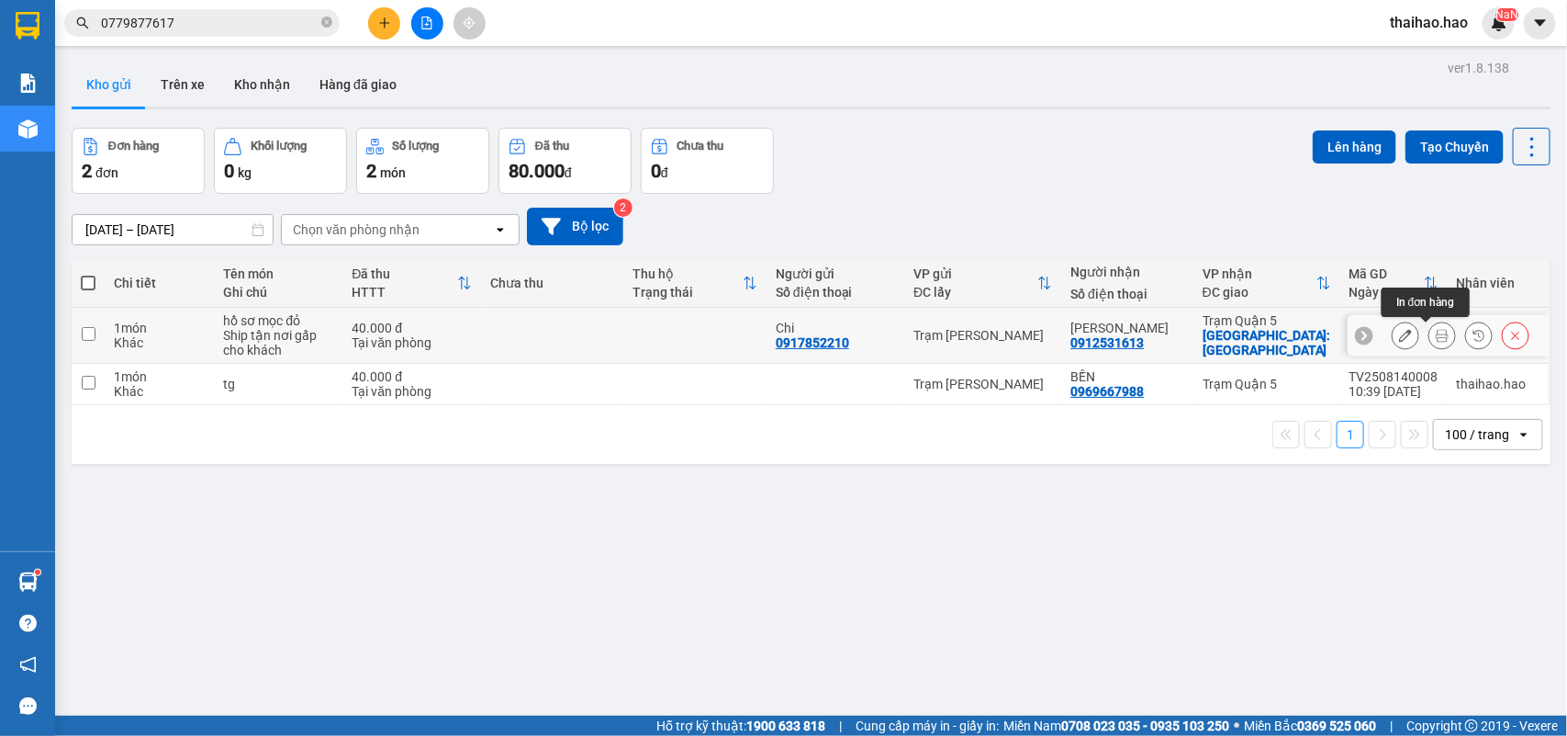
click at [1436, 340] on icon at bounding box center [1442, 335] width 13 height 13
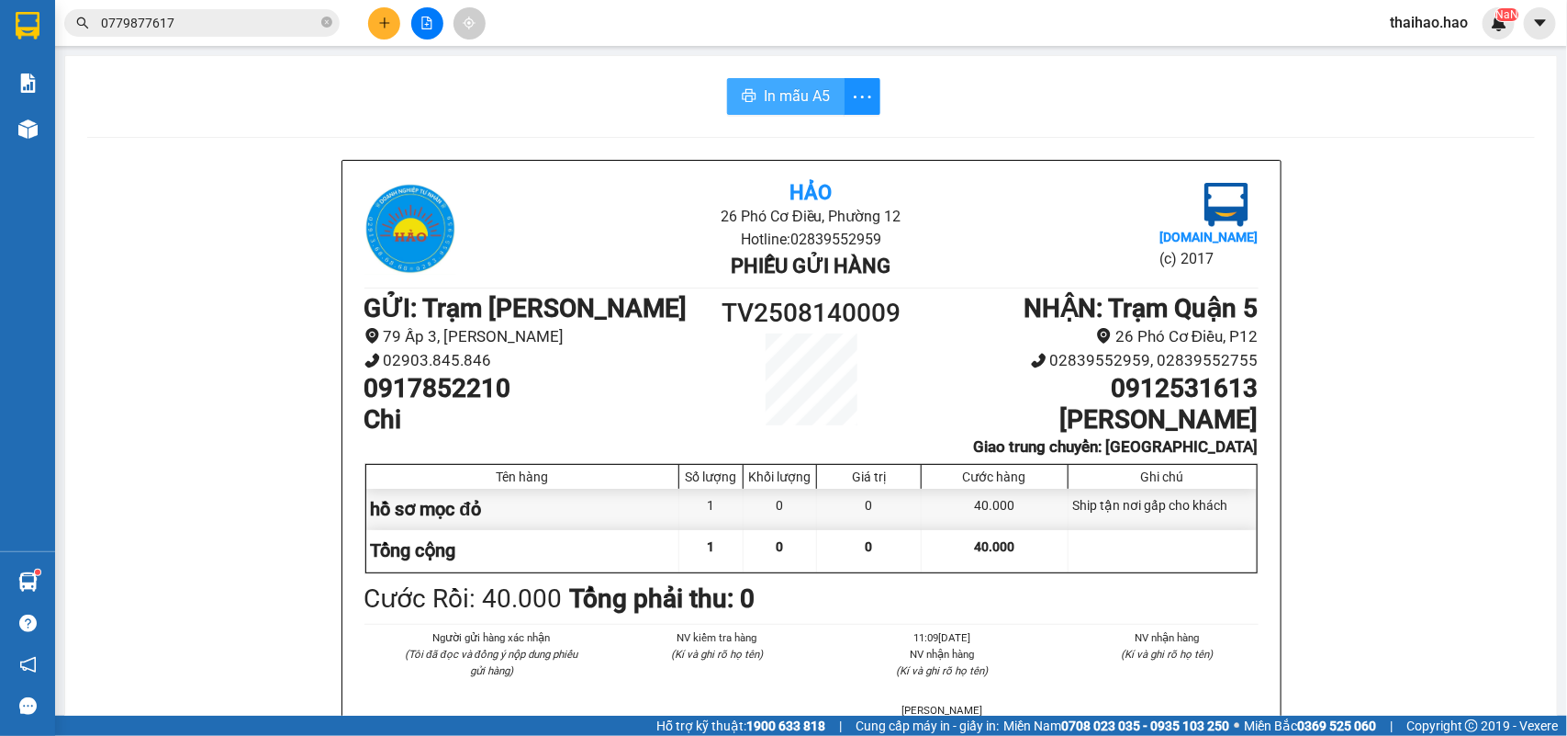
click at [819, 107] on span "In mẫu A5" at bounding box center [797, 95] width 66 height 23
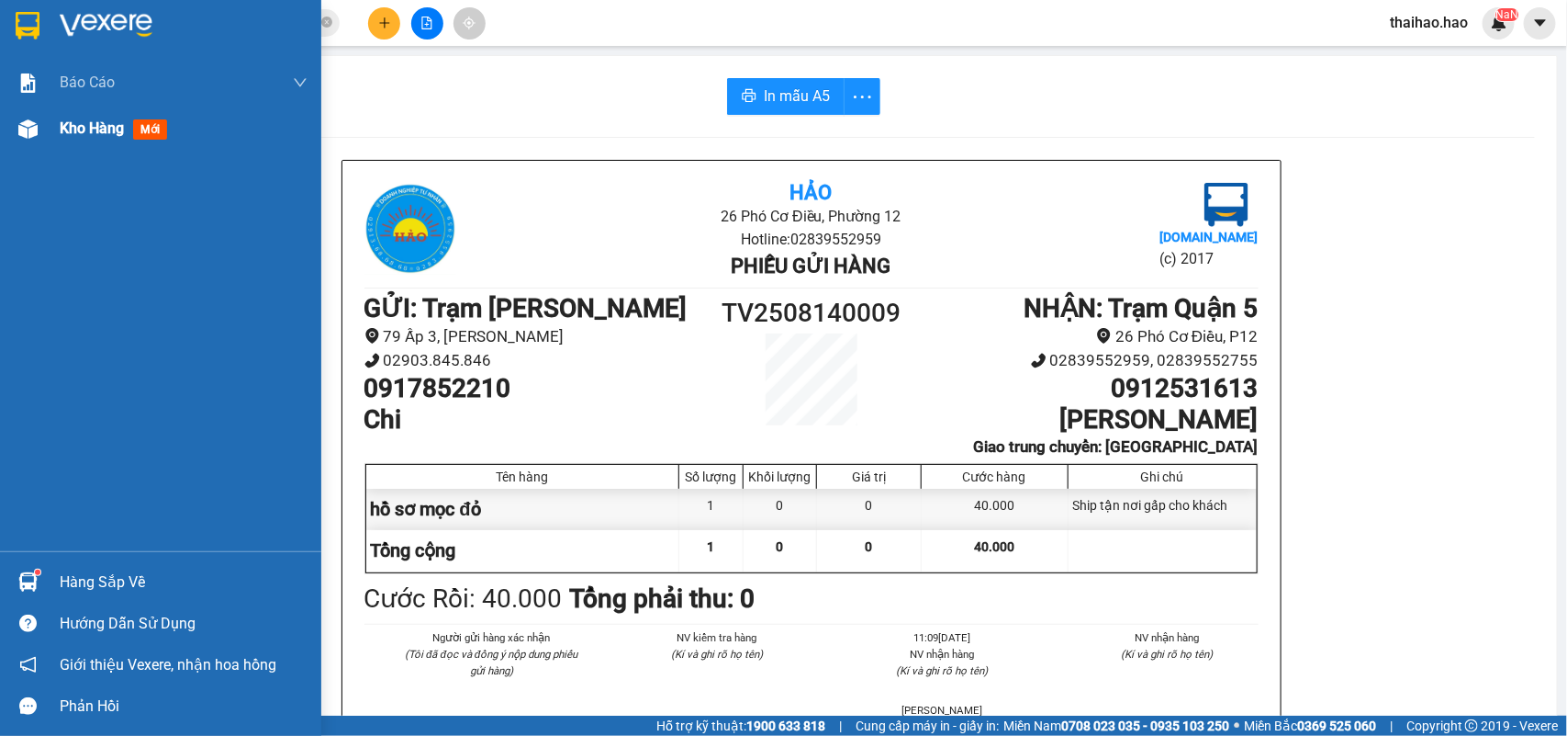
click at [52, 129] on div "Kho hàng mới" at bounding box center [160, 129] width 321 height 46
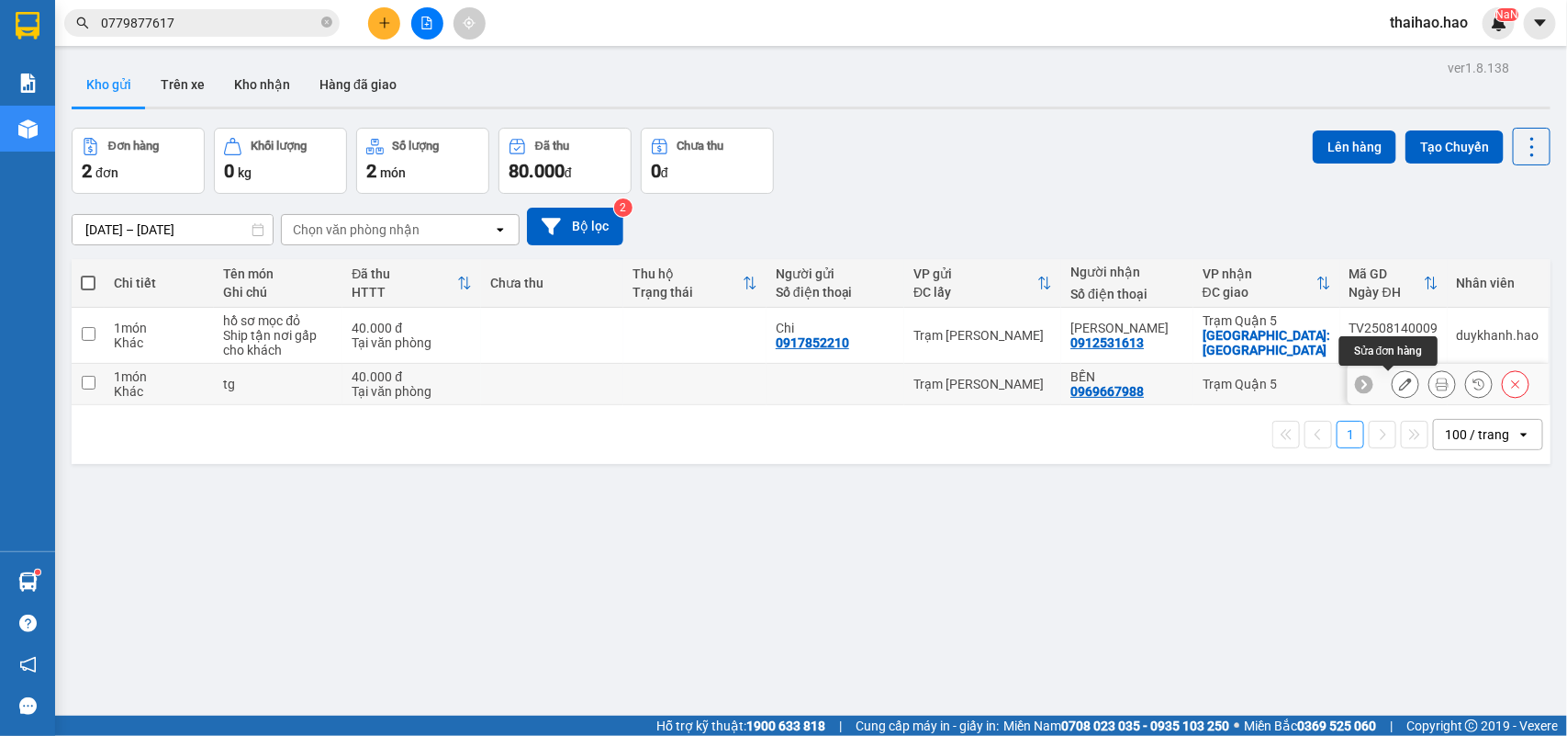
click at [1436, 381] on icon at bounding box center [1442, 383] width 13 height 13
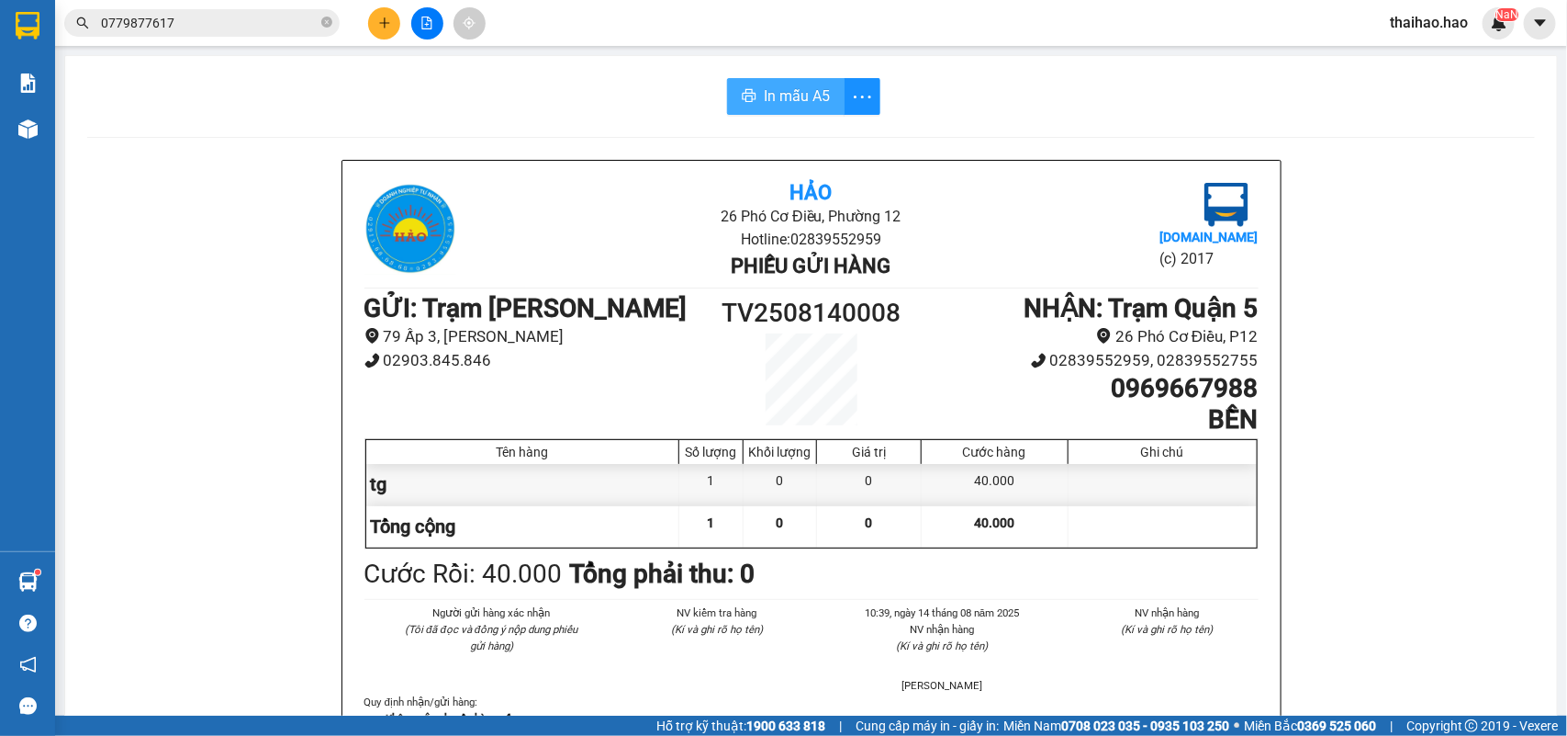
click at [805, 107] on span "In mẫu A5" at bounding box center [797, 95] width 66 height 23
click at [322, 21] on icon "close-circle" at bounding box center [326, 22] width 11 height 11
click at [204, 19] on input "text" at bounding box center [209, 23] width 217 height 20
click at [227, 9] on span at bounding box center [201, 23] width 275 height 28
click at [231, 28] on input "text" at bounding box center [209, 23] width 217 height 20
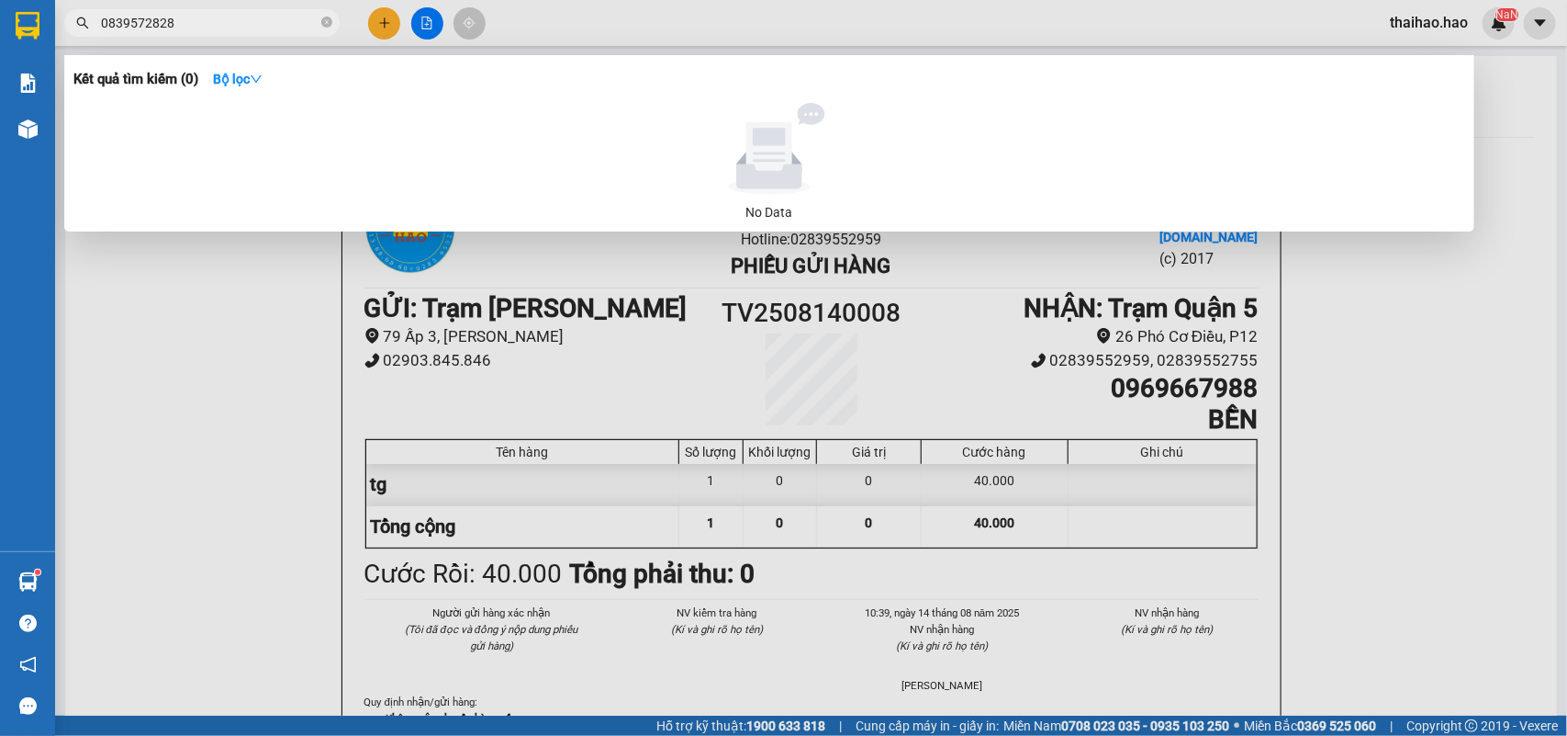
click at [107, 21] on input "0839572828" at bounding box center [209, 23] width 217 height 20
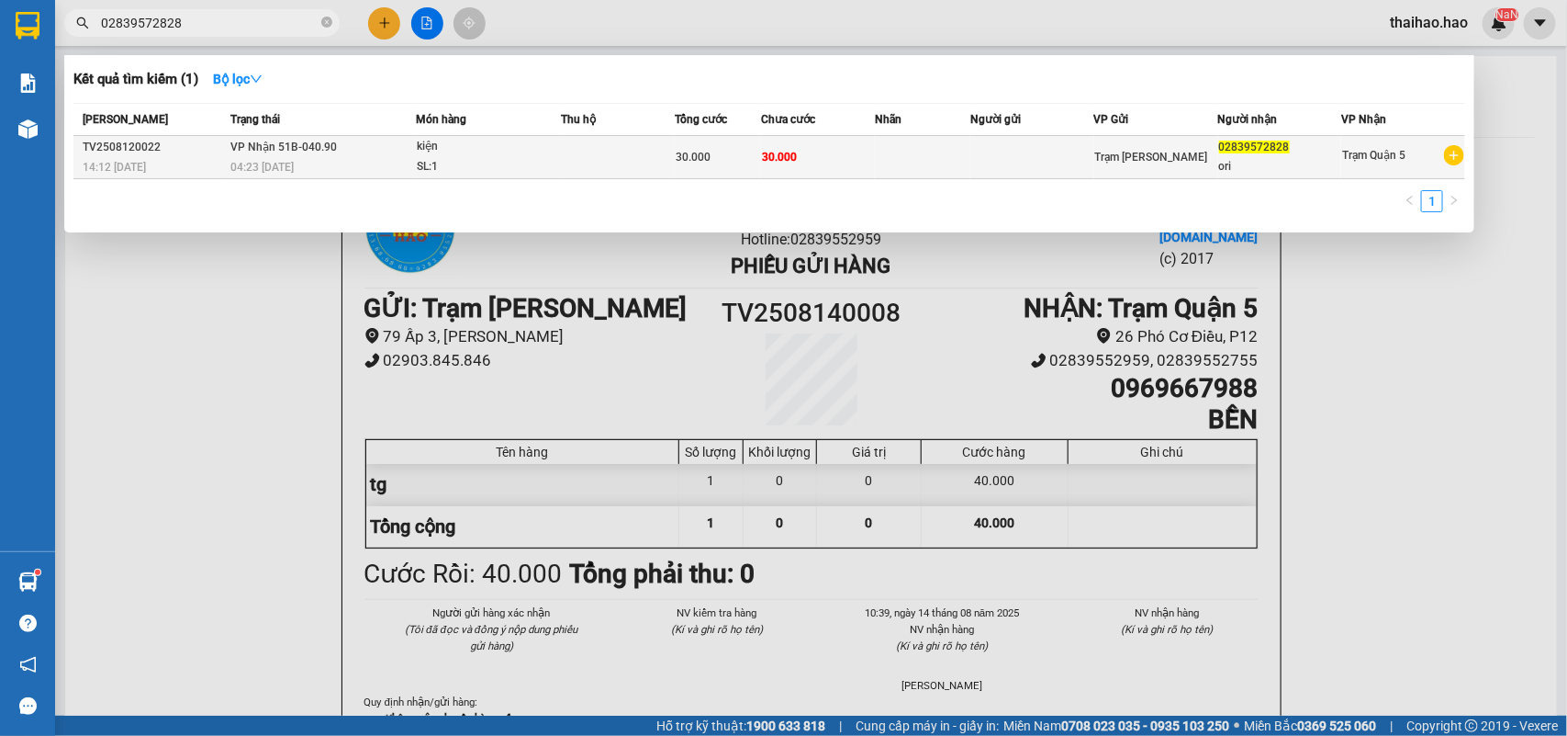
type input "02839572828"
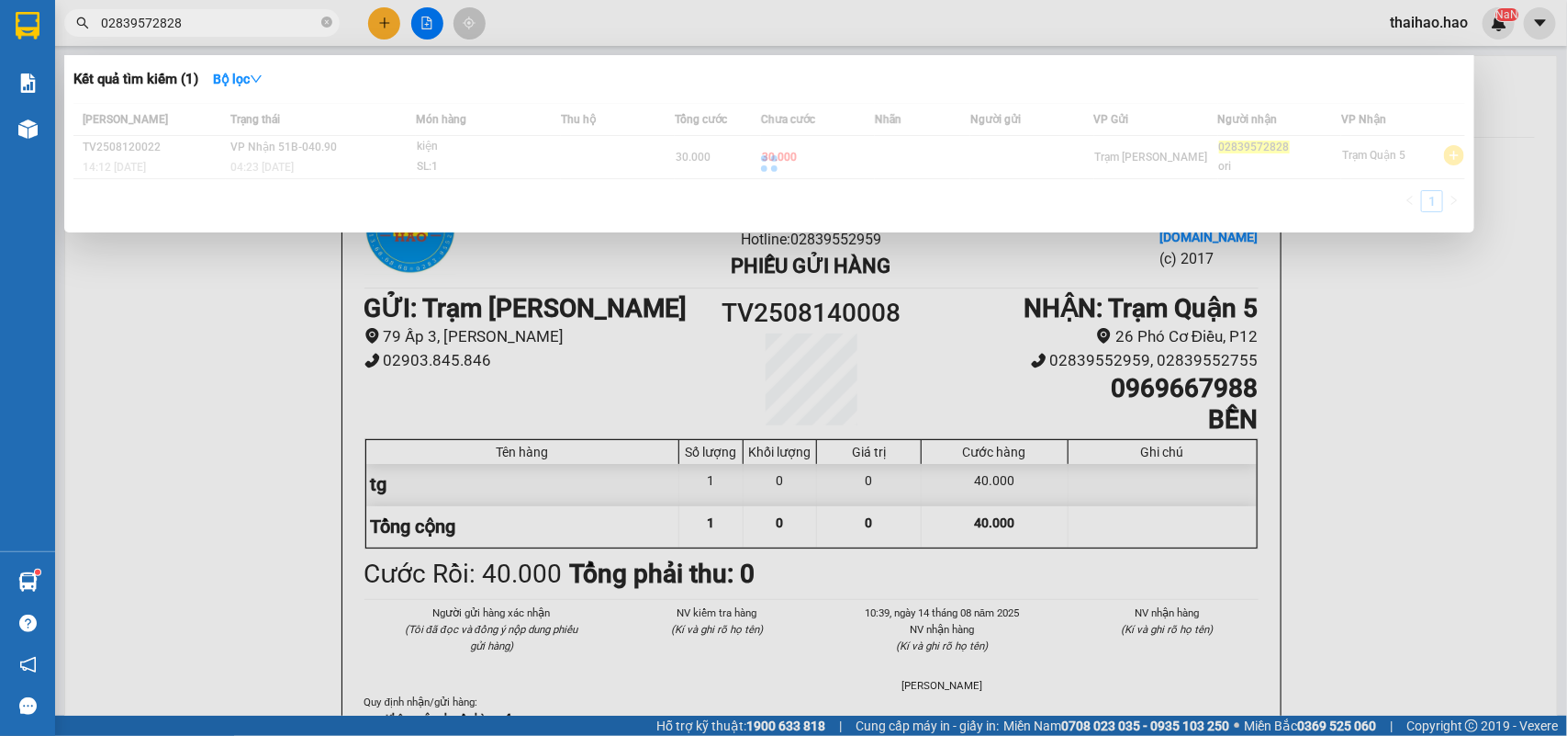
click at [953, 166] on td at bounding box center [922, 157] width 95 height 43
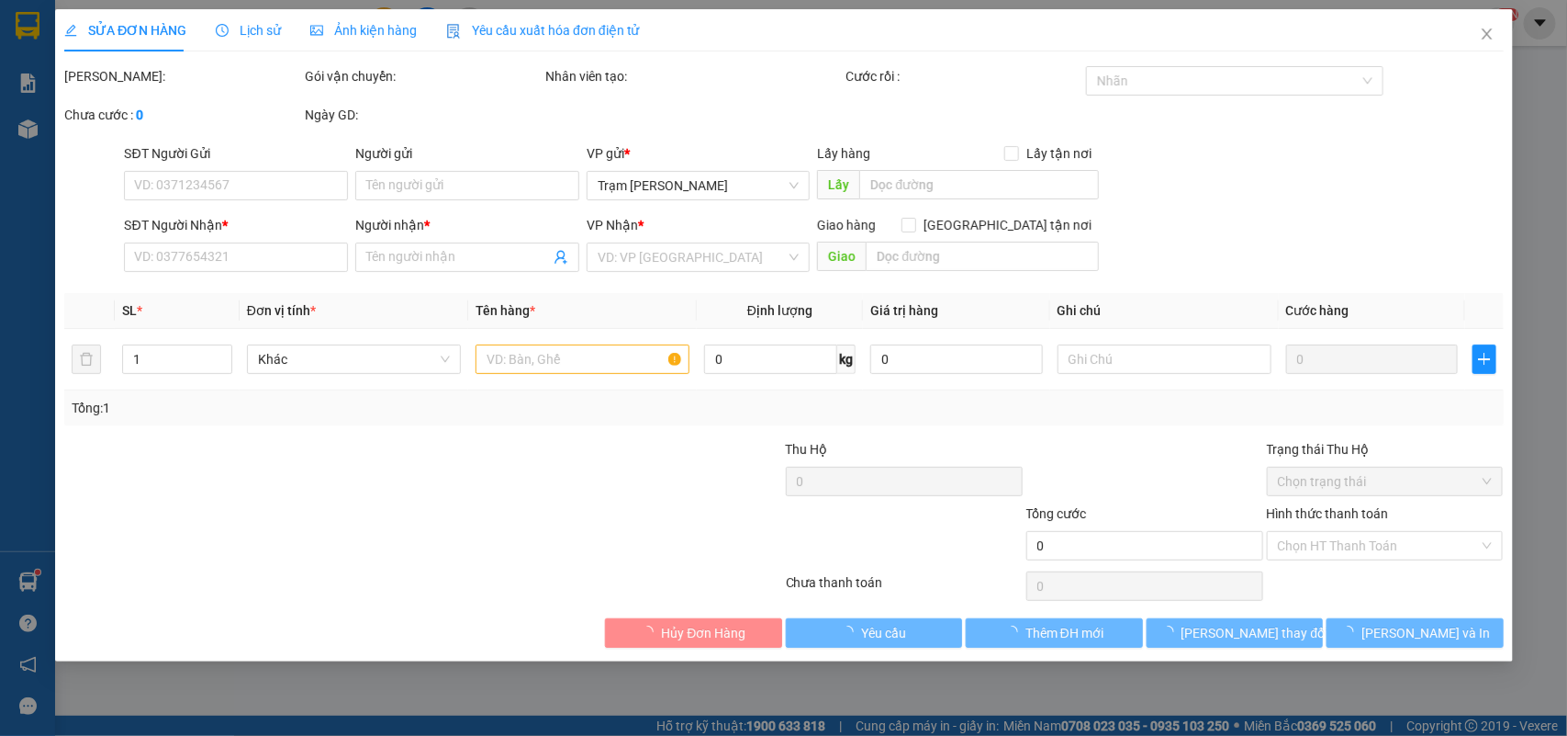
click at [253, 39] on div "Lịch sử" at bounding box center [248, 30] width 65 height 20
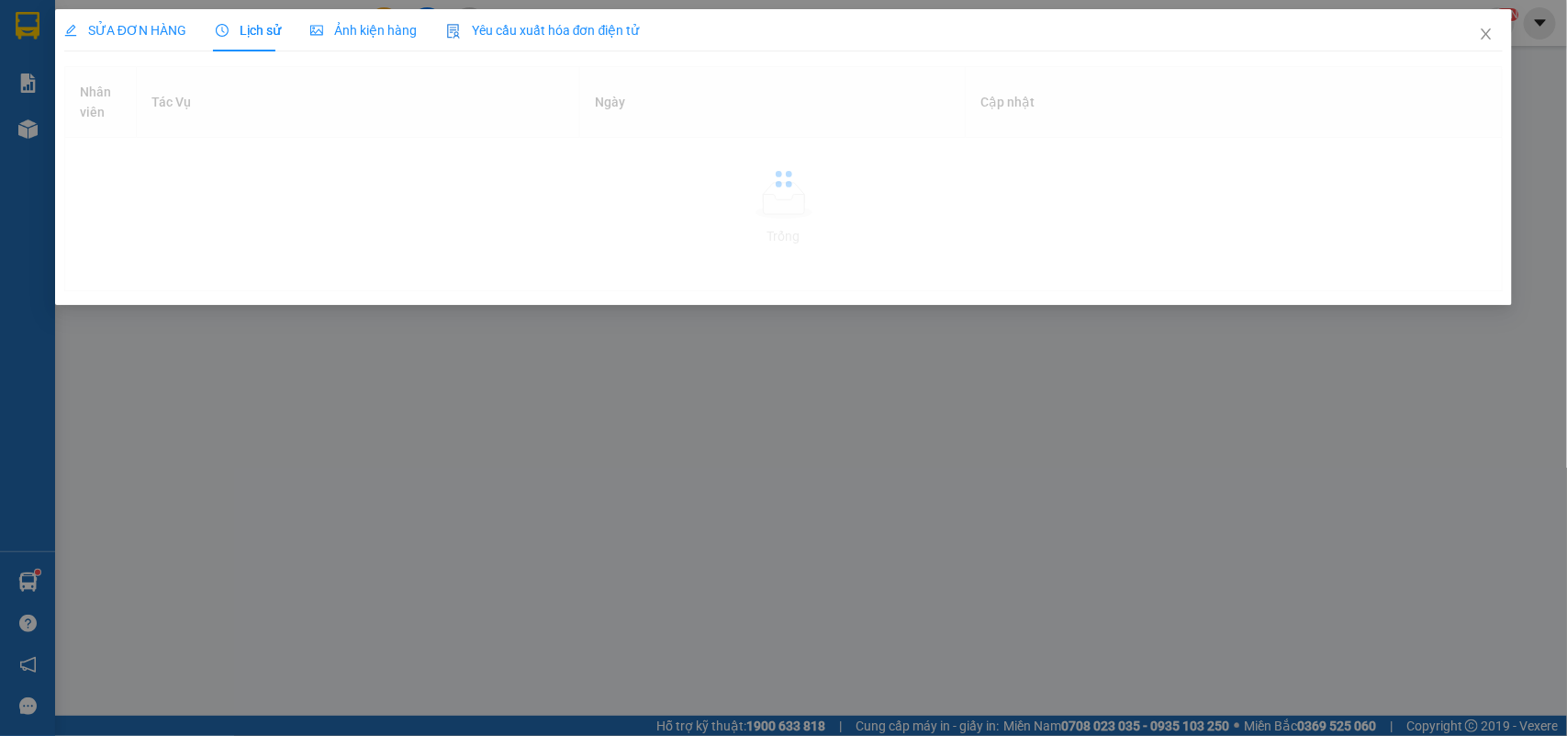
click at [259, 33] on span "Lịch sử" at bounding box center [248, 30] width 65 height 15
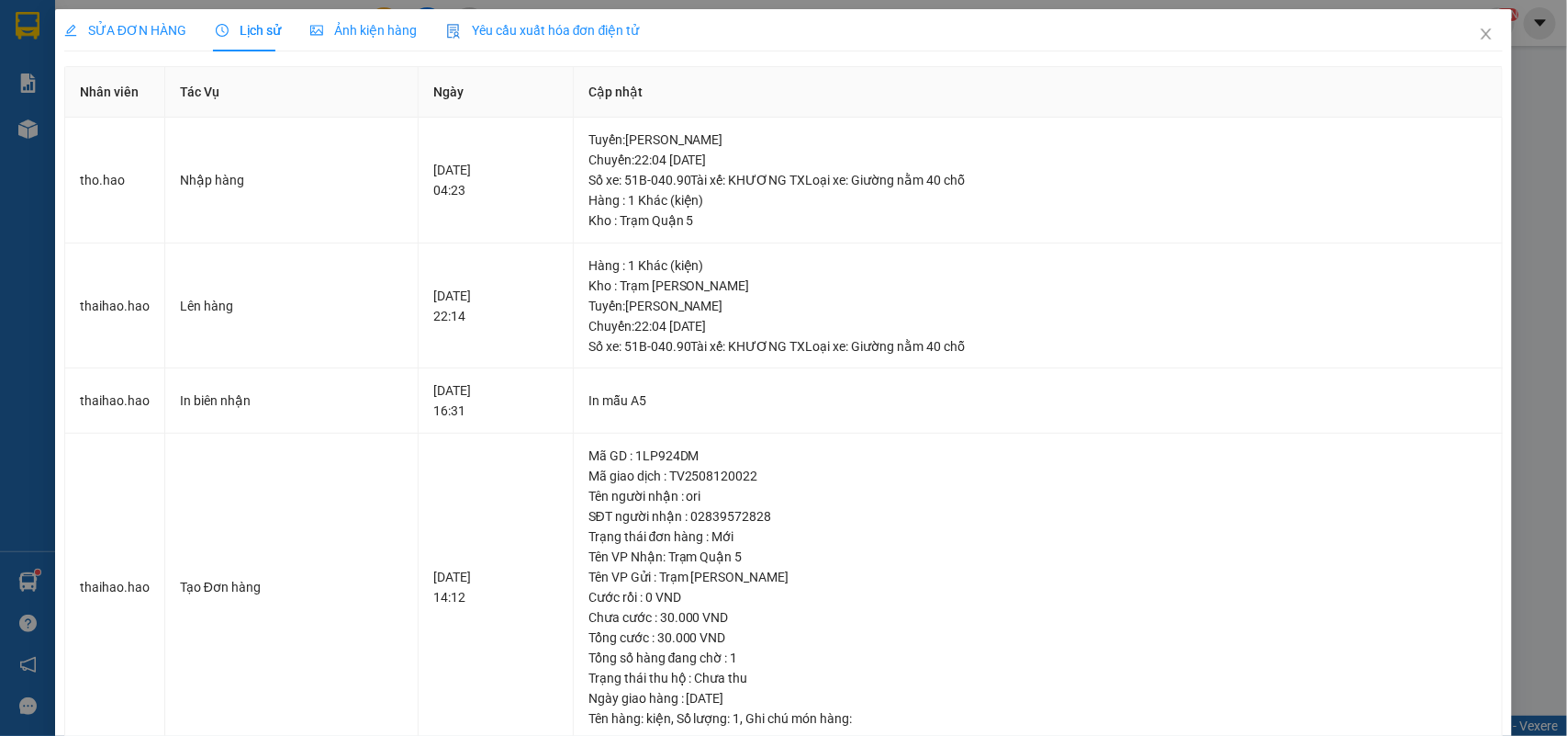
click at [393, 39] on div "Ảnh kiện hàng" at bounding box center [363, 30] width 107 height 20
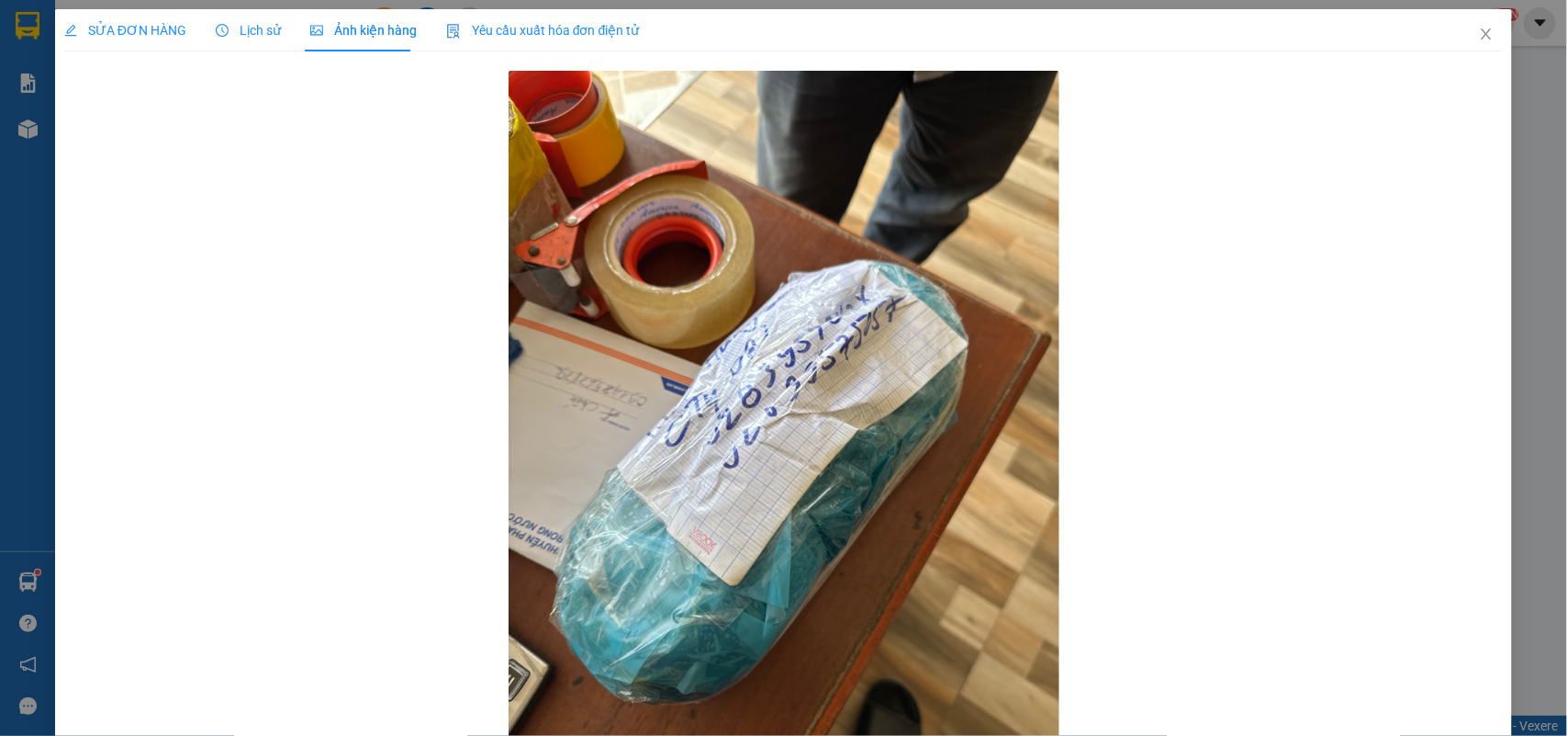
click at [248, 20] on div "Lịch sử" at bounding box center [248, 30] width 65 height 20
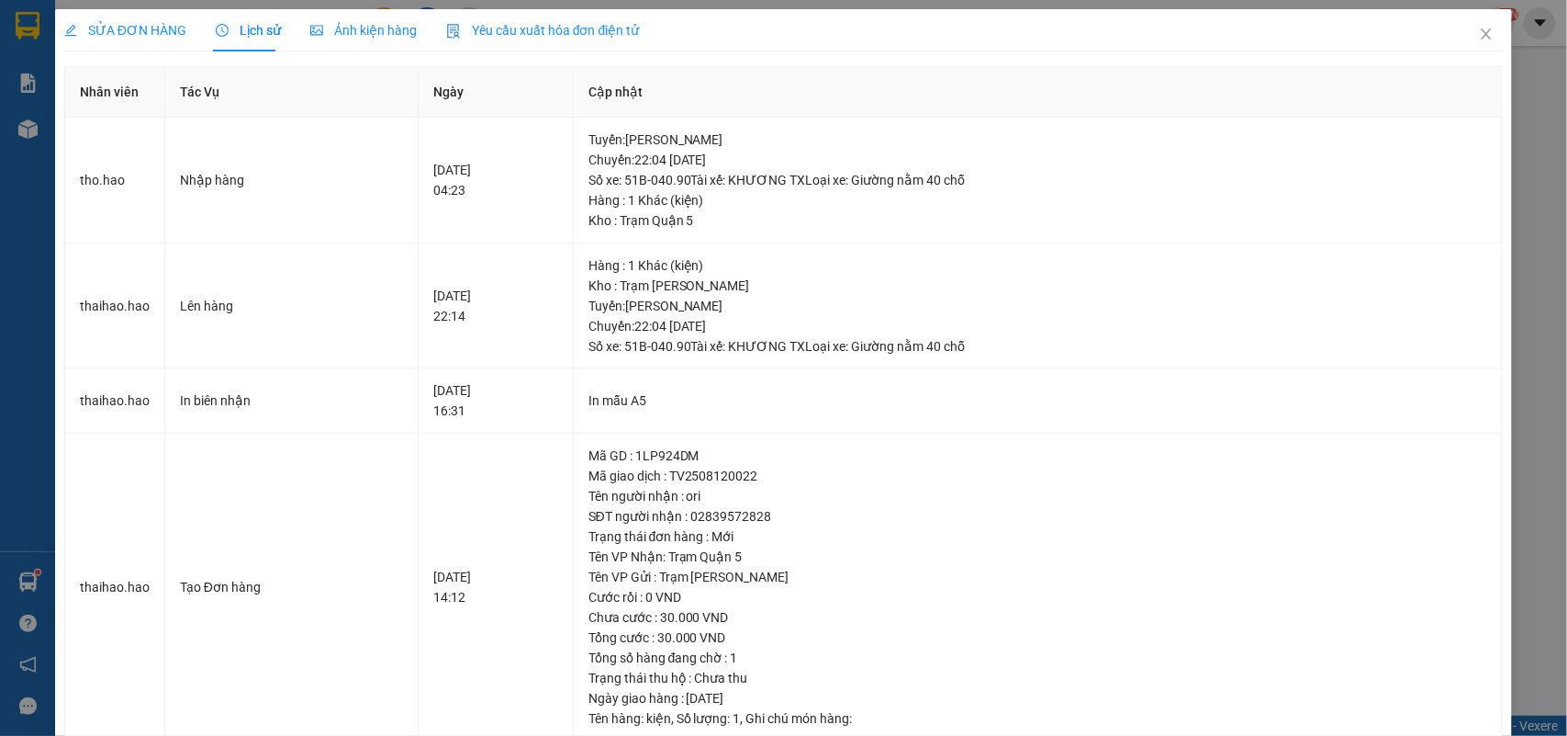
click at [149, 24] on span "SỬA ĐƠN HÀNG" at bounding box center [125, 30] width 122 height 15
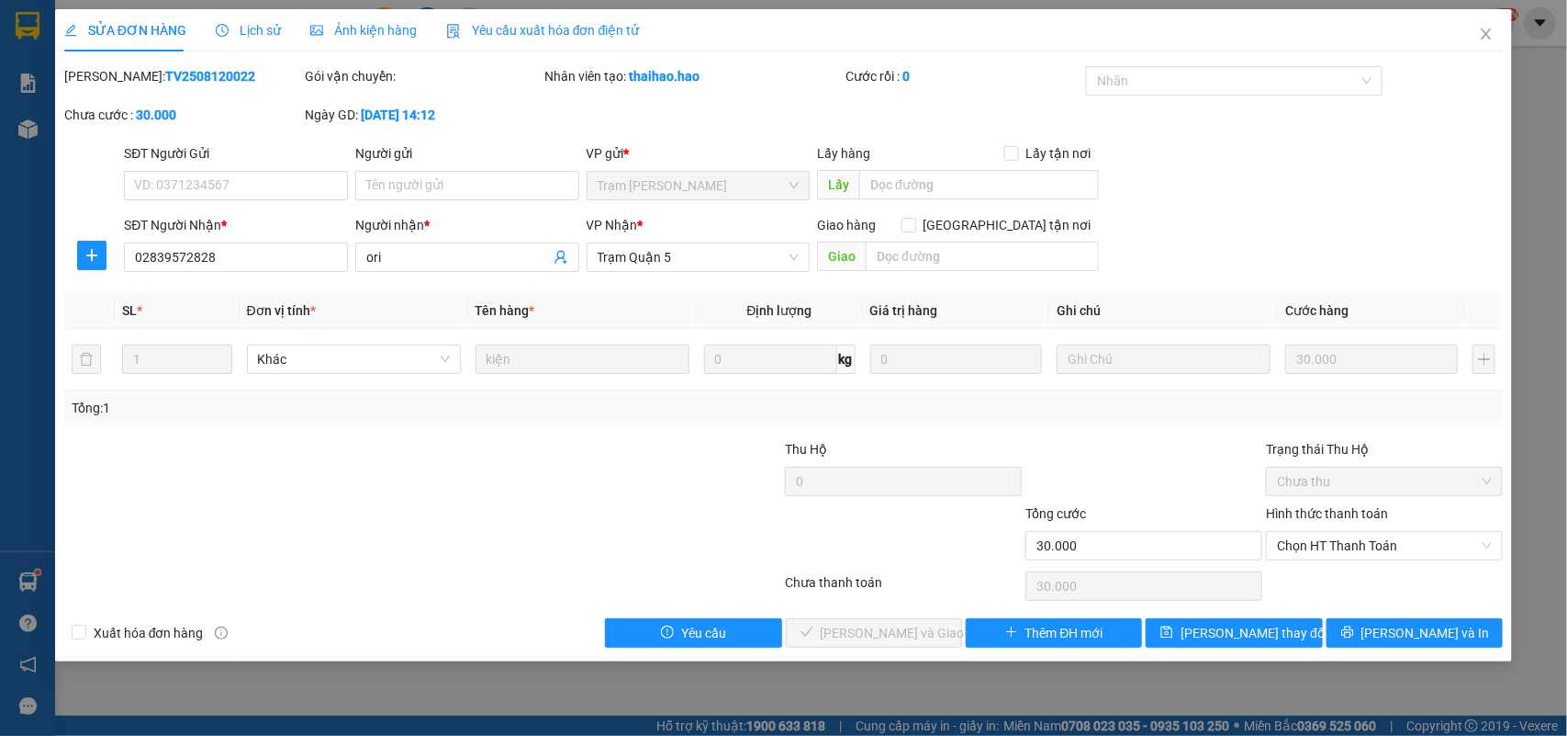
click at [322, 34] on span "Ảnh kiện hàng" at bounding box center [363, 30] width 107 height 15
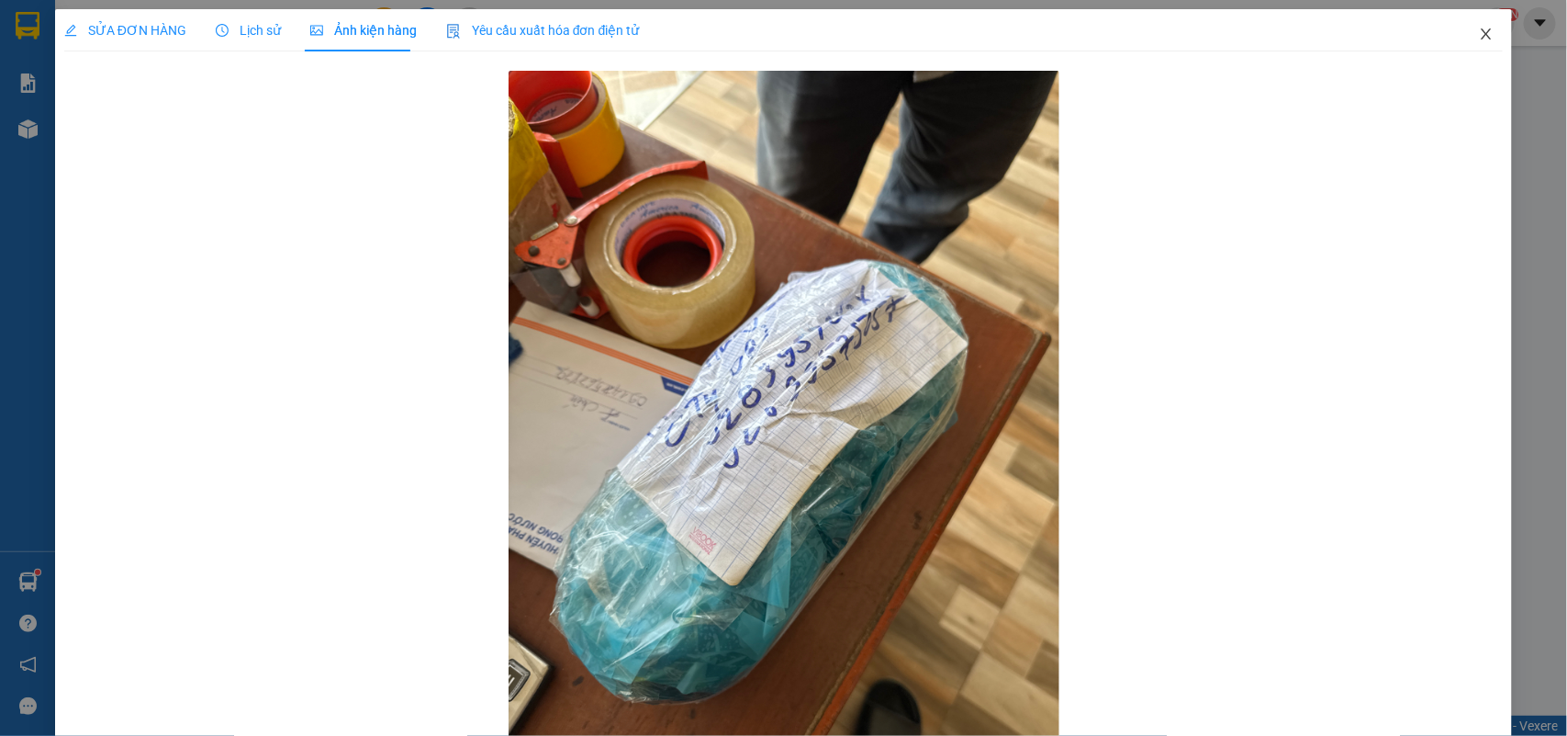
click at [1479, 37] on icon "close" at bounding box center [1486, 34] width 15 height 15
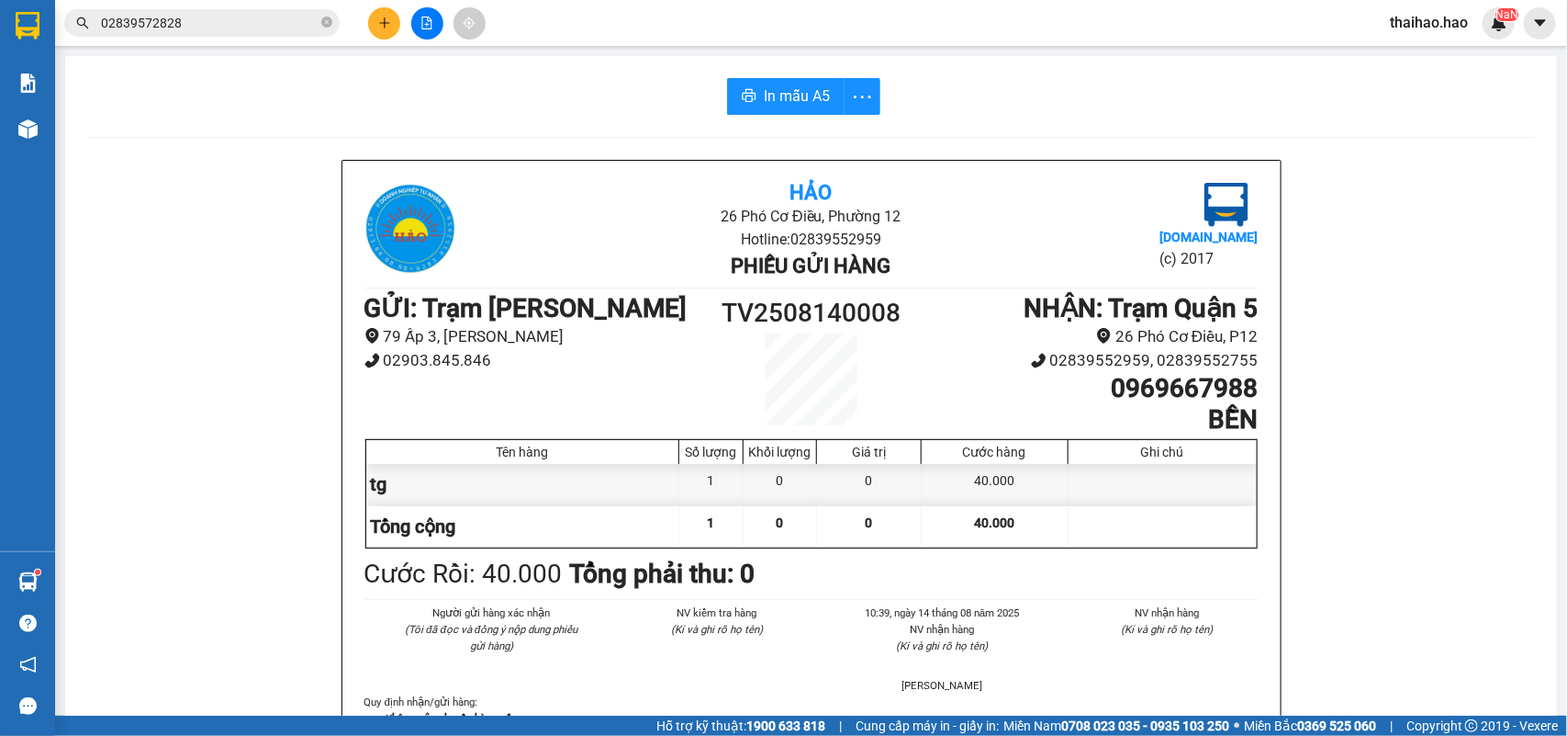
click at [283, 18] on input "02839572828" at bounding box center [209, 23] width 217 height 20
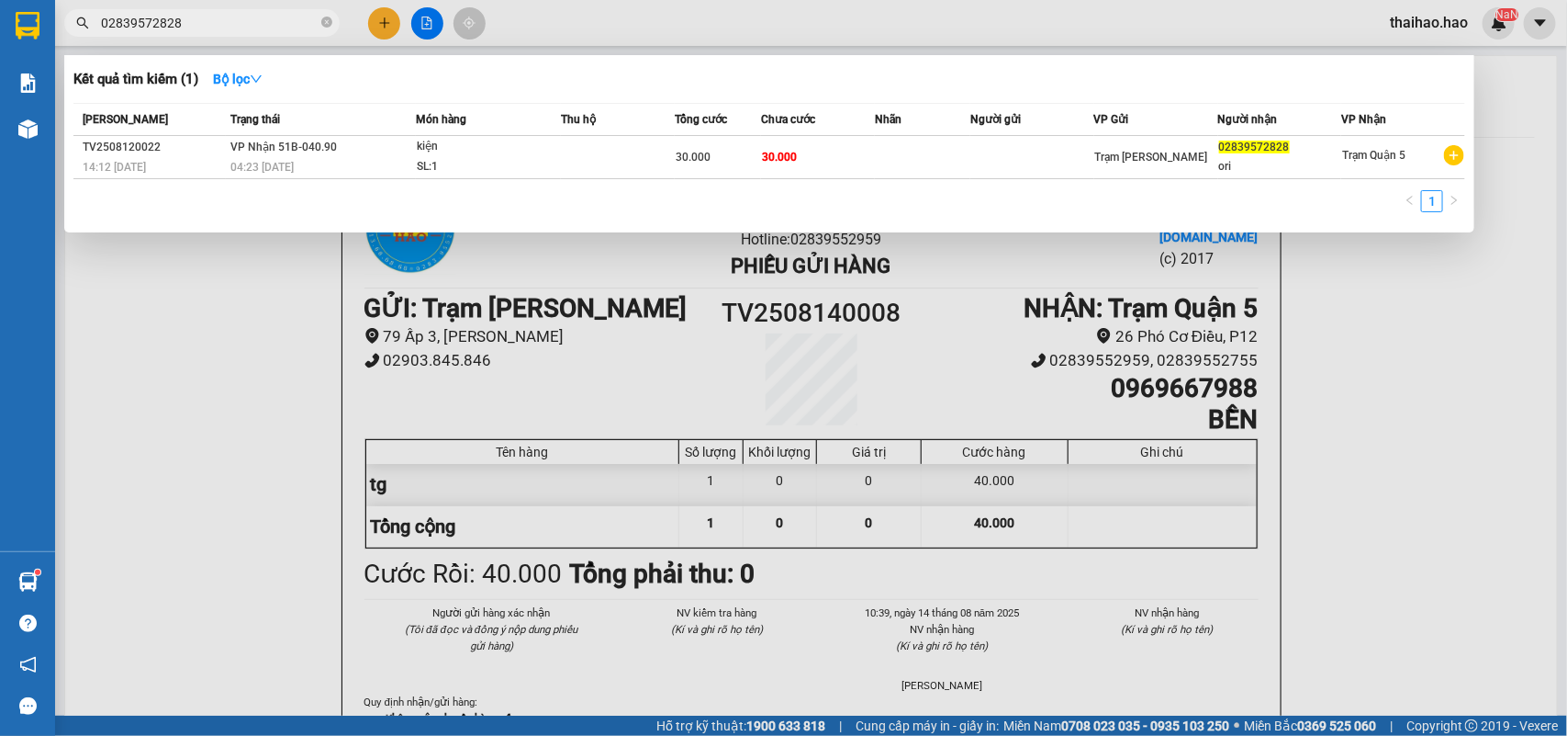
click at [295, 21] on input "02839572828" at bounding box center [209, 23] width 217 height 20
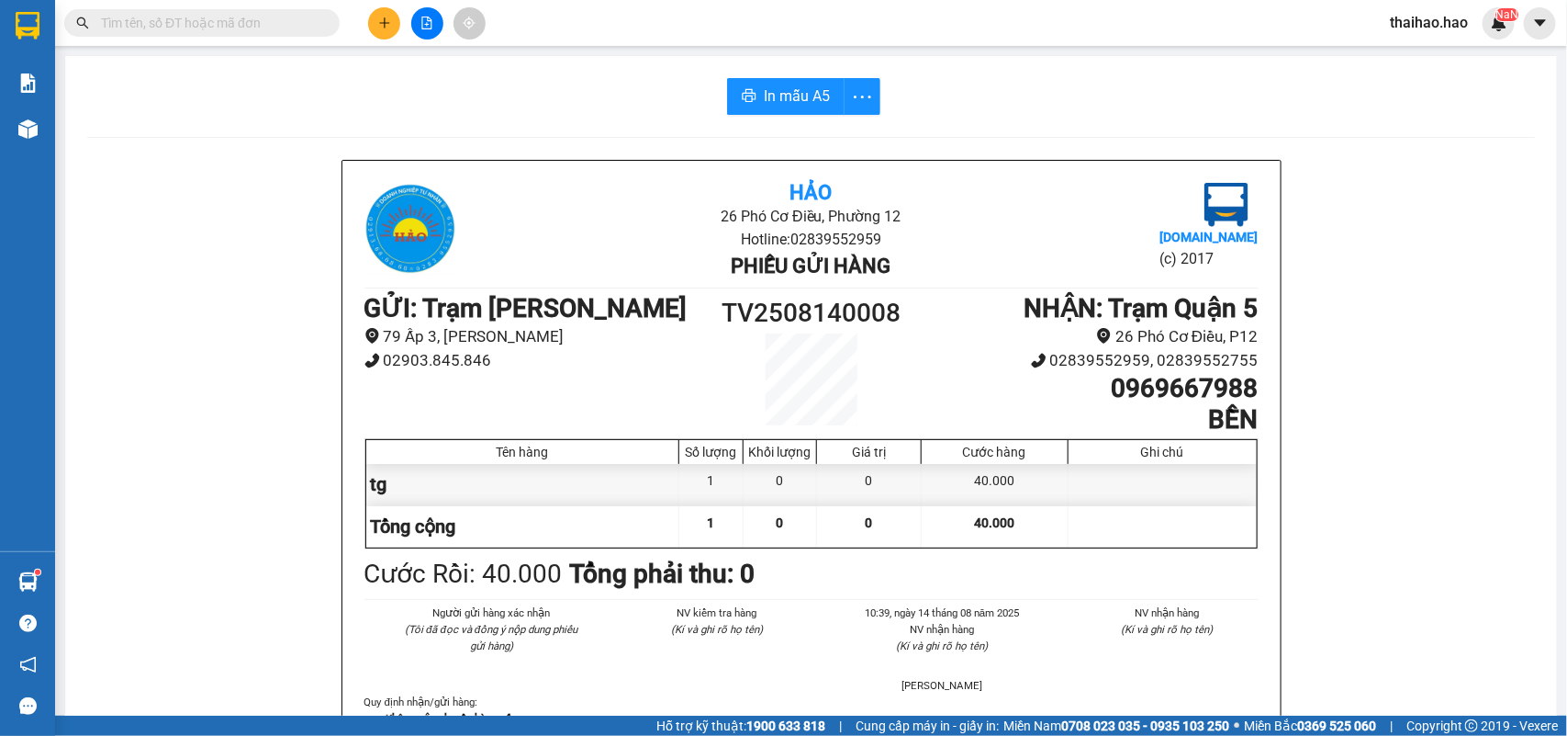
click at [296, 30] on input "text" at bounding box center [209, 23] width 217 height 20
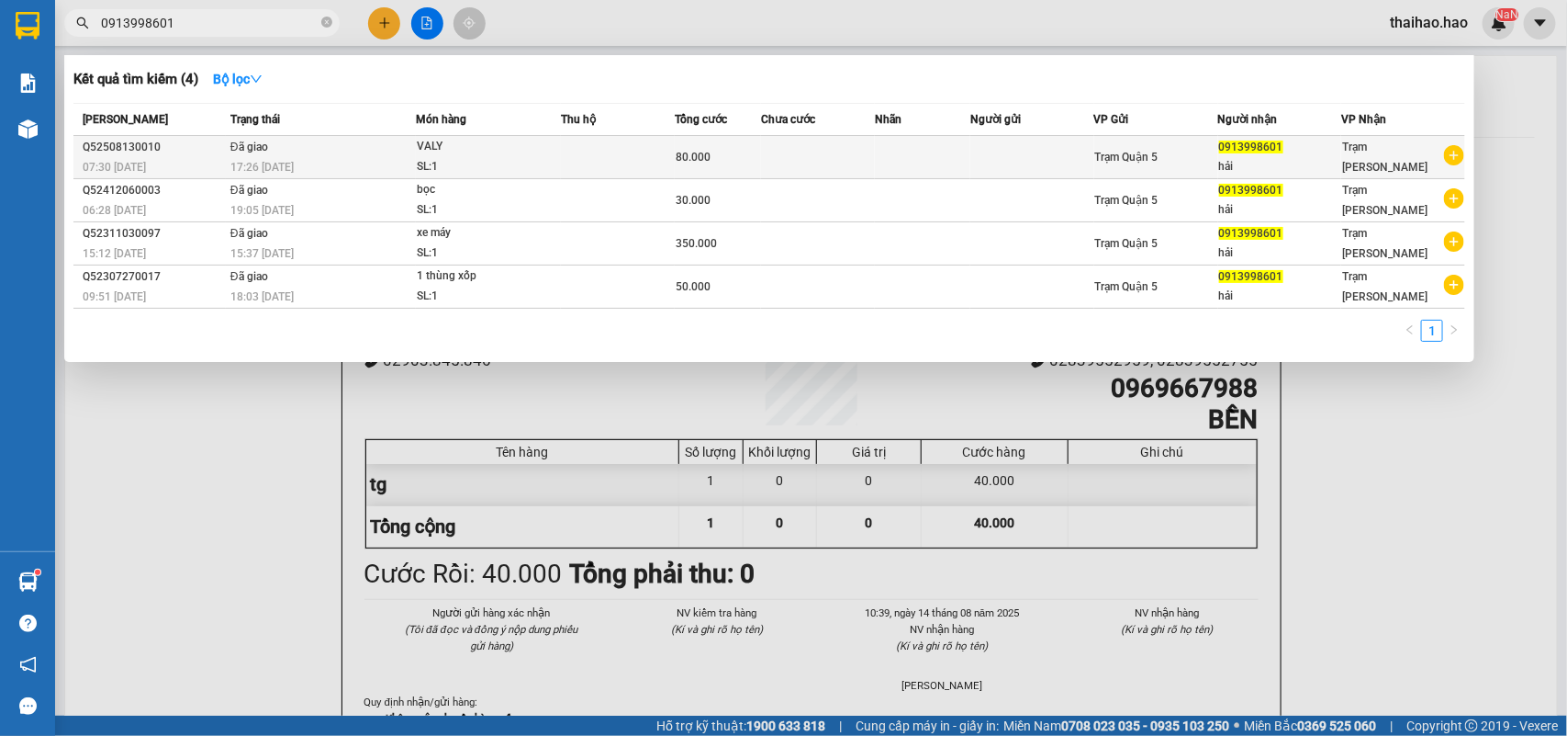
type input "0913998601"
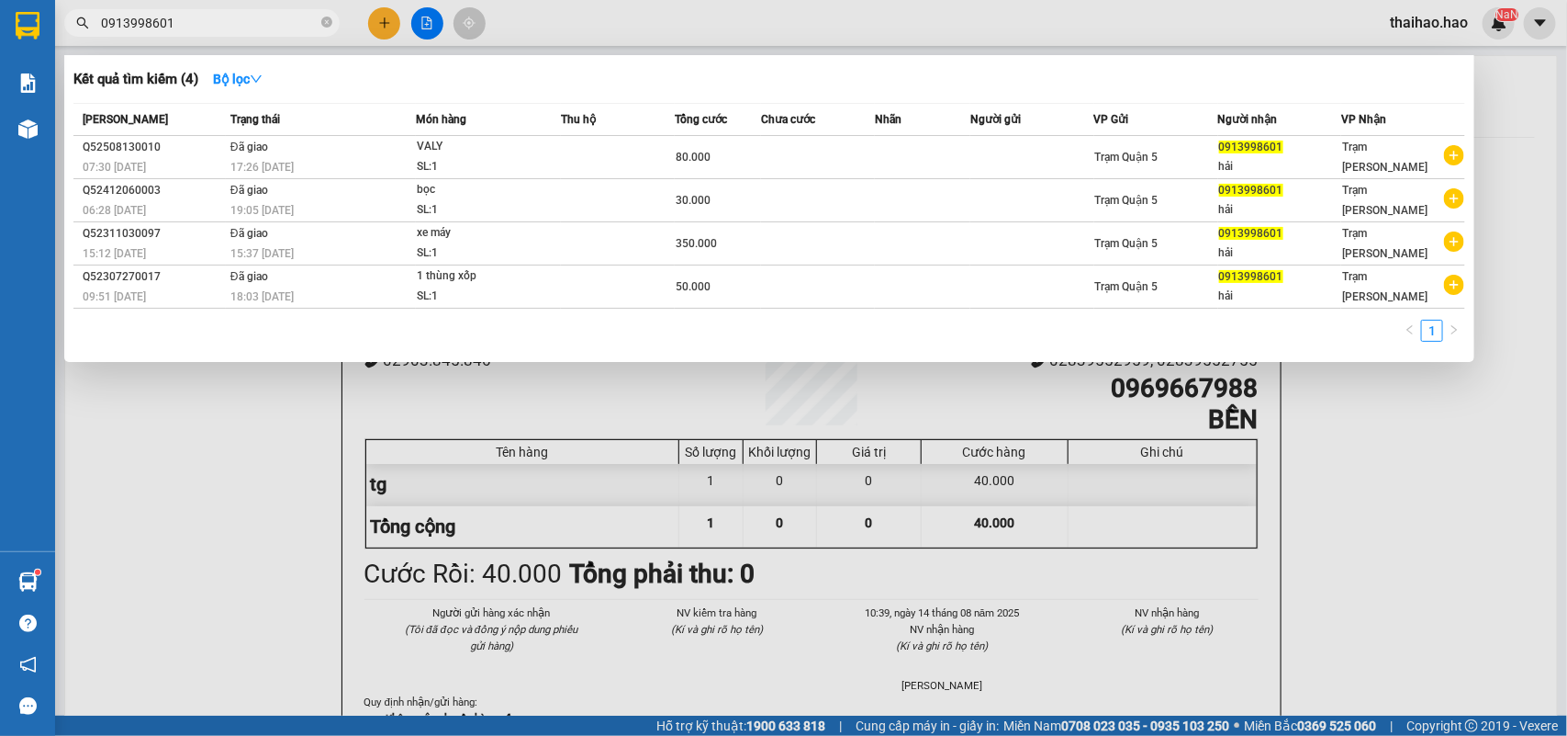
click at [915, 149] on td at bounding box center [922, 157] width 95 height 43
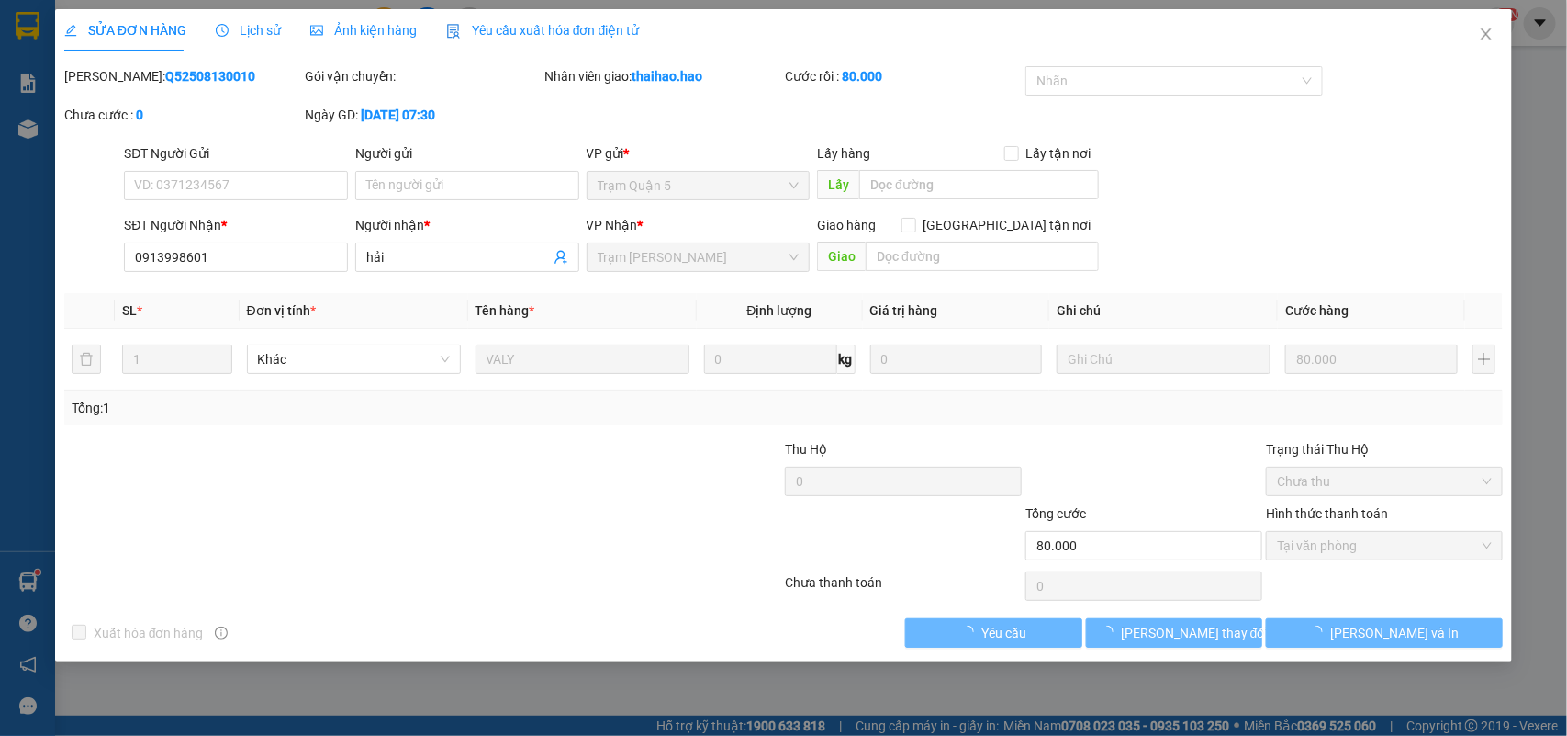
click at [257, 39] on div "Lịch sử" at bounding box center [248, 30] width 65 height 20
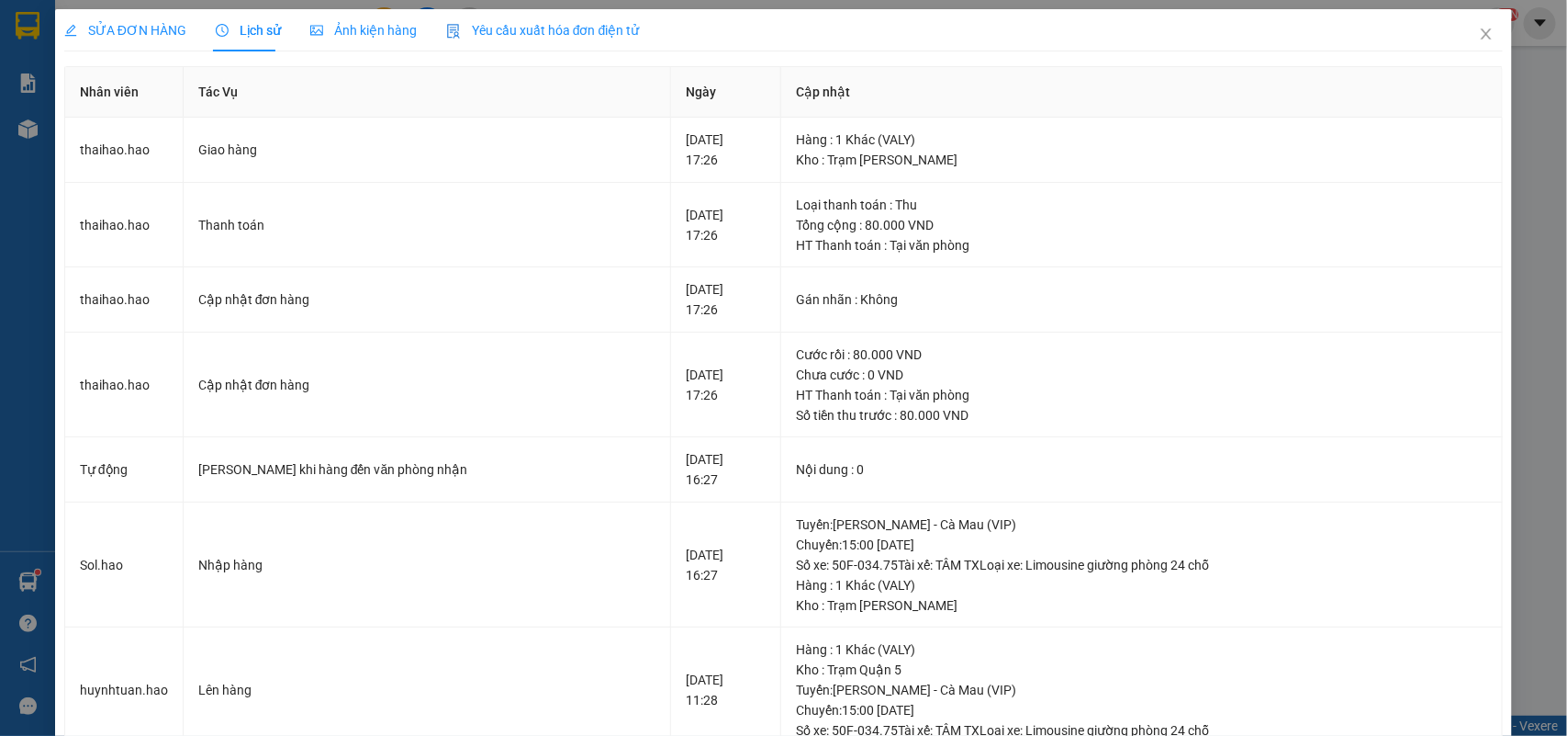
click at [338, 30] on span "Ảnh kiện hàng" at bounding box center [363, 30] width 107 height 15
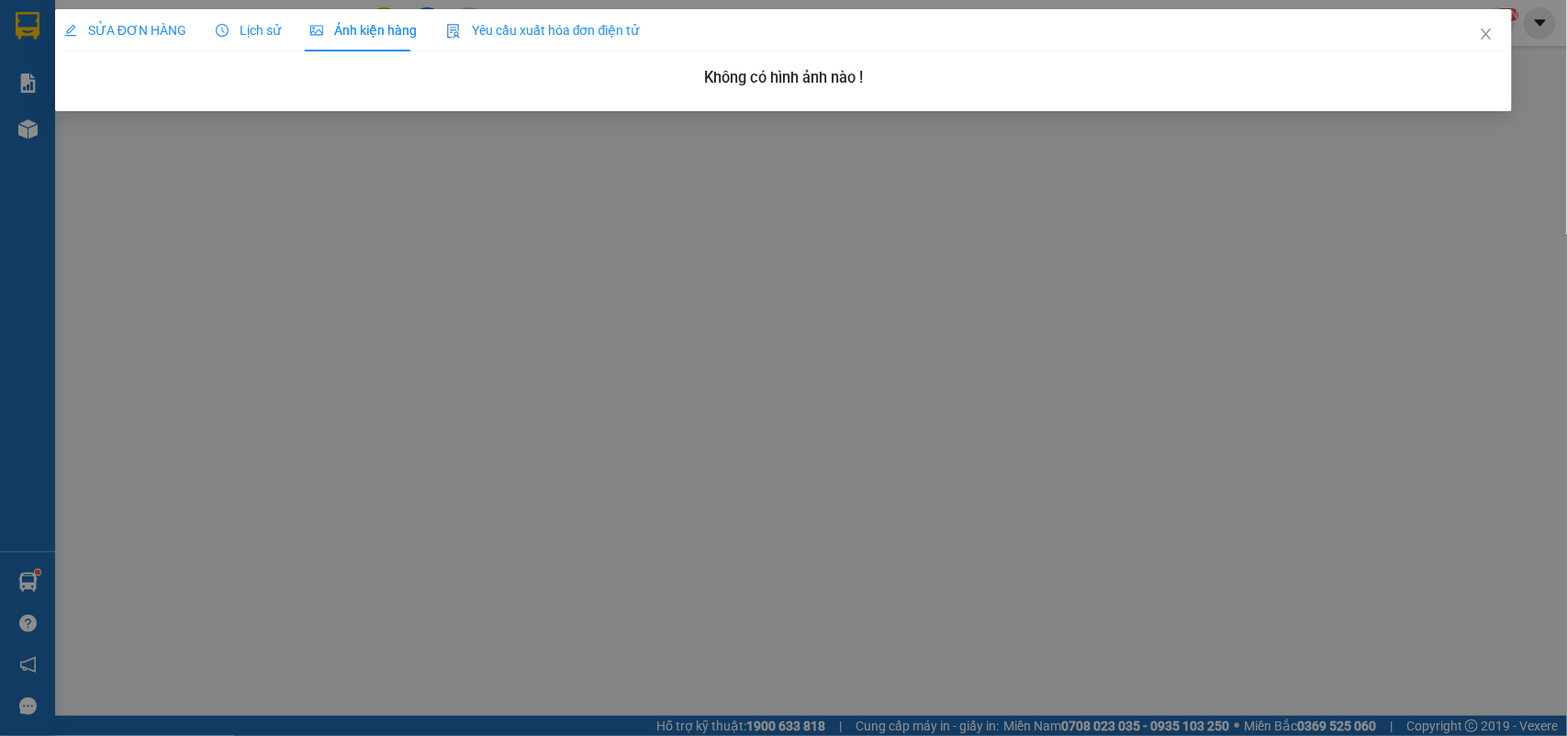
click at [246, 34] on span "Lịch sử" at bounding box center [248, 30] width 65 height 15
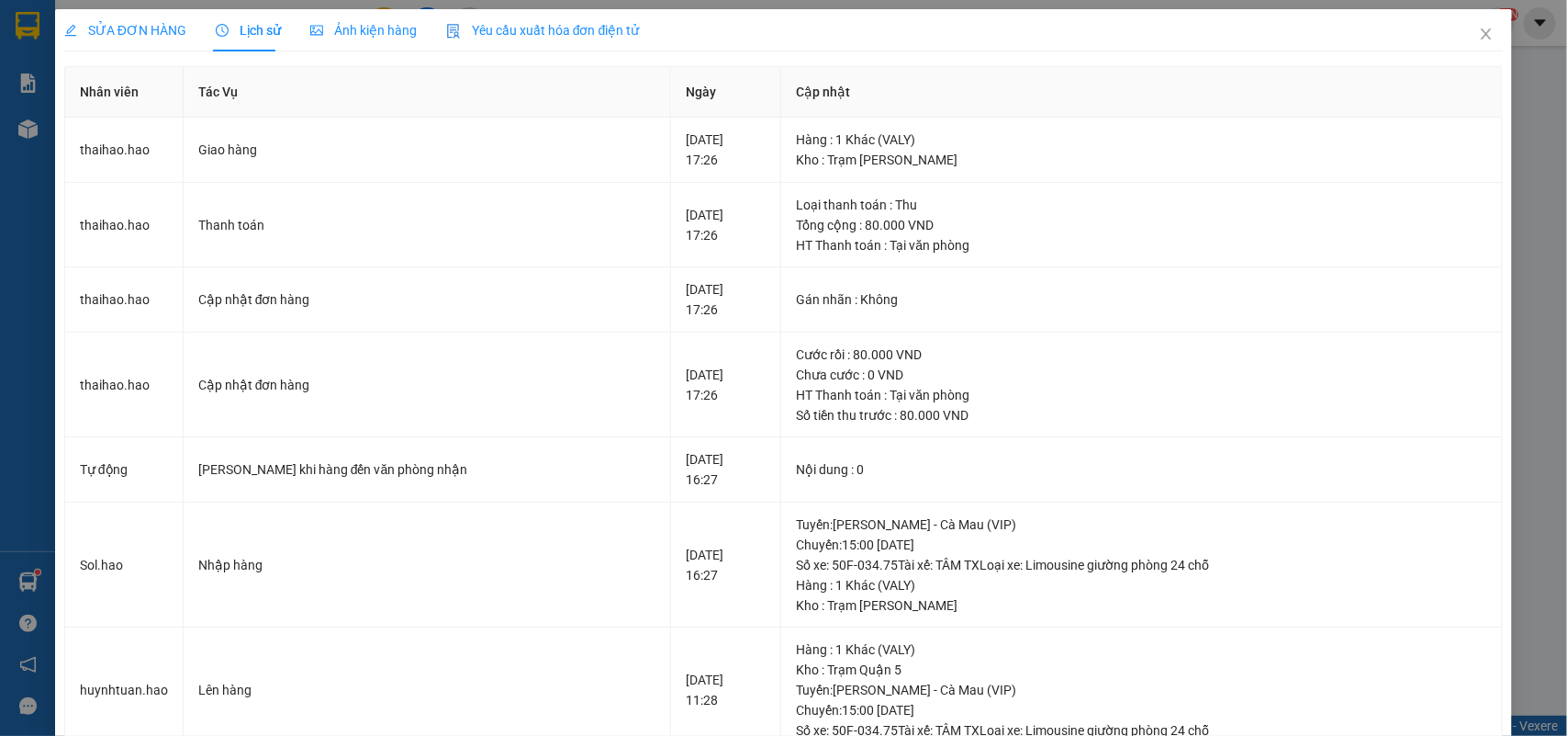
click at [147, 33] on span "SỬA ĐƠN HÀNG" at bounding box center [125, 30] width 122 height 15
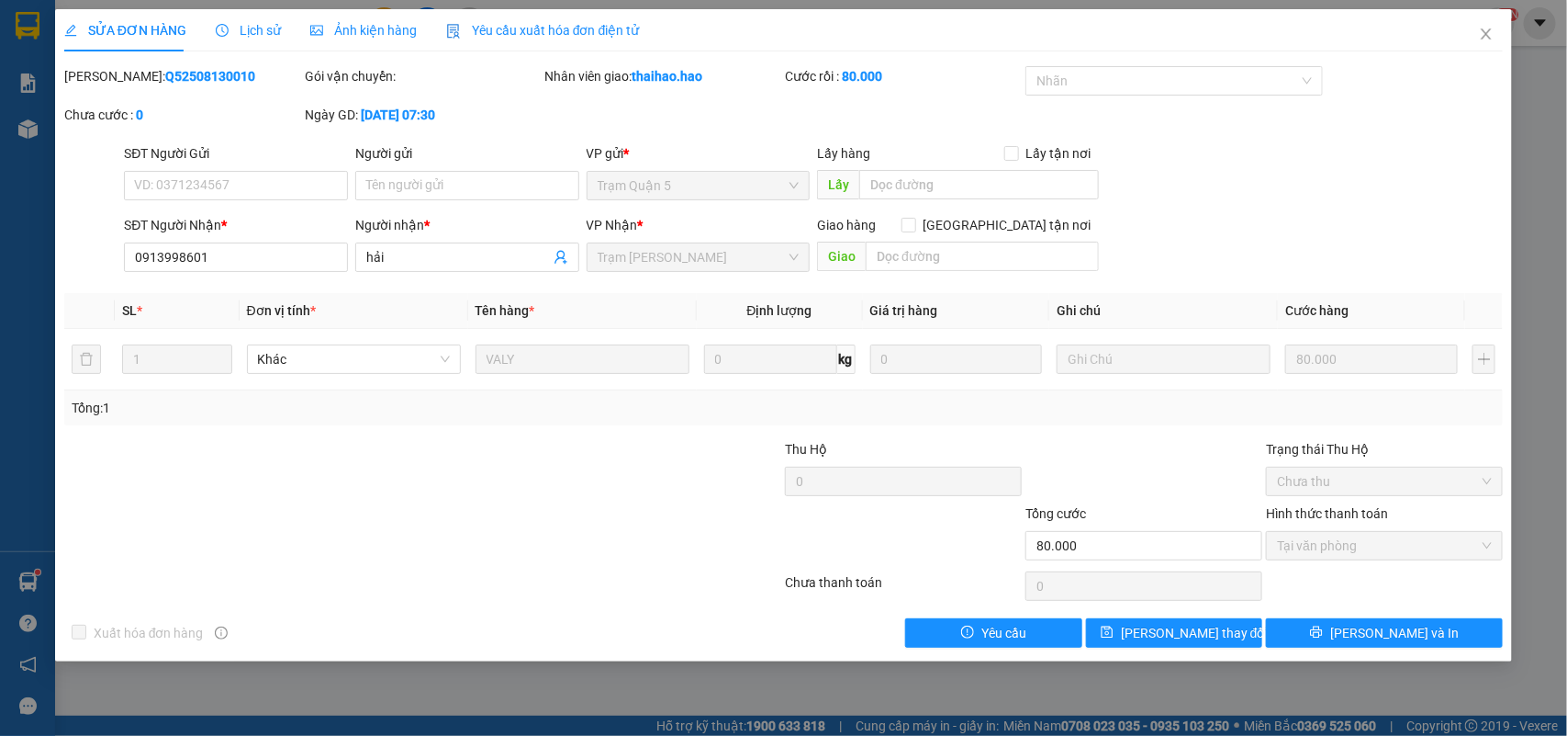
click at [241, 34] on span "Lịch sử" at bounding box center [248, 30] width 65 height 15
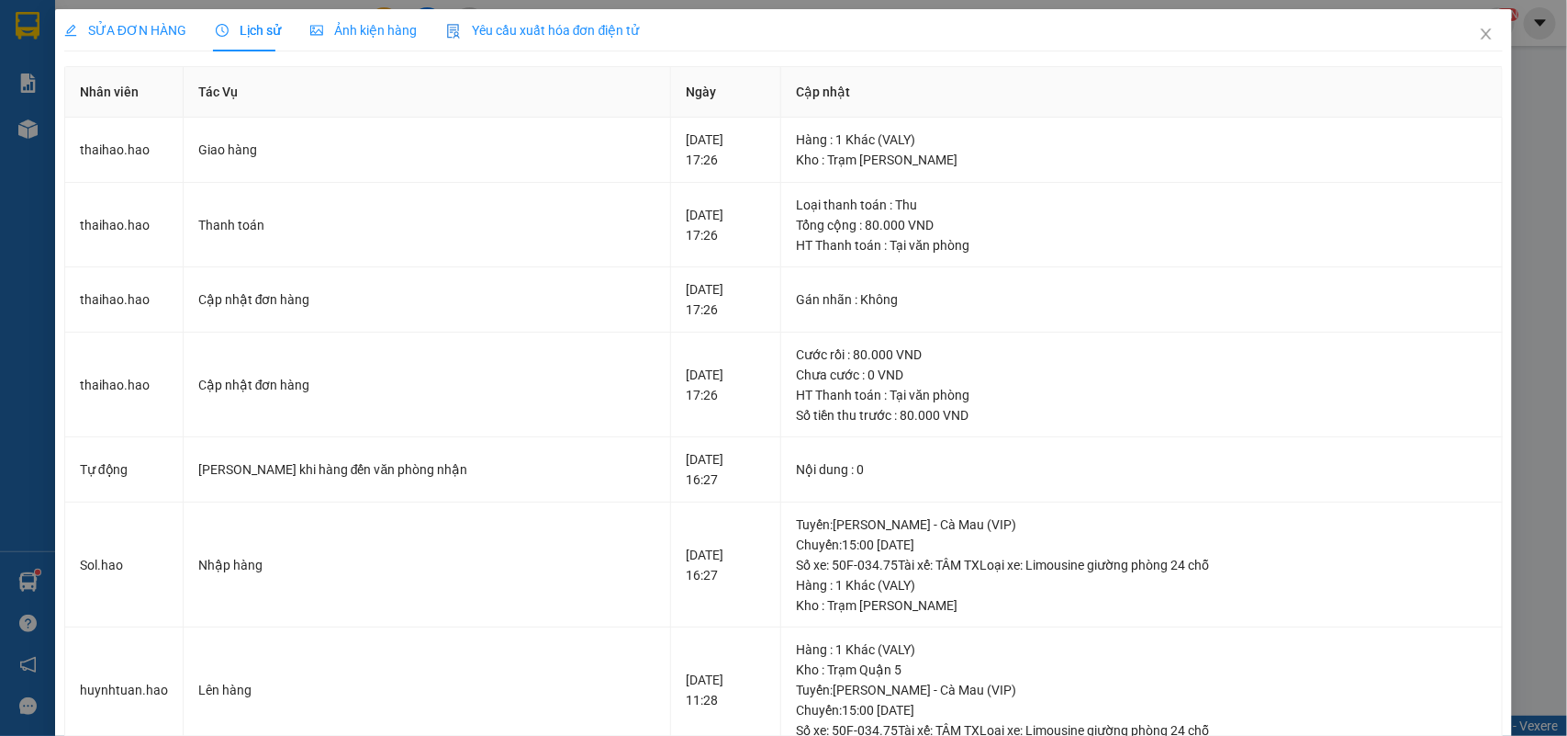
click at [143, 29] on span "SỬA ĐƠN HÀNG" at bounding box center [125, 30] width 122 height 15
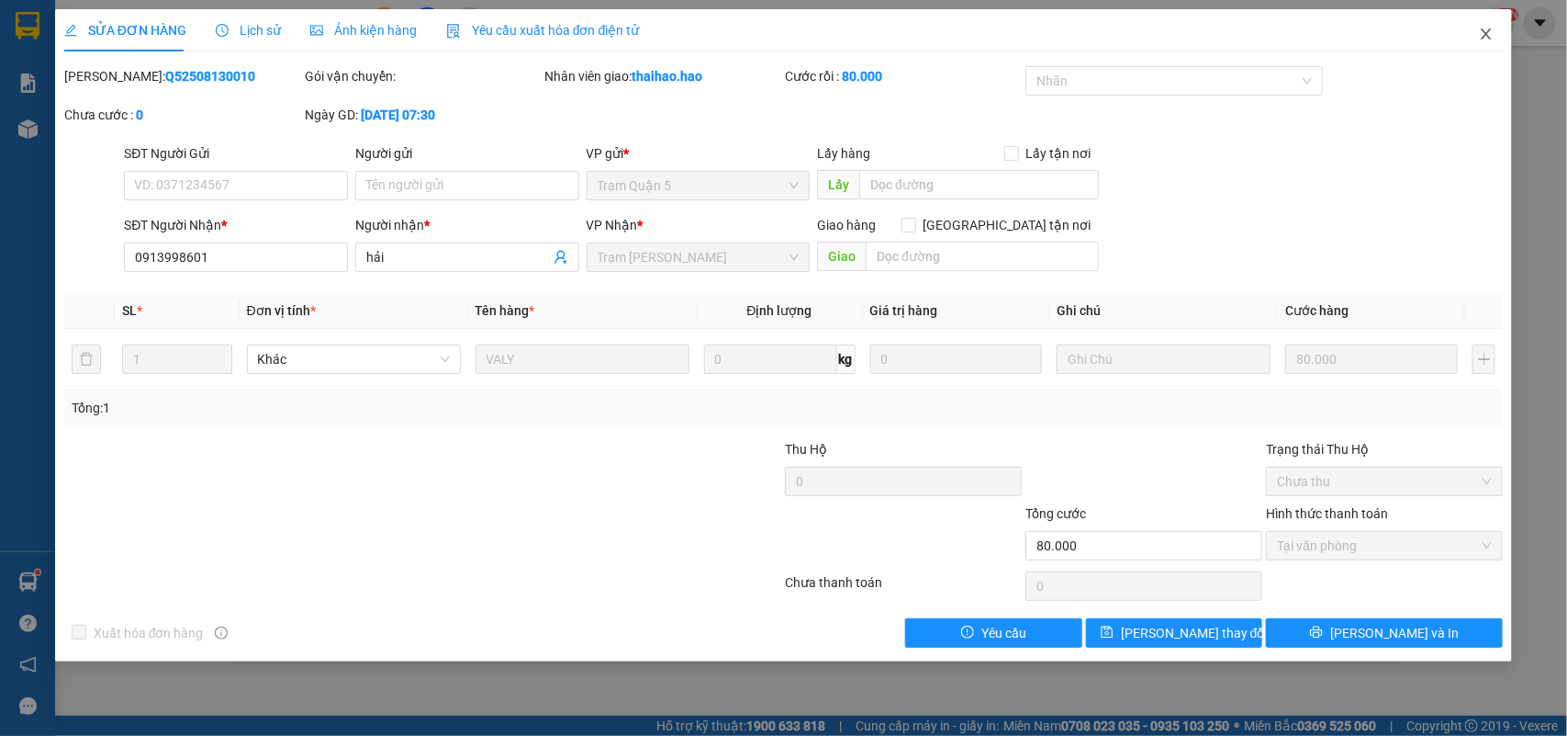
click at [1489, 30] on icon "close" at bounding box center [1486, 34] width 15 height 15
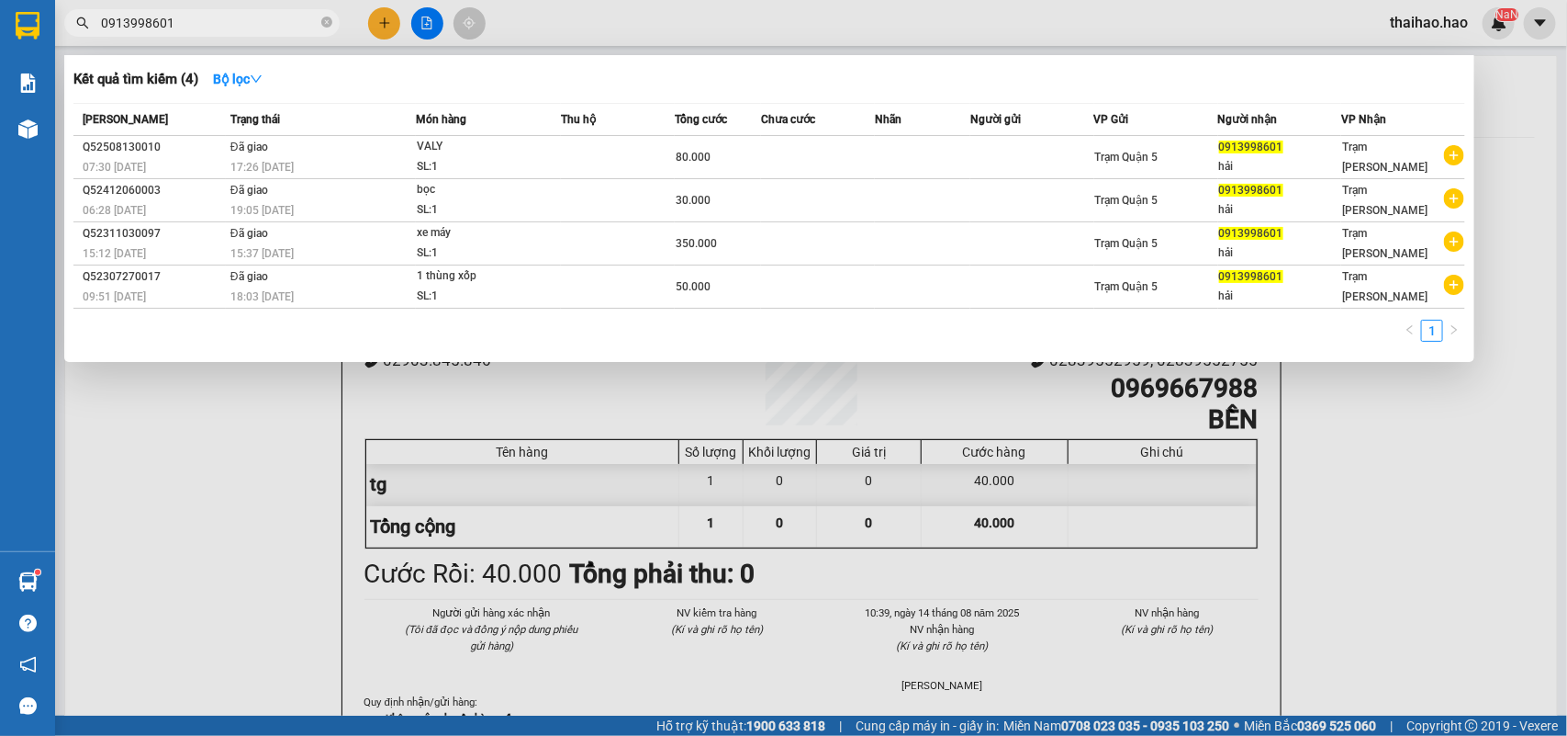
click at [309, 19] on input "0913998601" at bounding box center [209, 23] width 217 height 20
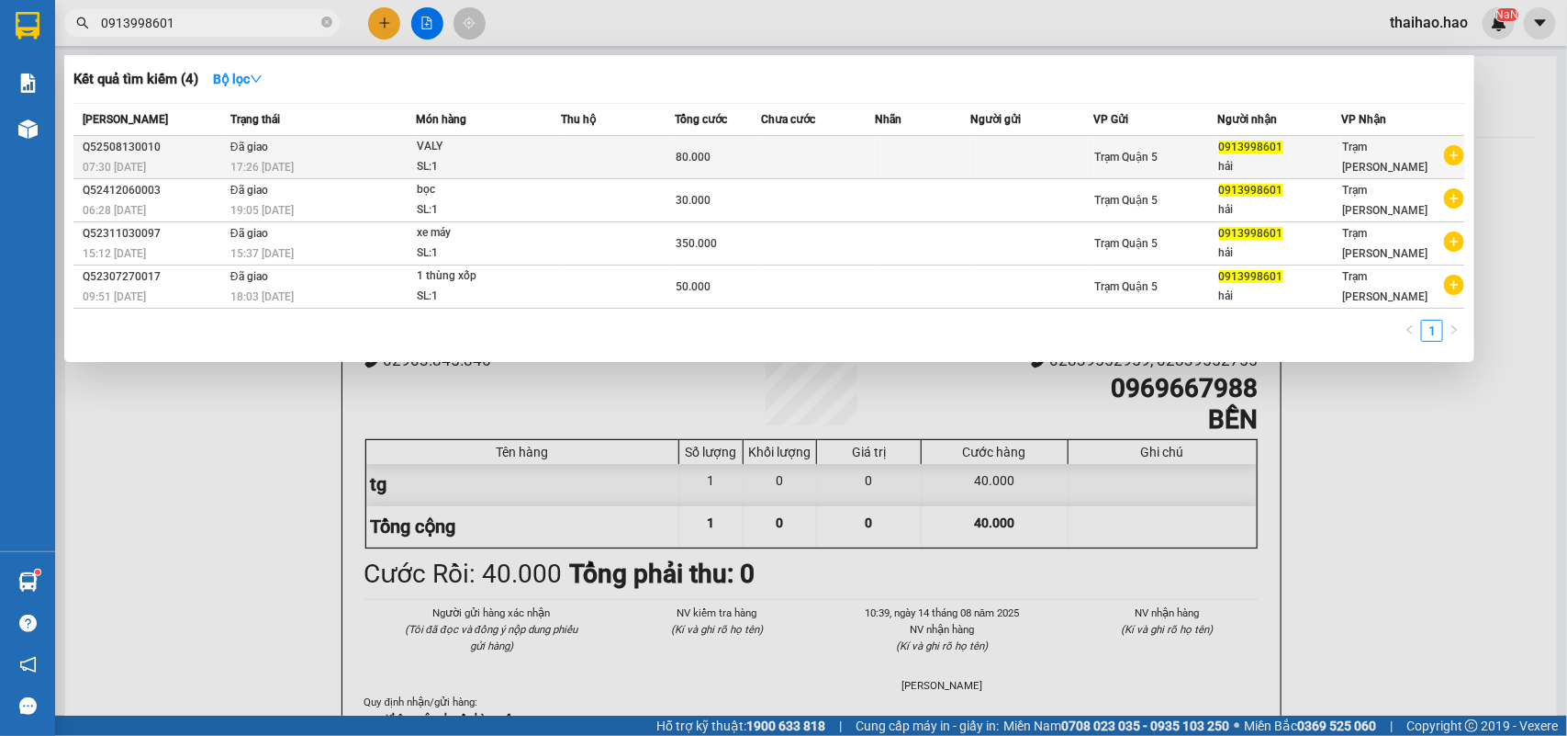
click at [843, 156] on td at bounding box center [818, 157] width 114 height 43
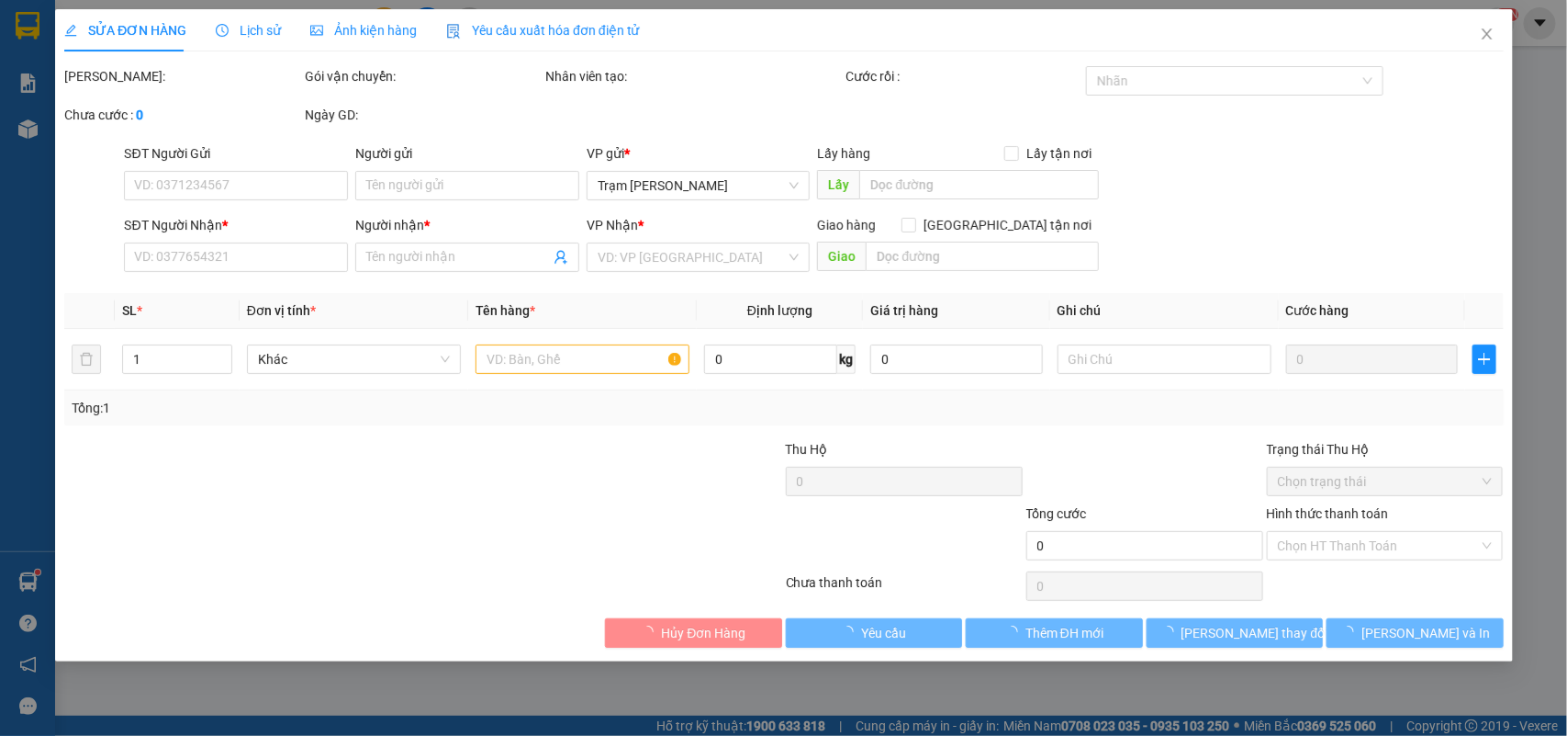
type input "0913998601"
type input "hải"
type input "80.000"
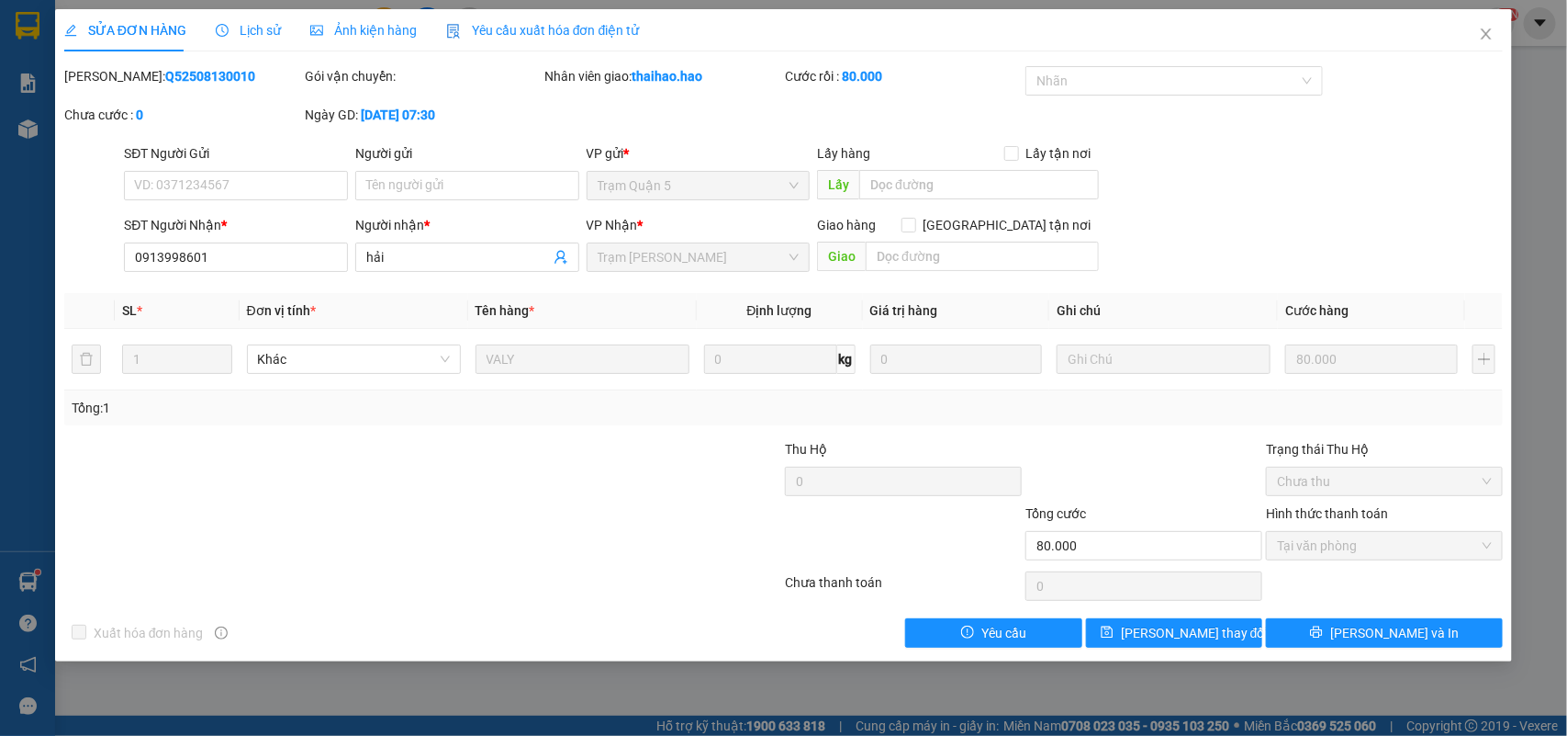
click at [257, 20] on div "Lịch sử" at bounding box center [248, 30] width 65 height 20
